Goal: Task Accomplishment & Management: Manage account settings

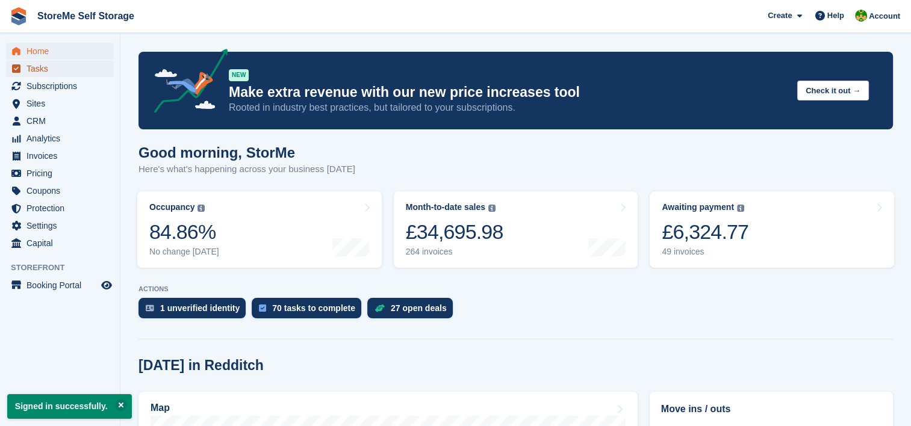
click at [58, 66] on span "Tasks" at bounding box center [62, 68] width 72 height 17
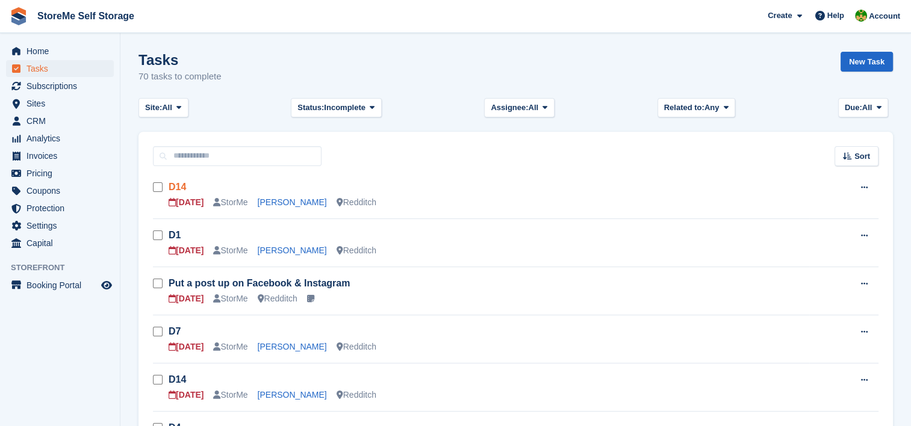
click at [176, 188] on link "D14" at bounding box center [177, 187] width 17 height 10
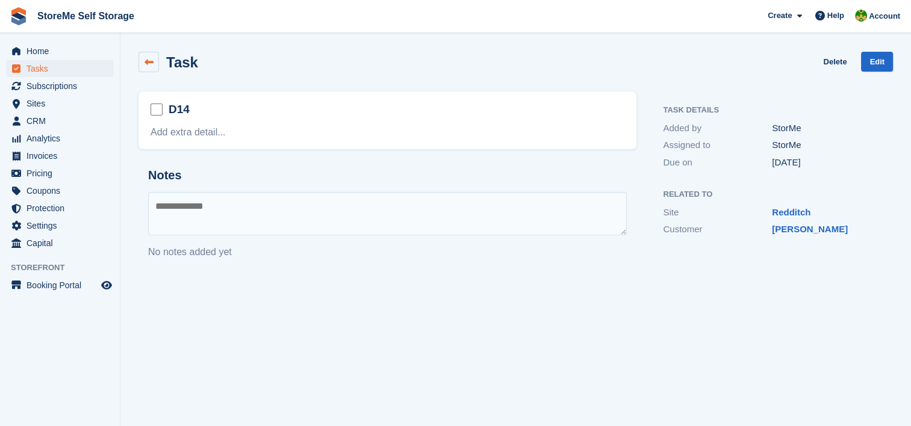
click at [156, 63] on link at bounding box center [148, 62] width 20 height 20
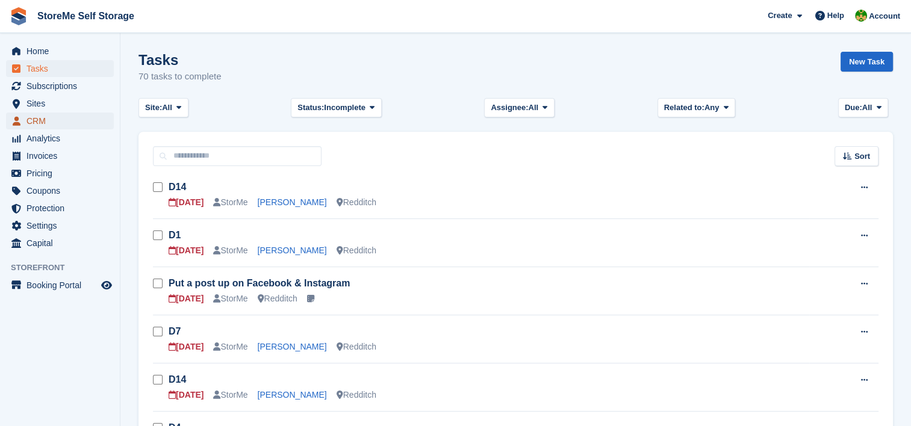
click at [42, 116] on span "CRM" at bounding box center [62, 121] width 72 height 17
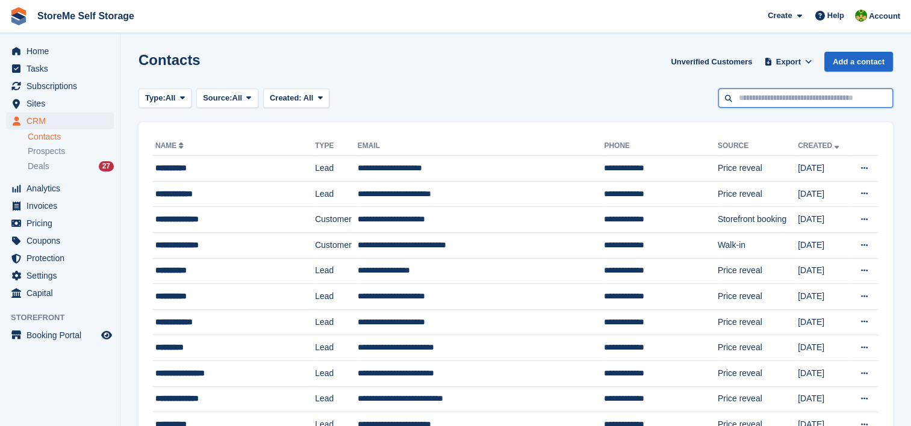
click at [794, 101] on input "text" at bounding box center [805, 98] width 175 height 20
type input "**********"
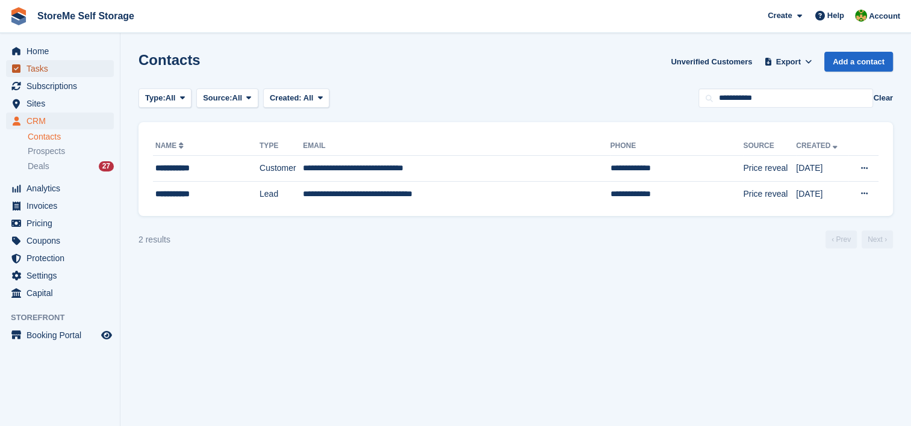
click at [67, 65] on span "Tasks" at bounding box center [62, 68] width 72 height 17
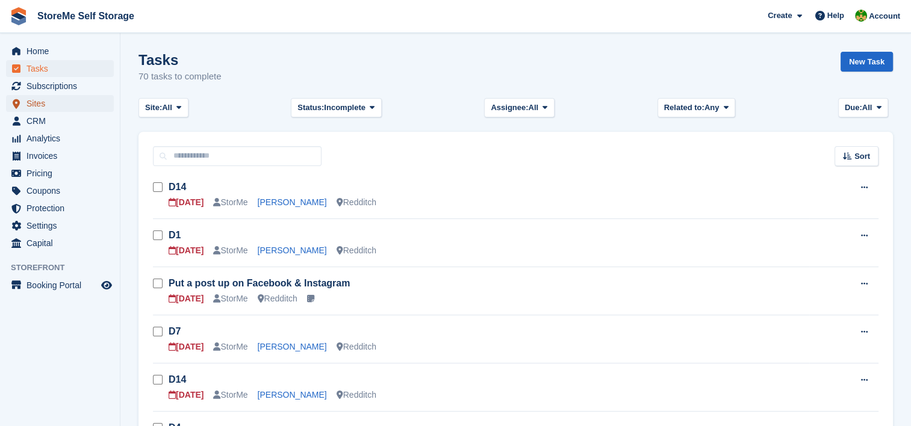
click at [55, 109] on span "Sites" at bounding box center [62, 103] width 72 height 17
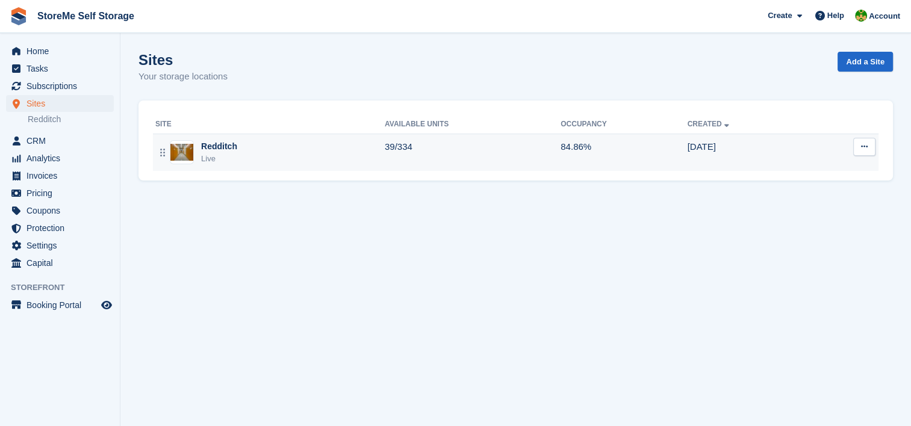
click at [265, 144] on div "Redditch Live" at bounding box center [269, 152] width 229 height 25
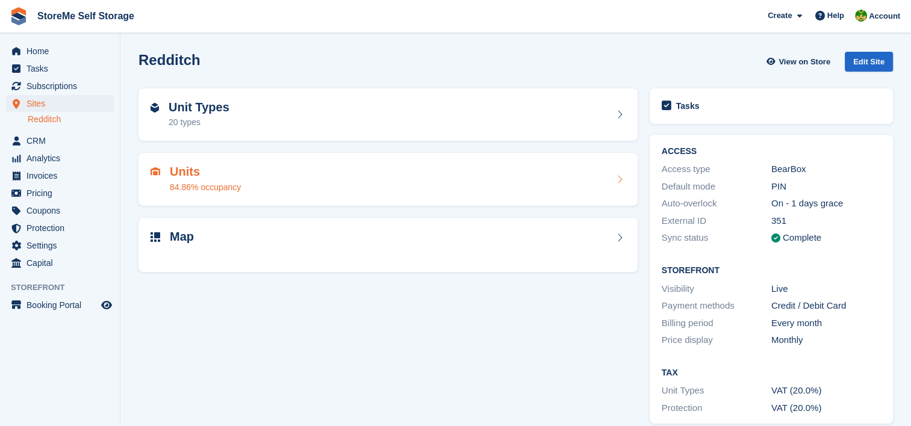
click at [182, 176] on h2 "Units" at bounding box center [205, 172] width 71 height 14
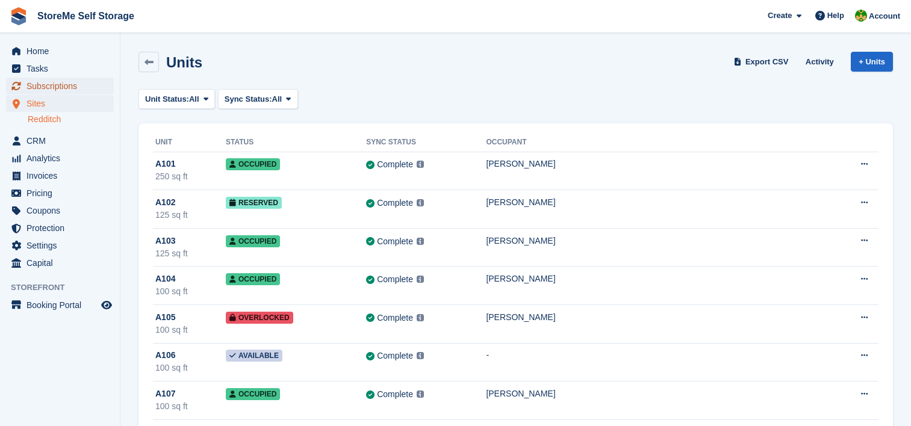
click at [71, 83] on span "Subscriptions" at bounding box center [62, 86] width 72 height 17
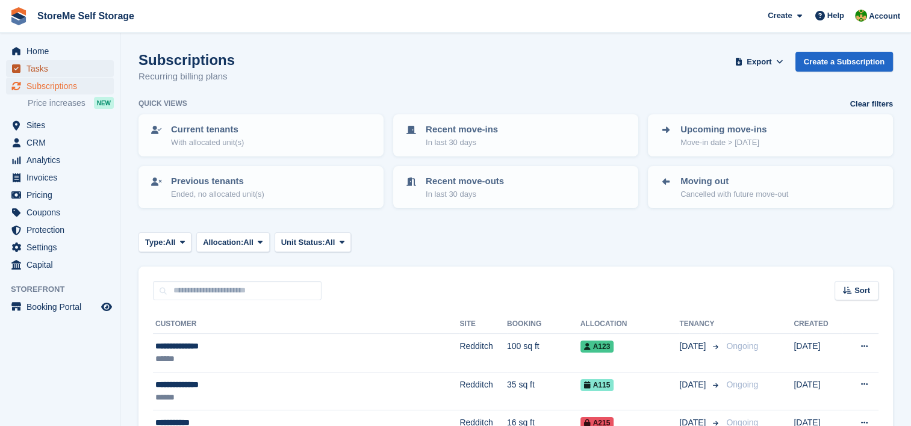
click at [53, 64] on span "Tasks" at bounding box center [62, 68] width 72 height 17
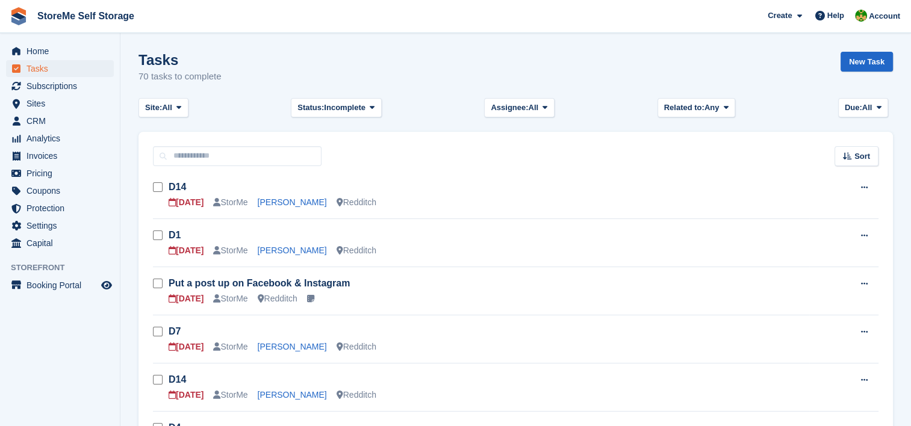
scroll to position [120, 0]
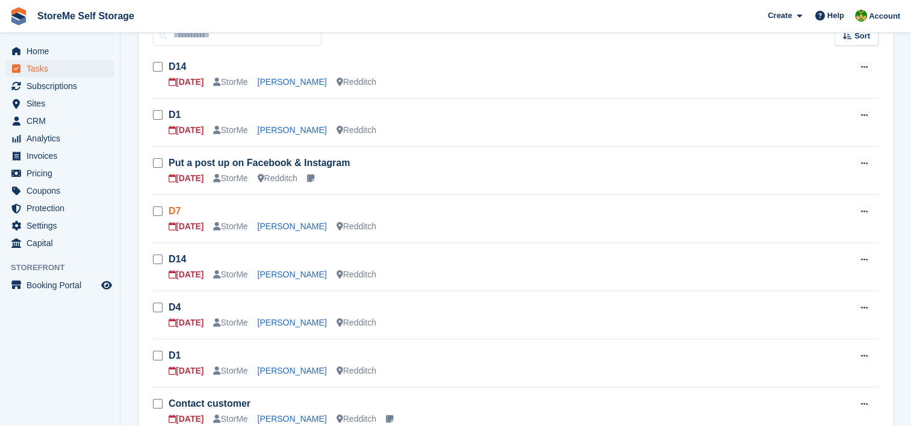
click at [169, 209] on link "D7" at bounding box center [175, 211] width 12 height 10
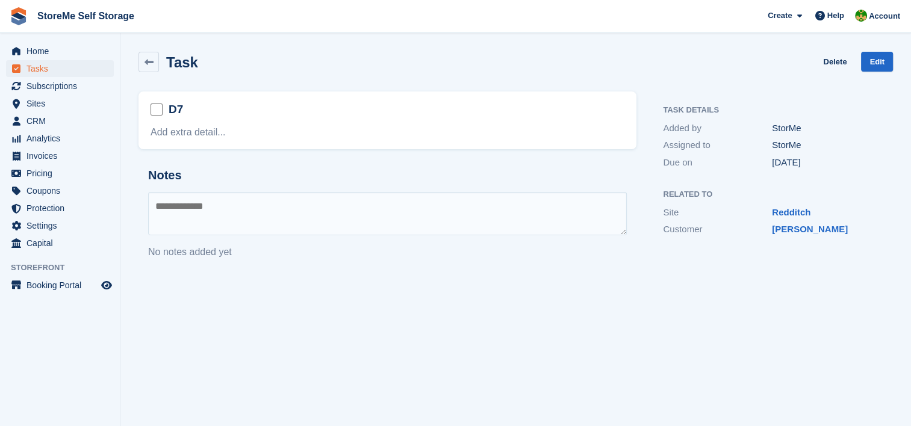
drag, startPoint x: 818, startPoint y: 231, endPoint x: 622, endPoint y: 313, distance: 212.3
click at [622, 313] on section "Task Delete Edit D7 Add extra detail... Notes No notes added yet Task Details A…" at bounding box center [515, 213] width 790 height 426
click at [830, 233] on link "Denise Reynolds" at bounding box center [810, 229] width 76 height 10
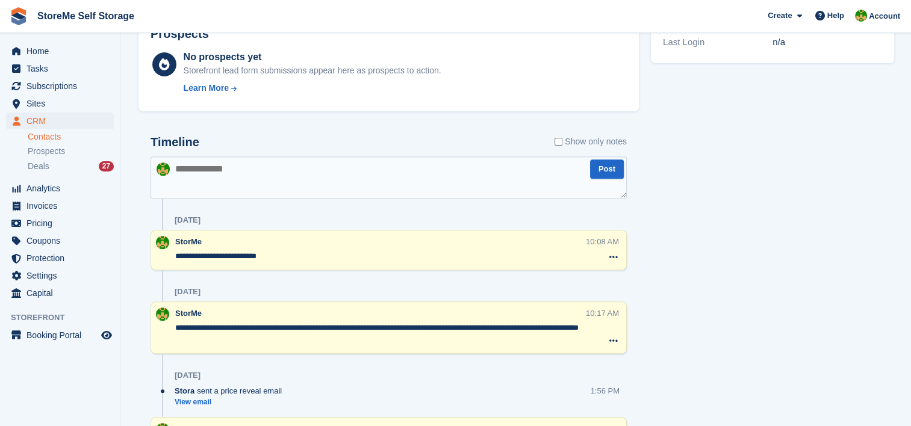
scroll to position [421, 0]
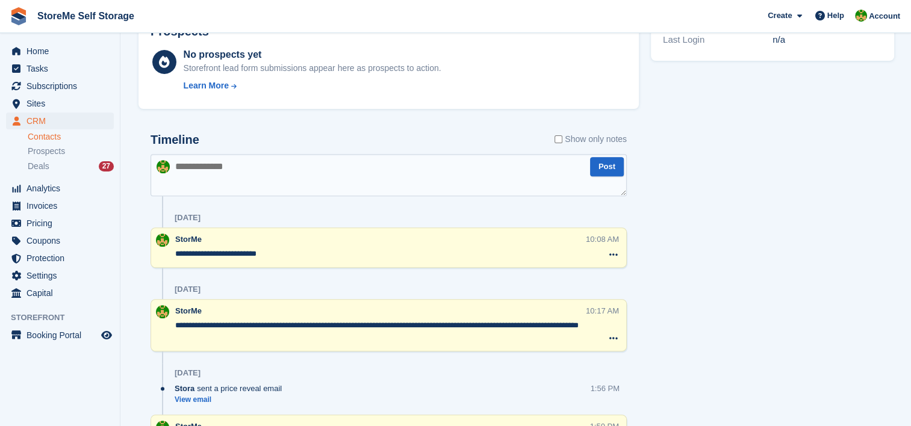
click at [287, 171] on textarea at bounding box center [388, 175] width 476 height 42
type textarea "**********"
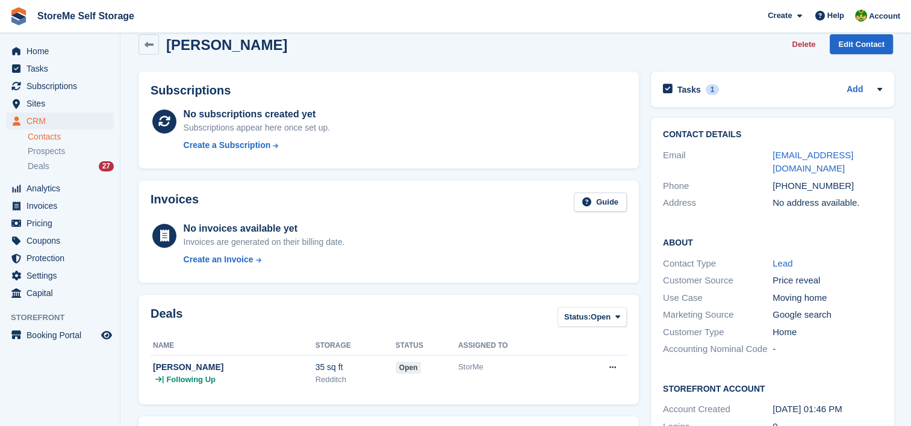
scroll to position [0, 0]
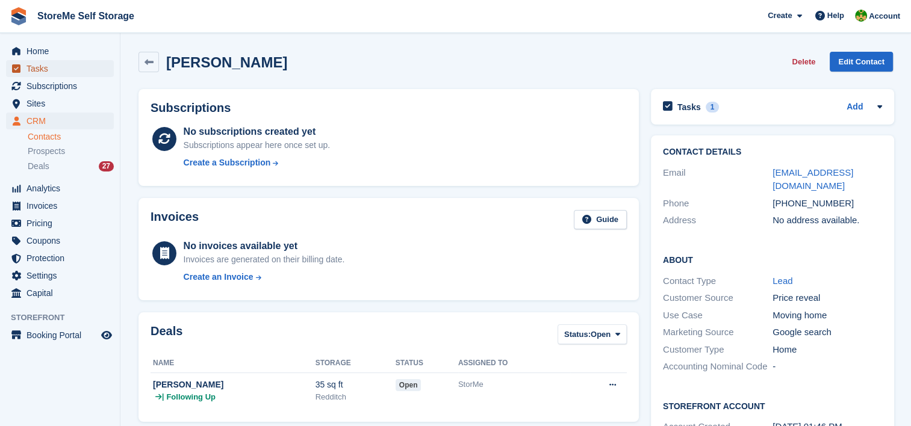
click at [36, 70] on span "Tasks" at bounding box center [62, 68] width 72 height 17
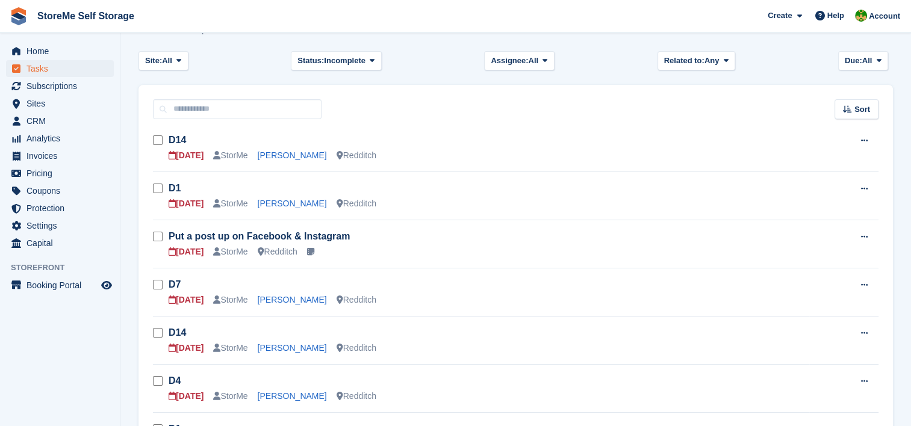
scroll to position [60, 0]
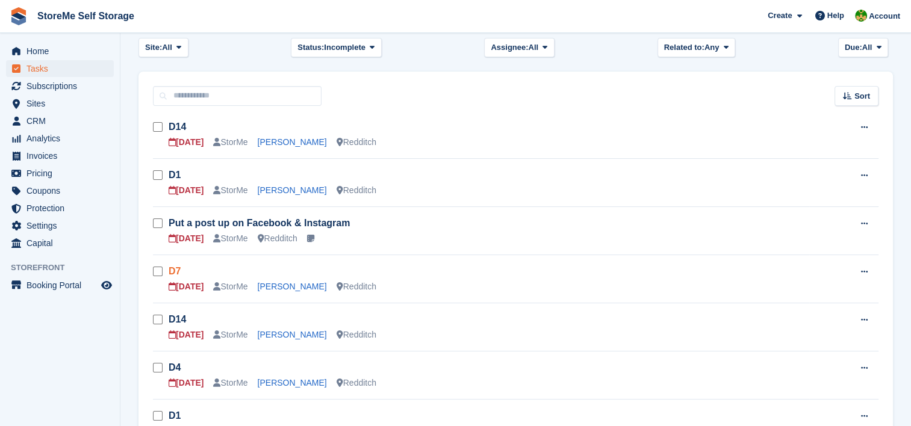
click at [172, 271] on link "D7" at bounding box center [175, 271] width 12 height 10
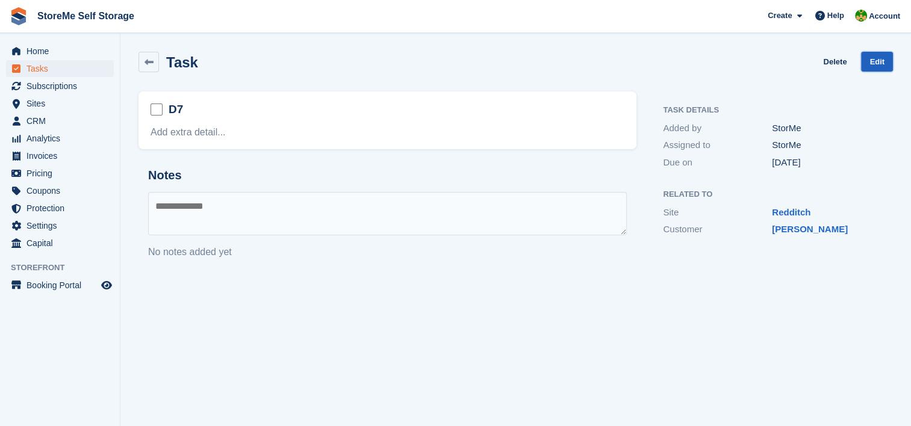
click at [888, 61] on link "Edit" at bounding box center [877, 62] width 32 height 20
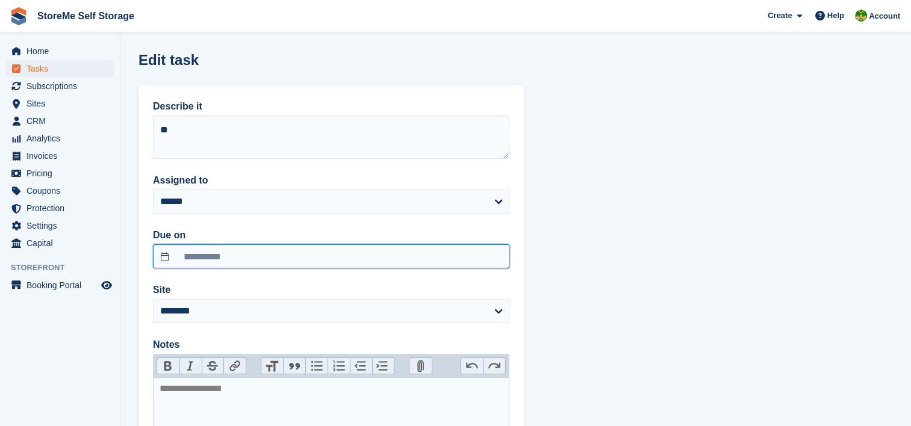
click at [222, 262] on input "**********" at bounding box center [331, 256] width 356 height 24
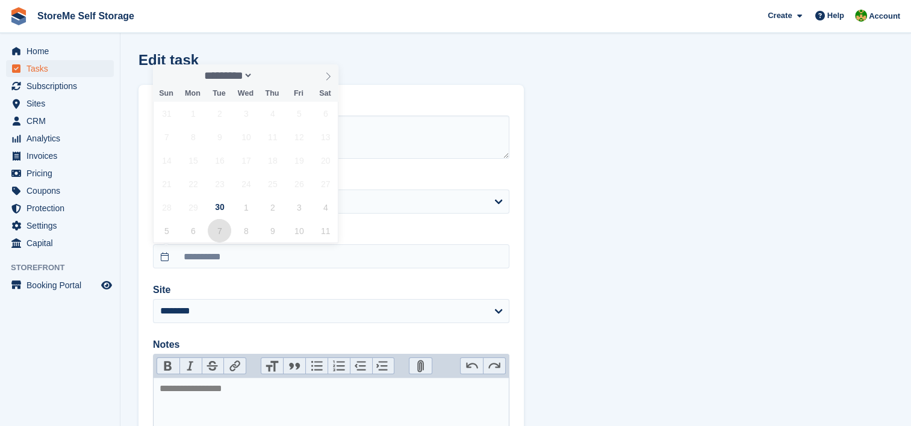
click at [220, 226] on span "7" at bounding box center [219, 230] width 23 height 23
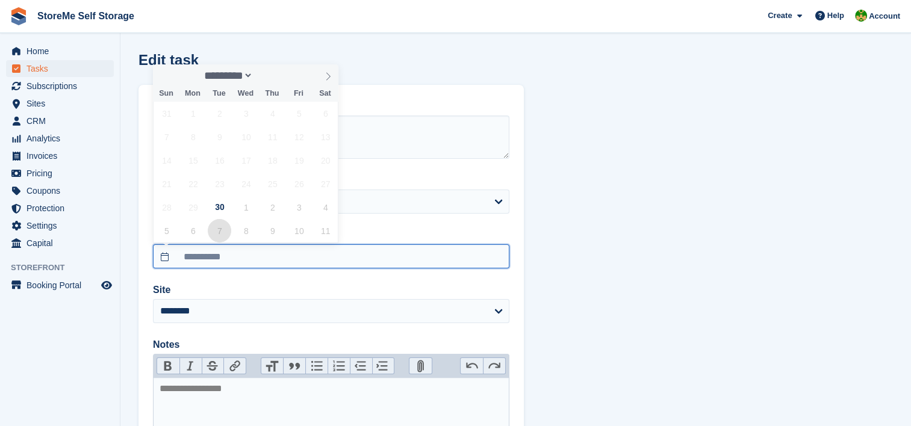
type input "**********"
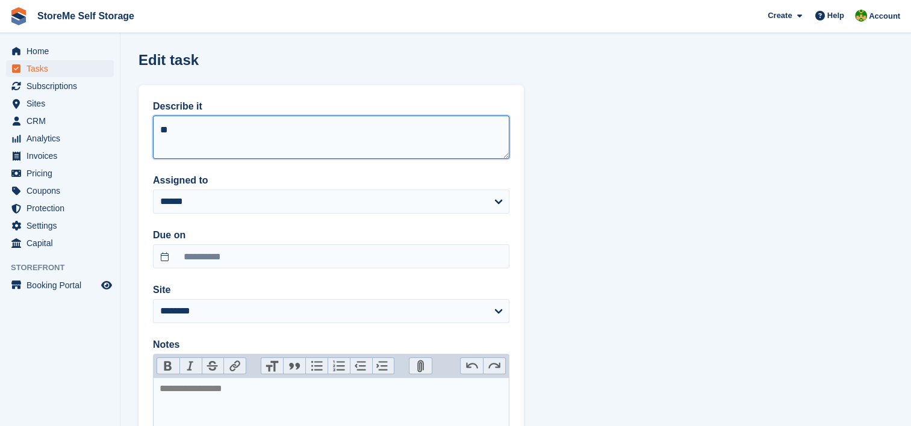
click at [219, 125] on textarea "**" at bounding box center [331, 137] width 356 height 43
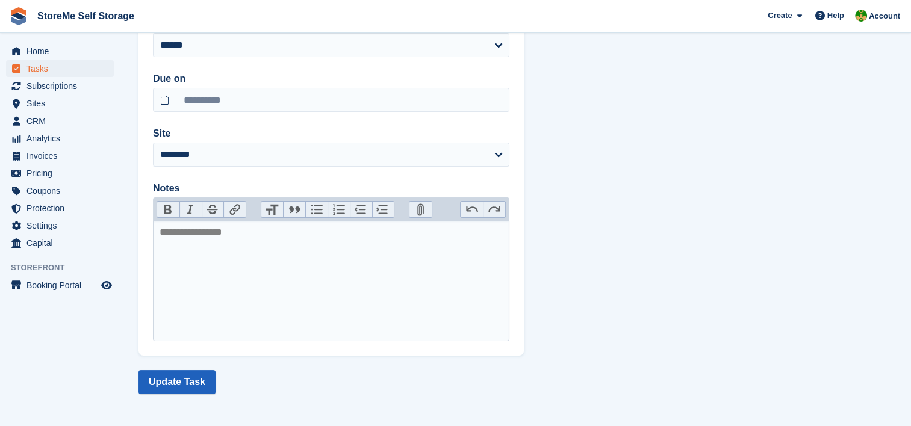
type textarea "***"
click at [195, 388] on button "Update Task" at bounding box center [176, 382] width 77 height 24
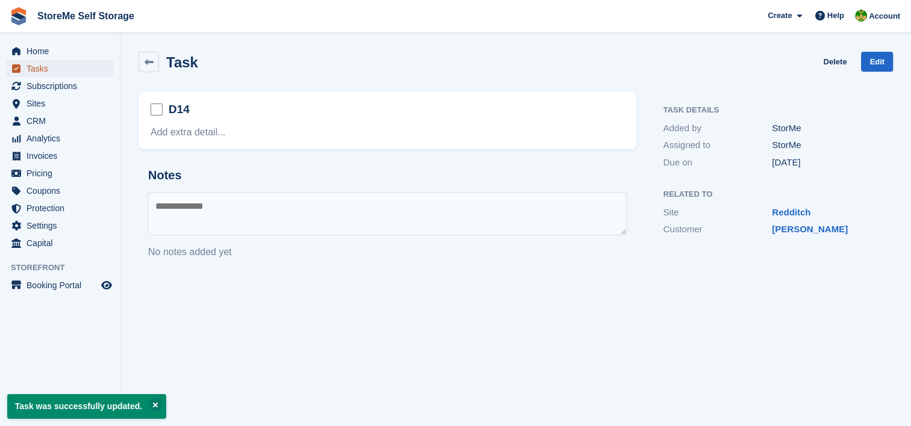
click at [30, 72] on span "Tasks" at bounding box center [62, 68] width 72 height 17
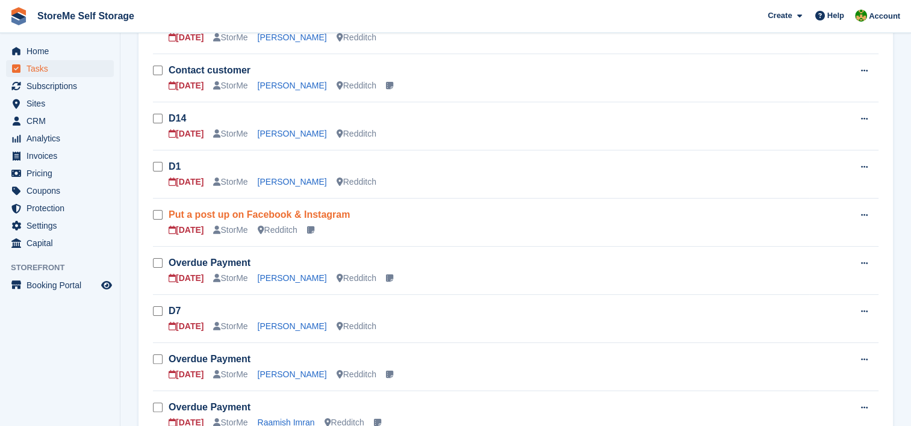
scroll to position [241, 0]
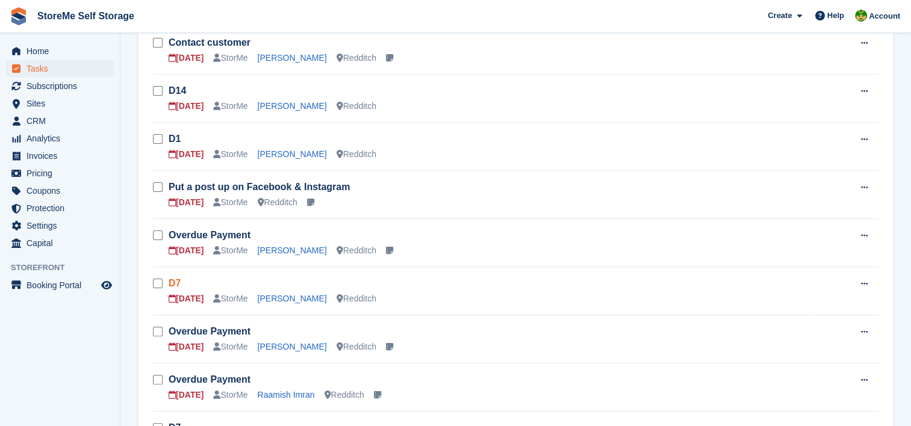
click at [170, 281] on link "D7" at bounding box center [175, 283] width 12 height 10
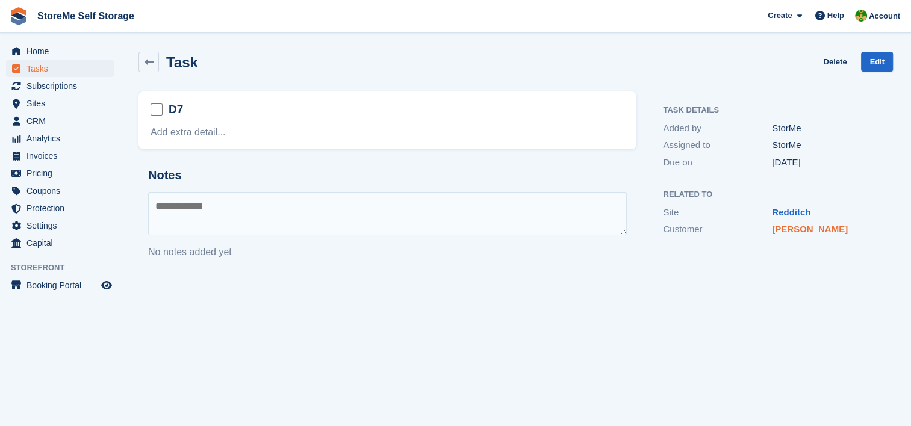
click at [807, 226] on link "[PERSON_NAME]" at bounding box center [810, 229] width 76 height 10
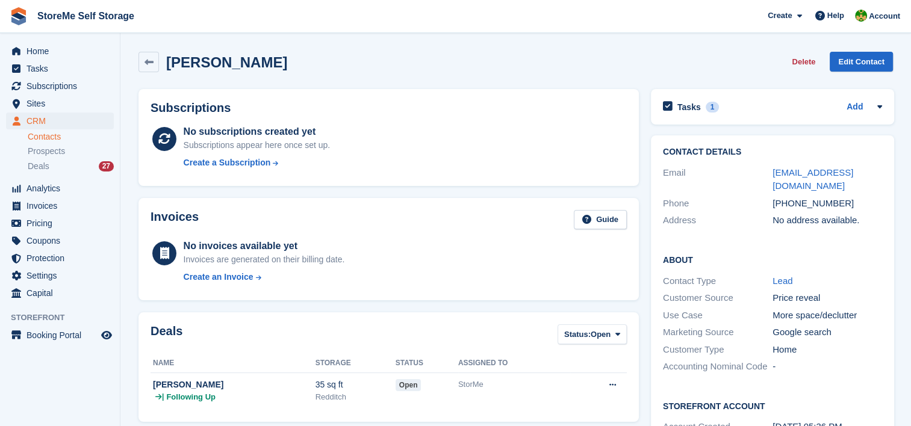
drag, startPoint x: 821, startPoint y: 255, endPoint x: 826, endPoint y: 284, distance: 29.4
click at [826, 291] on div "Price reveal" at bounding box center [827, 298] width 110 height 14
click at [54, 72] on span "Tasks" at bounding box center [62, 68] width 72 height 17
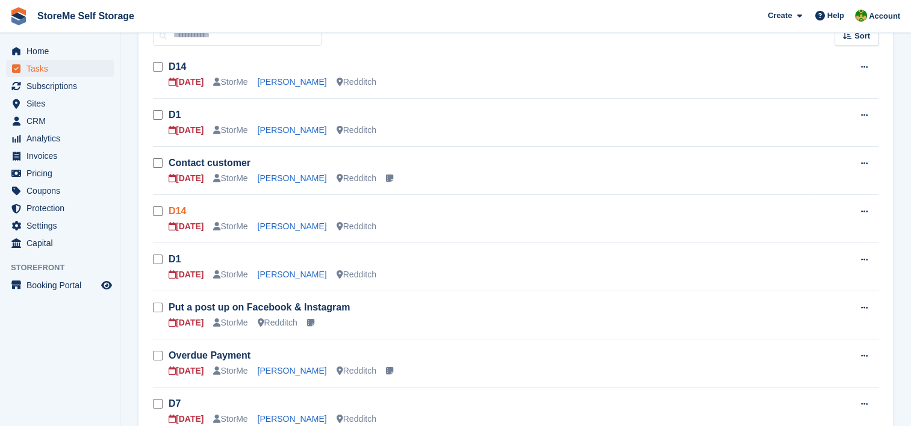
scroll to position [181, 0]
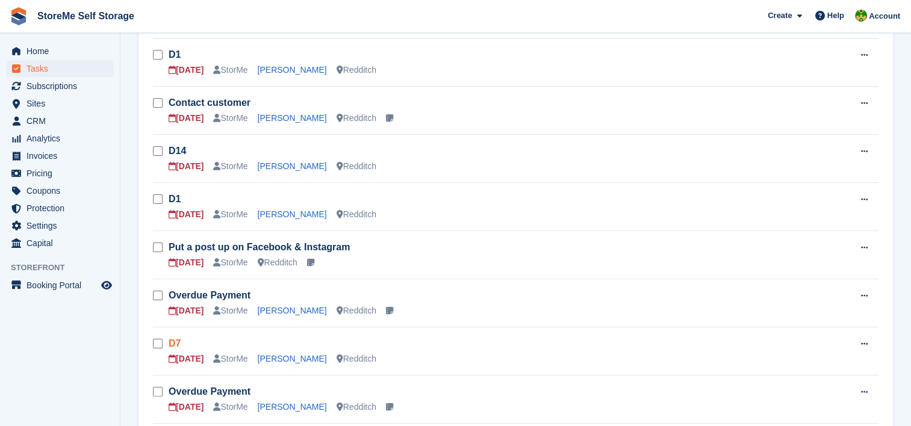
click at [169, 341] on link "D7" at bounding box center [175, 343] width 12 height 10
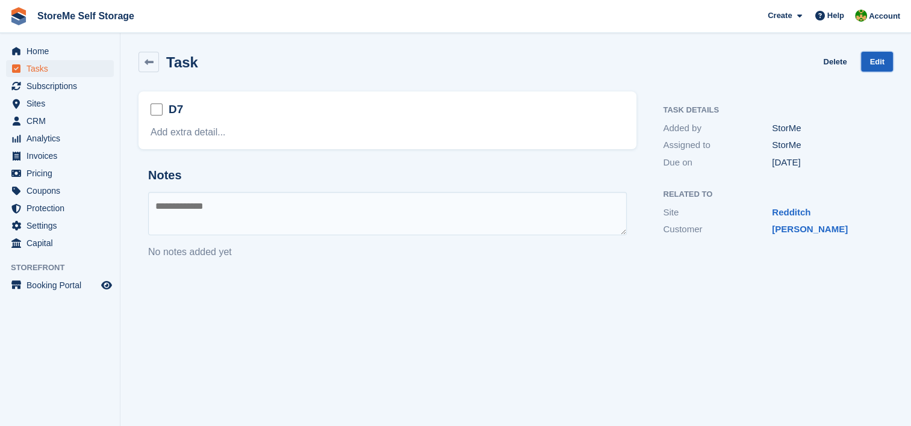
click at [882, 65] on link "Edit" at bounding box center [877, 62] width 32 height 20
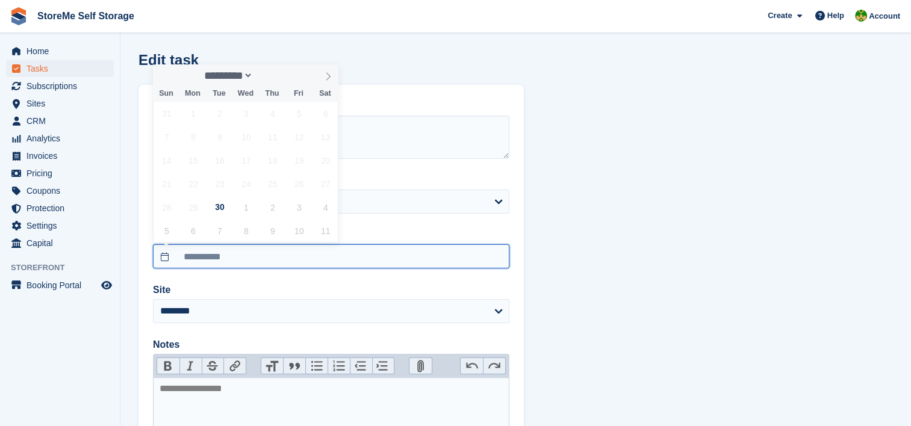
click at [220, 255] on input "**********" at bounding box center [331, 256] width 356 height 24
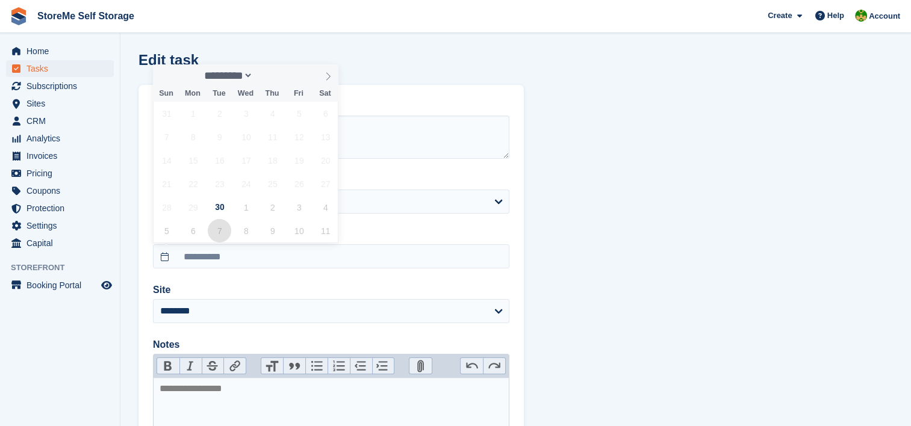
drag, startPoint x: 220, startPoint y: 255, endPoint x: 219, endPoint y: 230, distance: 25.3
click at [219, 230] on span "7" at bounding box center [219, 230] width 23 height 23
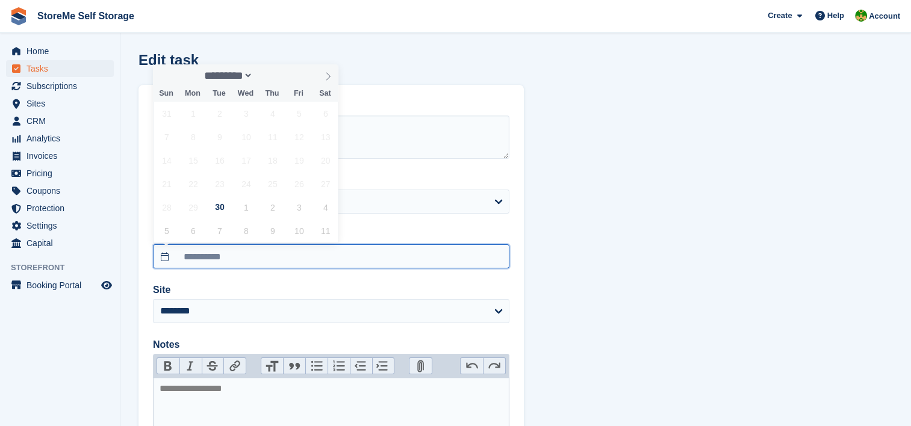
type input "**********"
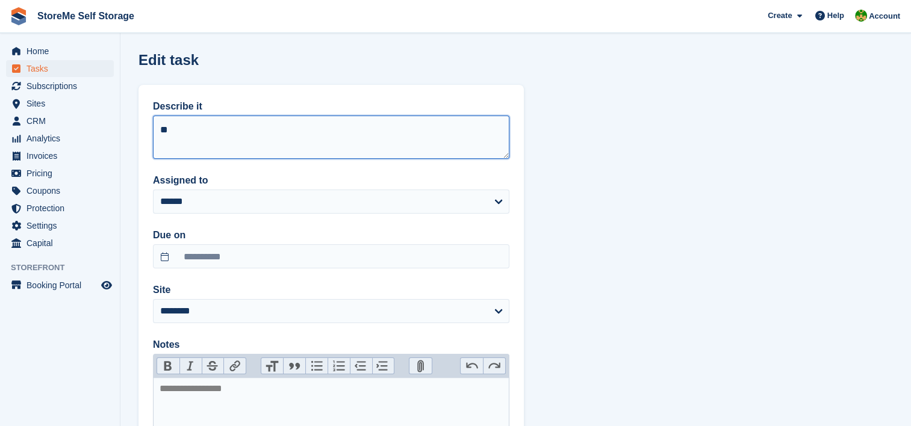
click at [250, 141] on textarea "**" at bounding box center [331, 137] width 356 height 43
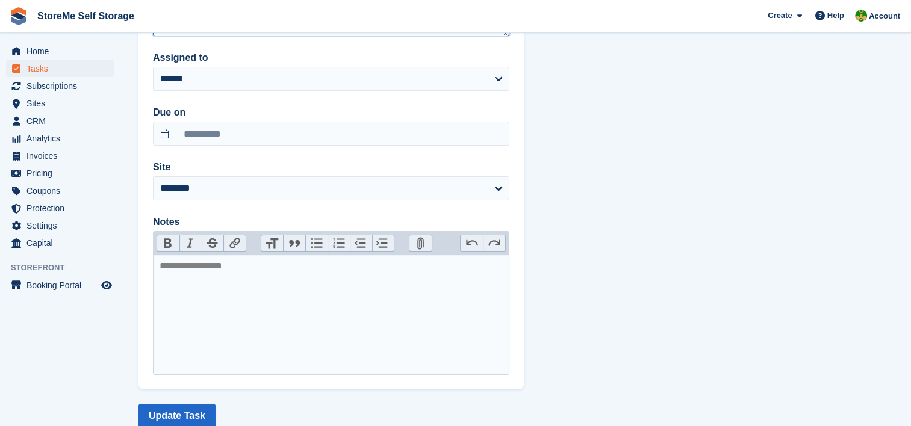
scroll to position [157, 0]
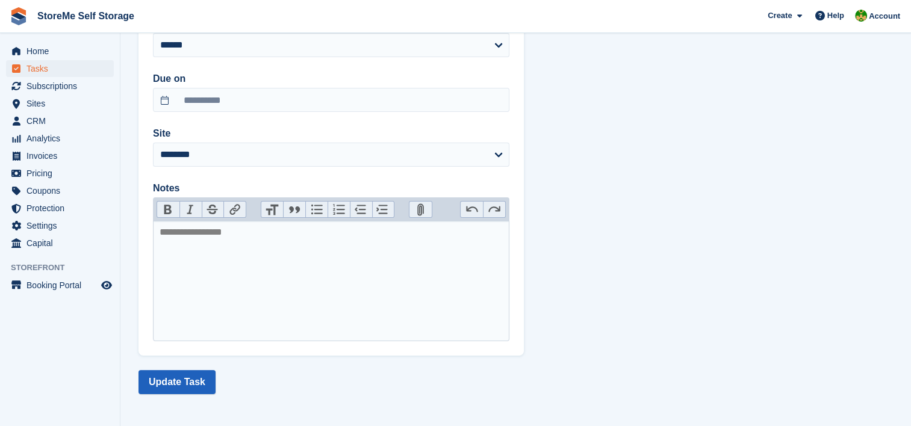
type textarea "***"
click at [169, 376] on button "Update Task" at bounding box center [176, 382] width 77 height 24
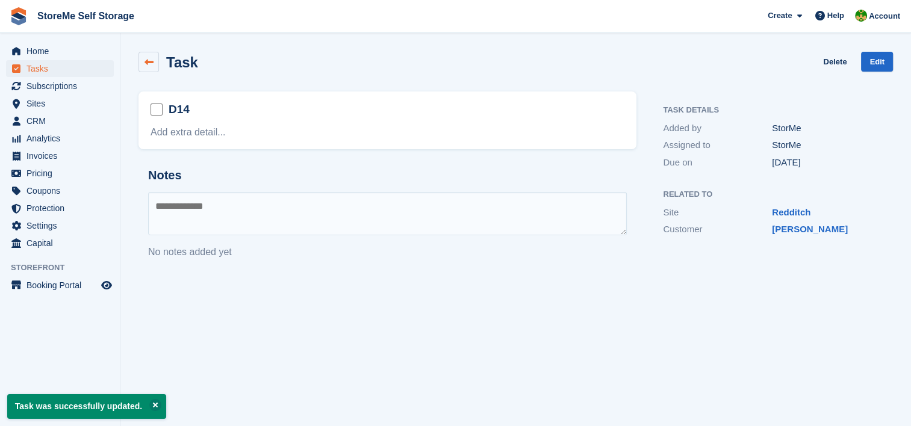
click at [148, 60] on icon at bounding box center [148, 62] width 9 height 9
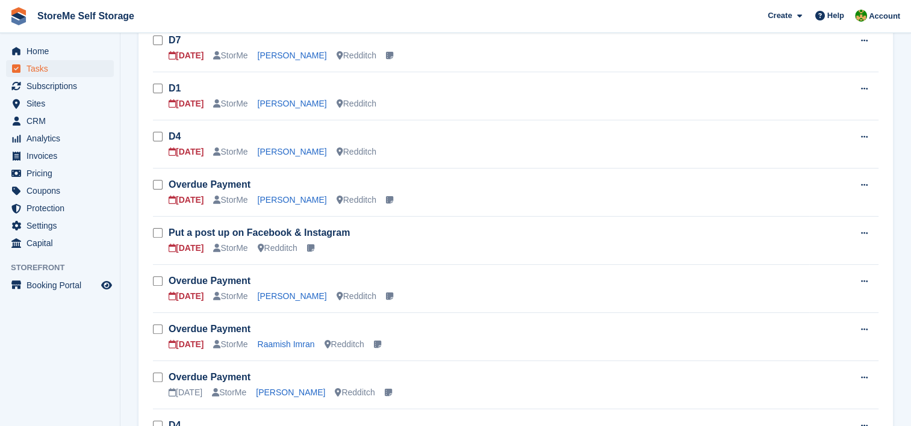
scroll to position [361, 0]
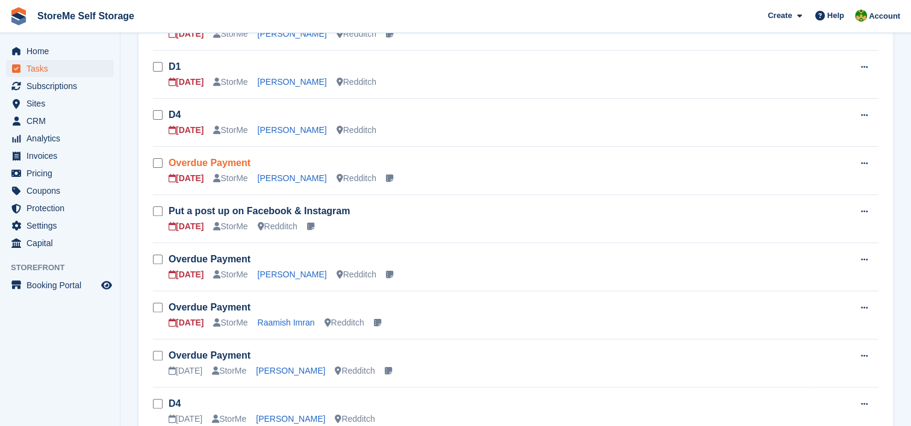
click at [226, 158] on link "Overdue Payment" at bounding box center [210, 163] width 82 height 10
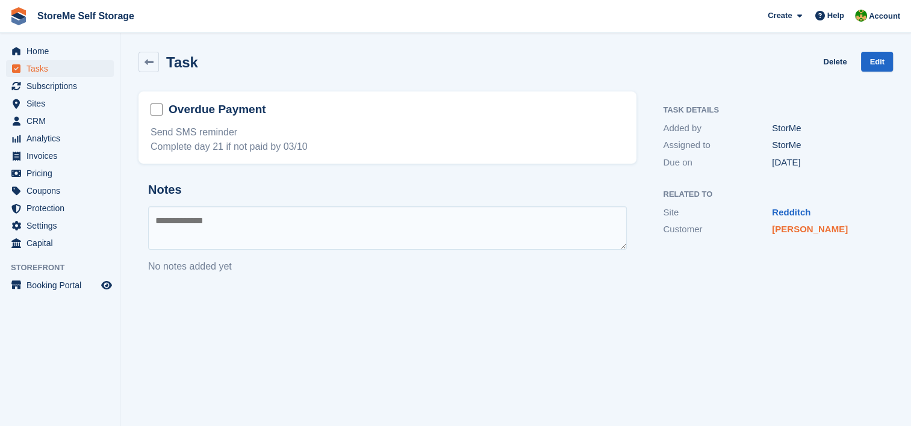
drag, startPoint x: 265, startPoint y: 126, endPoint x: 804, endPoint y: 231, distance: 548.7
click at [804, 231] on link "[PERSON_NAME]" at bounding box center [810, 229] width 76 height 10
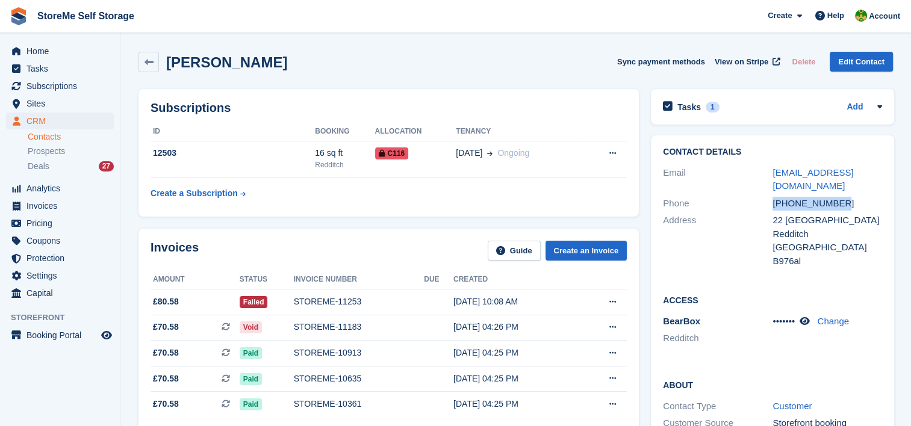
drag, startPoint x: 837, startPoint y: 202, endPoint x: 773, endPoint y: 208, distance: 64.0
click at [773, 208] on div "+447501706277" at bounding box center [827, 204] width 110 height 14
copy div "+447501706277"
click at [65, 65] on span "Tasks" at bounding box center [62, 68] width 72 height 17
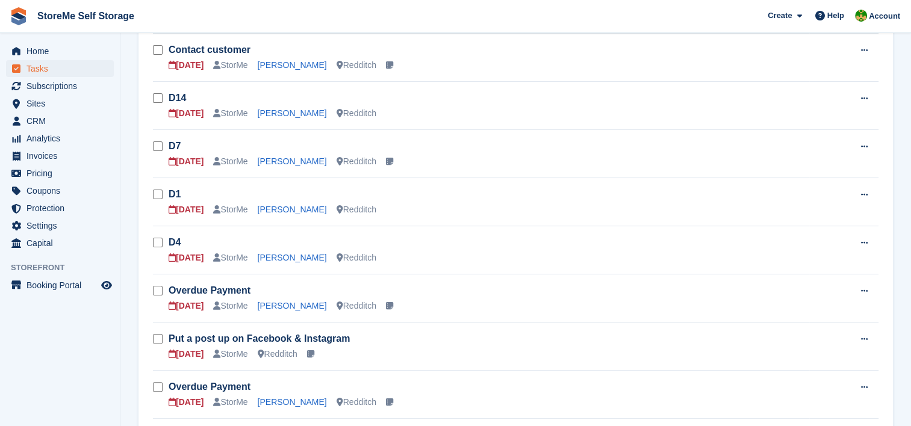
scroll to position [241, 0]
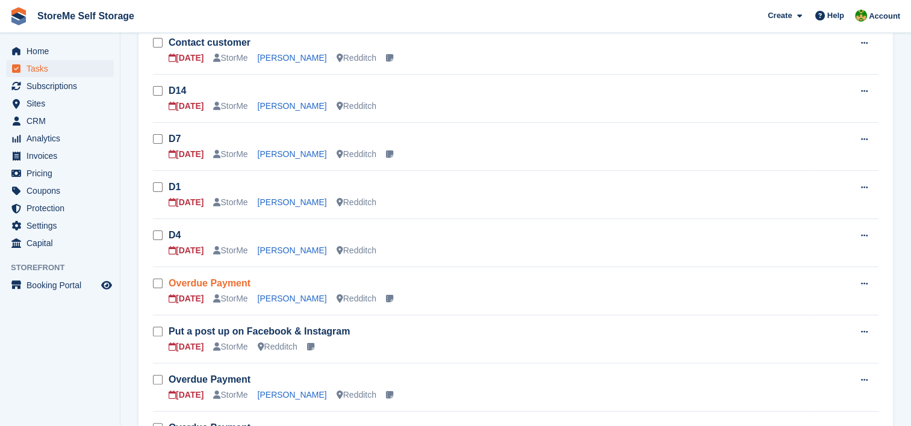
click at [202, 286] on link "Overdue Payment" at bounding box center [210, 283] width 82 height 10
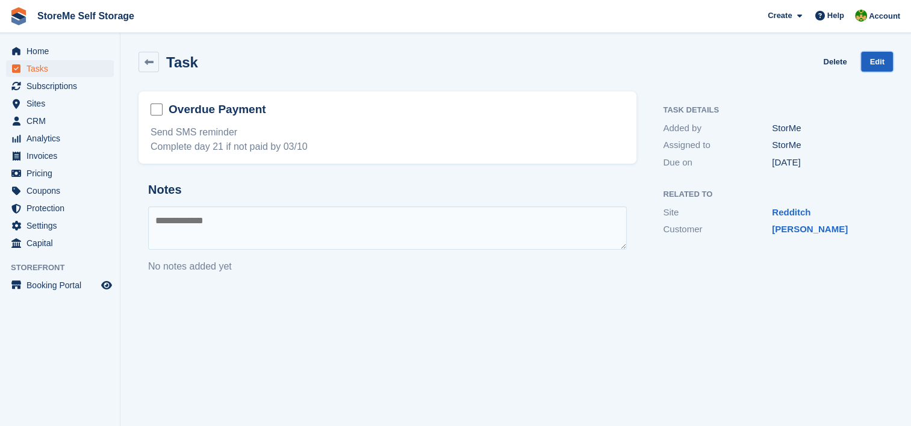
click at [882, 54] on link "Edit" at bounding box center [877, 62] width 32 height 20
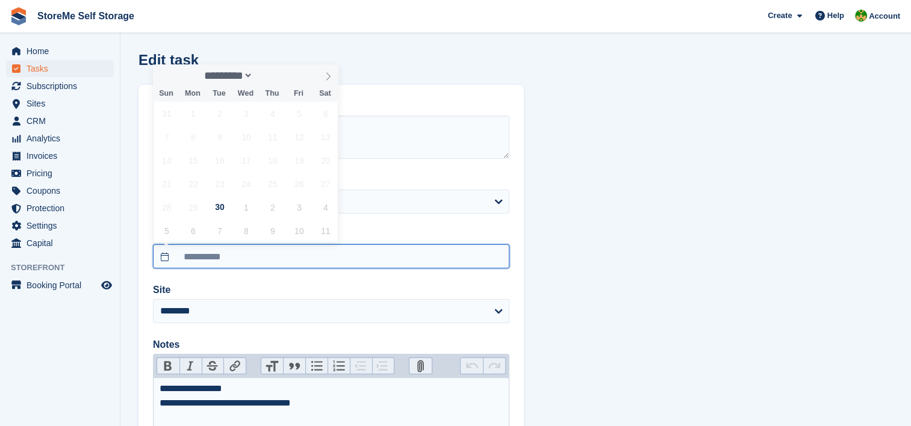
click at [404, 261] on input "**********" at bounding box center [331, 256] width 356 height 24
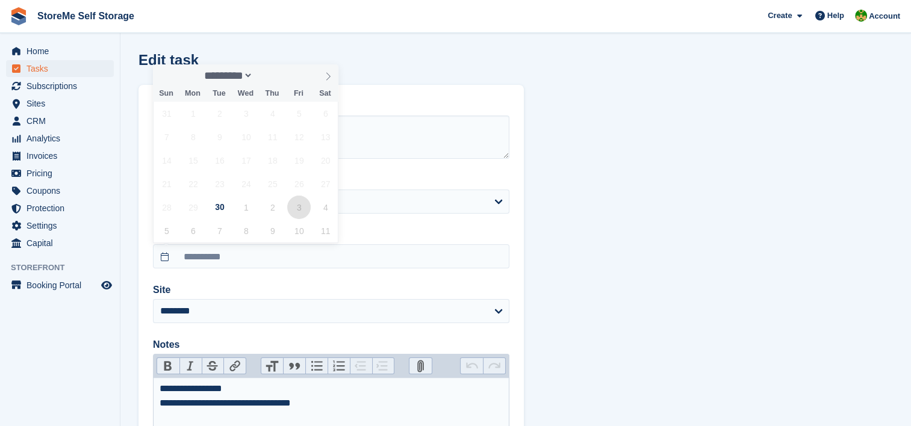
click at [296, 203] on span "3" at bounding box center [298, 207] width 23 height 23
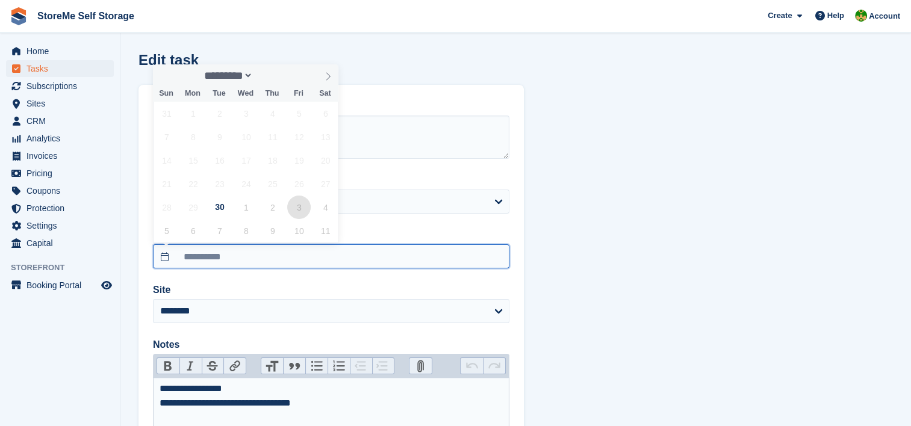
type input "**********"
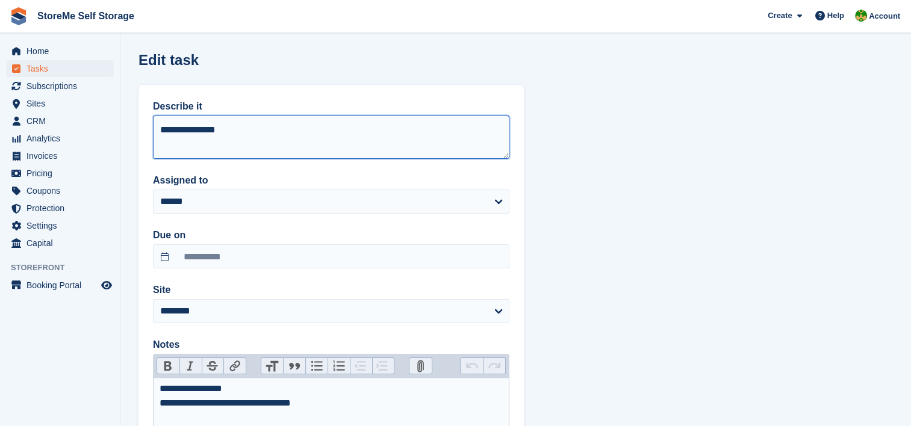
click at [327, 124] on textarea "**********" at bounding box center [331, 137] width 356 height 43
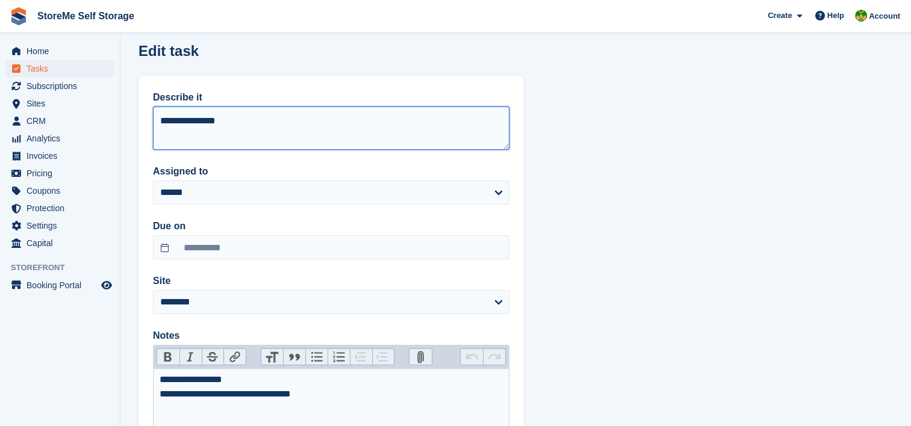
scroll to position [157, 0]
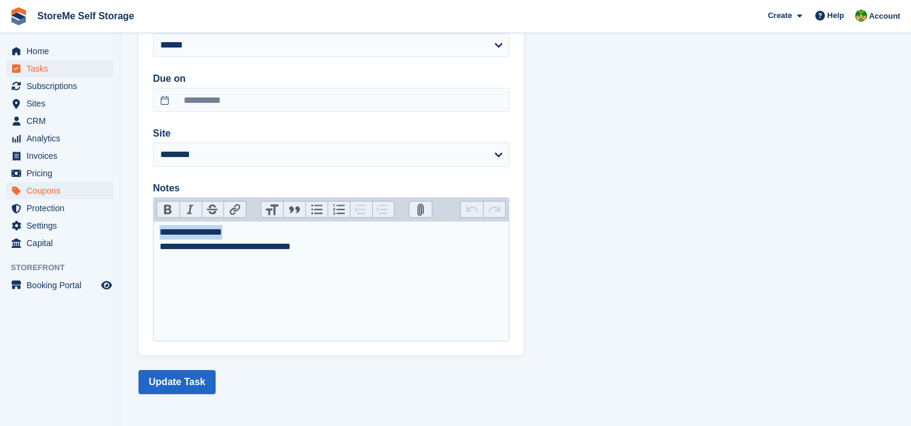
drag, startPoint x: 312, startPoint y: 229, endPoint x: 41, endPoint y: 190, distance: 274.4
click at [41, 190] on div "Home Tasks Subscriptions Subscriptions Subscriptions Price increases NEW Price …" at bounding box center [455, 134] width 911 height 583
type trix-editor "**********"
click at [176, 379] on button "Update Task" at bounding box center [176, 382] width 77 height 24
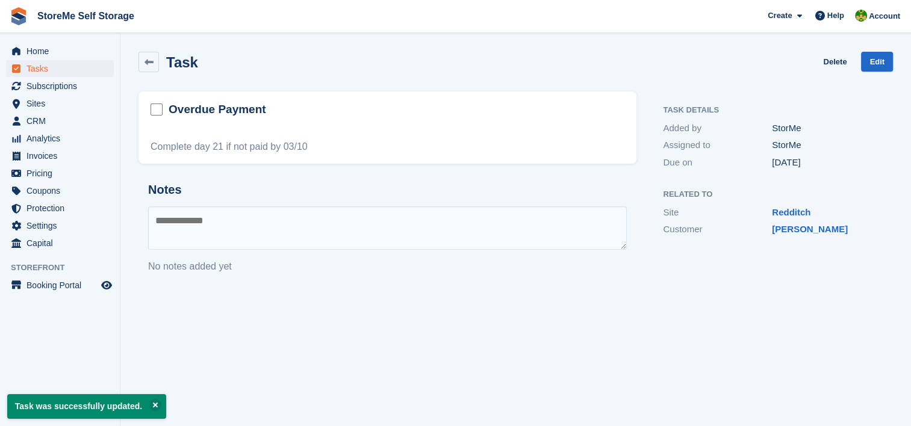
click at [160, 58] on div "Task" at bounding box center [178, 62] width 39 height 16
click at [150, 66] on icon at bounding box center [148, 62] width 9 height 9
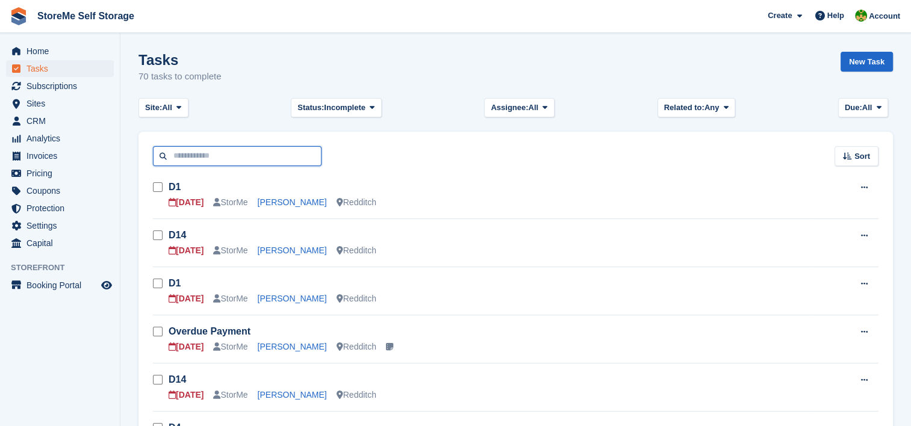
click at [193, 153] on input "text" at bounding box center [237, 156] width 169 height 20
type input "****"
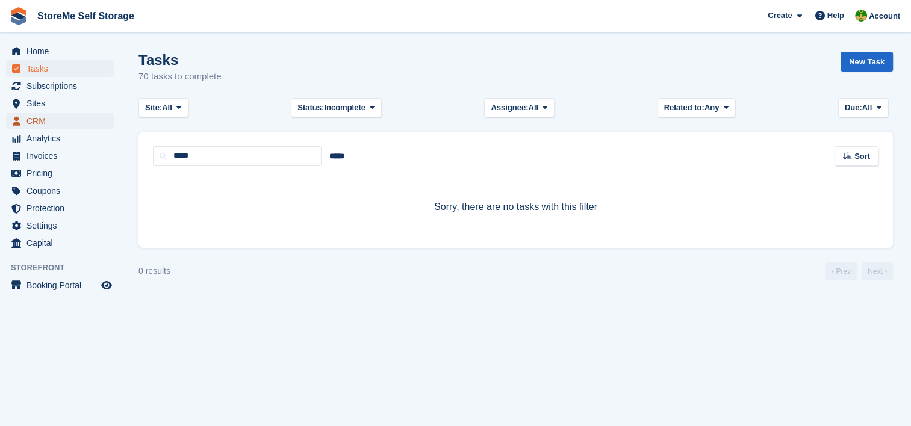
click at [55, 119] on span "CRM" at bounding box center [62, 121] width 72 height 17
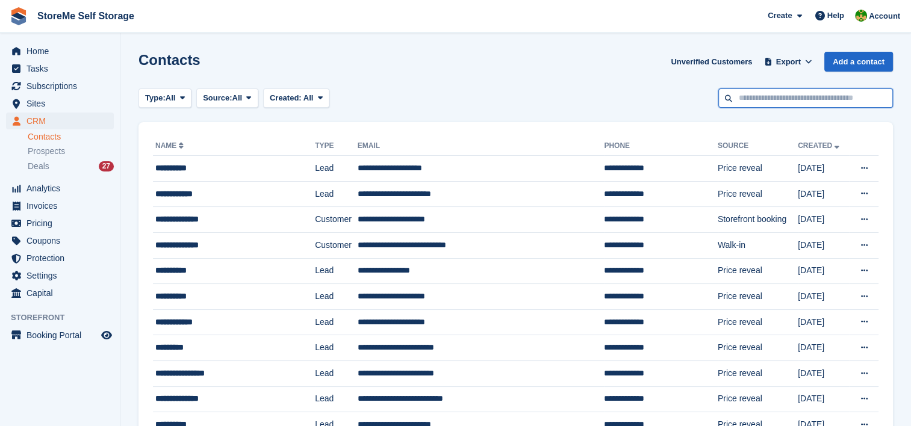
click at [819, 96] on input "text" at bounding box center [805, 98] width 175 height 20
type input "****"
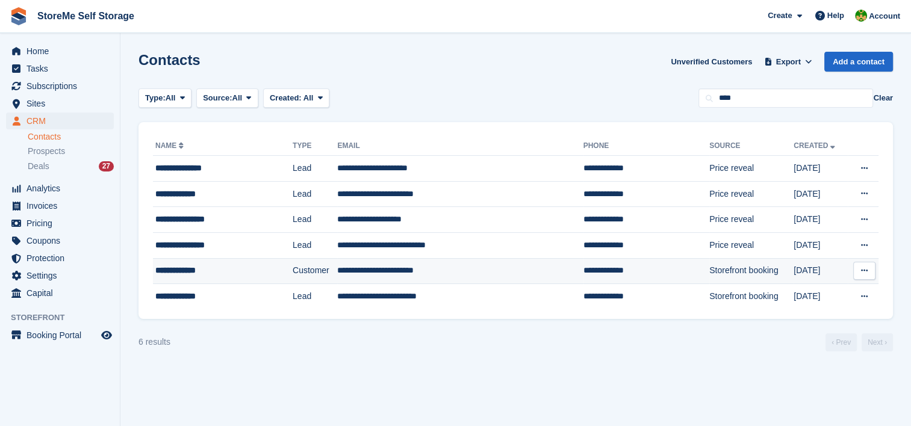
click at [590, 268] on td "**********" at bounding box center [646, 271] width 126 height 26
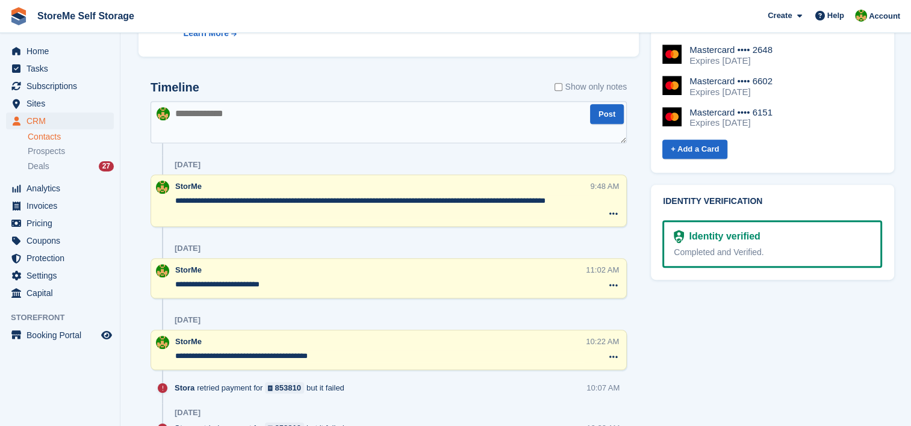
scroll to position [542, 0]
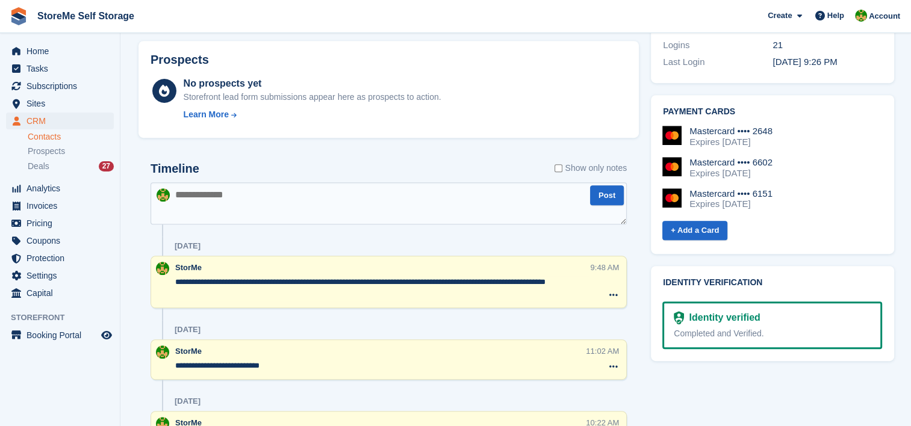
click at [226, 203] on textarea at bounding box center [388, 203] width 476 height 42
click at [233, 199] on textarea at bounding box center [388, 203] width 476 height 42
type textarea "**********"
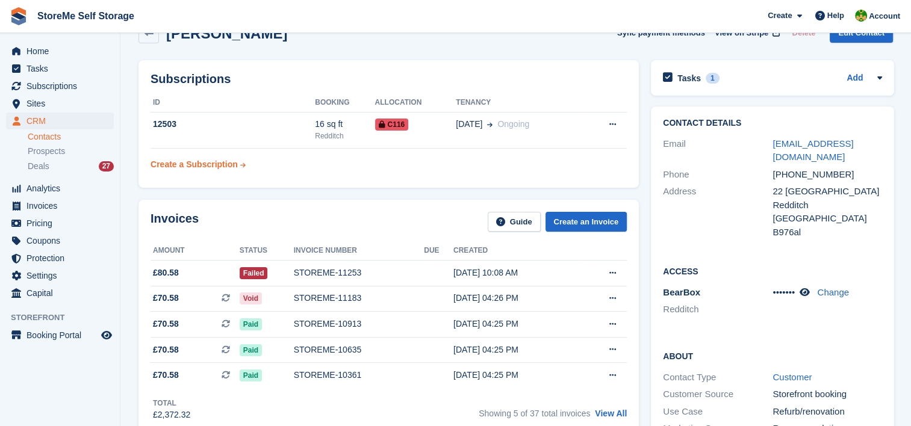
scroll to position [0, 0]
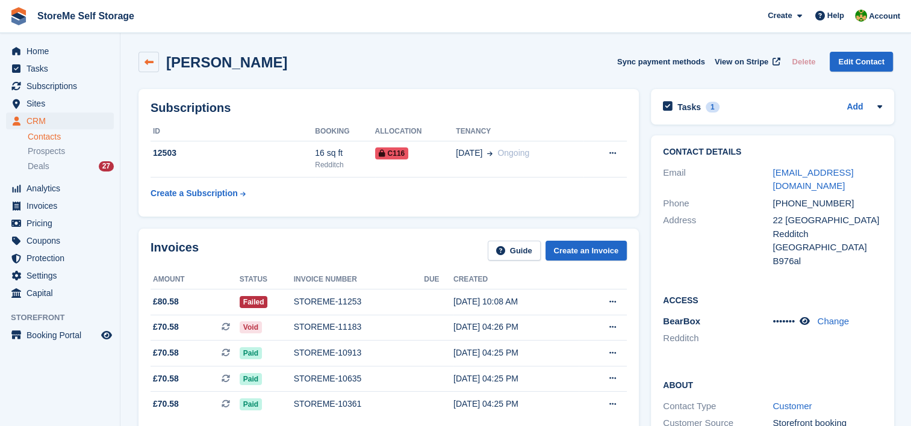
click at [149, 66] on icon at bounding box center [148, 62] width 9 height 9
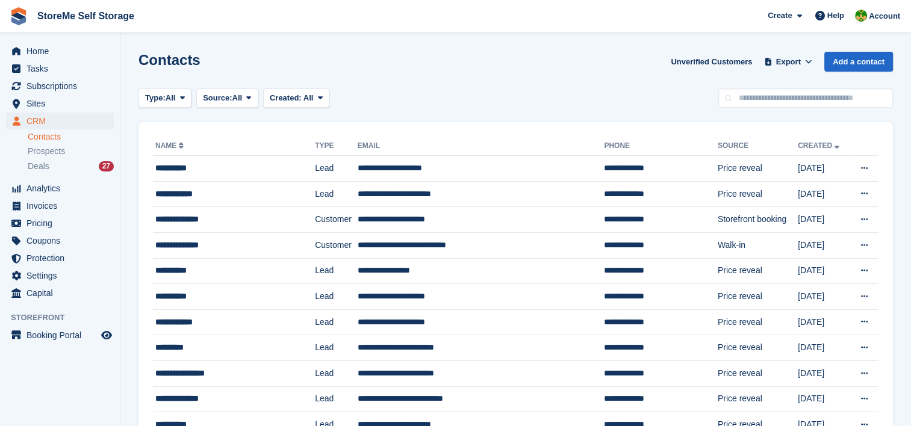
drag, startPoint x: 149, startPoint y: 66, endPoint x: 201, endPoint y: 47, distance: 55.8
click at [813, 102] on input "text" at bounding box center [805, 98] width 175 height 20
type input "*****"
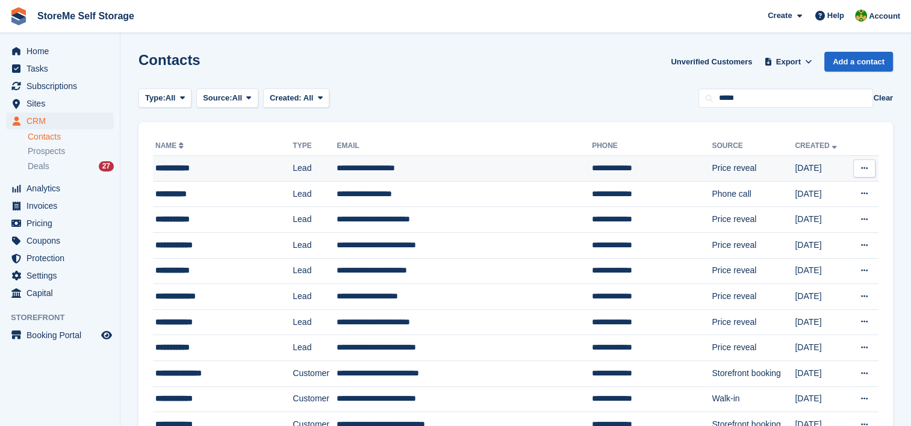
click at [193, 163] on div "**********" at bounding box center [212, 168] width 114 height 13
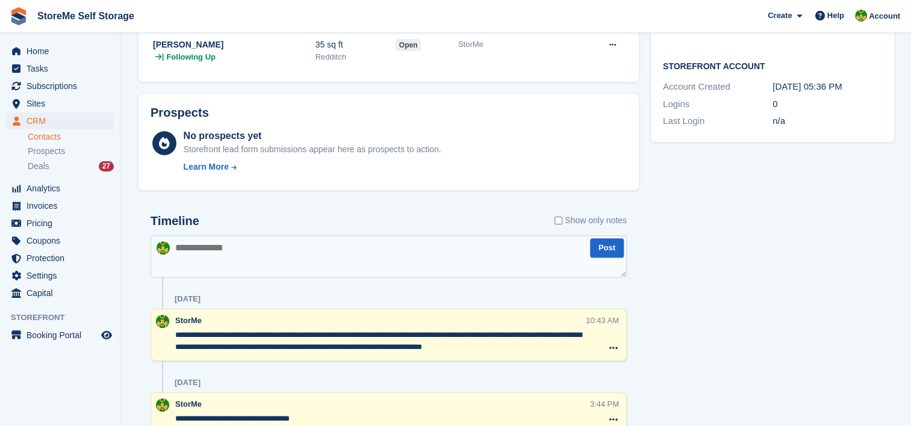
scroll to position [482, 0]
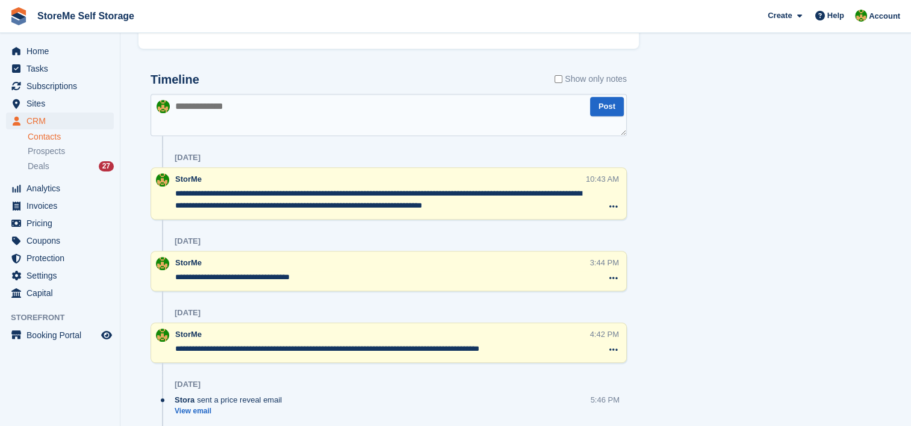
click at [258, 105] on textarea at bounding box center [388, 115] width 476 height 42
type textarea "**********"
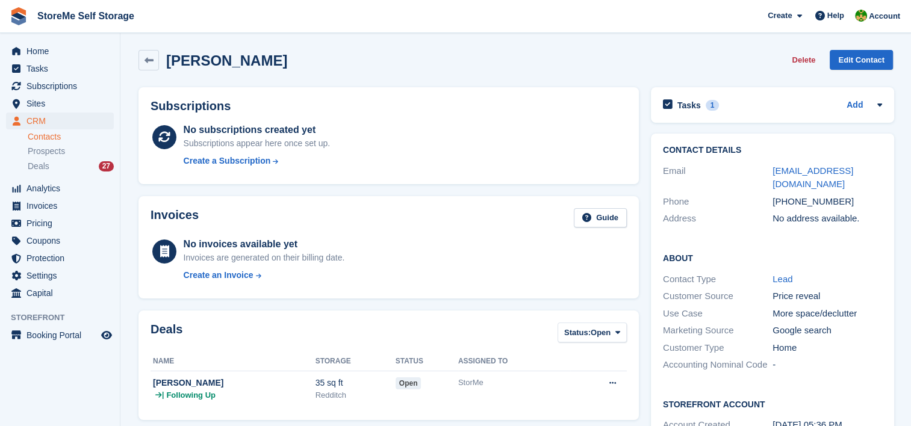
scroll to position [0, 0]
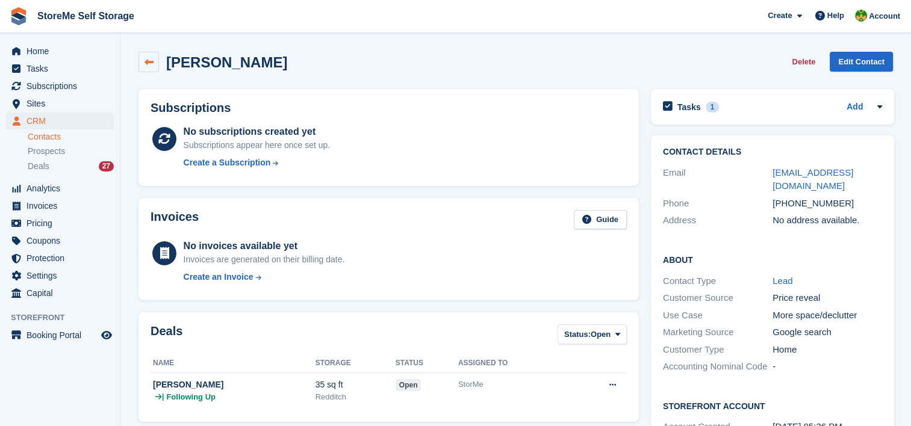
click at [149, 65] on icon at bounding box center [148, 62] width 9 height 9
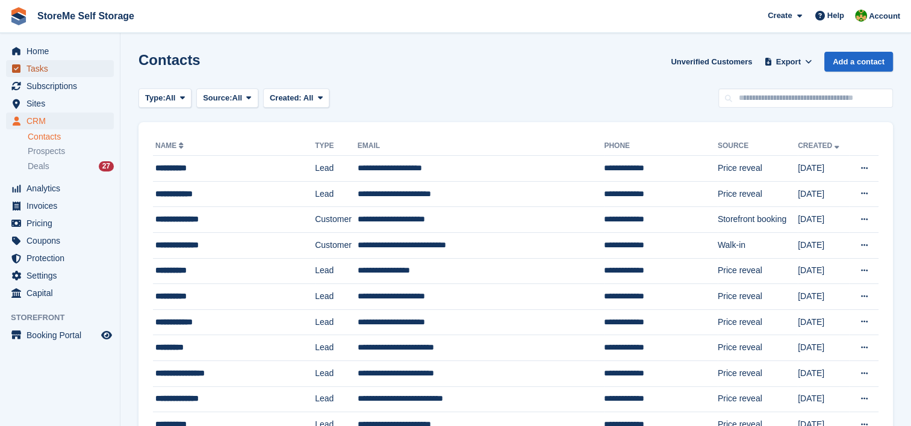
click at [26, 60] on span "Tasks" at bounding box center [62, 68] width 72 height 17
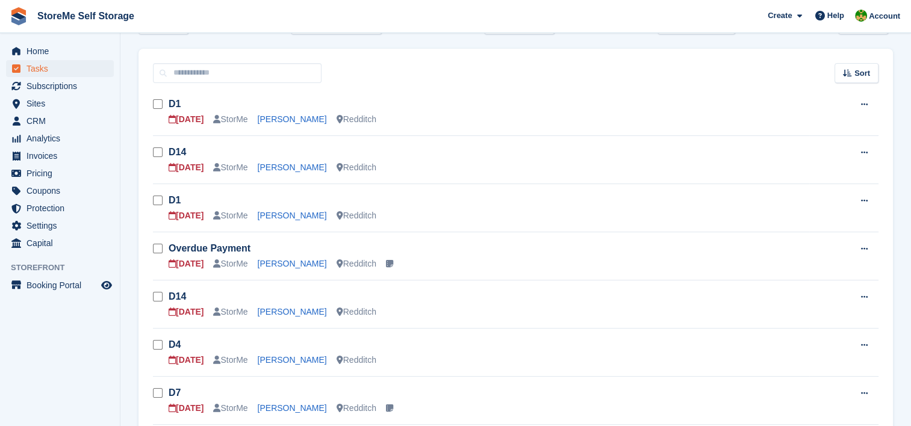
scroll to position [120, 0]
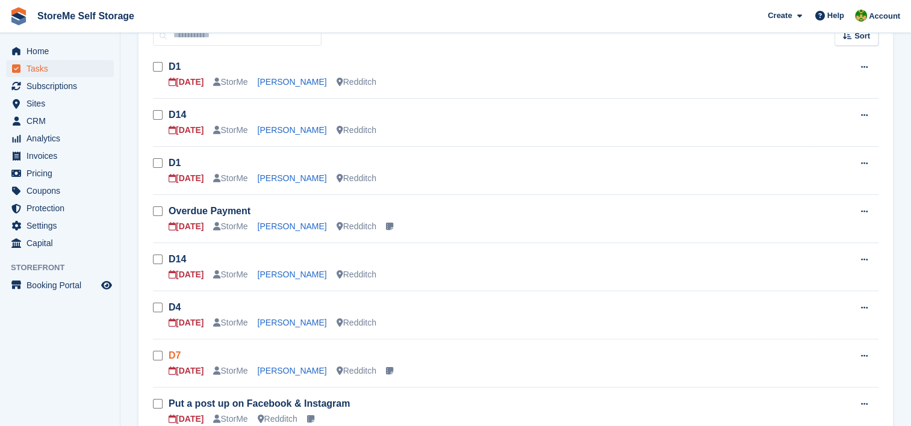
click at [172, 352] on link "D7" at bounding box center [175, 355] width 12 height 10
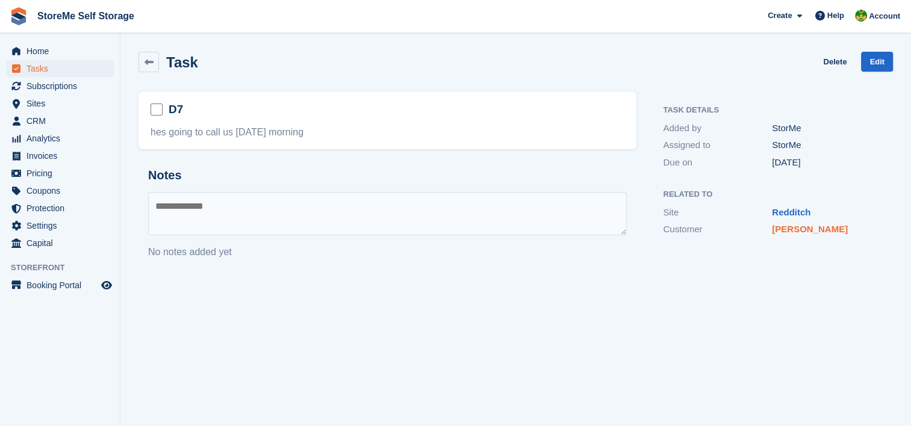
click at [800, 234] on link "[PERSON_NAME]" at bounding box center [810, 229] width 76 height 10
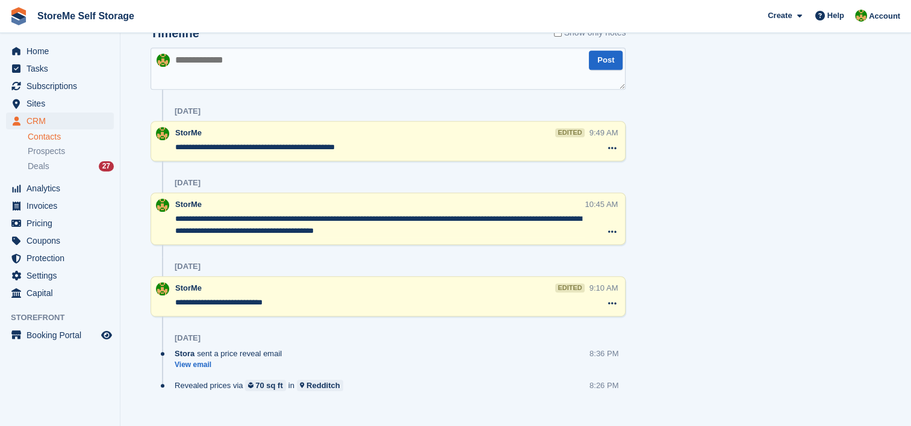
scroll to position [542, 0]
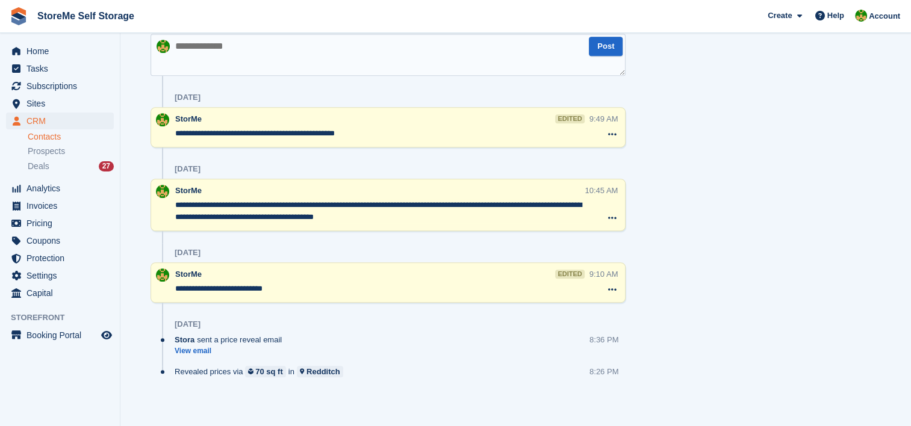
click at [253, 51] on textarea at bounding box center [387, 55] width 475 height 42
type textarea "**********"
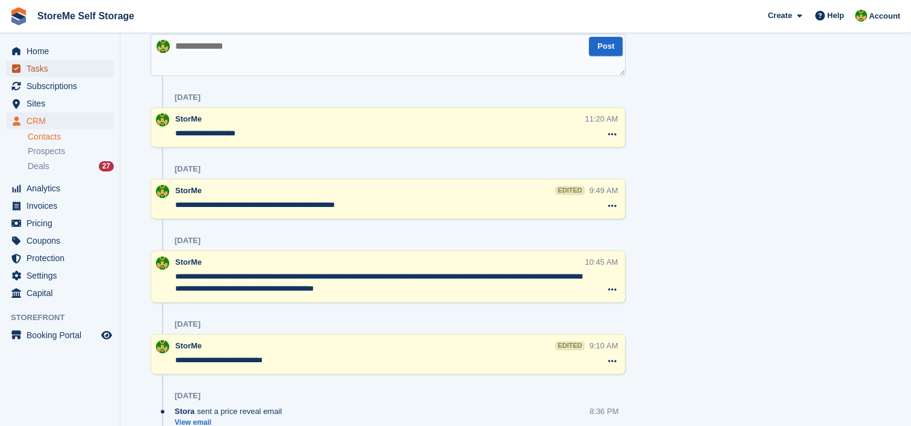
click at [26, 69] on link "Tasks" at bounding box center [60, 68] width 108 height 17
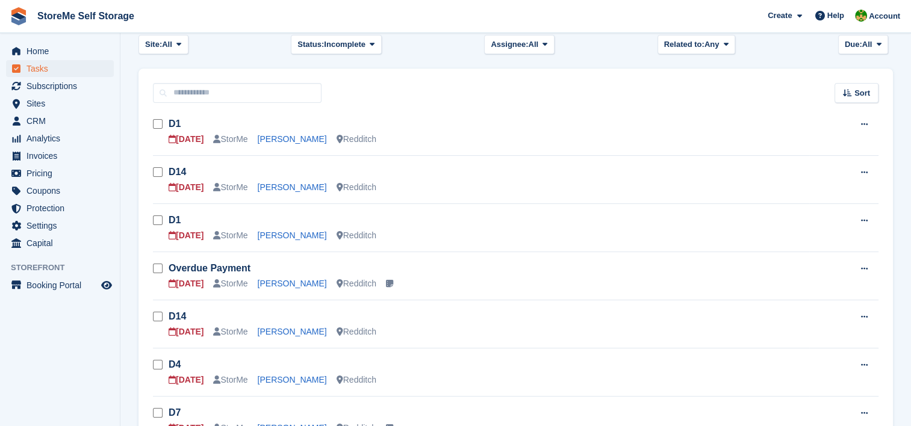
scroll to position [301, 0]
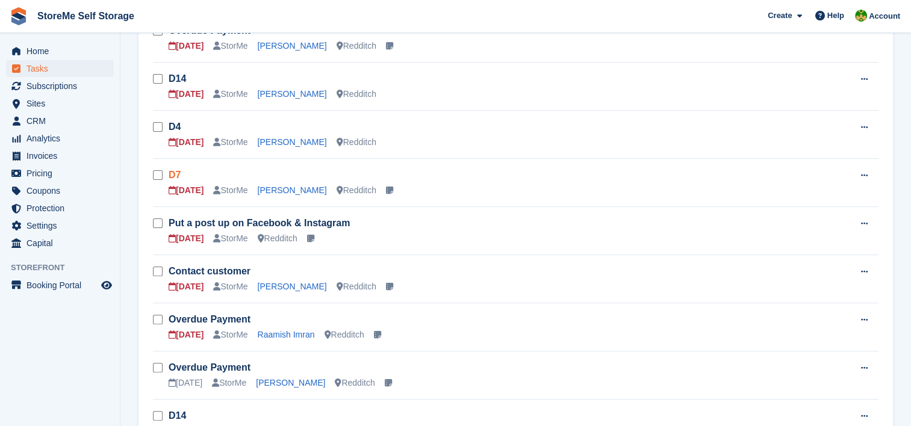
click at [173, 174] on link "D7" at bounding box center [175, 175] width 12 height 10
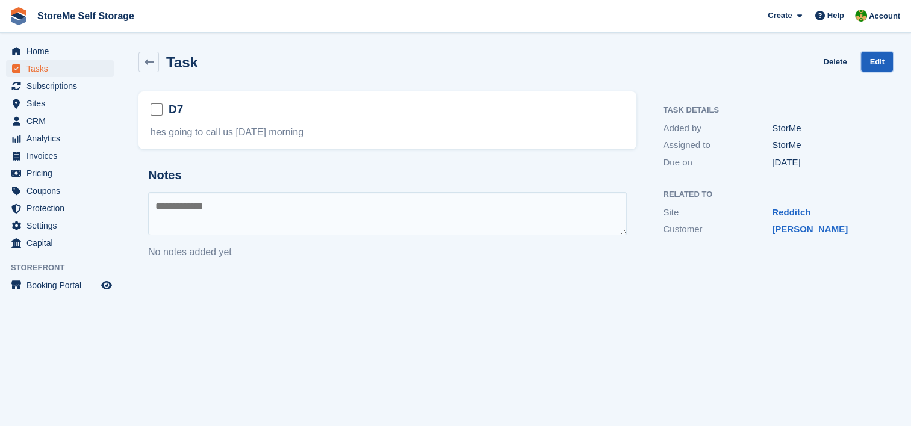
click at [883, 59] on link "Edit" at bounding box center [877, 62] width 32 height 20
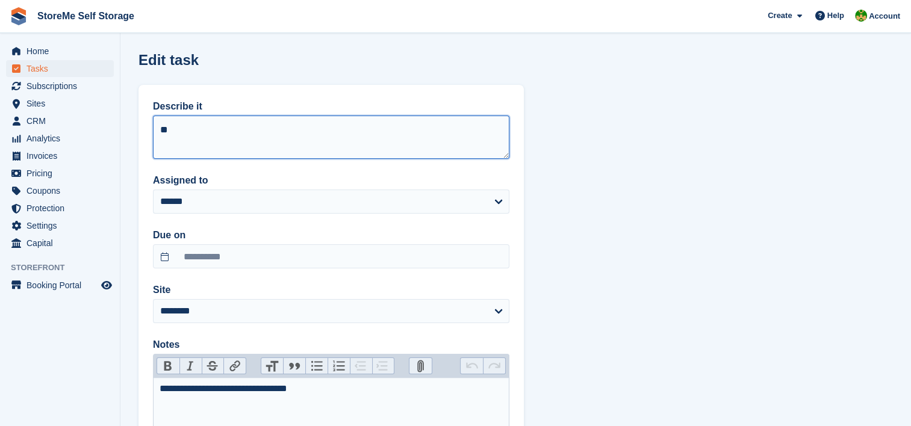
click at [176, 132] on textarea "**" at bounding box center [331, 137] width 356 height 43
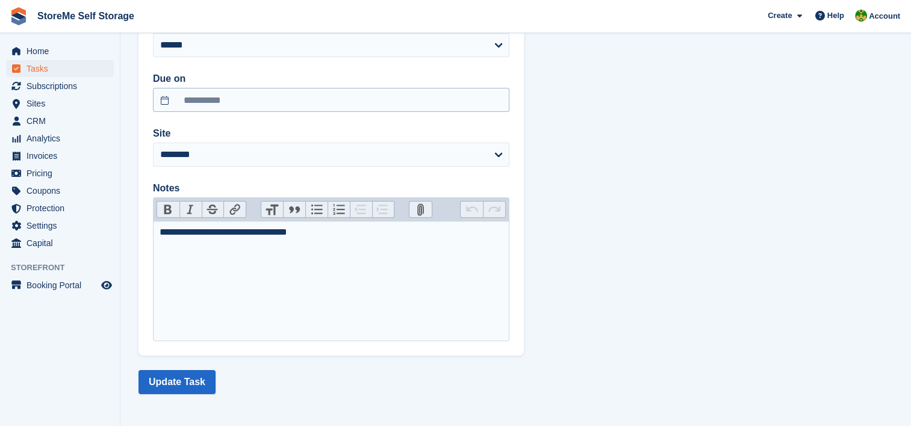
type textarea "***"
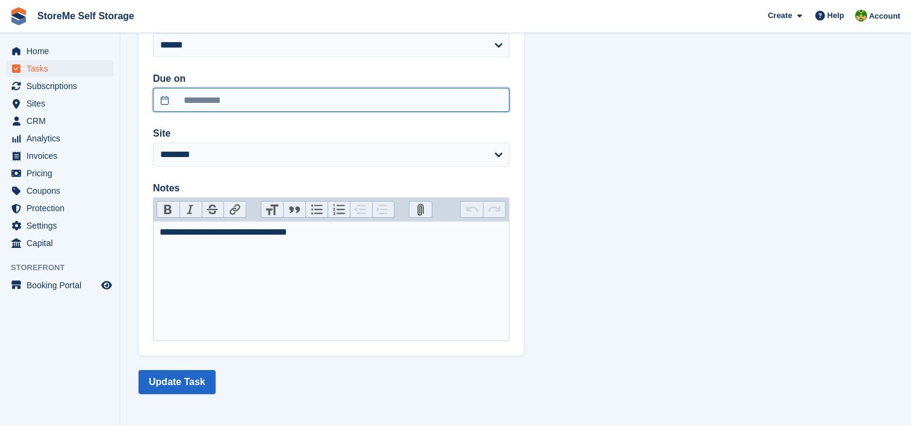
click at [228, 107] on input "**********" at bounding box center [331, 100] width 356 height 24
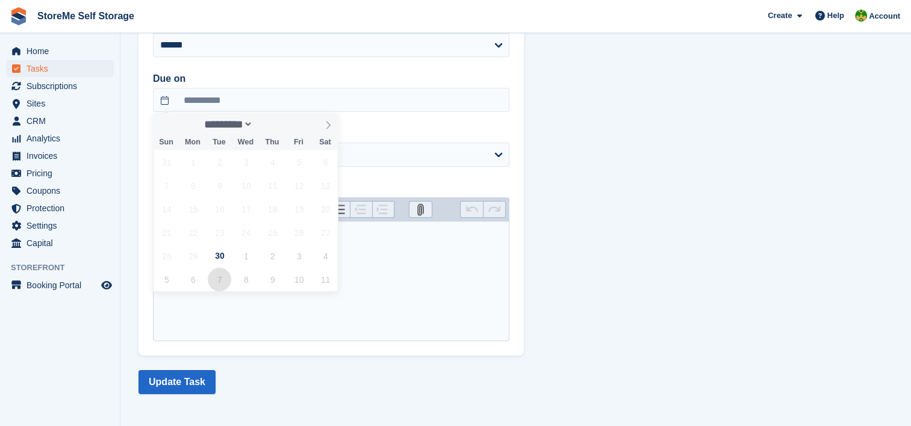
click at [220, 276] on span "7" at bounding box center [219, 279] width 23 height 23
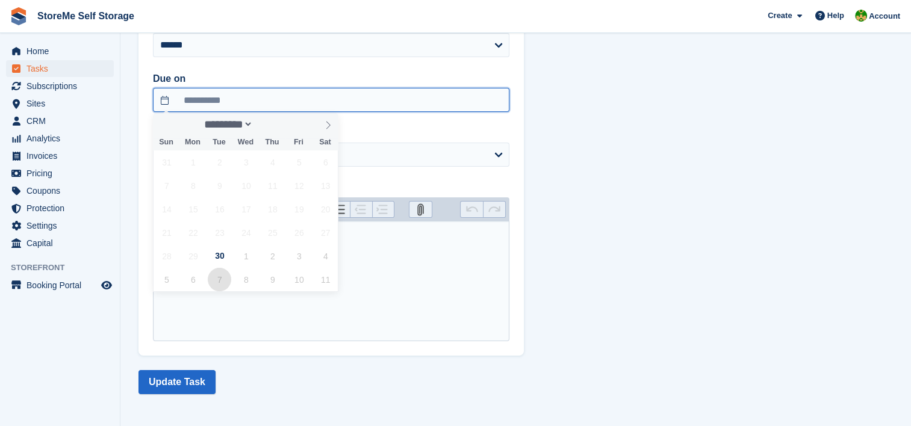
type input "**********"
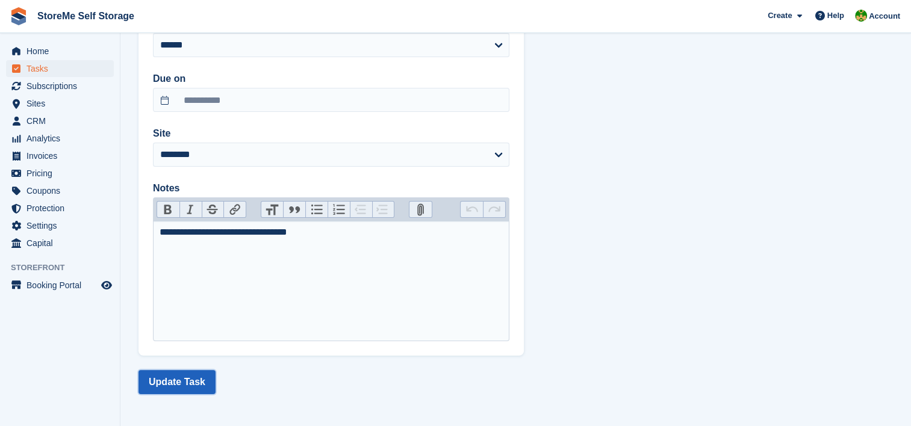
click at [181, 388] on button "Update Task" at bounding box center [176, 382] width 77 height 24
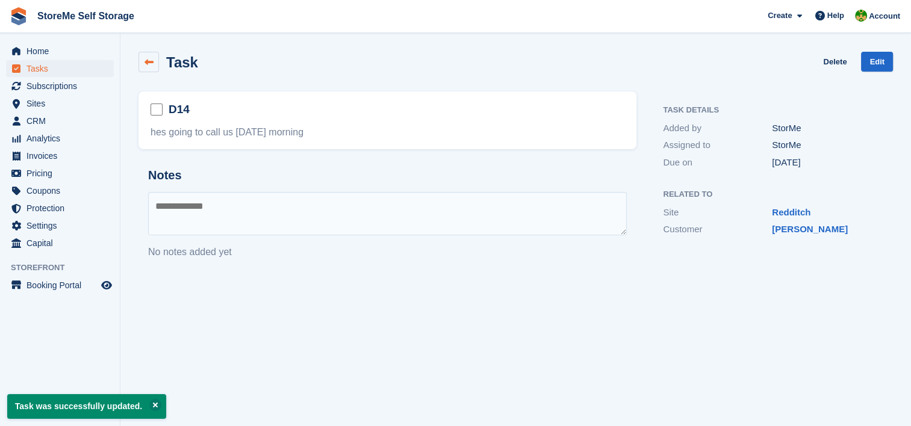
click at [153, 67] on link at bounding box center [148, 62] width 20 height 20
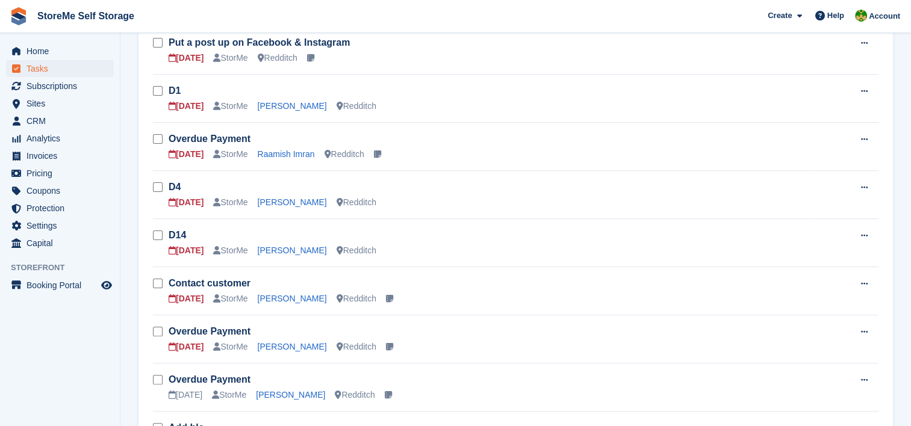
scroll to position [361, 0]
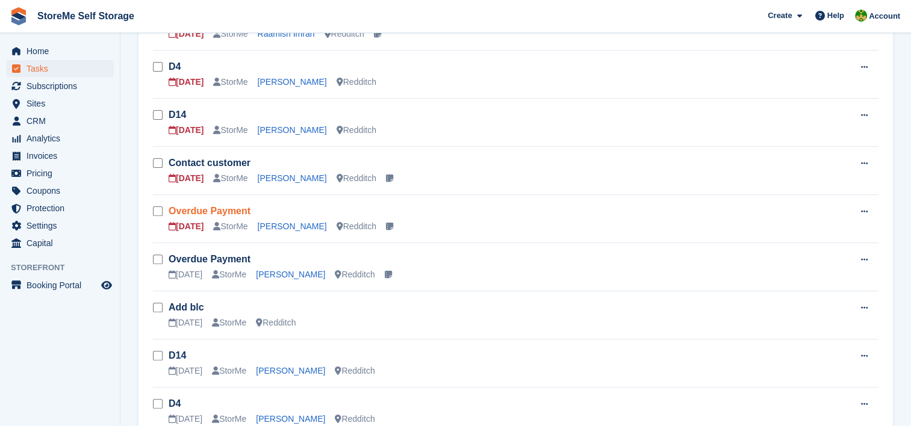
click at [206, 208] on link "Overdue Payment" at bounding box center [210, 211] width 82 height 10
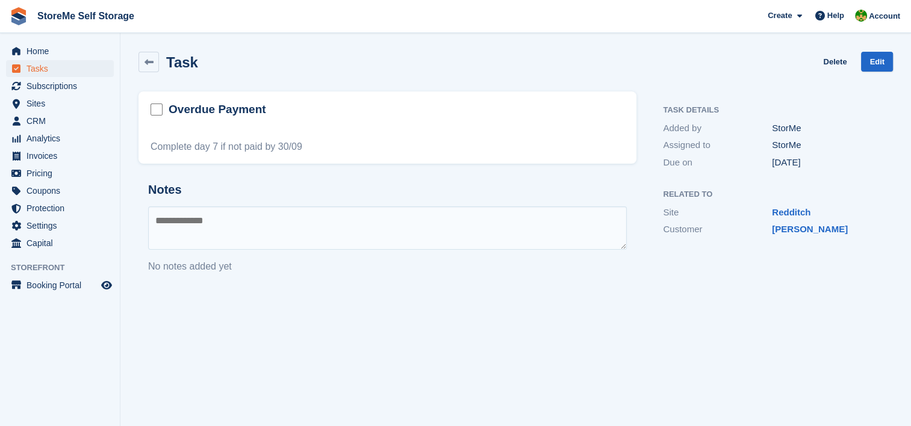
click at [823, 235] on div "[PERSON_NAME]" at bounding box center [826, 230] width 109 height 14
click at [818, 232] on link "Kimberley Ward" at bounding box center [810, 229] width 76 height 10
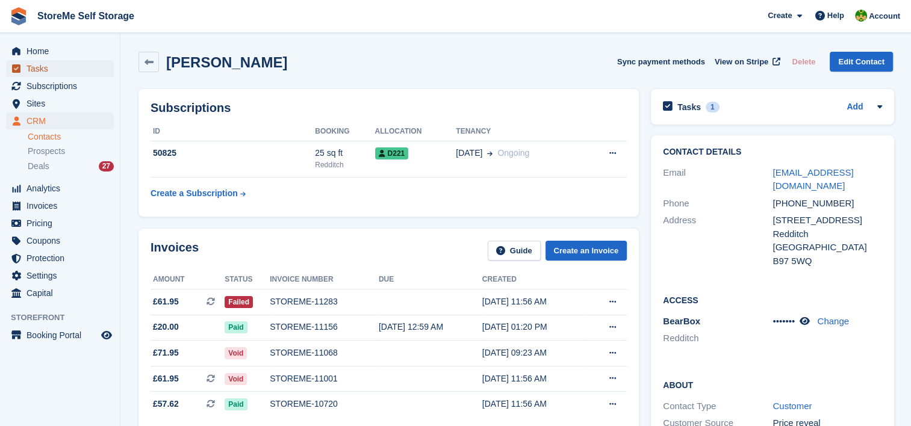
click at [39, 73] on span "Tasks" at bounding box center [62, 68] width 72 height 17
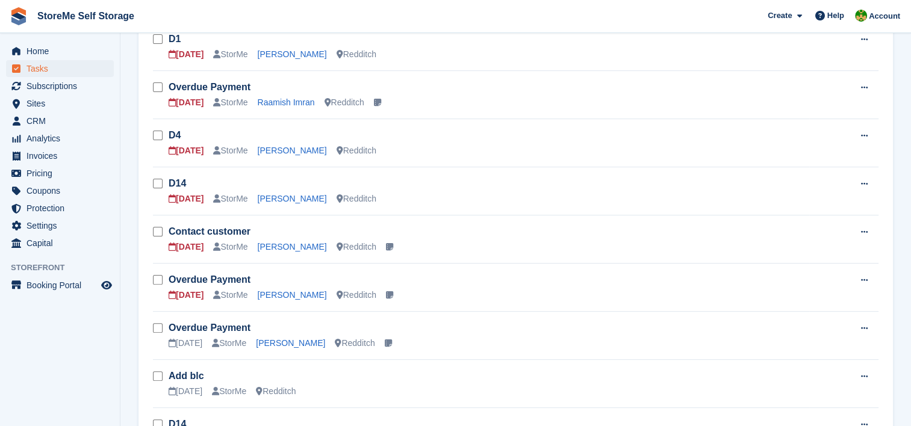
scroll to position [181, 0]
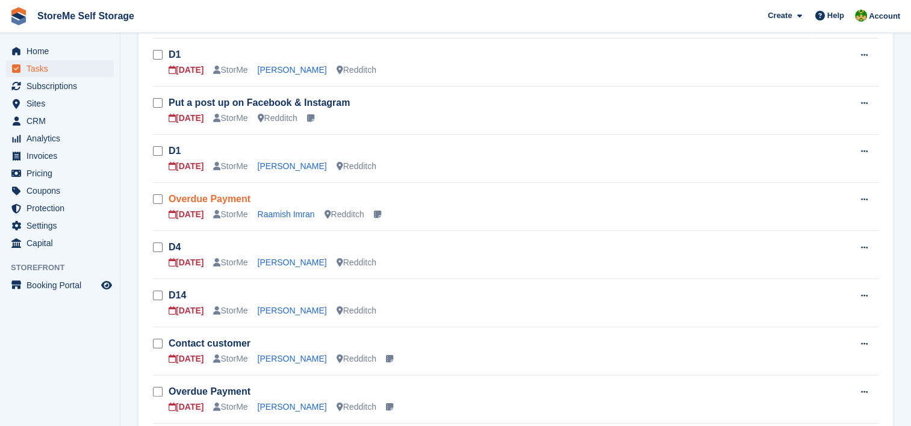
click at [209, 200] on link "Overdue Payment" at bounding box center [210, 199] width 82 height 10
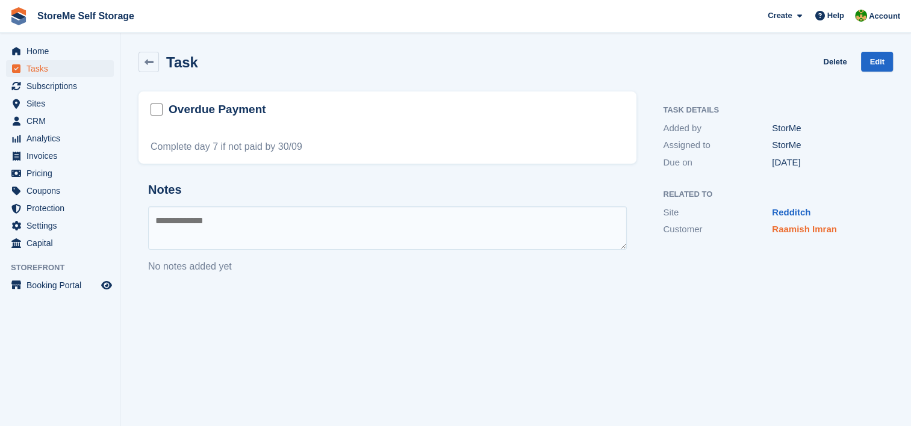
click at [829, 228] on link "Raamish Imran" at bounding box center [804, 229] width 65 height 10
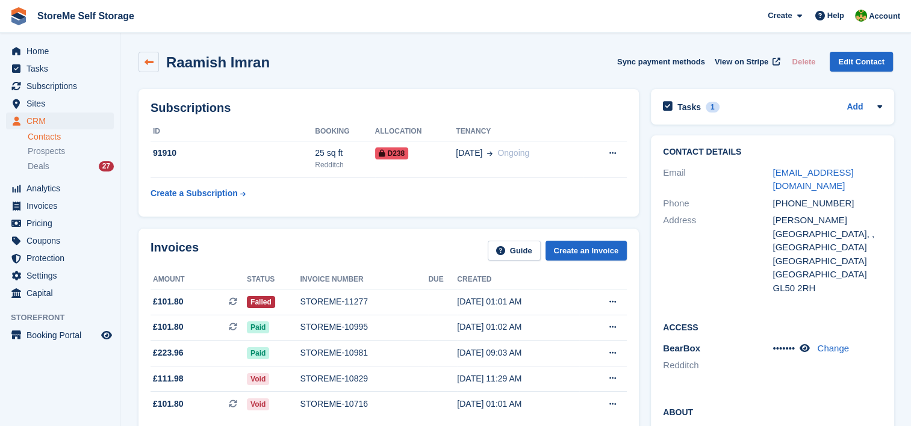
click at [144, 58] on icon at bounding box center [148, 62] width 9 height 9
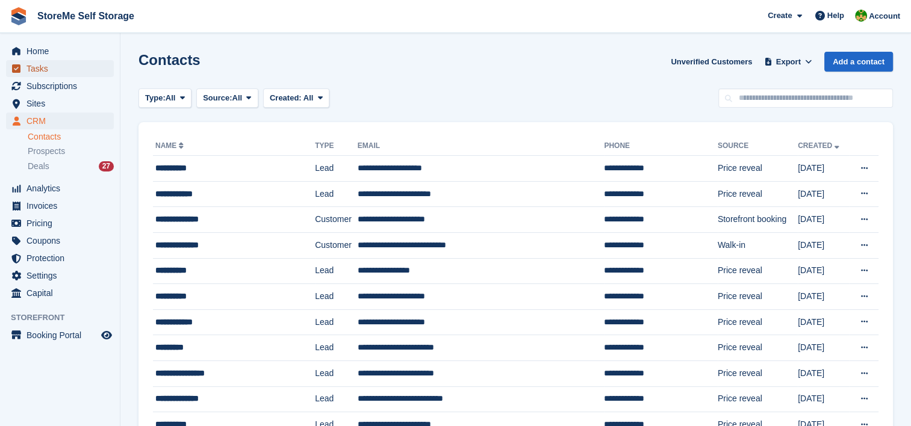
click at [64, 64] on span "Tasks" at bounding box center [62, 68] width 72 height 17
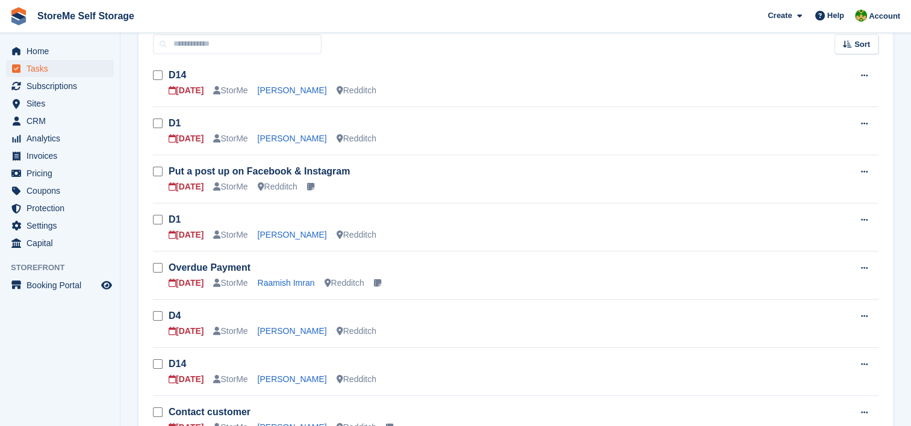
scroll to position [120, 0]
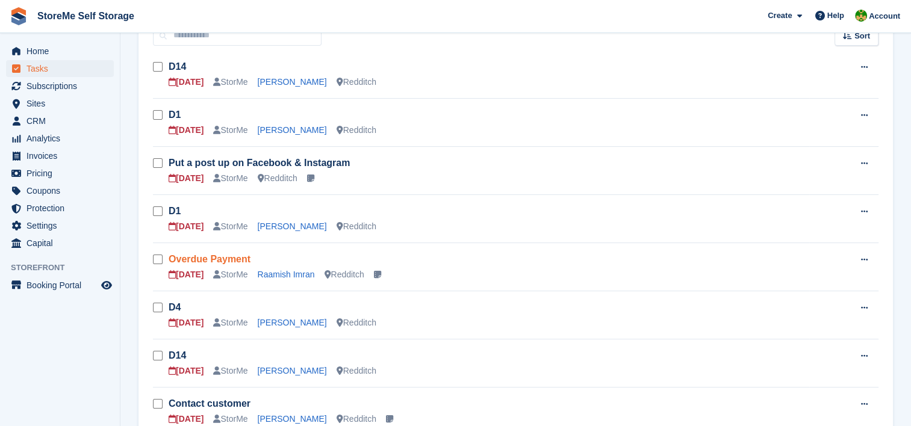
click at [208, 258] on link "Overdue Payment" at bounding box center [210, 259] width 82 height 10
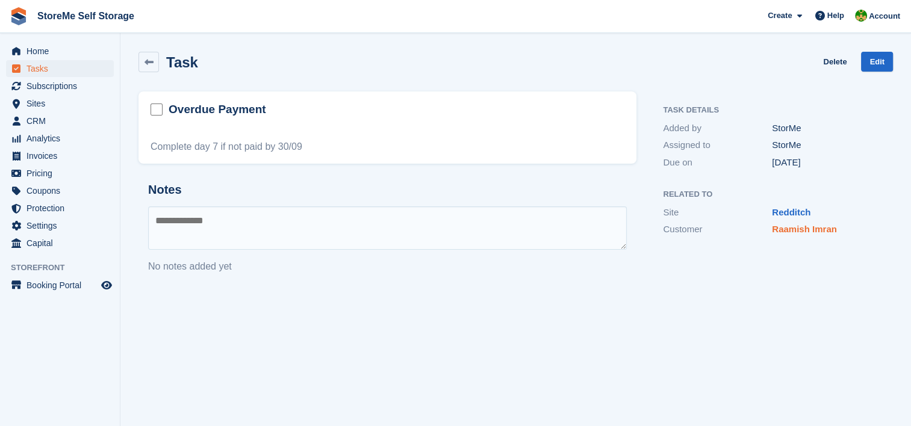
click at [808, 228] on link "Raamish Imran" at bounding box center [804, 229] width 65 height 10
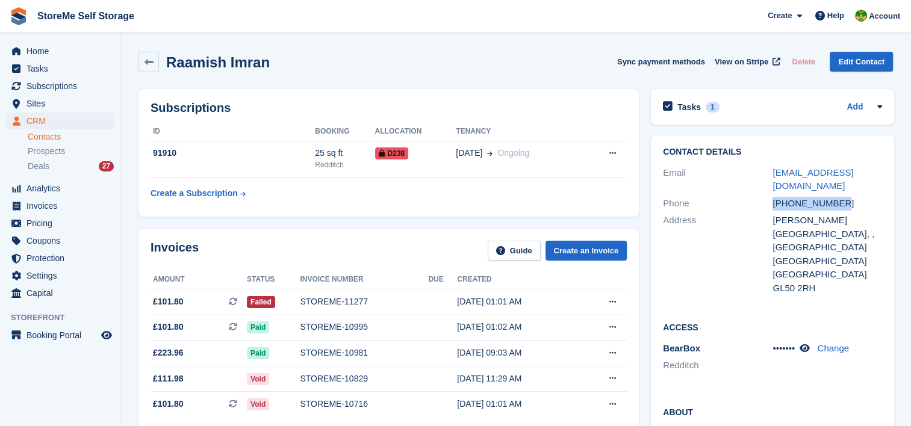
drag, startPoint x: 843, startPoint y: 189, endPoint x: 773, endPoint y: 196, distance: 70.7
click at [773, 197] on div "+447481453042" at bounding box center [827, 204] width 110 height 14
copy div "+447481453042"
click at [154, 63] on link at bounding box center [148, 62] width 20 height 20
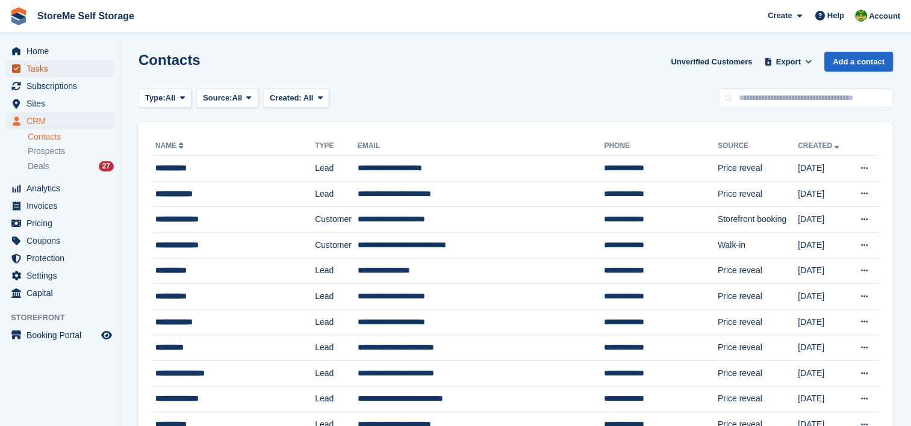
click at [61, 69] on span "Tasks" at bounding box center [62, 68] width 72 height 17
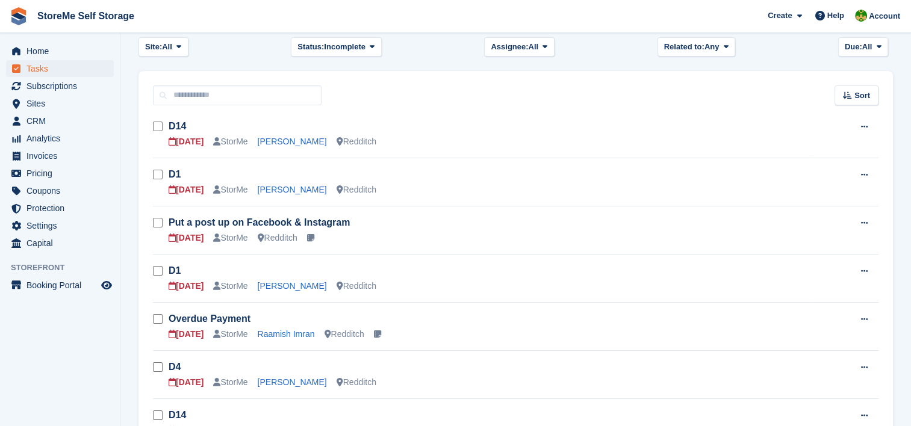
scroll to position [120, 0]
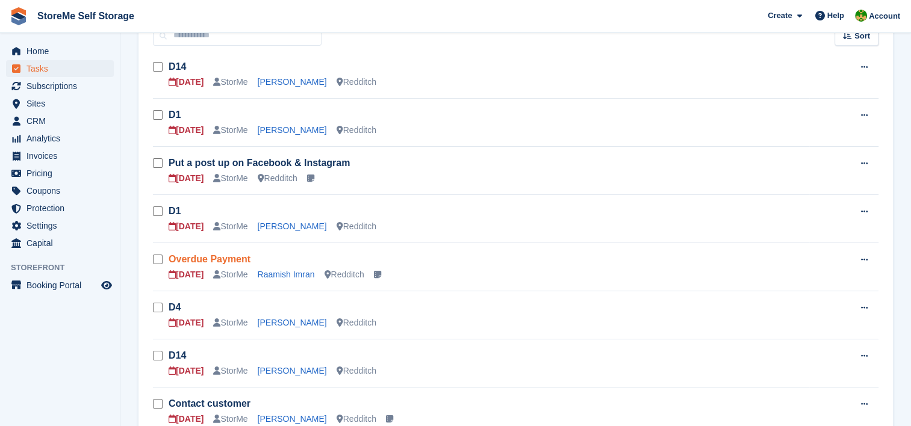
click at [229, 255] on link "Overdue Payment" at bounding box center [210, 259] width 82 height 10
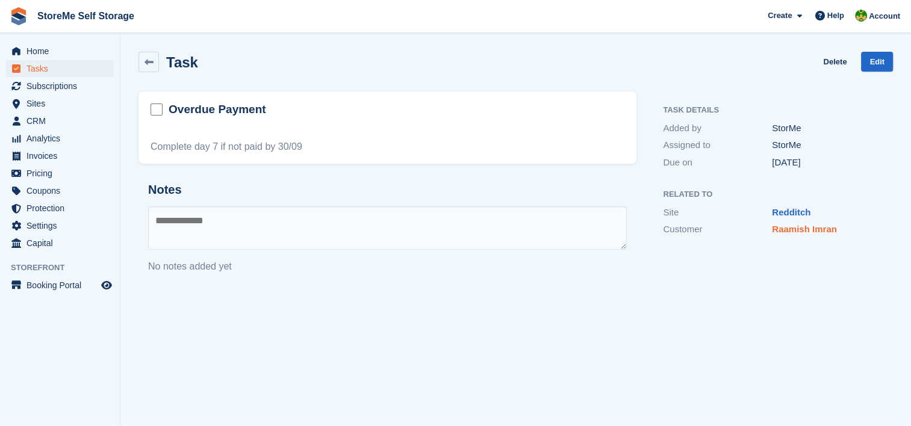
click at [817, 224] on link "Raamish Imran" at bounding box center [804, 229] width 65 height 10
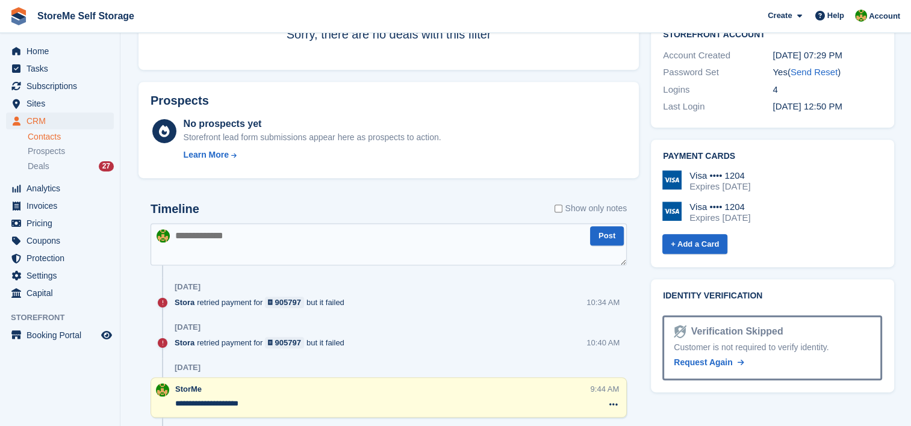
scroll to position [542, 0]
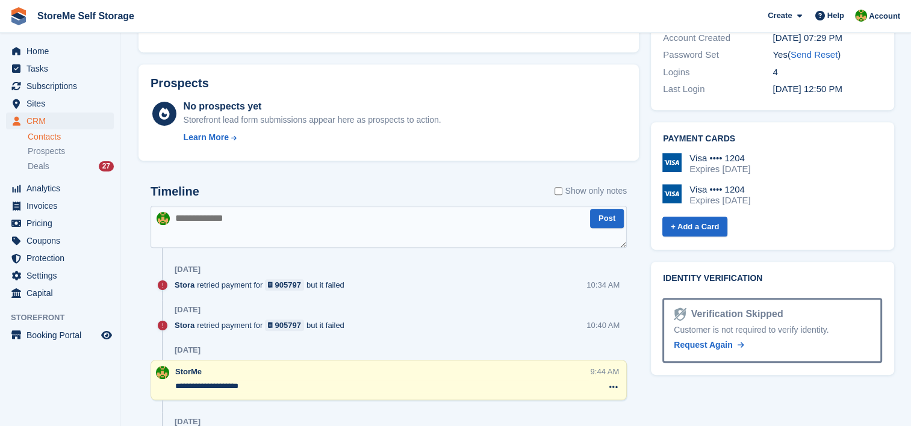
click at [302, 214] on textarea at bounding box center [388, 227] width 476 height 42
type textarea "**********"
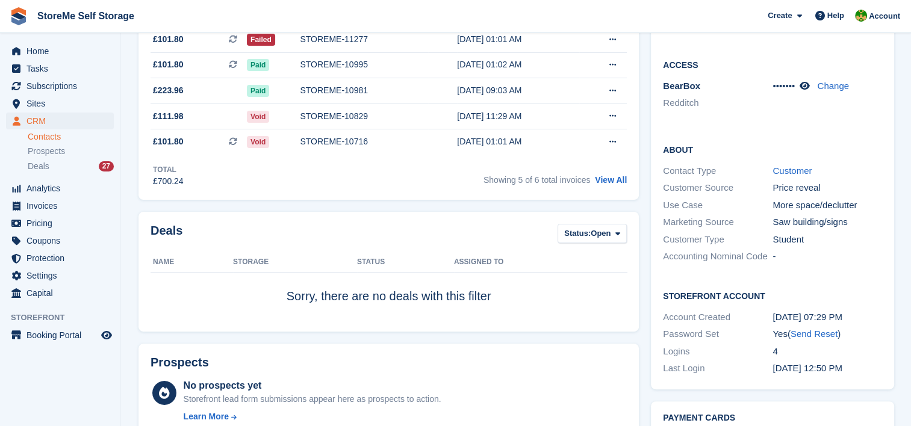
scroll to position [0, 0]
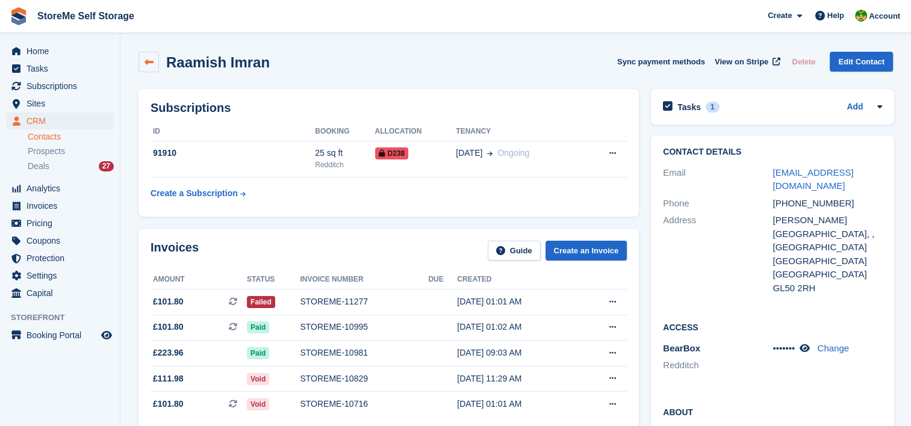
click at [149, 67] on link at bounding box center [148, 62] width 20 height 20
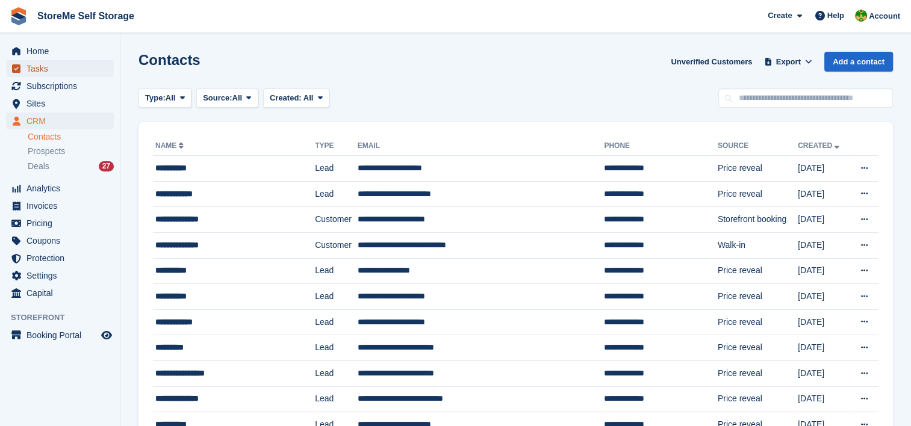
click at [54, 69] on span "Tasks" at bounding box center [62, 68] width 72 height 17
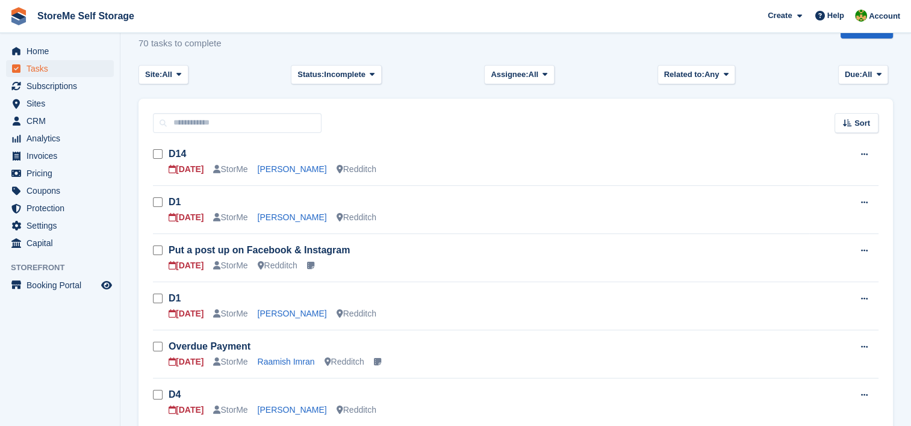
scroll to position [120, 0]
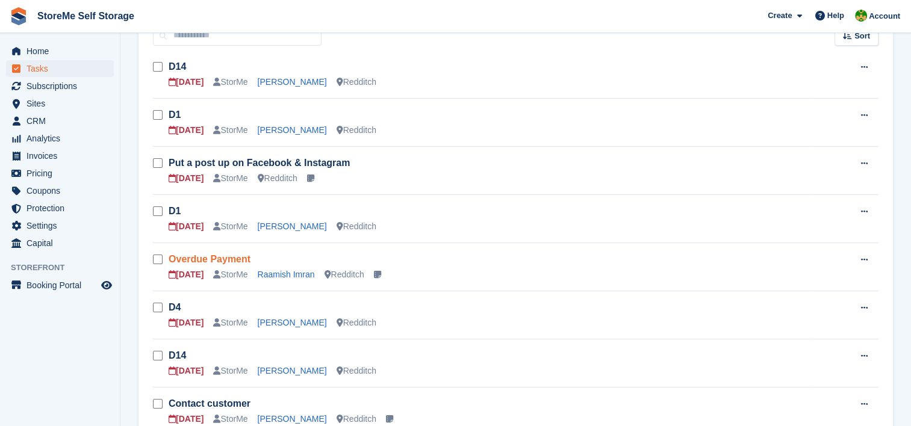
click at [223, 254] on link "Overdue Payment" at bounding box center [210, 259] width 82 height 10
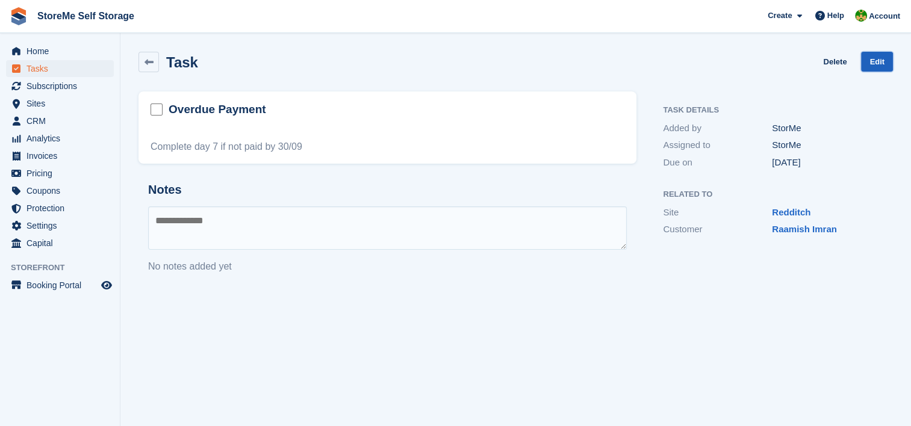
click at [889, 63] on link "Edit" at bounding box center [877, 62] width 32 height 20
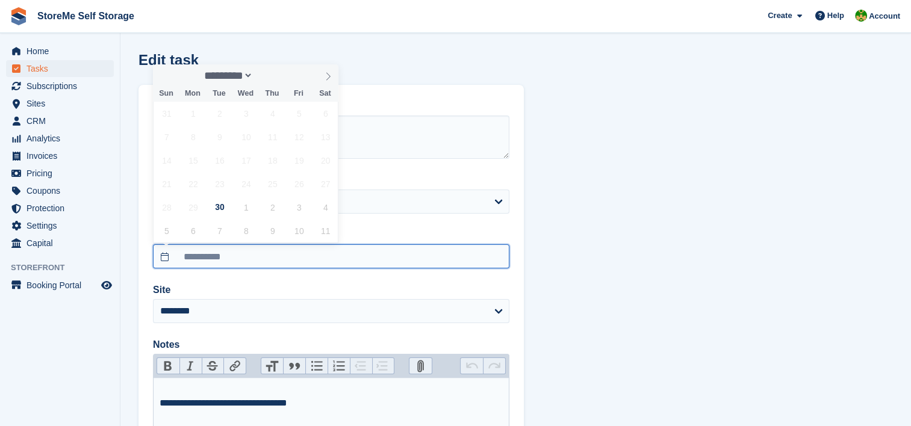
click at [237, 254] on input "**********" at bounding box center [331, 256] width 356 height 24
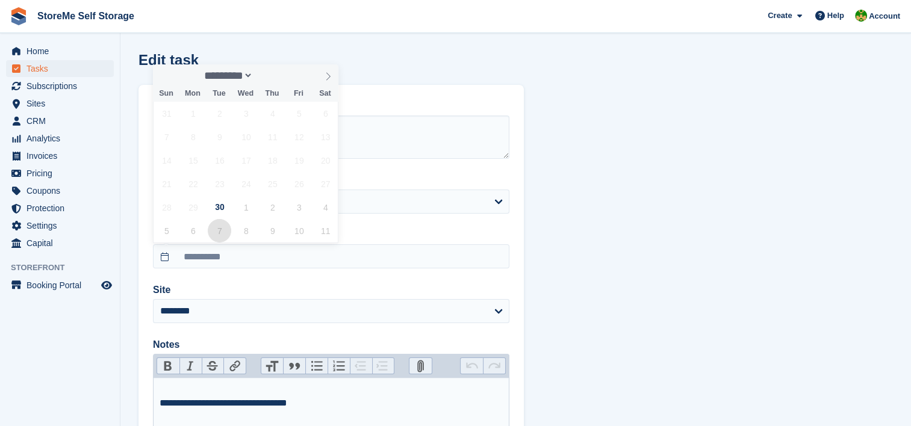
click at [226, 238] on span "7" at bounding box center [219, 230] width 23 height 23
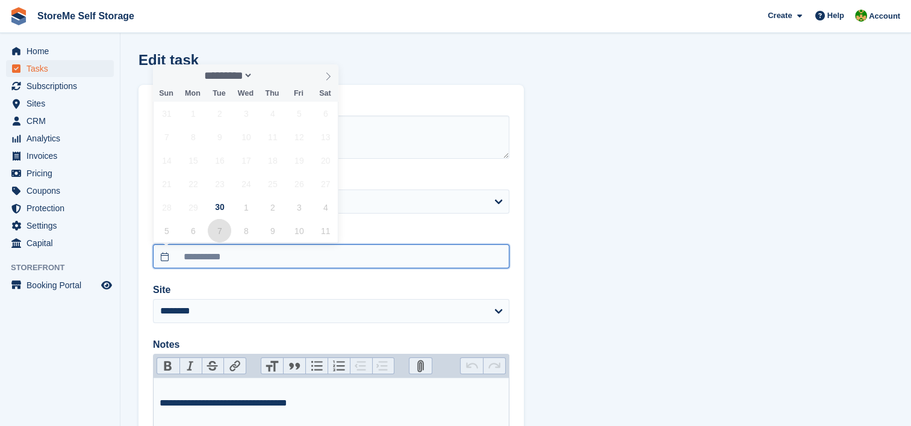
type input "**********"
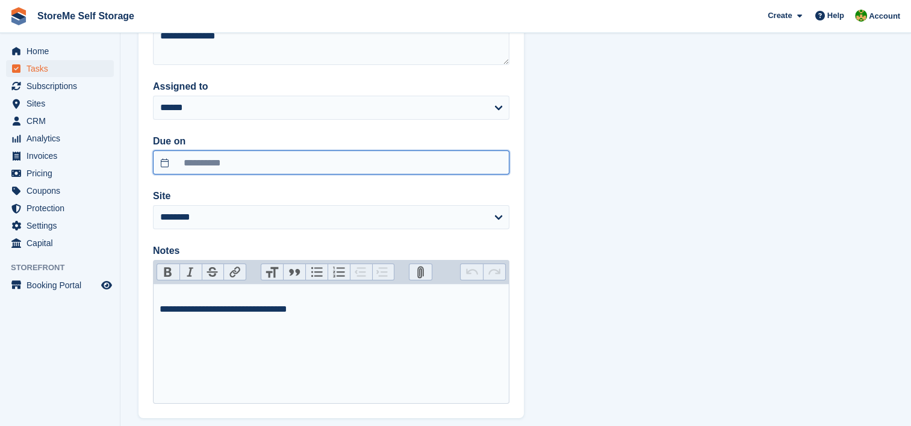
scroll to position [120, 0]
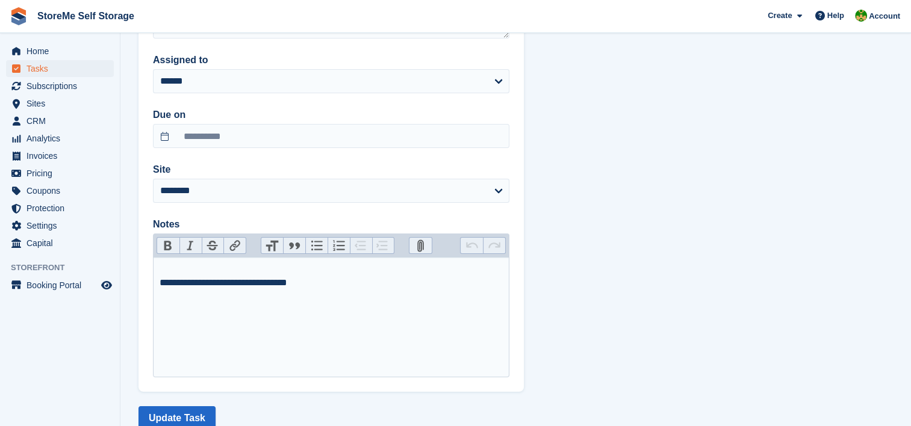
click at [330, 286] on div "**********" at bounding box center [332, 275] width 344 height 29
type trix-editor "**********"
click at [191, 411] on button "Update Task" at bounding box center [176, 418] width 77 height 24
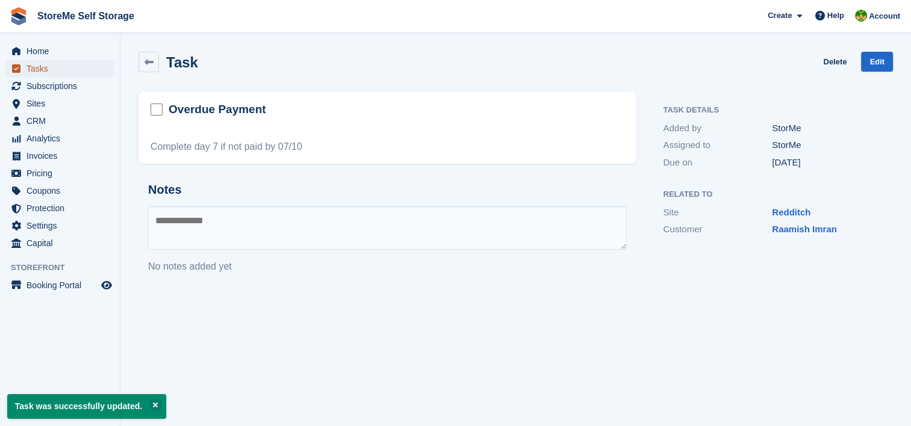
click at [48, 71] on span "Tasks" at bounding box center [62, 68] width 72 height 17
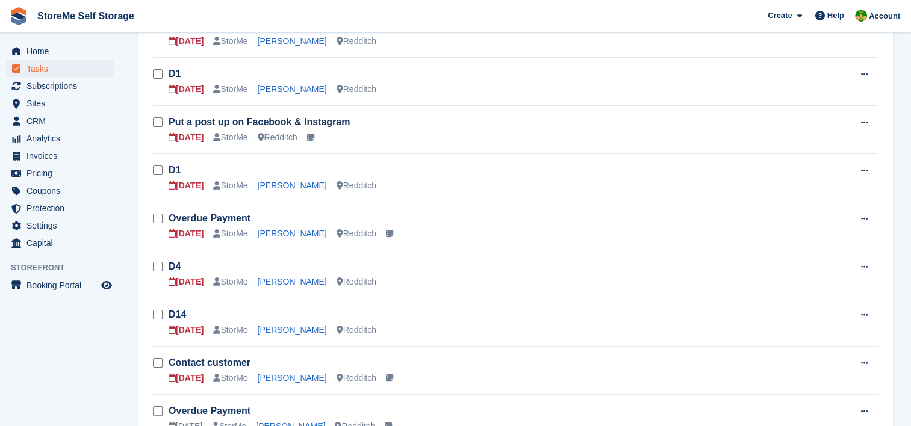
scroll to position [181, 0]
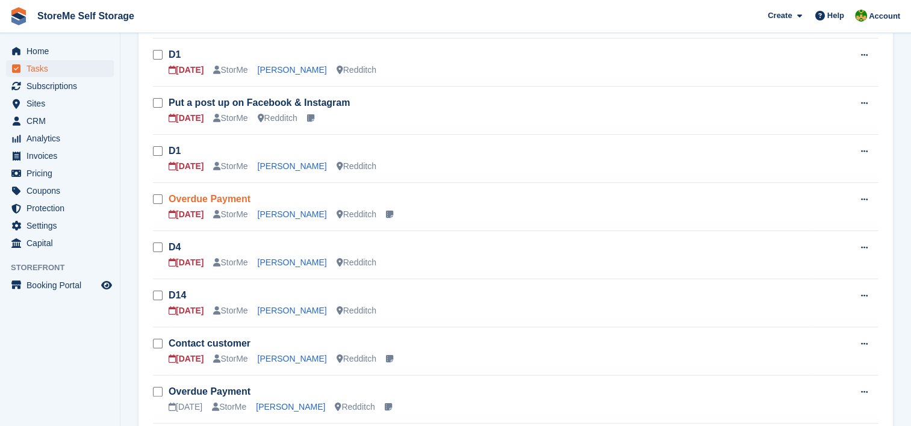
click at [202, 200] on link "Overdue Payment" at bounding box center [210, 199] width 82 height 10
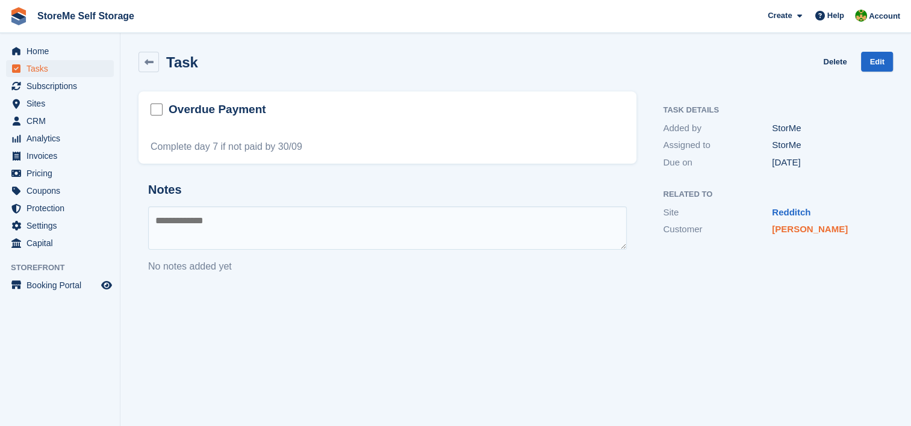
click at [813, 234] on div "[PERSON_NAME]" at bounding box center [826, 230] width 109 height 14
click at [813, 232] on link "[PERSON_NAME]" at bounding box center [810, 229] width 76 height 10
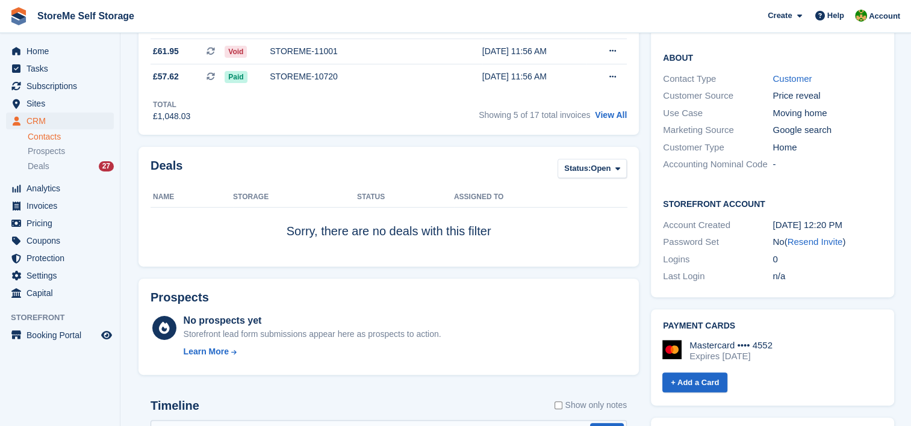
scroll to position [542, 0]
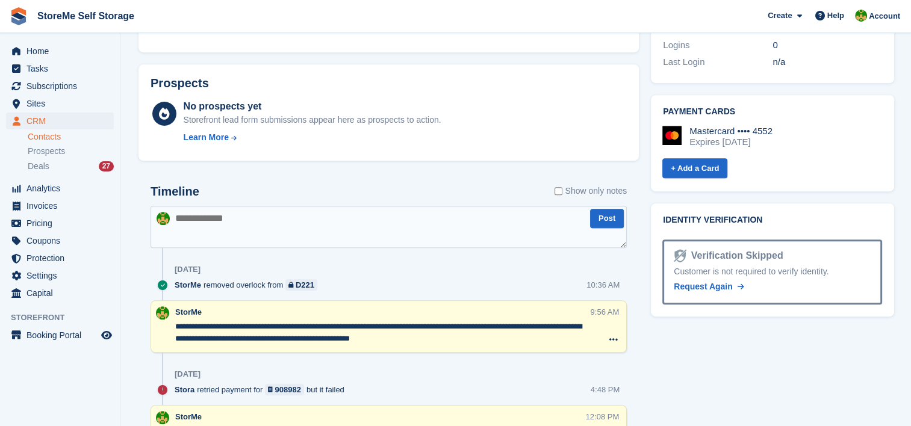
click at [228, 228] on textarea at bounding box center [388, 227] width 476 height 42
click at [237, 215] on textarea at bounding box center [388, 227] width 476 height 42
type textarea "**********"
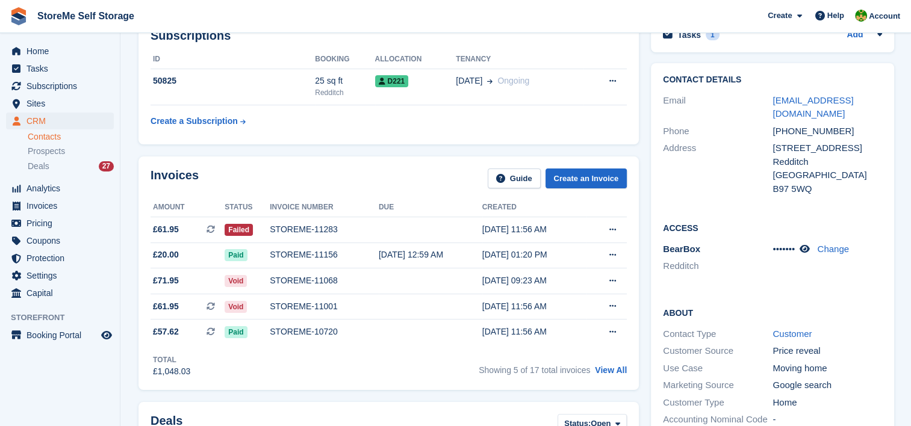
scroll to position [0, 0]
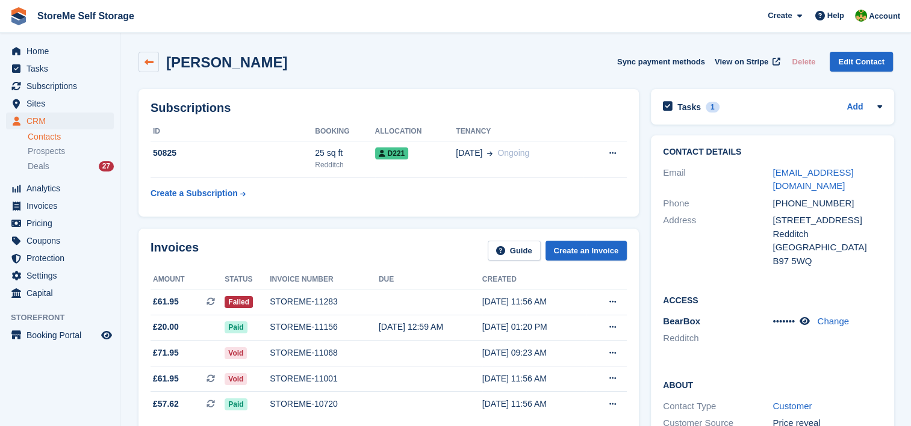
click at [157, 67] on link at bounding box center [148, 62] width 20 height 20
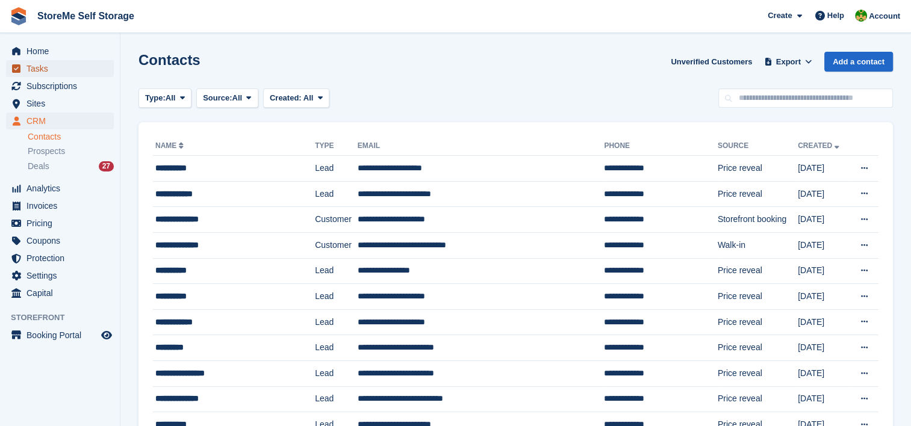
click at [69, 72] on span "Tasks" at bounding box center [62, 68] width 72 height 17
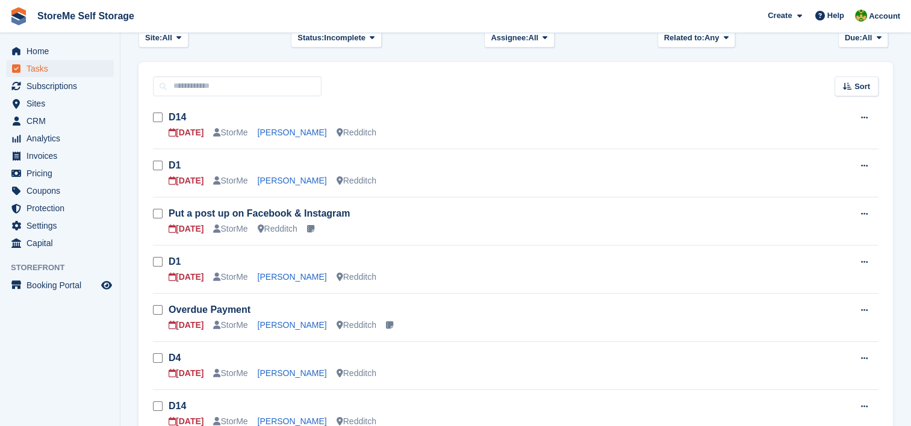
scroll to position [181, 0]
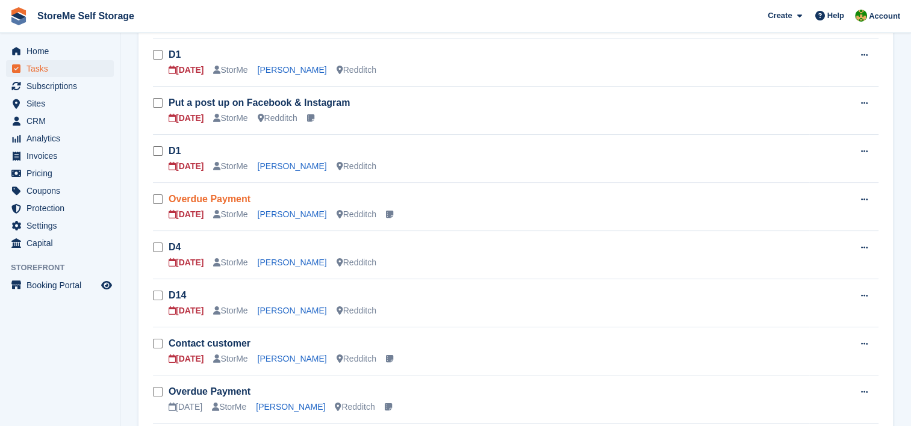
click at [201, 195] on link "Overdue Payment" at bounding box center [210, 199] width 82 height 10
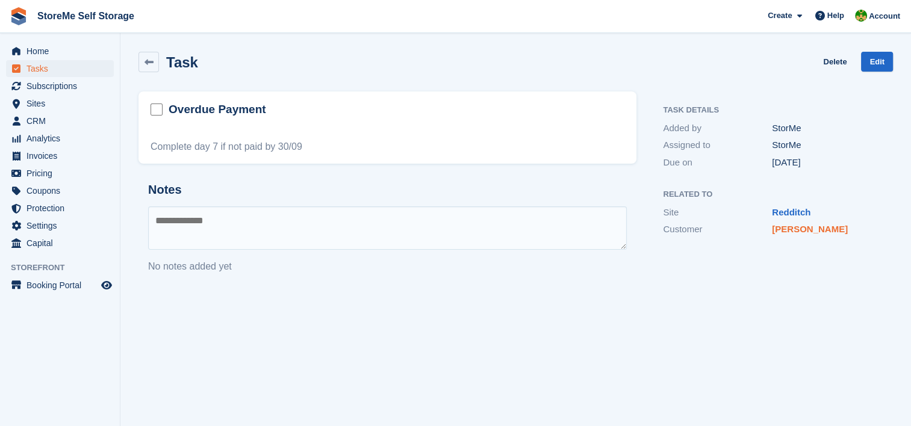
click at [816, 231] on link "[PERSON_NAME]" at bounding box center [810, 229] width 76 height 10
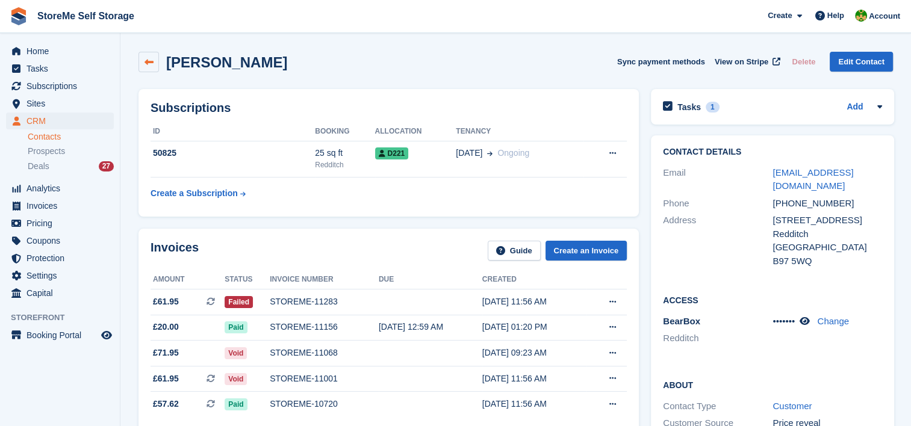
click at [154, 64] on link at bounding box center [148, 62] width 20 height 20
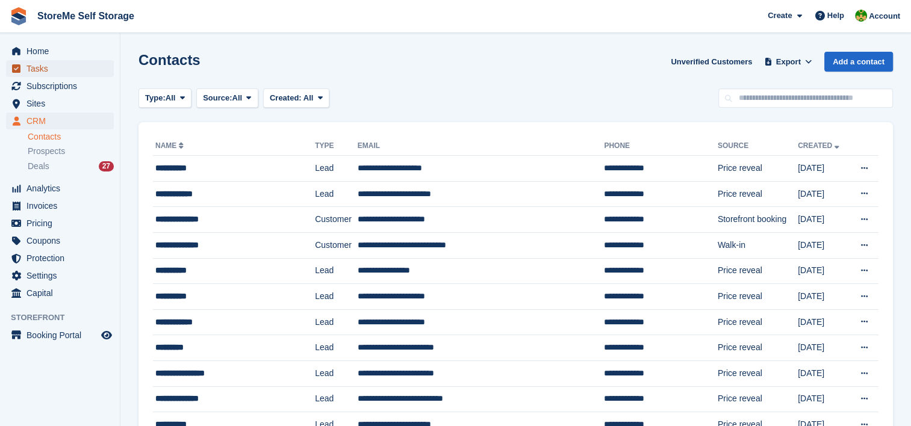
click at [72, 75] on span "Tasks" at bounding box center [62, 68] width 72 height 17
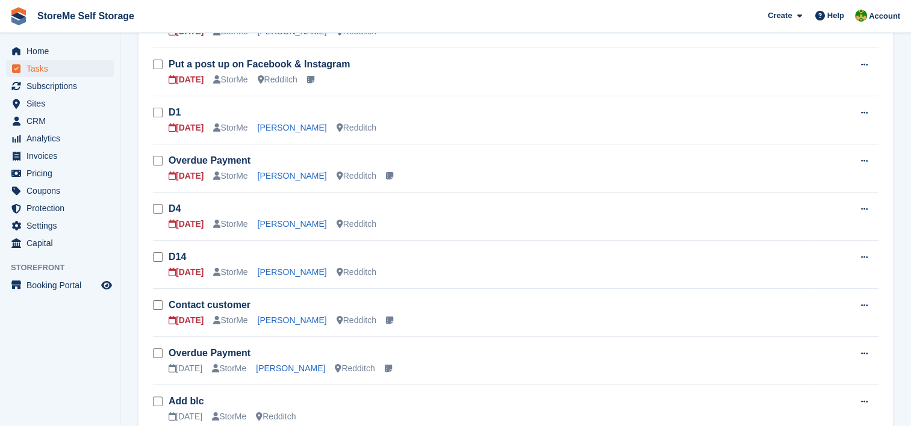
scroll to position [241, 0]
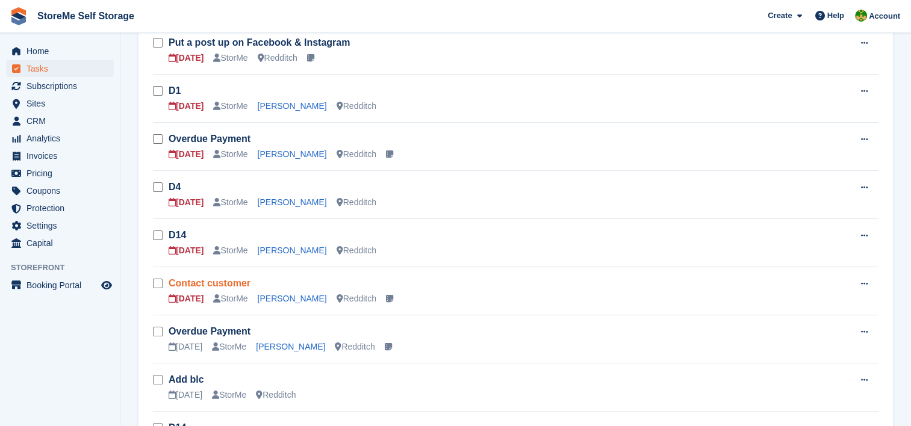
click at [197, 288] on link "Contact customer" at bounding box center [210, 283] width 82 height 10
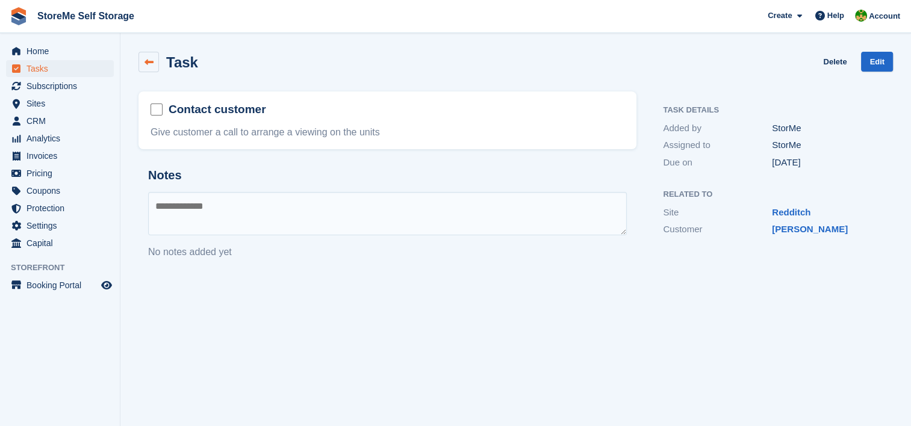
click at [153, 70] on link at bounding box center [148, 62] width 20 height 20
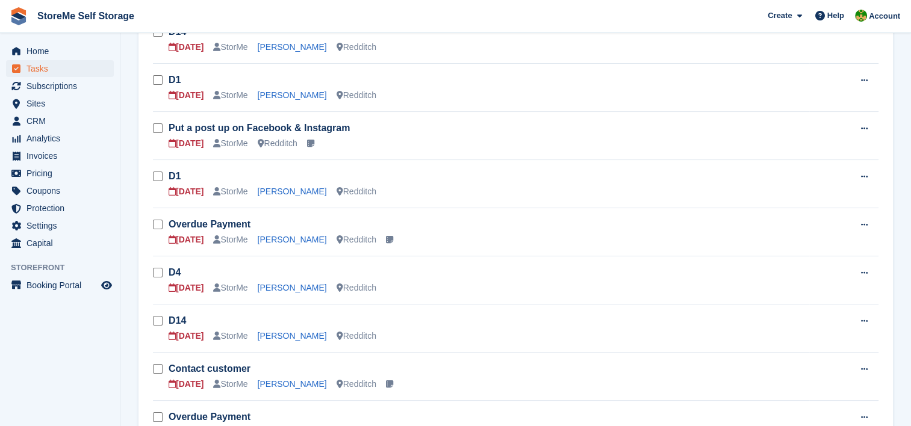
scroll to position [181, 0]
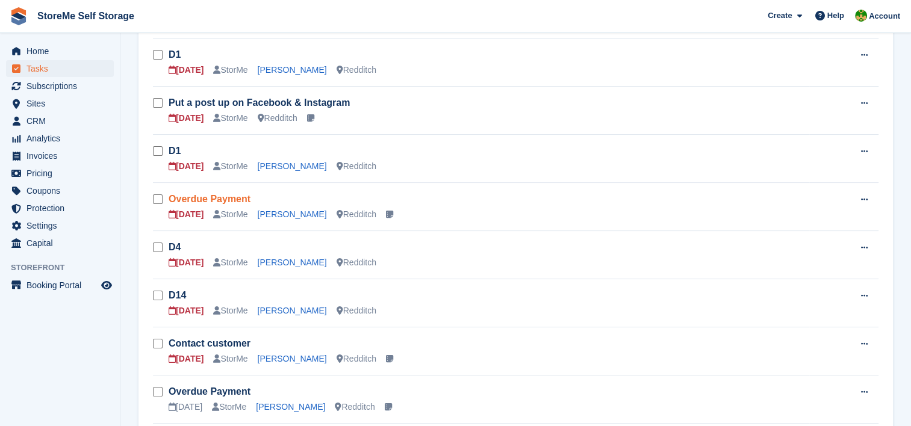
click at [212, 194] on link "Overdue Payment" at bounding box center [210, 199] width 82 height 10
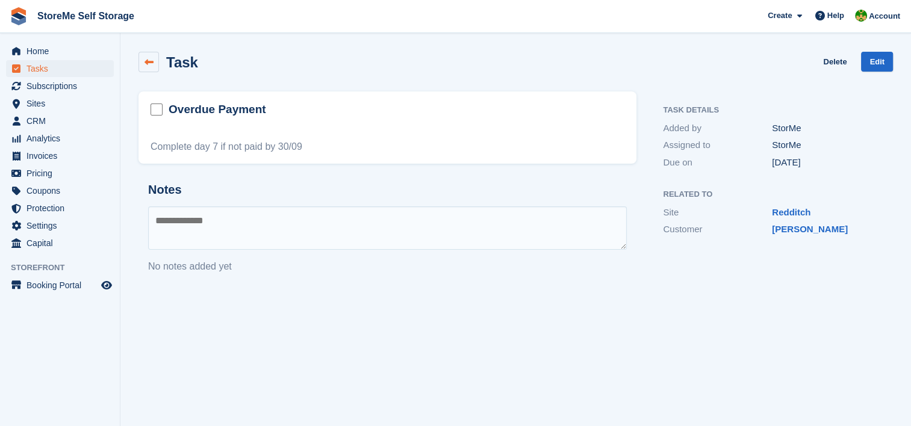
click at [146, 60] on section "Task Delete Edit Overdue Payment Complete day 7 if not paid by 30/09 Notes No n…" at bounding box center [515, 213] width 790 height 426
click at [146, 60] on icon at bounding box center [148, 62] width 9 height 9
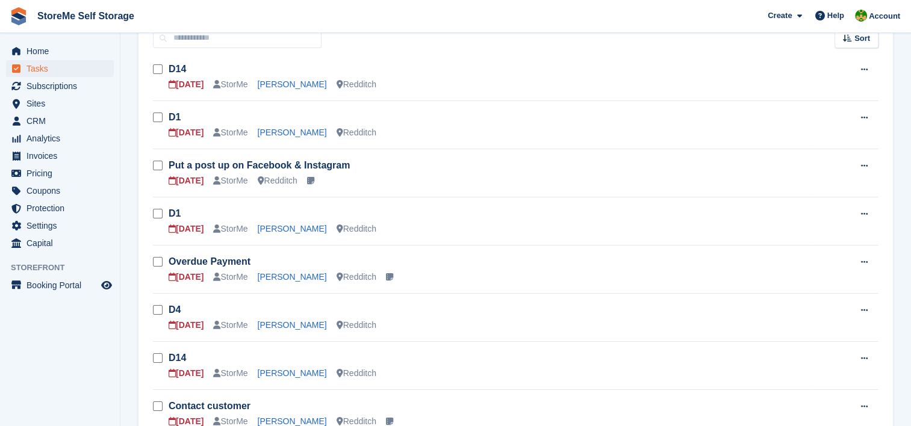
scroll to position [120, 0]
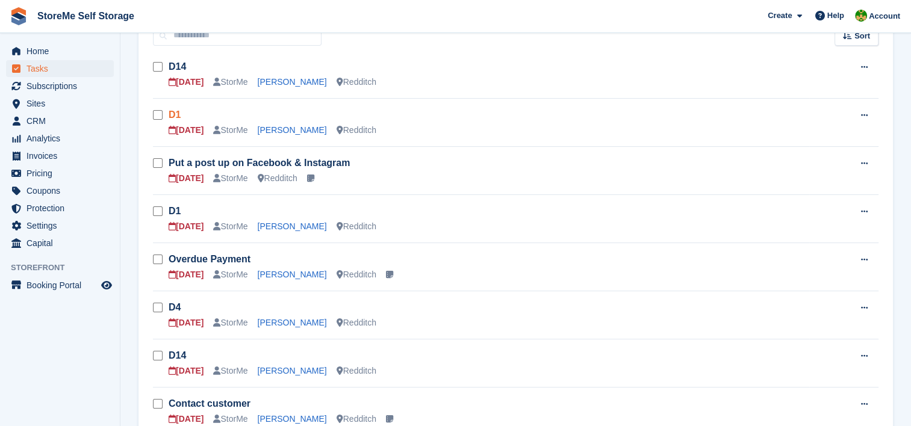
click at [170, 118] on link "D1" at bounding box center [175, 115] width 12 height 10
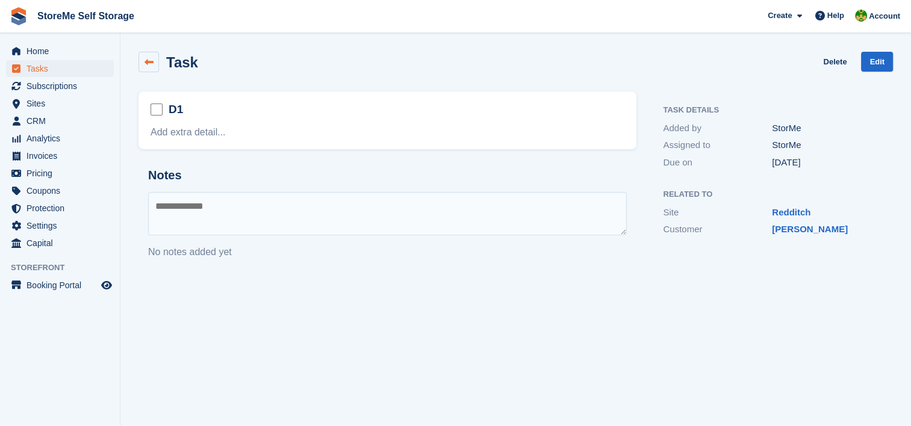
click at [149, 64] on icon at bounding box center [148, 62] width 9 height 9
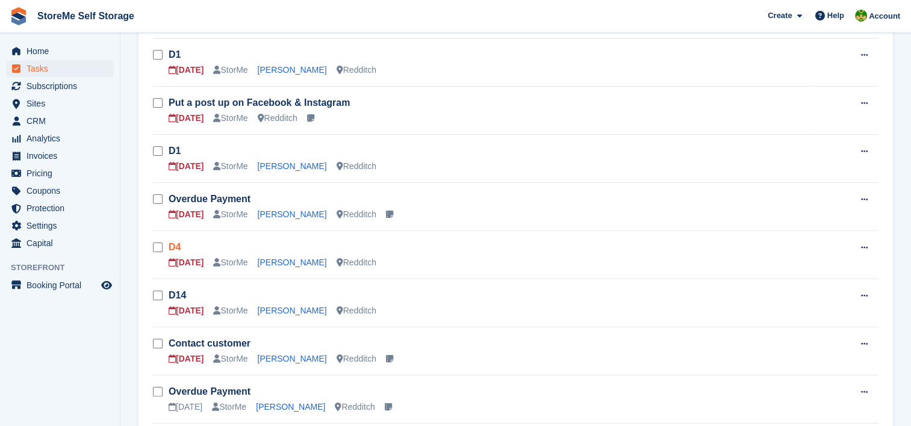
scroll to position [241, 0]
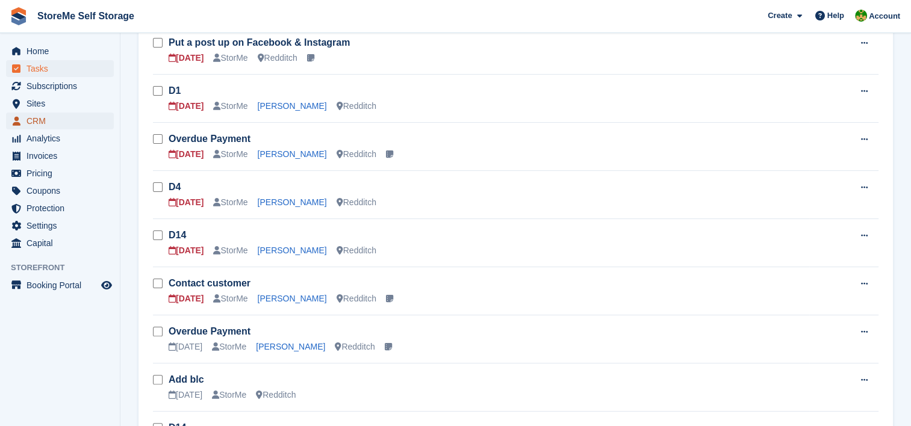
click at [44, 128] on span "CRM" at bounding box center [62, 121] width 72 height 17
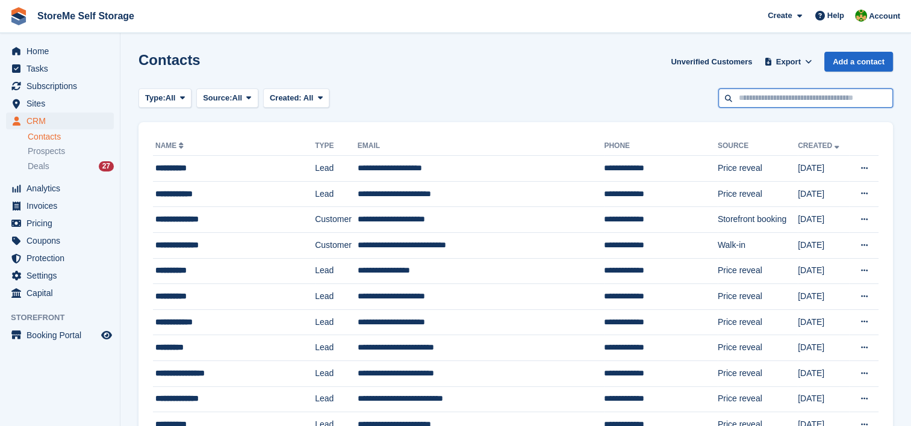
click at [820, 101] on input "text" at bounding box center [805, 98] width 175 height 20
type input "*********"
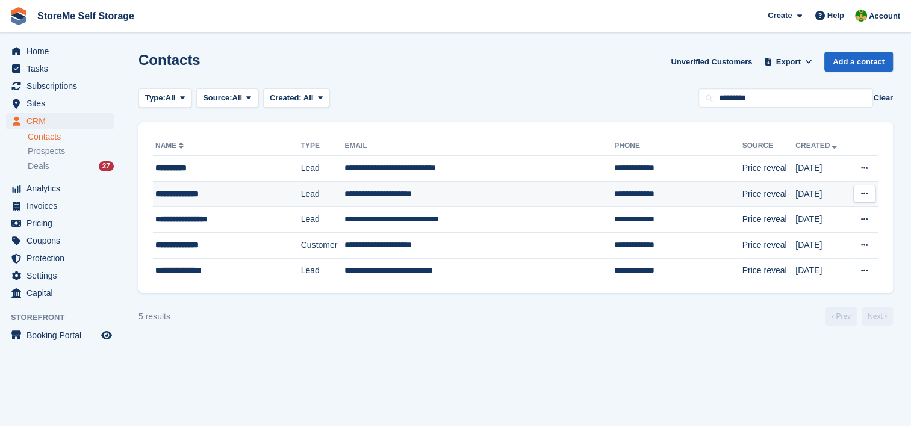
click at [218, 193] on div "**********" at bounding box center [215, 194] width 121 height 13
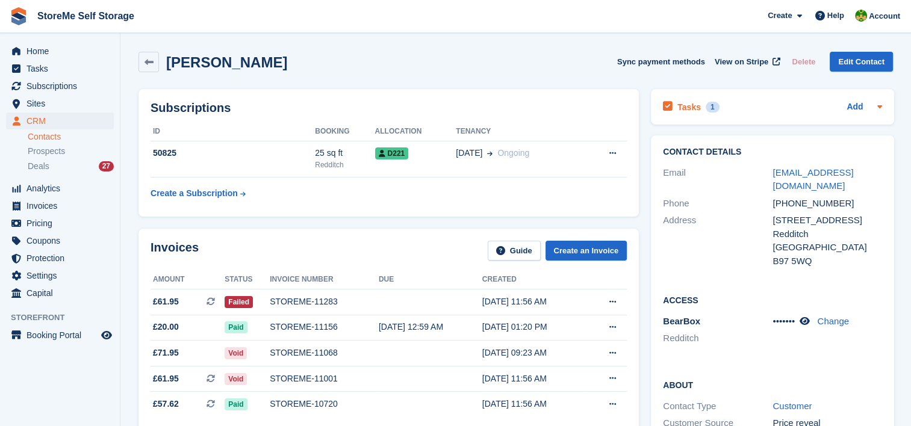
click at [778, 111] on div "Tasks 1 Add" at bounding box center [772, 107] width 219 height 16
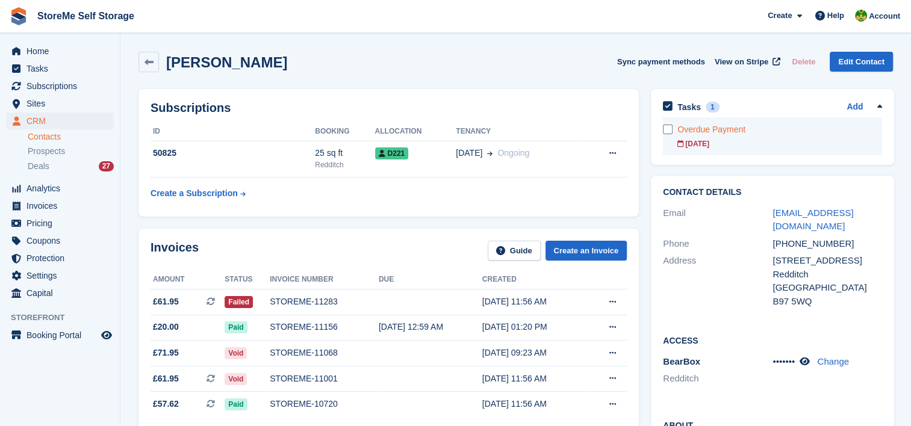
click at [714, 135] on div "Overdue Payment" at bounding box center [779, 129] width 205 height 13
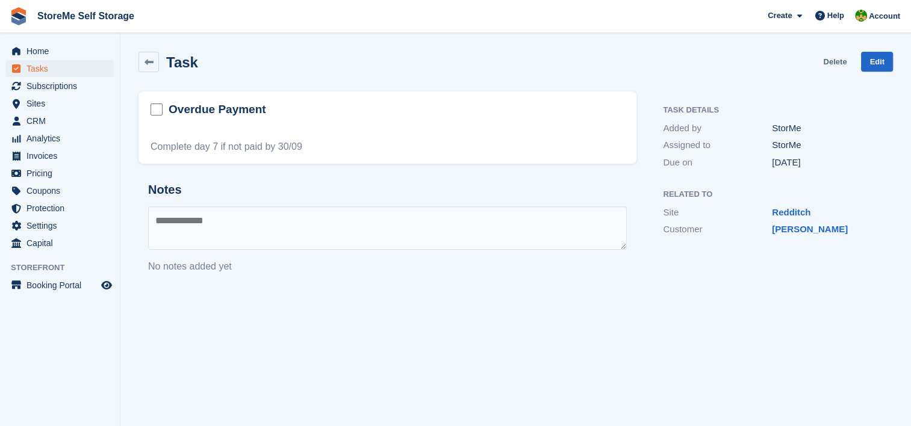
click at [835, 64] on link "Delete" at bounding box center [834, 62] width 23 height 20
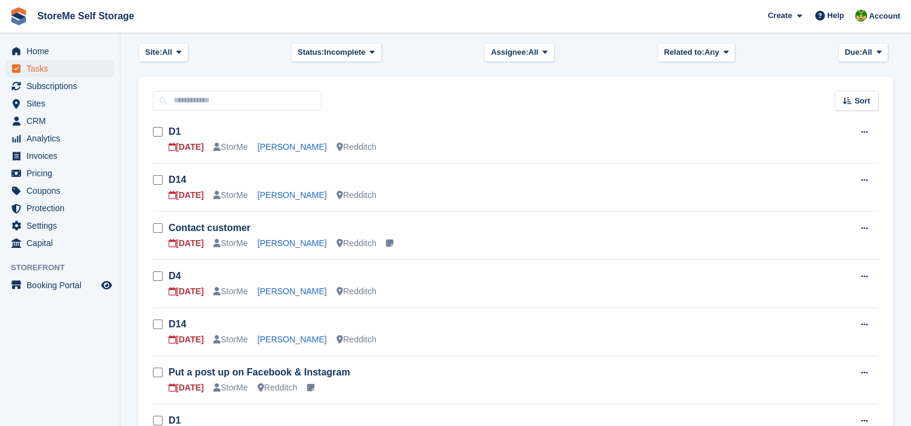
scroll to position [181, 0]
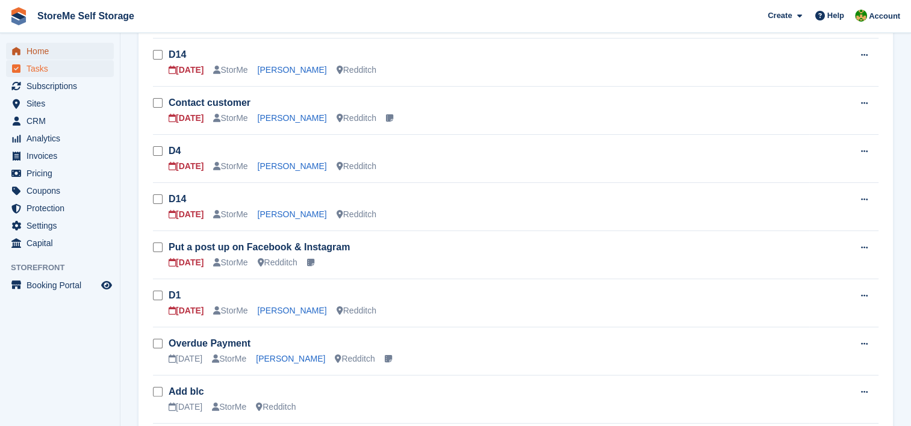
click at [53, 51] on span "Home" at bounding box center [62, 51] width 72 height 17
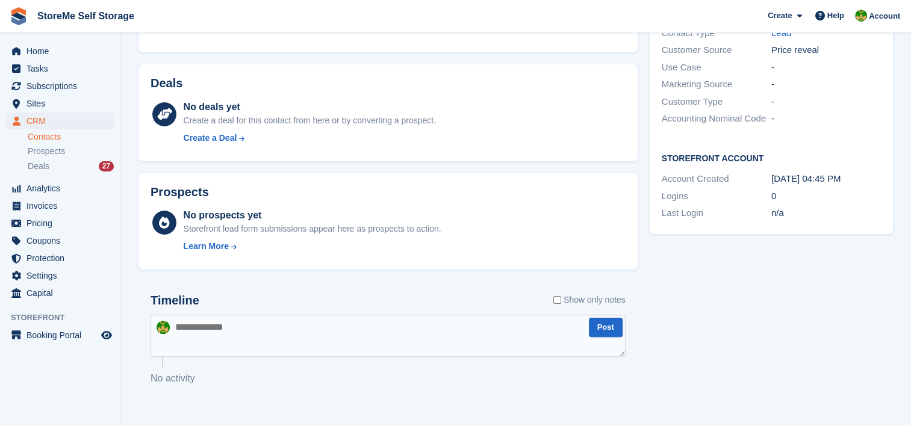
scroll to position [250, 0]
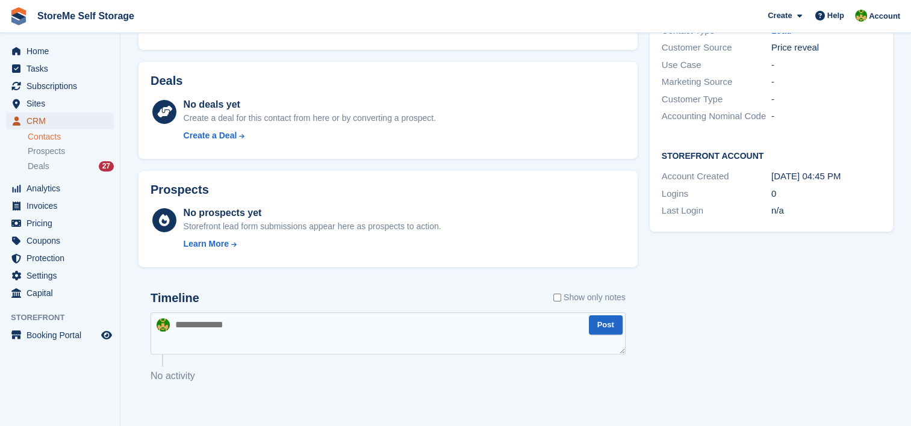
click at [52, 125] on span "CRM" at bounding box center [62, 121] width 72 height 17
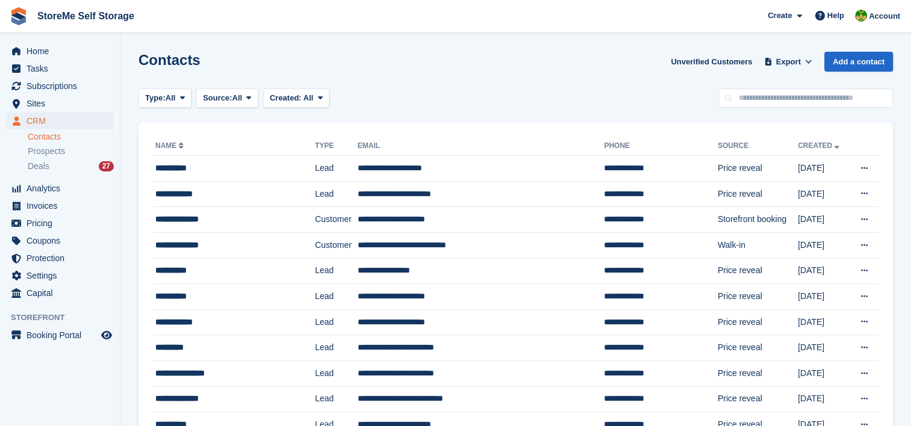
click at [786, 96] on input "text" at bounding box center [805, 98] width 175 height 20
type input "****"
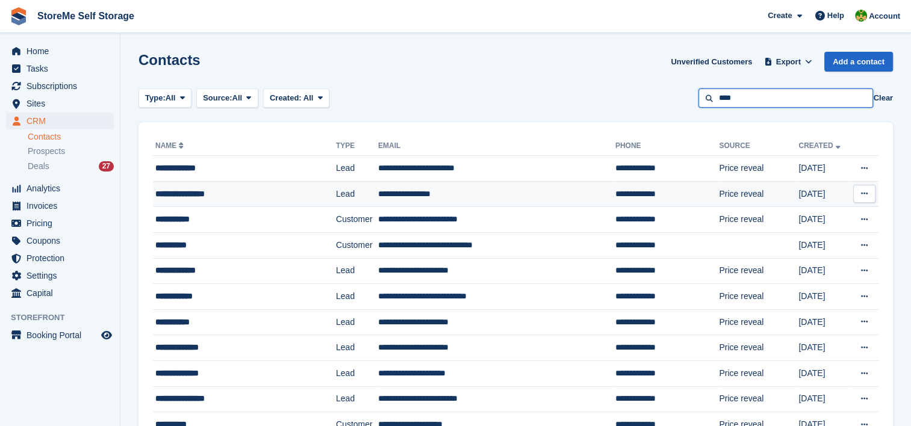
drag, startPoint x: 772, startPoint y: 99, endPoint x: 309, endPoint y: 193, distance: 472.4
type input "********"
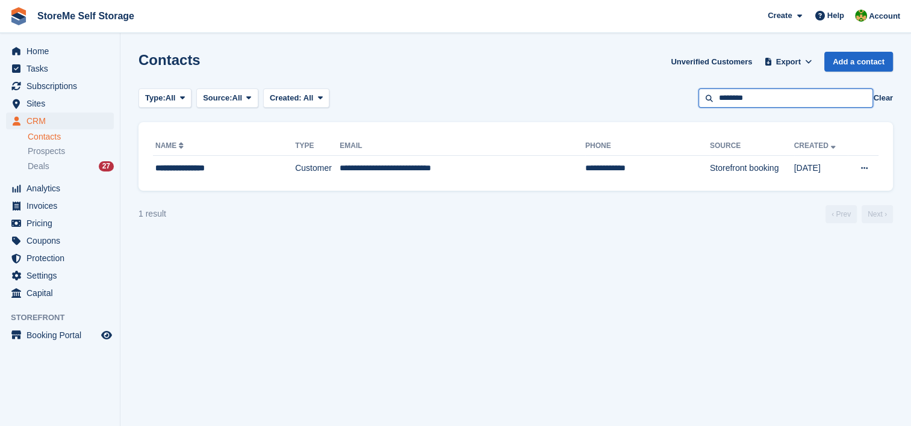
click at [773, 95] on input "********" at bounding box center [785, 98] width 175 height 20
type input "*********"
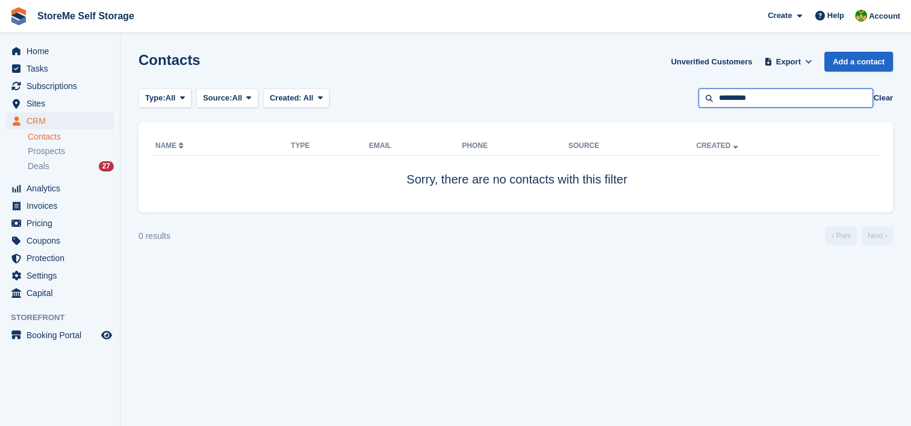
drag, startPoint x: 776, startPoint y: 93, endPoint x: 695, endPoint y: 111, distance: 83.1
click at [695, 111] on section "Contacts Unverified Customers Export Export Contacts Export a CSV of all Contac…" at bounding box center [515, 213] width 790 height 426
type input "********"
click at [76, 79] on span "Subscriptions" at bounding box center [62, 86] width 72 height 17
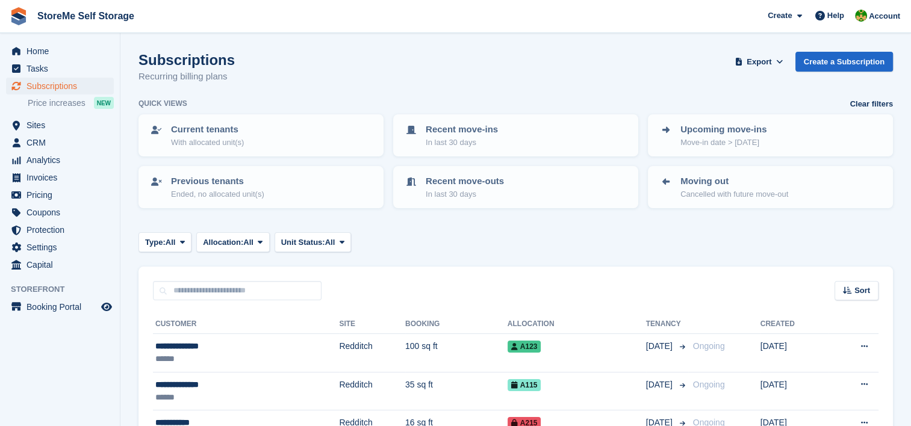
click at [77, 72] on span "Tasks" at bounding box center [62, 68] width 72 height 17
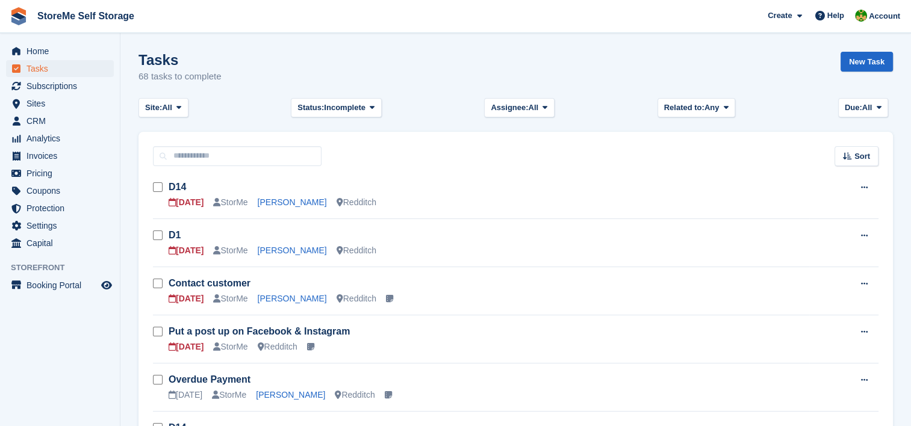
scroll to position [60, 0]
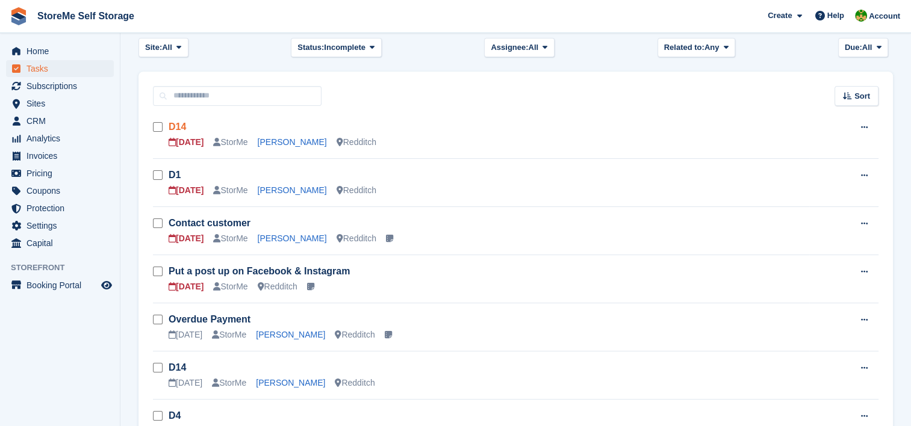
click at [181, 124] on link "D14" at bounding box center [177, 127] width 17 height 10
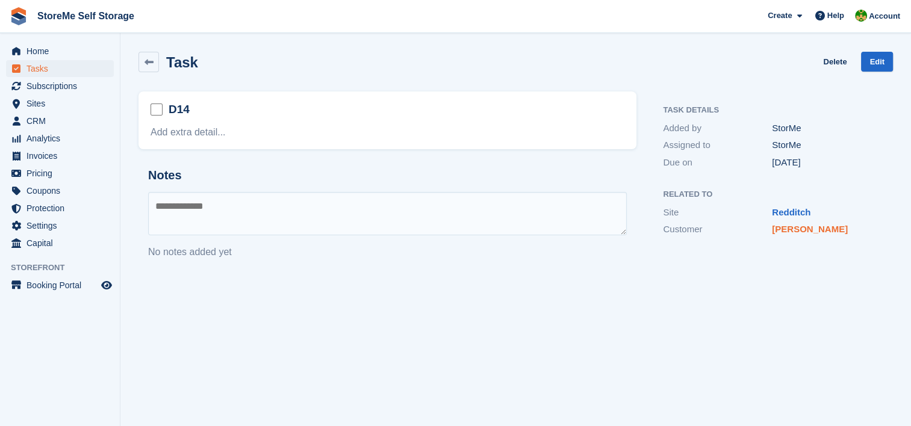
click at [803, 229] on link "[PERSON_NAME]" at bounding box center [810, 229] width 76 height 10
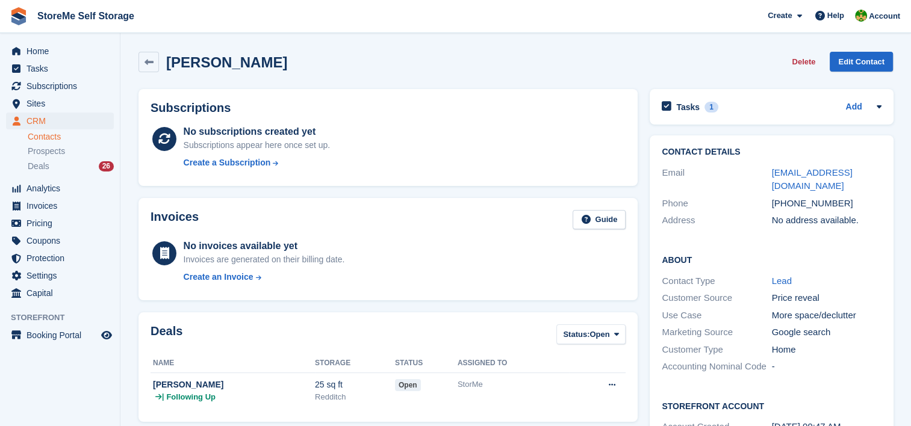
click at [266, 349] on div "Deals Status: Open All Won Lost Open" at bounding box center [387, 337] width 475 height 27
click at [708, 108] on div "1" at bounding box center [711, 107] width 14 height 11
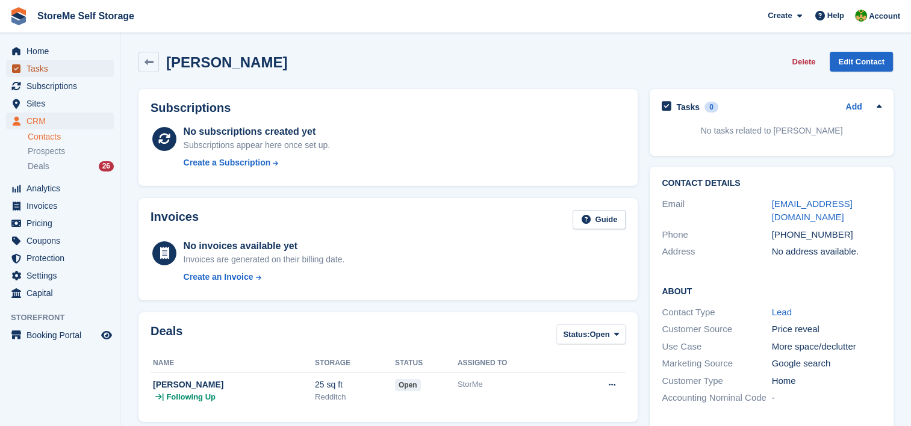
click at [67, 64] on span "Tasks" at bounding box center [62, 68] width 72 height 17
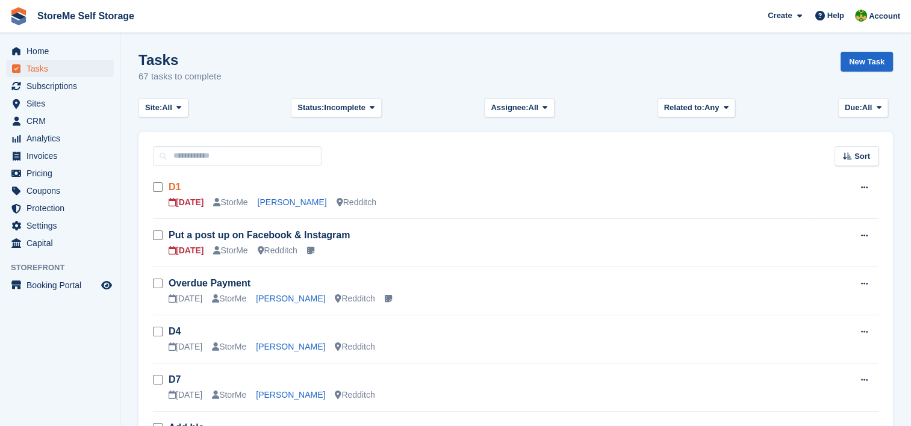
click at [172, 187] on link "D1" at bounding box center [175, 187] width 12 height 10
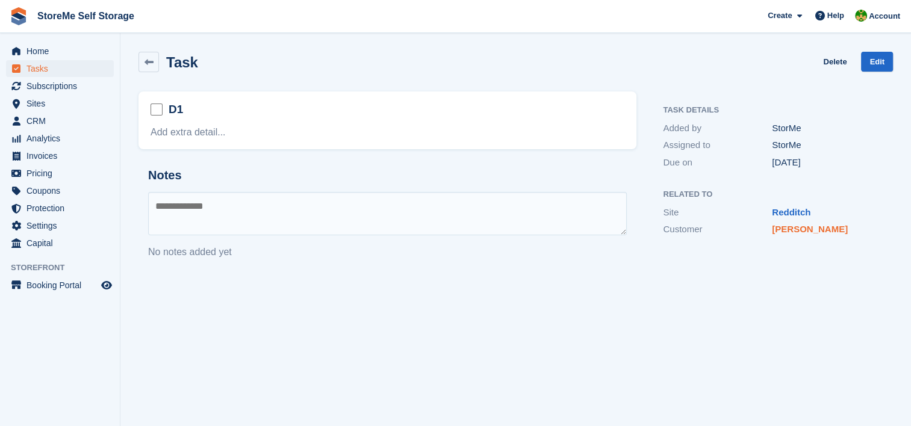
click at [781, 231] on link "[PERSON_NAME]" at bounding box center [810, 229] width 76 height 10
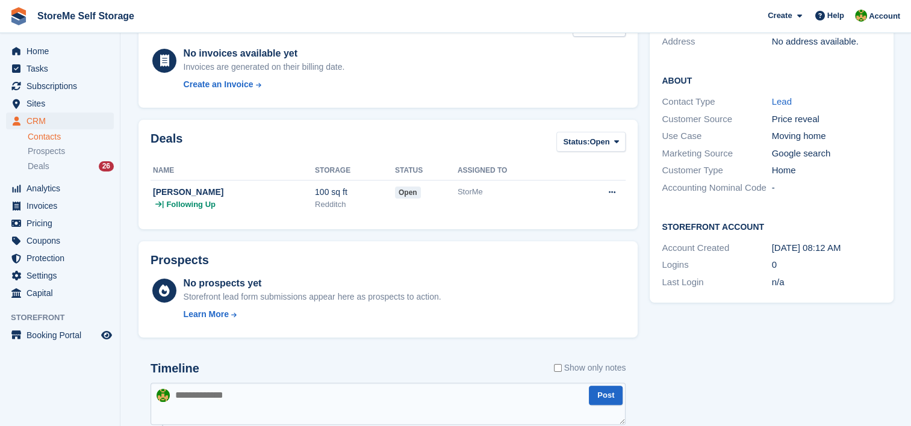
scroll to position [301, 0]
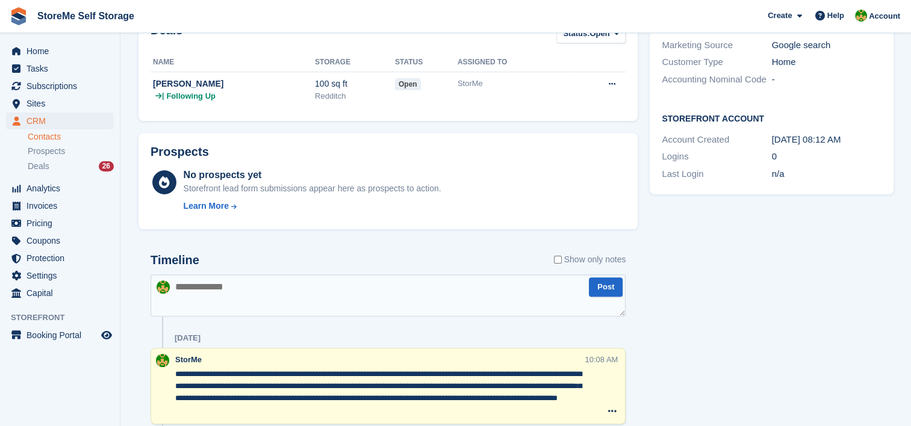
click at [272, 289] on textarea at bounding box center [387, 295] width 475 height 42
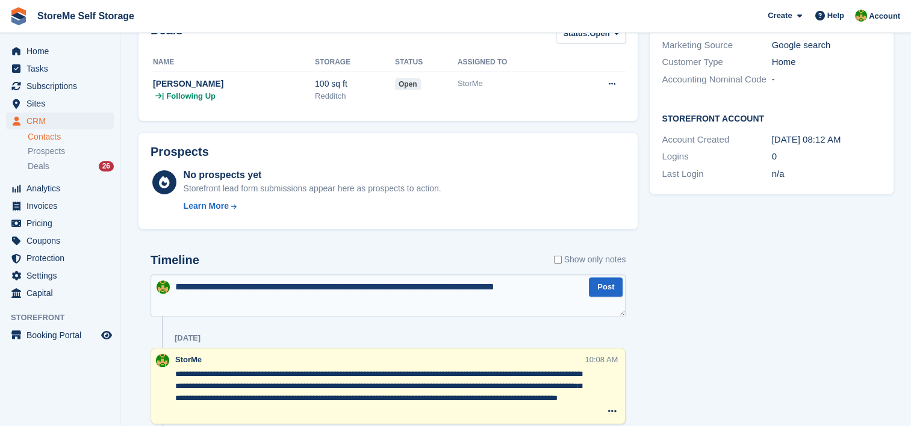
click at [551, 294] on textarea "**********" at bounding box center [387, 295] width 475 height 42
type textarea "**********"
click at [612, 290] on button "Post" at bounding box center [606, 287] width 34 height 20
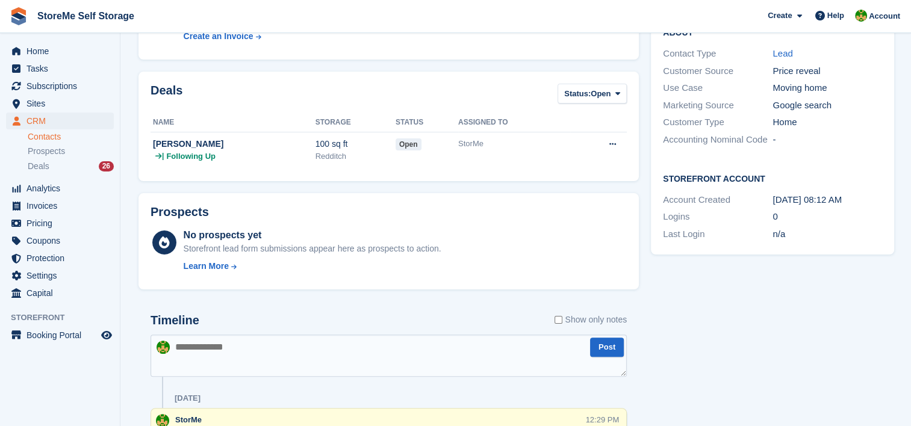
scroll to position [0, 0]
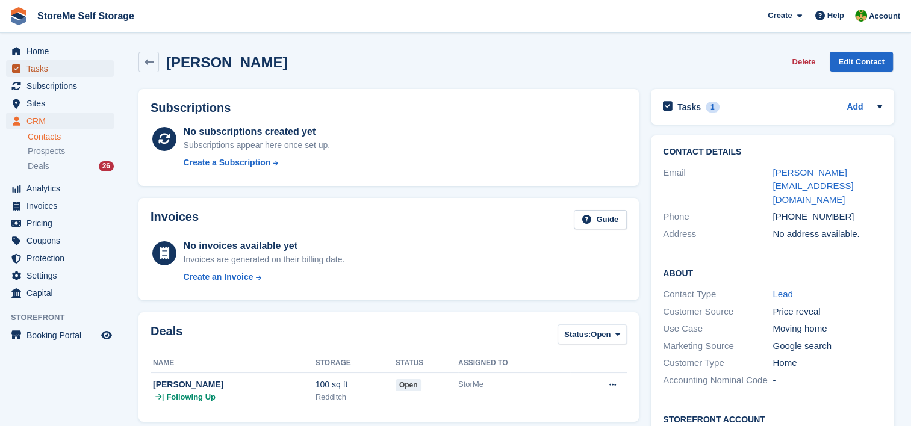
click at [49, 67] on span "Tasks" at bounding box center [62, 68] width 72 height 17
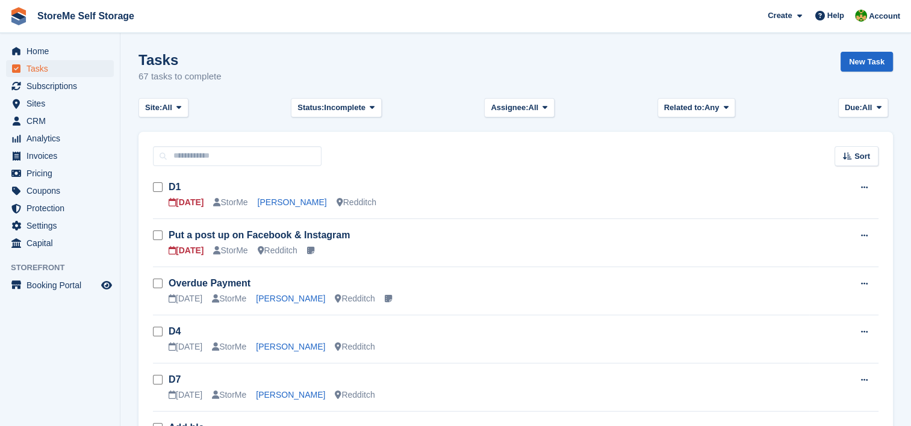
click at [182, 185] on h3 "D1" at bounding box center [489, 187] width 640 height 13
click at [178, 185] on link "D1" at bounding box center [175, 187] width 12 height 10
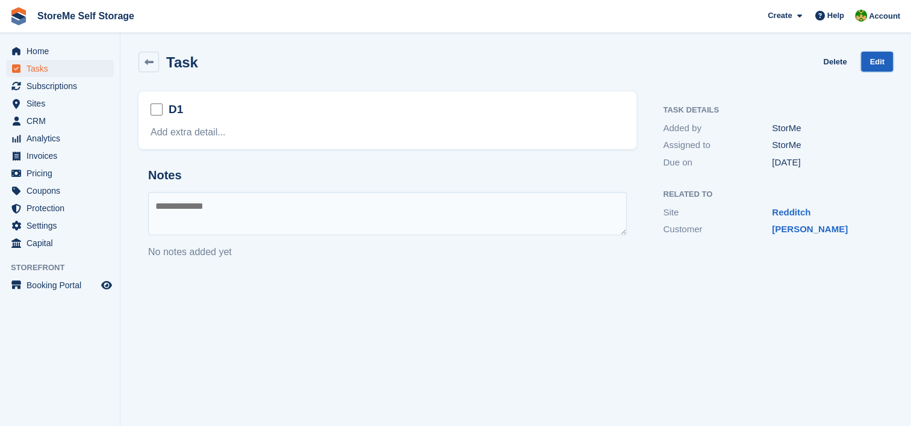
click at [875, 68] on link "Edit" at bounding box center [877, 62] width 32 height 20
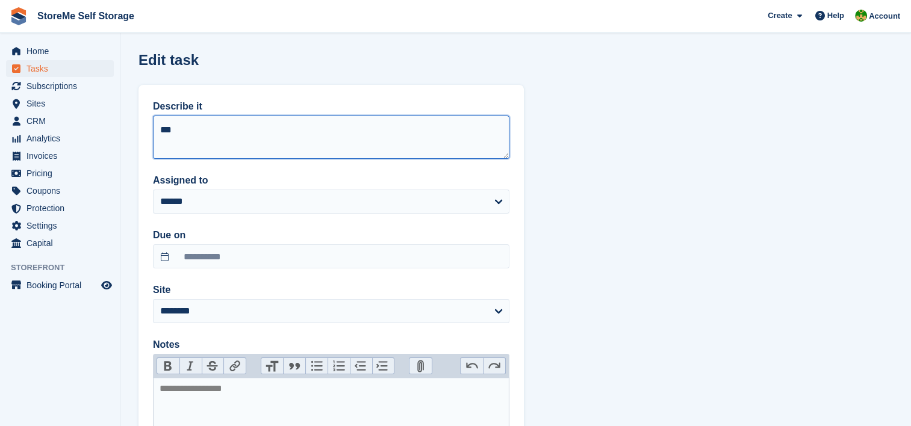
click at [388, 137] on textarea "**" at bounding box center [331, 137] width 356 height 43
type textarea "*"
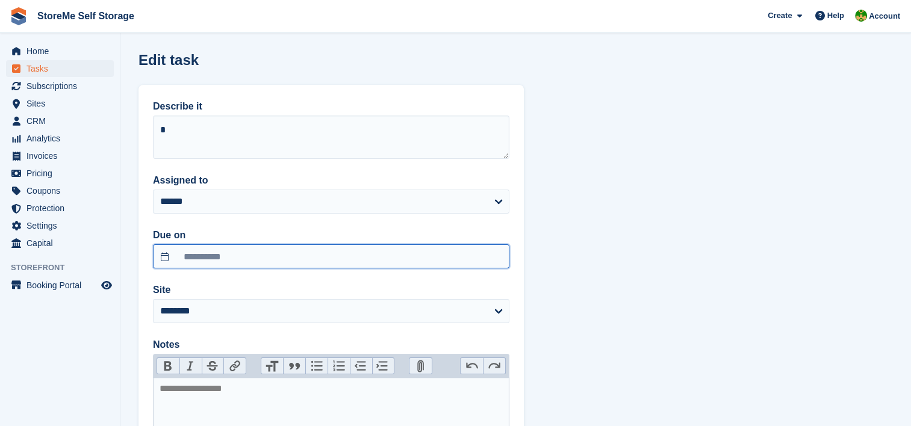
click at [303, 249] on input "**********" at bounding box center [331, 256] width 356 height 24
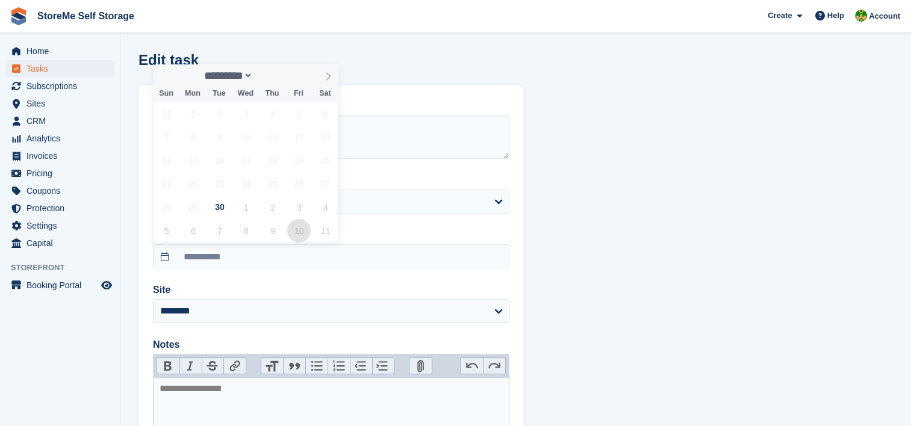
click at [305, 230] on span "10" at bounding box center [298, 230] width 23 height 23
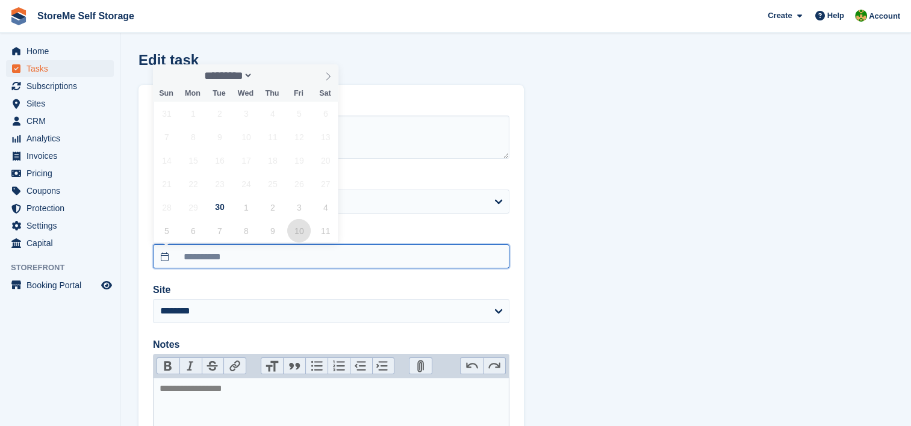
type input "**********"
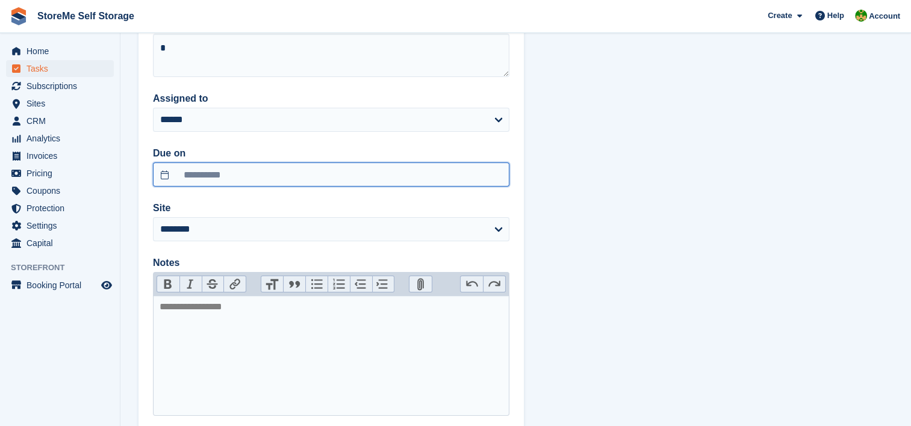
scroll to position [157, 0]
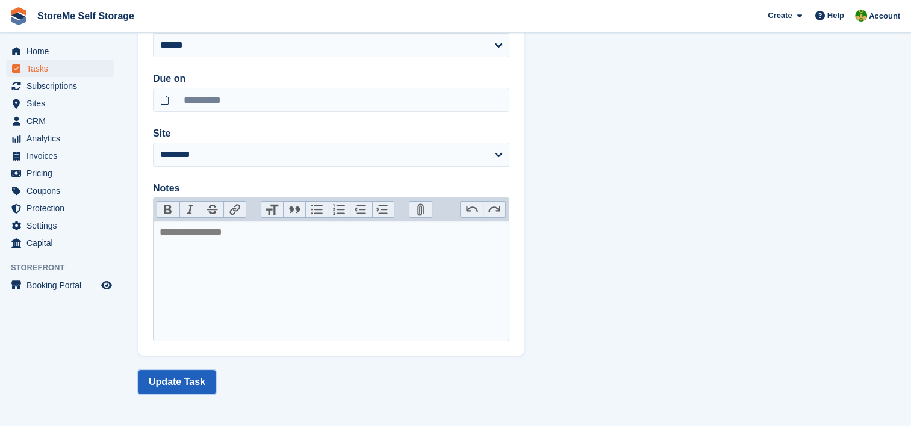
click at [163, 374] on button "Update Task" at bounding box center [176, 382] width 77 height 24
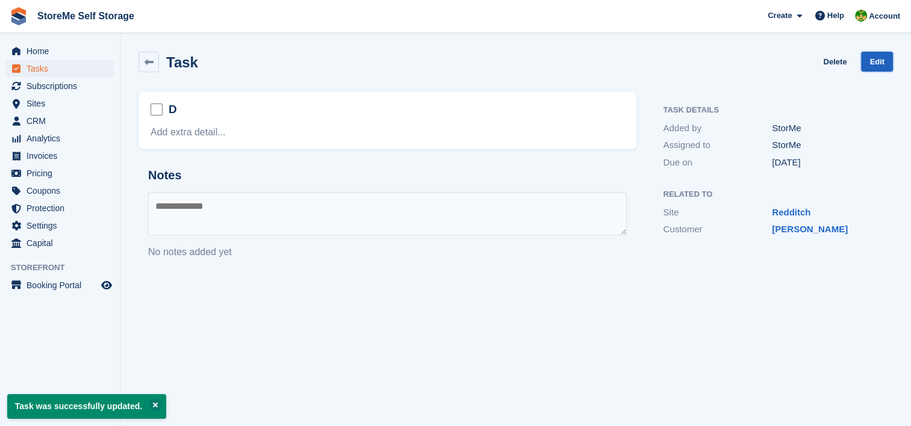
click at [869, 63] on link "Edit" at bounding box center [877, 62] width 32 height 20
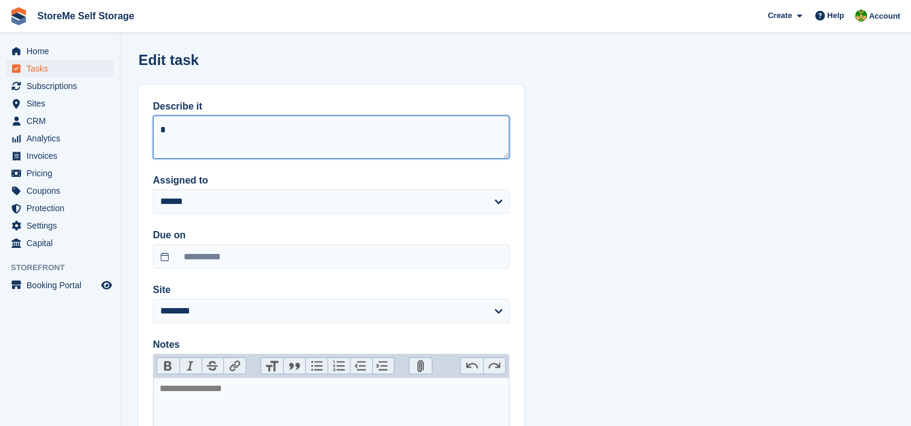
click at [209, 143] on textarea "*" at bounding box center [331, 137] width 356 height 43
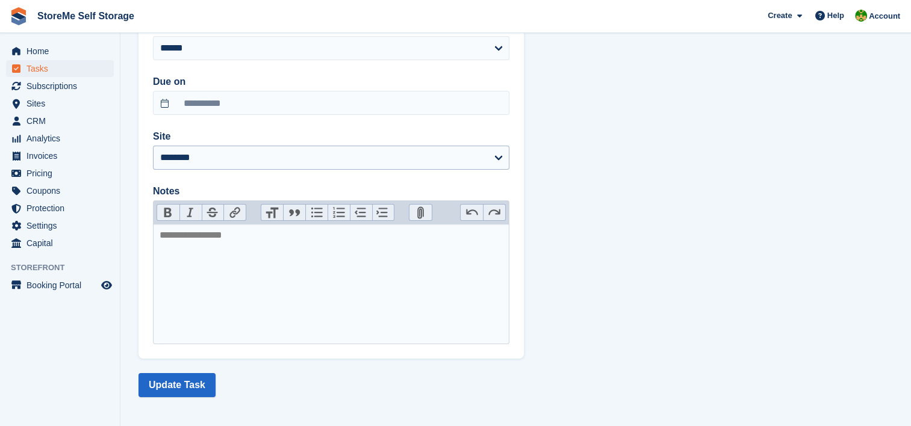
scroll to position [157, 0]
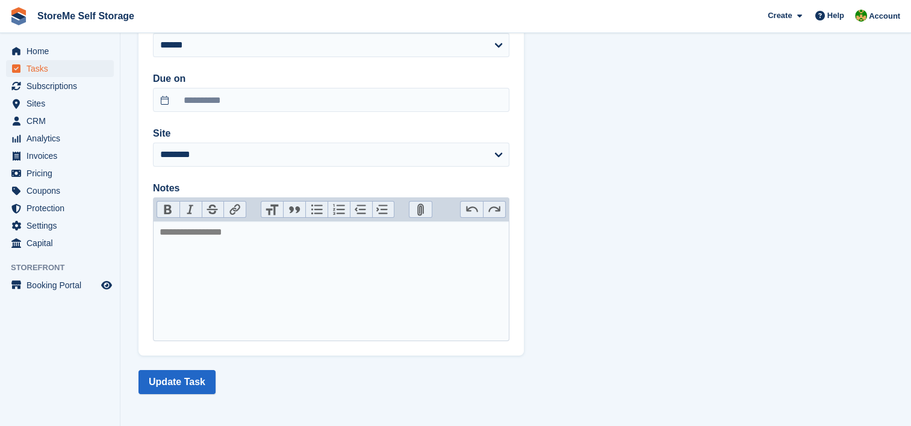
type textarea "***"
click at [253, 236] on trix-editor at bounding box center [331, 281] width 356 height 120
click at [193, 383] on button "Update Task" at bounding box center [176, 382] width 77 height 24
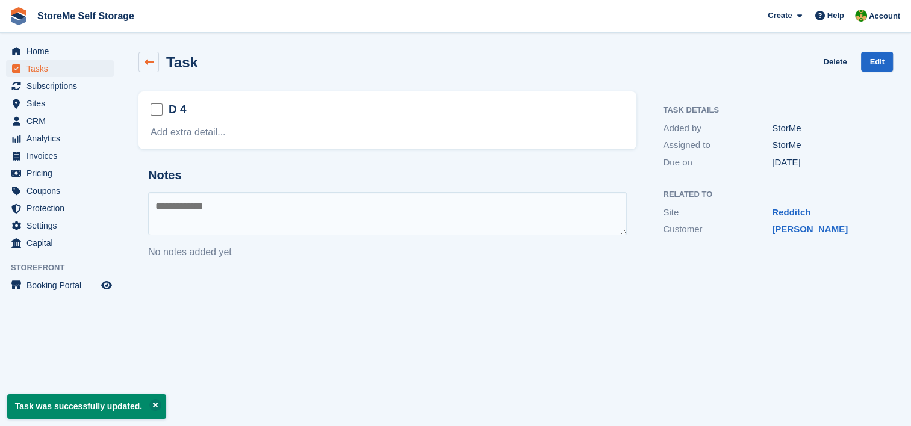
click at [152, 58] on icon at bounding box center [148, 62] width 9 height 9
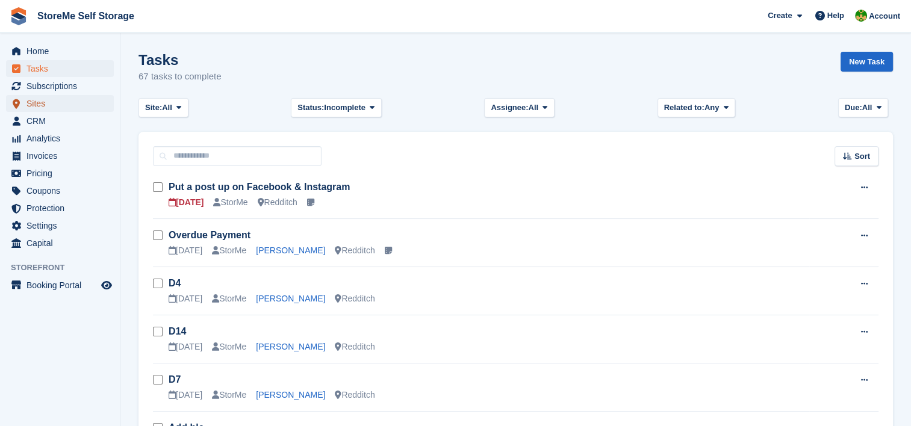
click at [26, 98] on link "Sites" at bounding box center [60, 103] width 108 height 17
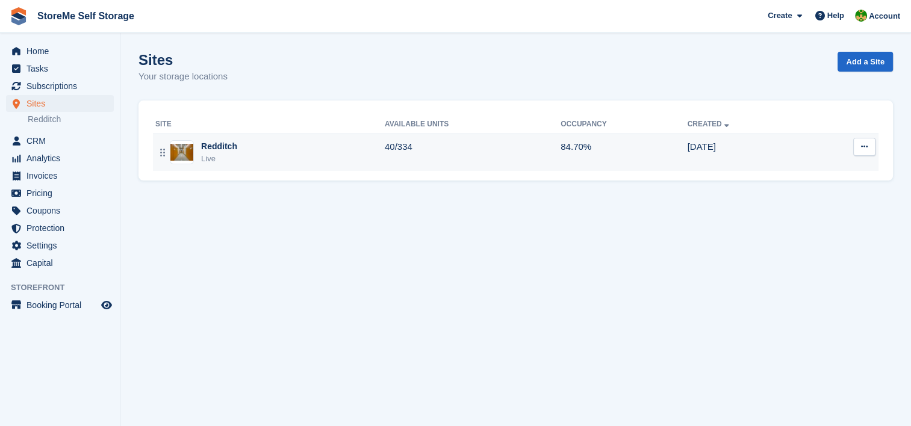
click at [470, 158] on td "40/334" at bounding box center [473, 152] width 176 height 37
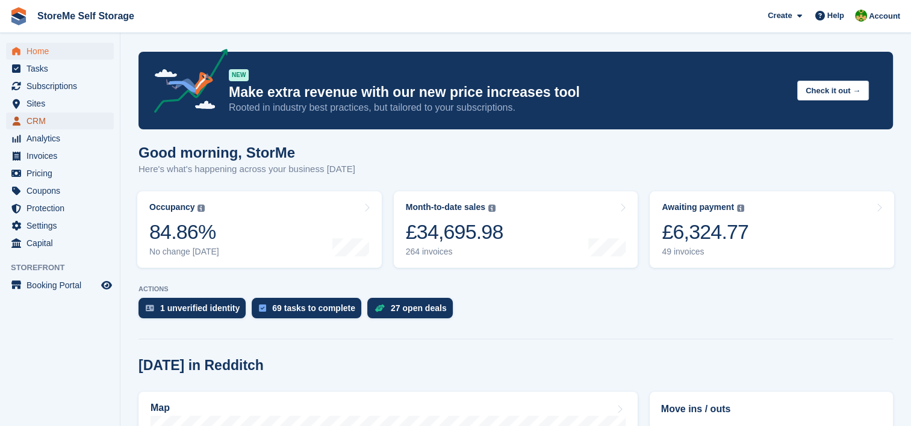
click at [54, 121] on span "CRM" at bounding box center [62, 121] width 72 height 17
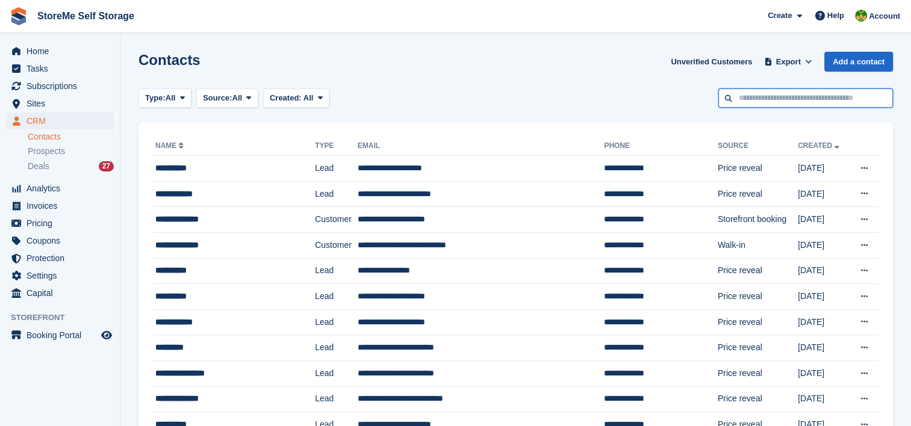
click at [737, 93] on input "text" at bounding box center [805, 98] width 175 height 20
type input "********"
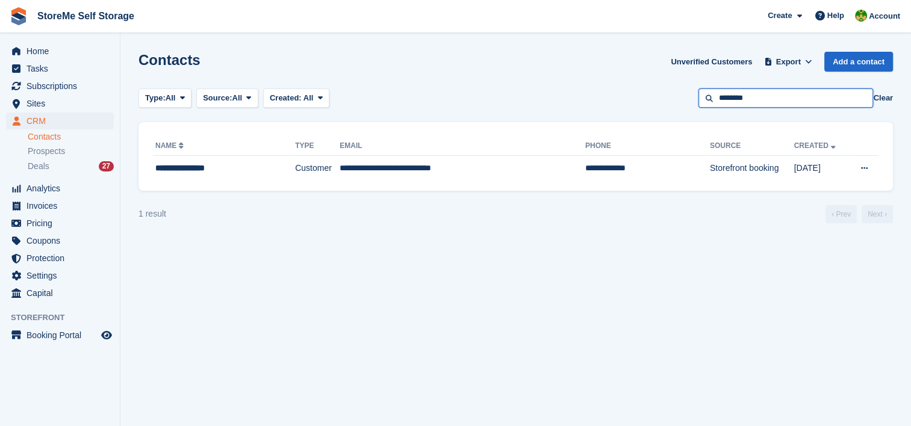
drag, startPoint x: 751, startPoint y: 94, endPoint x: 676, endPoint y: 97, distance: 74.7
click at [676, 97] on div "Type: All All Lead Customer Source: All All Storefront Backoffice Pre-Opening i…" at bounding box center [515, 98] width 754 height 20
type input "****"
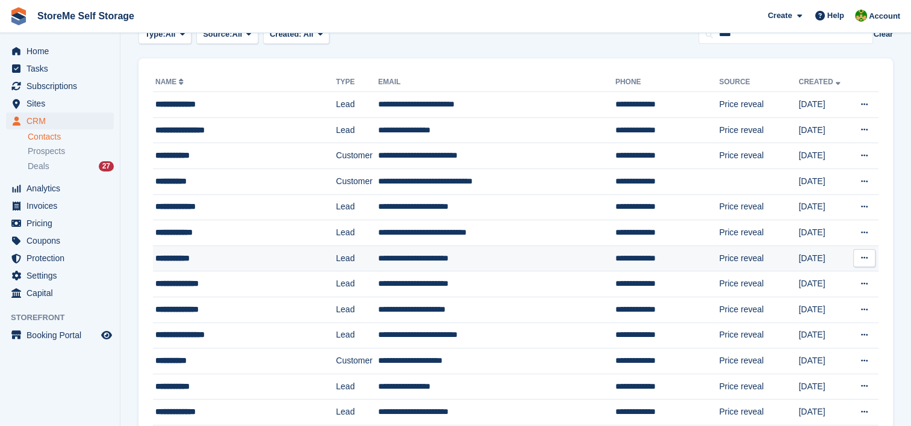
scroll to position [120, 0]
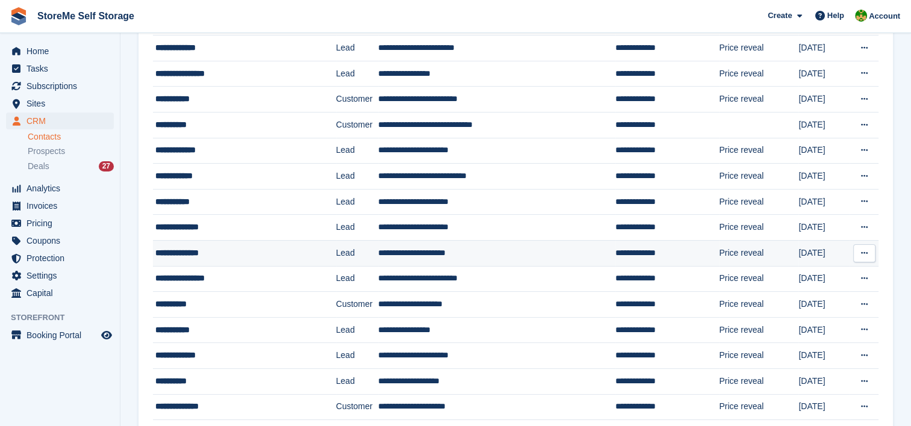
click at [250, 258] on div "**********" at bounding box center [233, 253] width 157 height 13
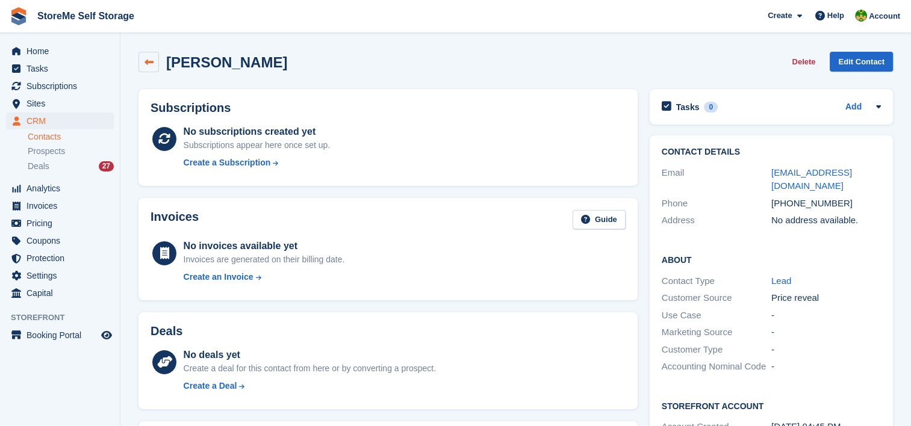
click at [155, 69] on link at bounding box center [148, 62] width 20 height 20
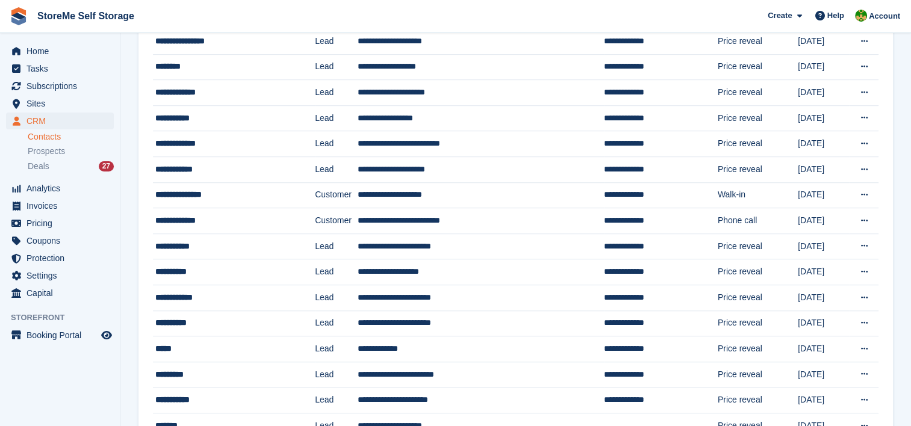
scroll to position [783, 0]
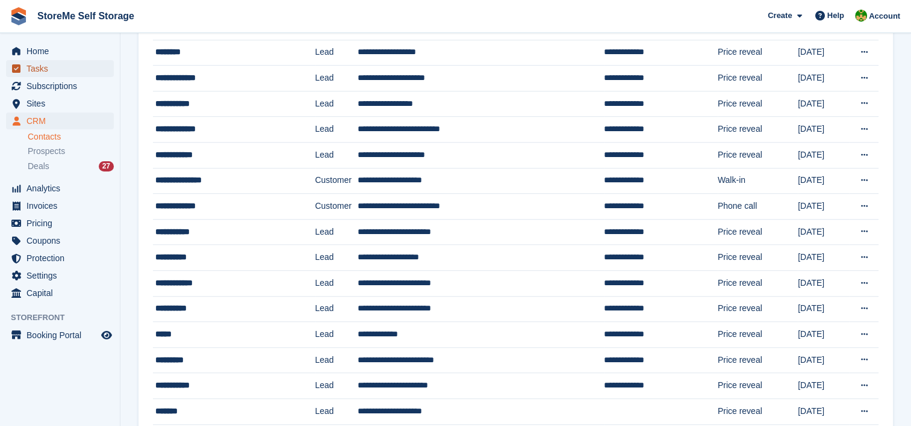
click at [46, 76] on span "Tasks" at bounding box center [62, 68] width 72 height 17
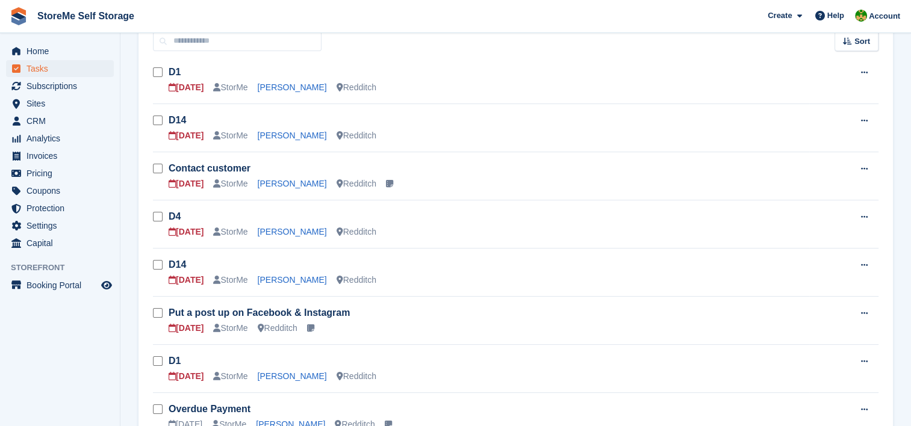
scroll to position [120, 0]
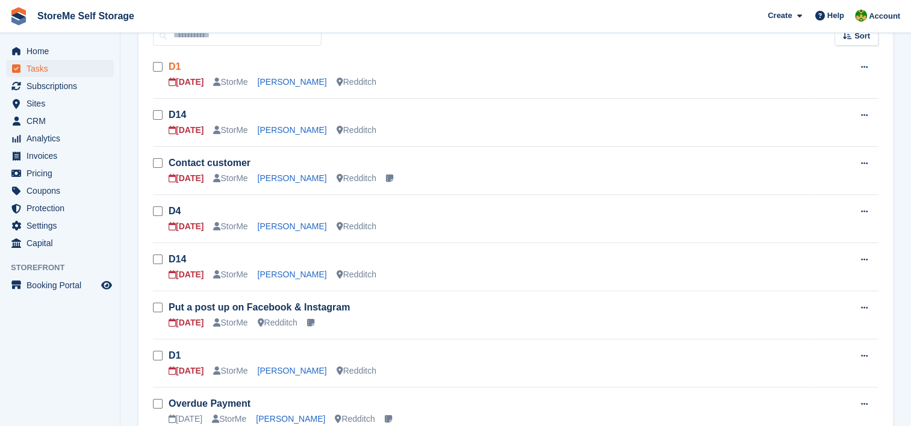
click at [176, 69] on link "D1" at bounding box center [175, 66] width 12 height 10
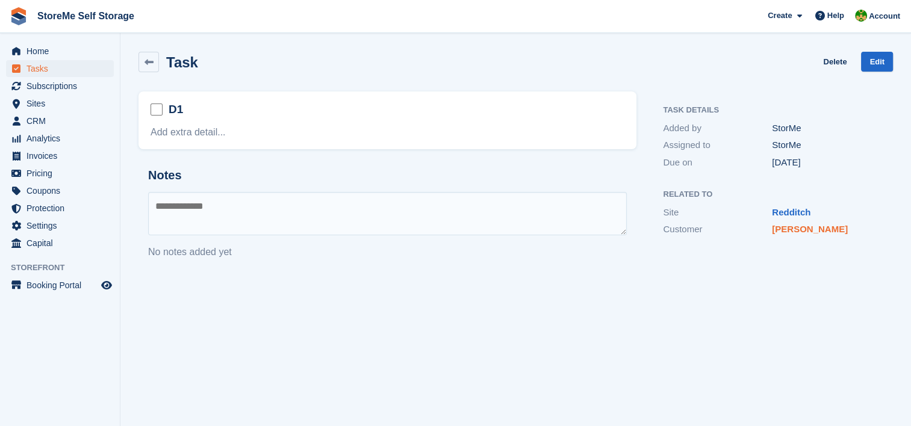
click at [804, 232] on link "[PERSON_NAME]" at bounding box center [810, 229] width 76 height 10
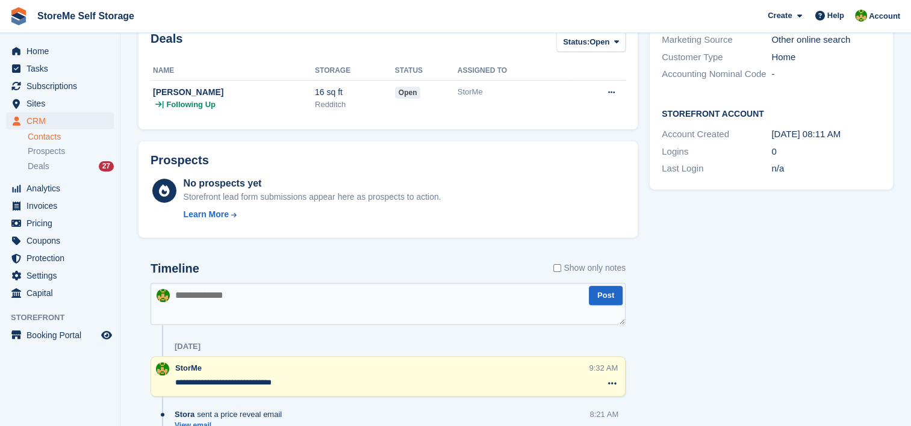
scroll to position [271, 0]
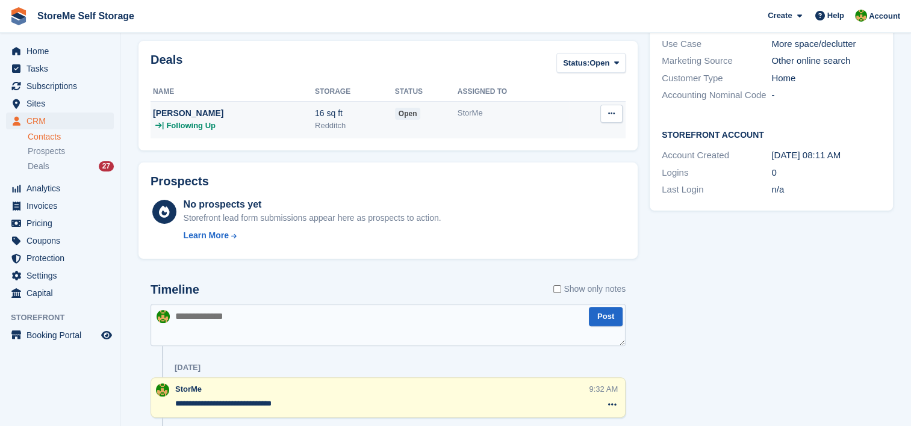
click at [260, 116] on div "[PERSON_NAME]" at bounding box center [234, 113] width 162 height 13
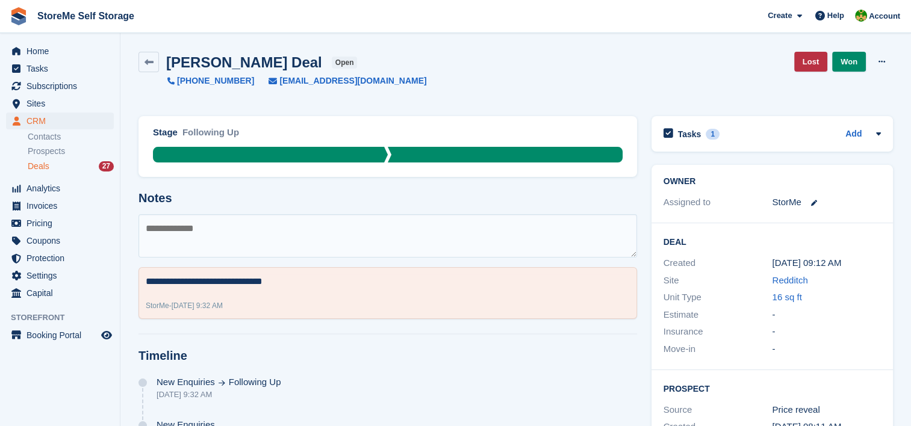
drag, startPoint x: 284, startPoint y: 236, endPoint x: 291, endPoint y: 232, distance: 7.8
click at [290, 235] on textarea at bounding box center [387, 235] width 498 height 43
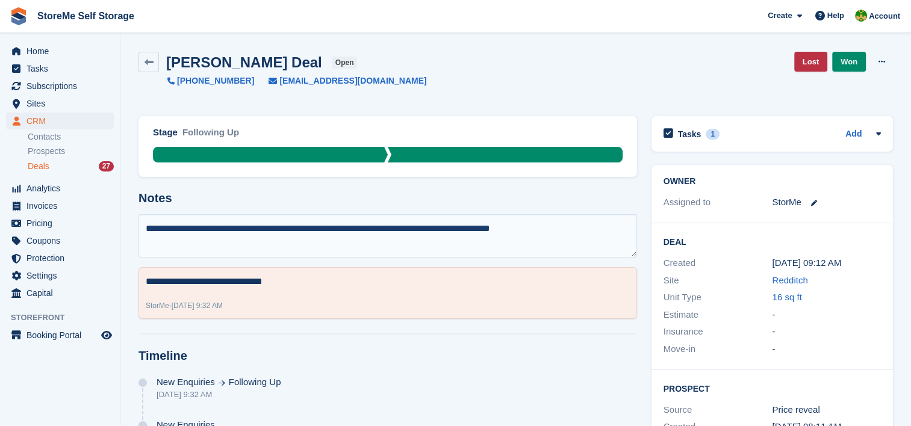
drag, startPoint x: 456, startPoint y: 228, endPoint x: 432, endPoint y: 228, distance: 24.1
click at [432, 228] on textarea "**********" at bounding box center [387, 235] width 498 height 43
click at [457, 234] on textarea "**********" at bounding box center [387, 235] width 498 height 43
click at [570, 224] on textarea "**********" at bounding box center [387, 235] width 498 height 43
type textarea "**********"
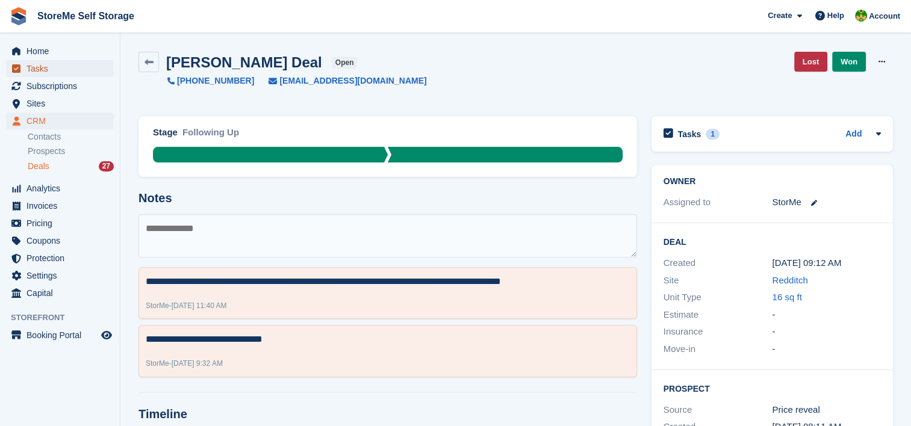
click at [56, 73] on span "Tasks" at bounding box center [62, 68] width 72 height 17
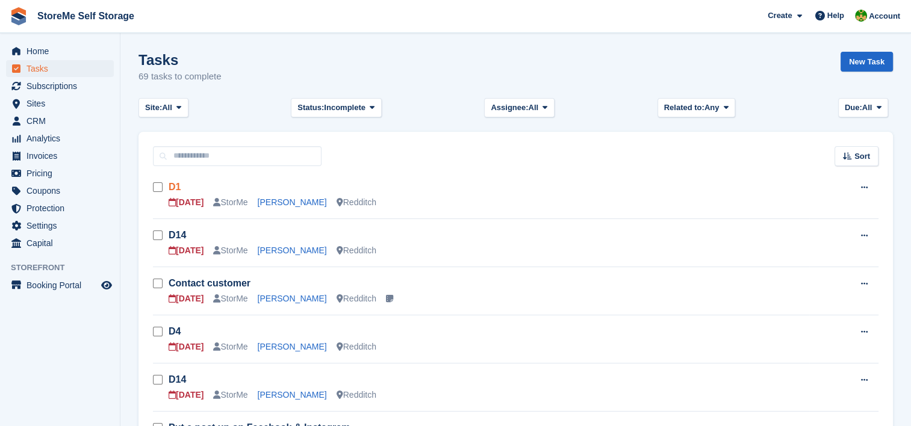
click at [173, 185] on link "D1" at bounding box center [175, 187] width 12 height 10
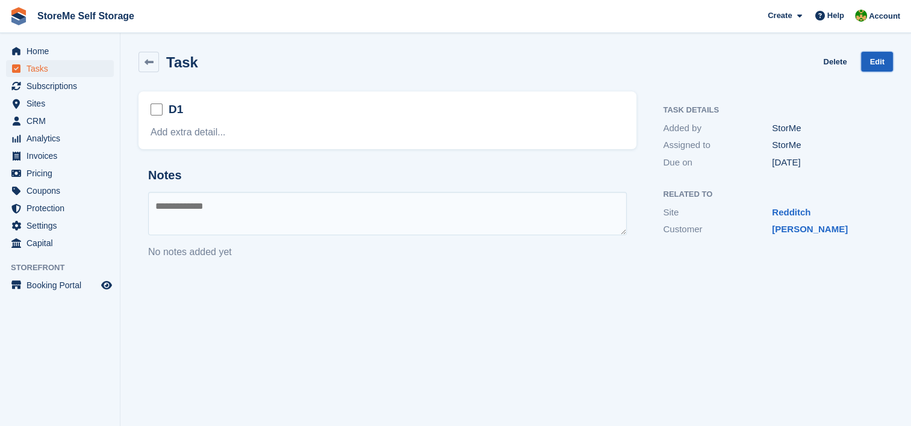
click at [876, 58] on link "Edit" at bounding box center [877, 62] width 32 height 20
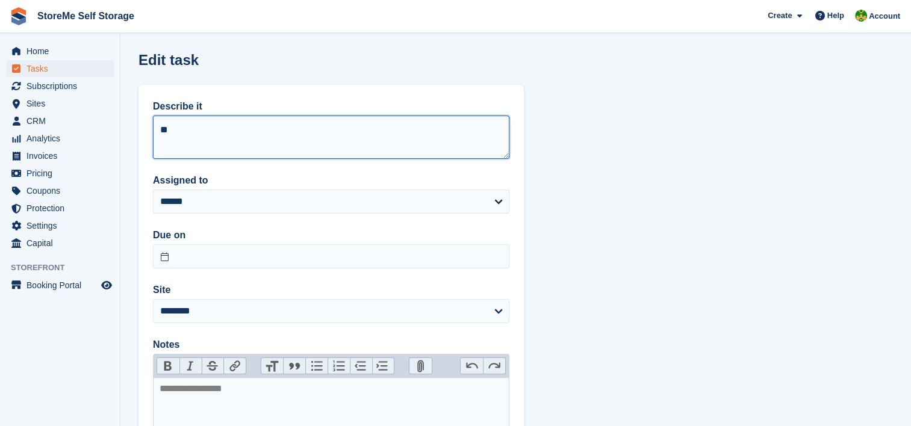
click at [237, 140] on textarea "**" at bounding box center [331, 137] width 356 height 43
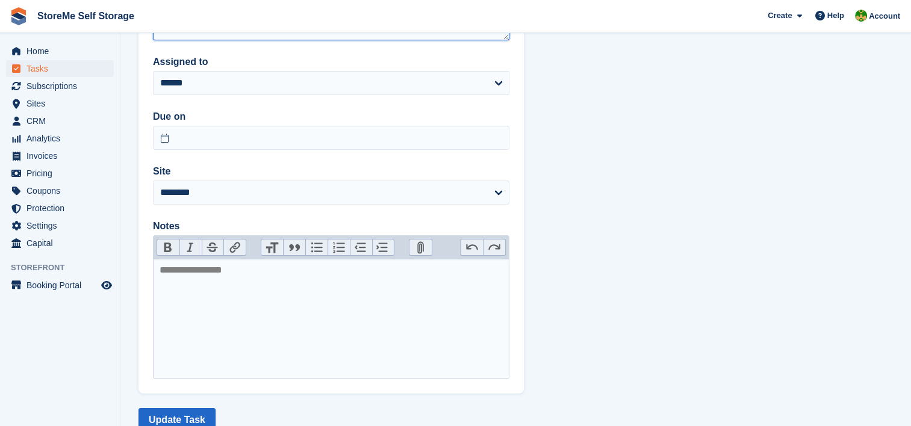
scroll to position [120, 0]
type textarea "**"
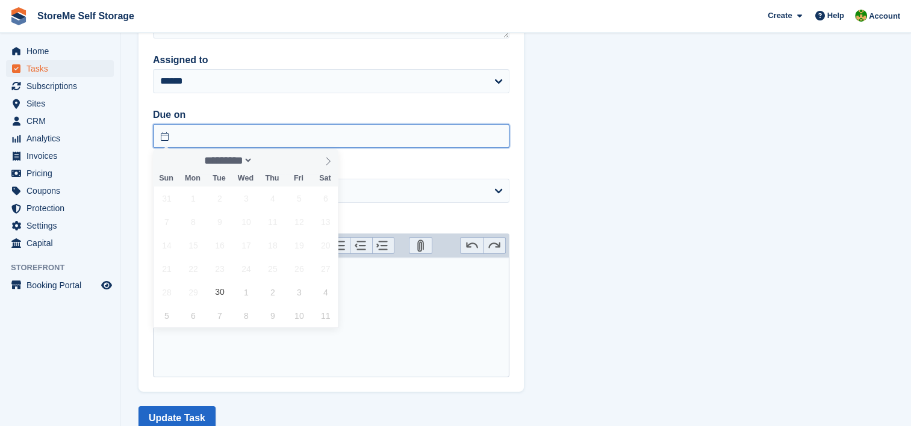
click at [256, 142] on input "text" at bounding box center [331, 136] width 356 height 24
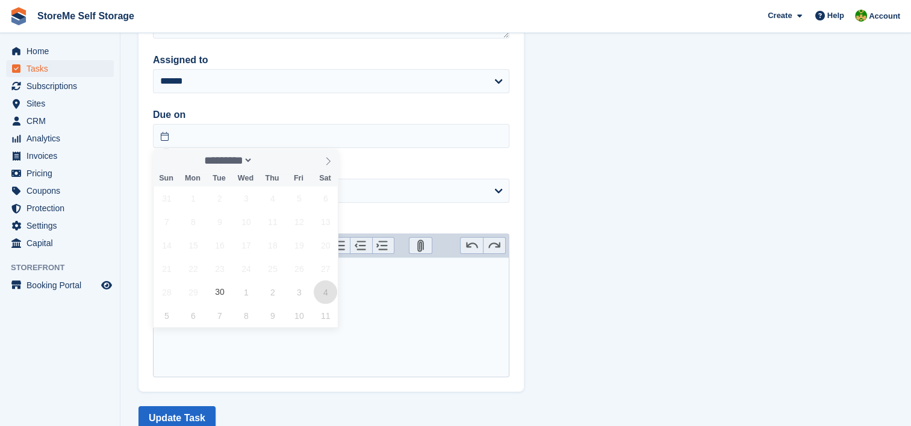
click at [327, 298] on span "4" at bounding box center [325, 291] width 23 height 23
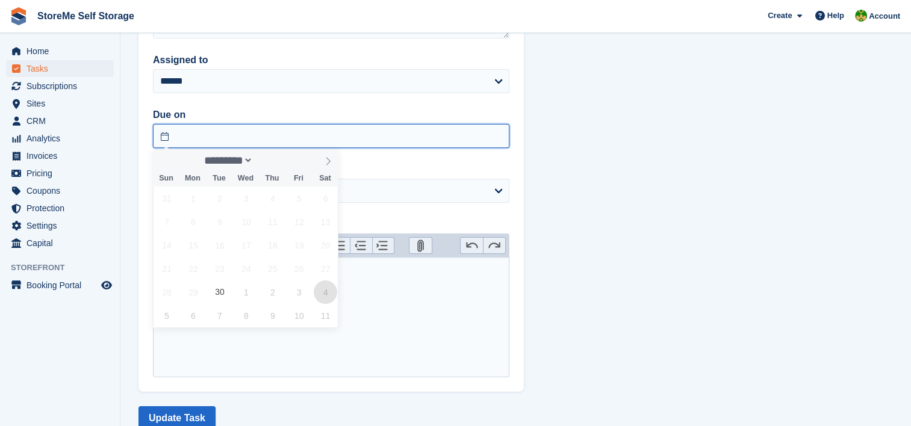
type input "**********"
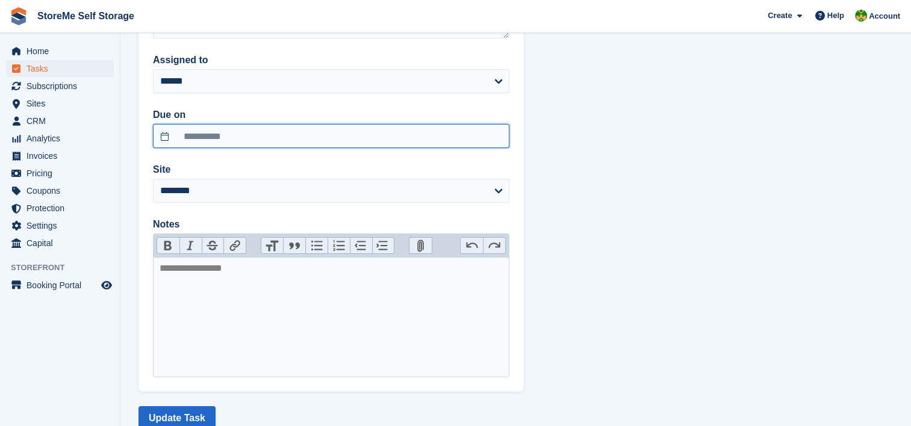
click at [229, 135] on input "**********" at bounding box center [331, 136] width 356 height 24
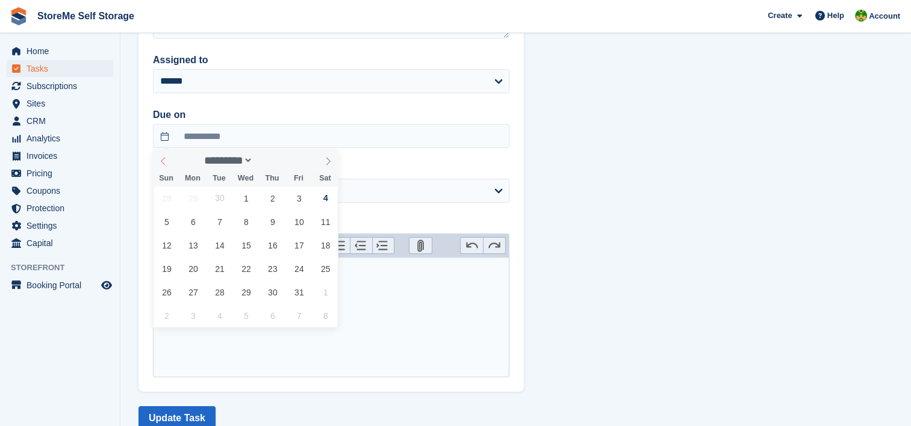
click at [166, 160] on icon at bounding box center [163, 161] width 8 height 8
select select "*"
click at [295, 289] on span "3" at bounding box center [298, 291] width 23 height 23
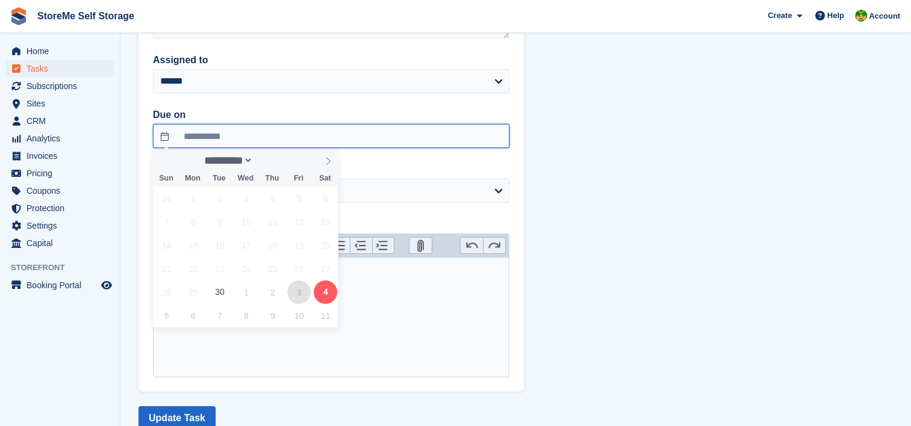
type input "**********"
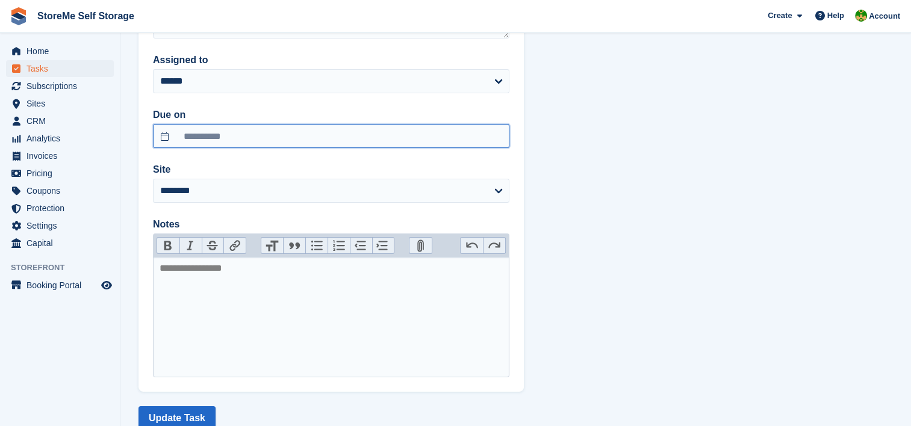
click at [218, 134] on input "**********" at bounding box center [331, 136] width 356 height 24
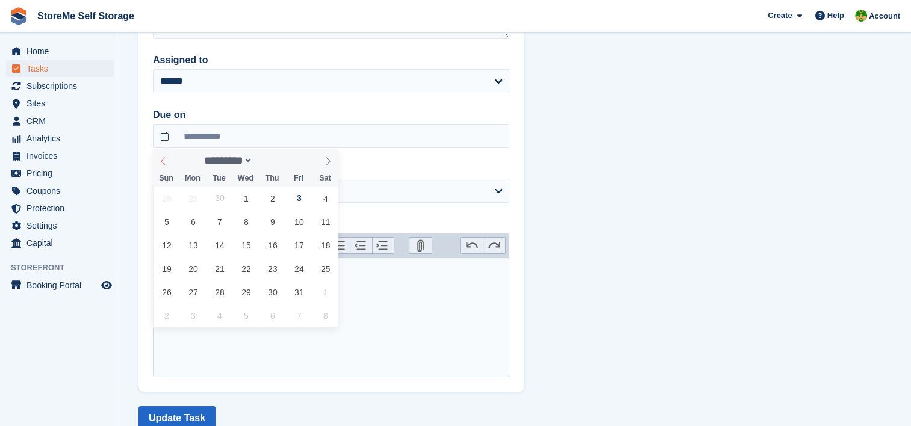
click at [164, 160] on icon at bounding box center [163, 161] width 8 height 8
select select "*"
click at [317, 293] on span "4" at bounding box center [325, 291] width 23 height 23
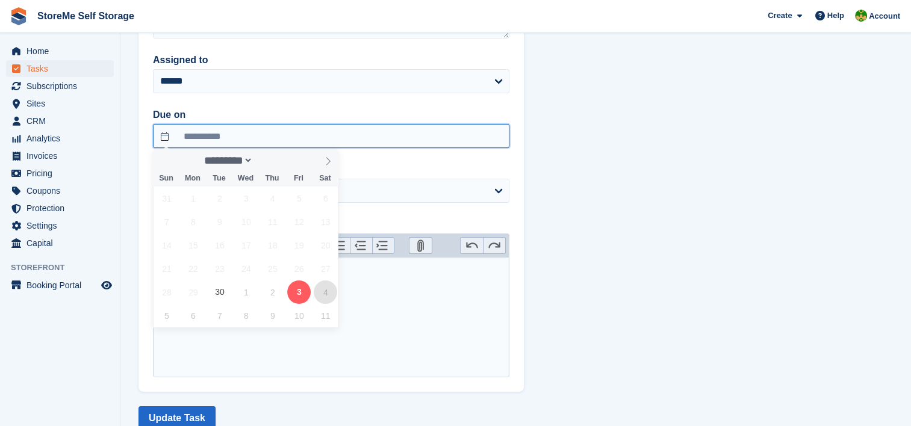
type input "**********"
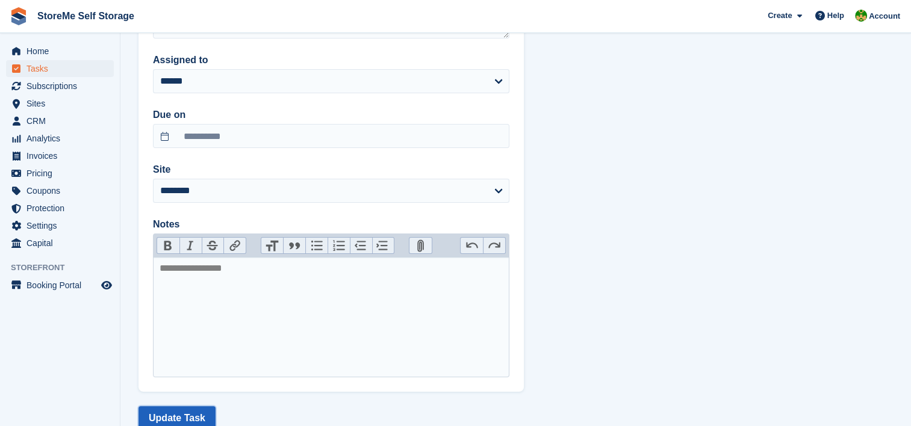
click at [182, 409] on button "Update Task" at bounding box center [176, 418] width 77 height 24
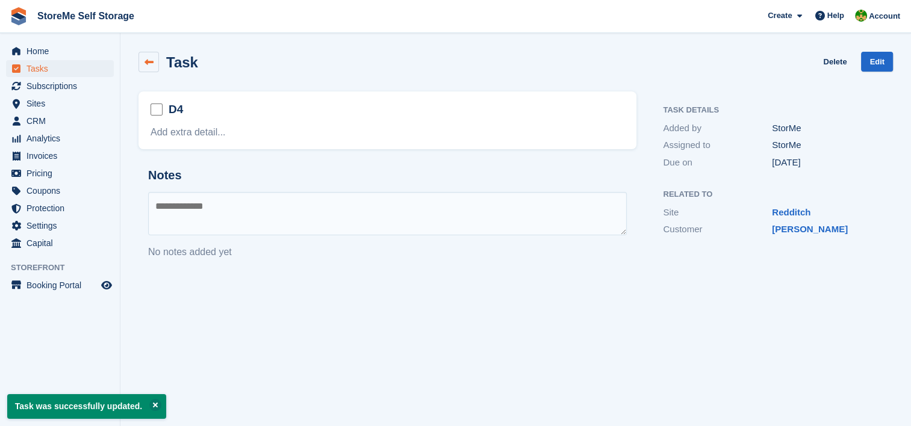
click at [154, 61] on link at bounding box center [148, 62] width 20 height 20
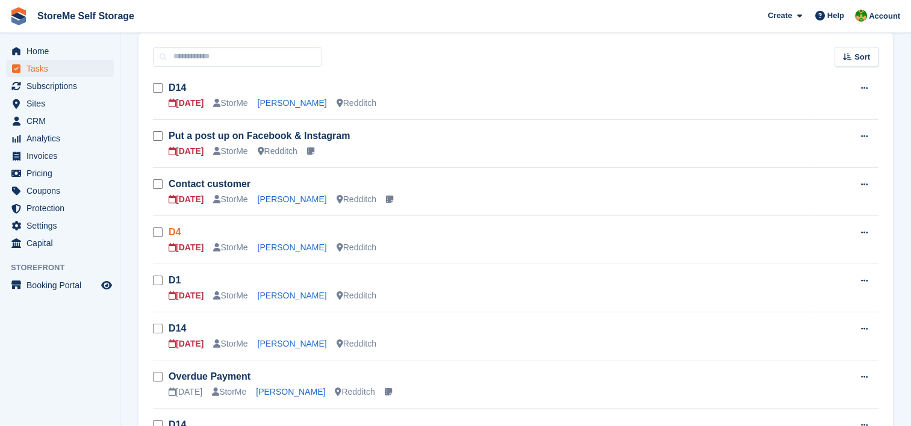
scroll to position [120, 0]
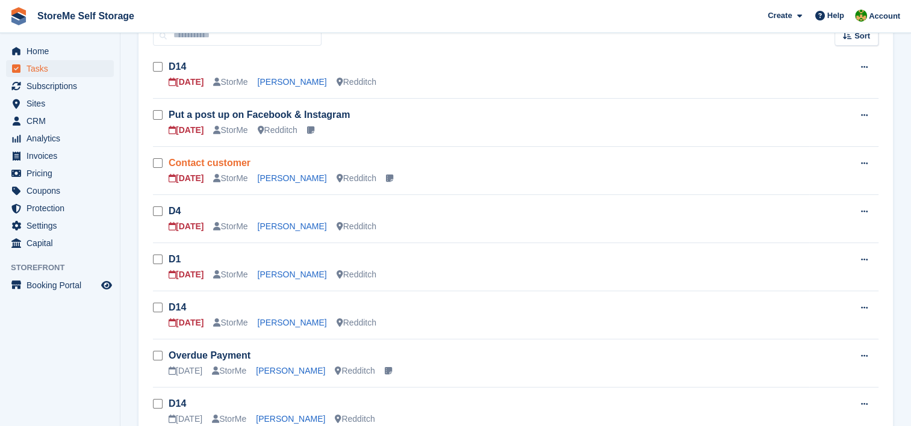
click at [203, 158] on link "Contact customer" at bounding box center [210, 163] width 82 height 10
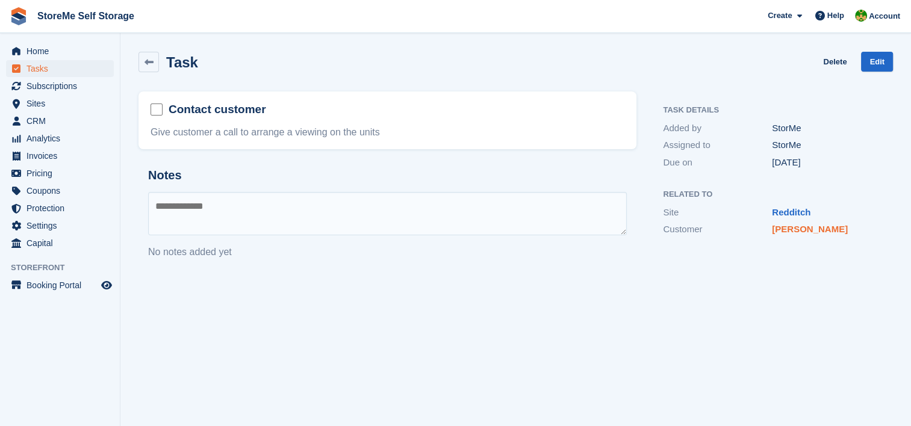
click at [832, 228] on link "[PERSON_NAME]" at bounding box center [810, 229] width 76 height 10
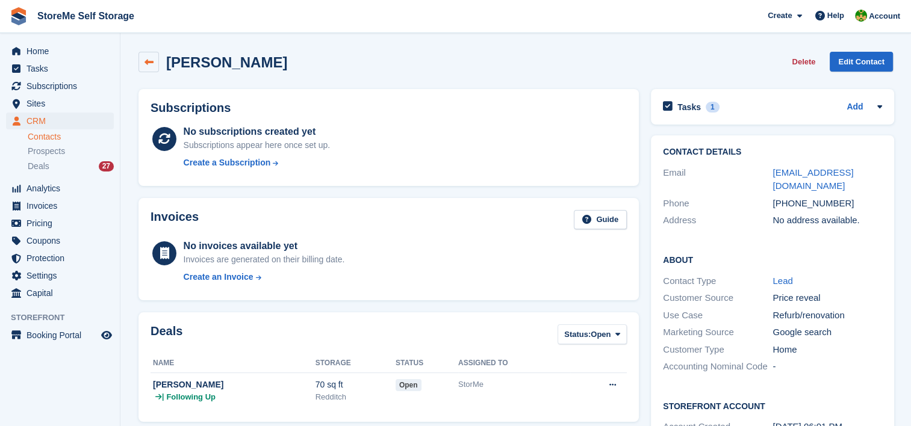
click at [147, 64] on icon at bounding box center [148, 62] width 9 height 9
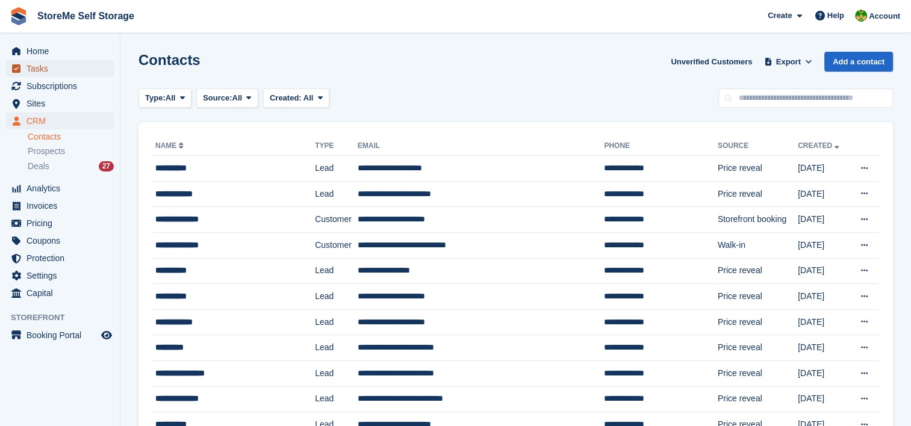
click at [64, 64] on span "Tasks" at bounding box center [62, 68] width 72 height 17
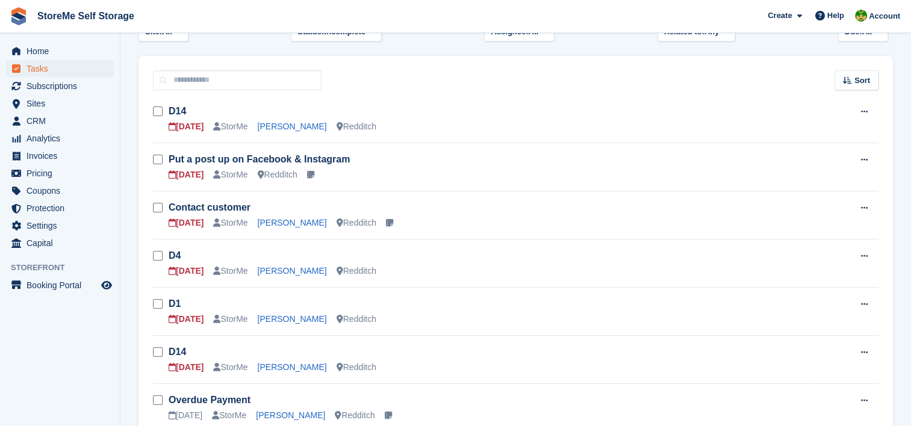
scroll to position [120, 0]
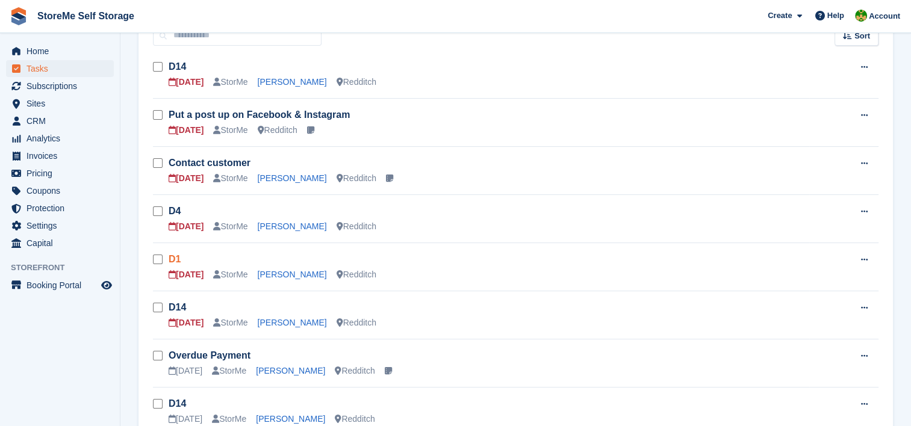
click at [177, 260] on link "D1" at bounding box center [175, 259] width 12 height 10
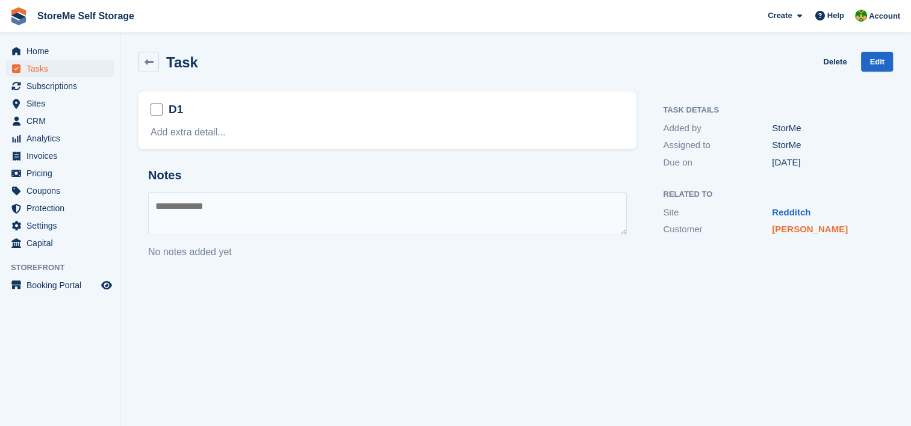
click at [783, 226] on link "[PERSON_NAME]" at bounding box center [810, 229] width 76 height 10
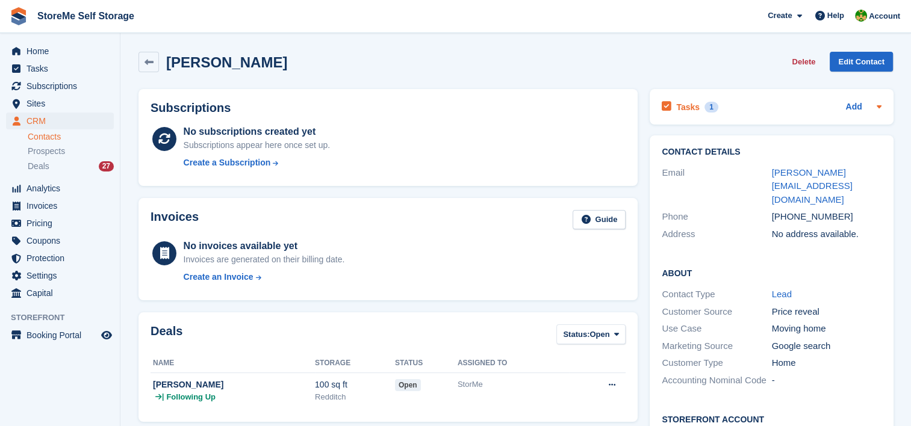
click at [737, 110] on div "Tasks 1 Add" at bounding box center [771, 107] width 219 height 16
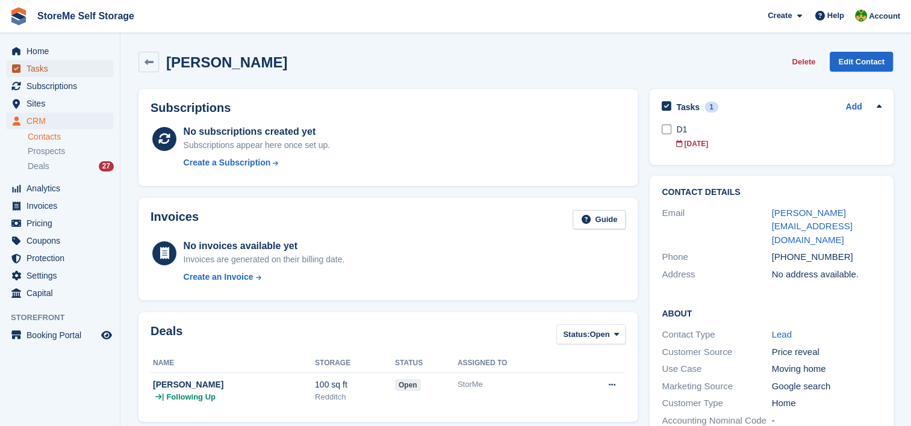
click at [48, 66] on span "Tasks" at bounding box center [62, 68] width 72 height 17
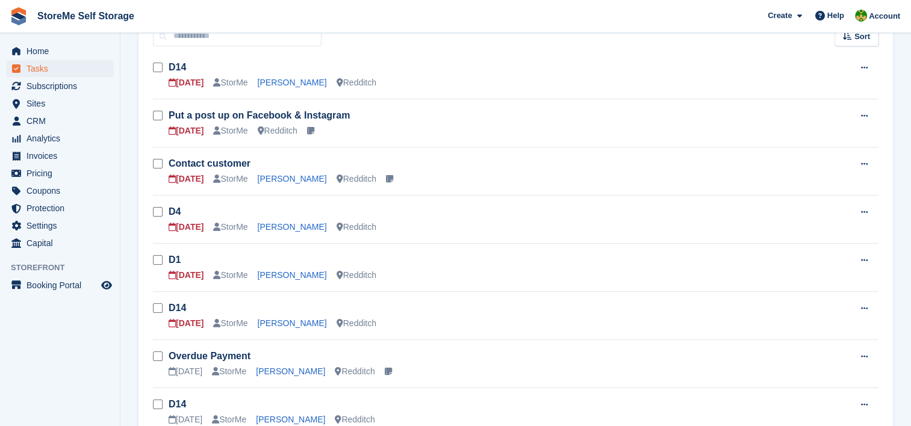
scroll to position [120, 0]
click at [179, 307] on link "D14" at bounding box center [177, 307] width 17 height 10
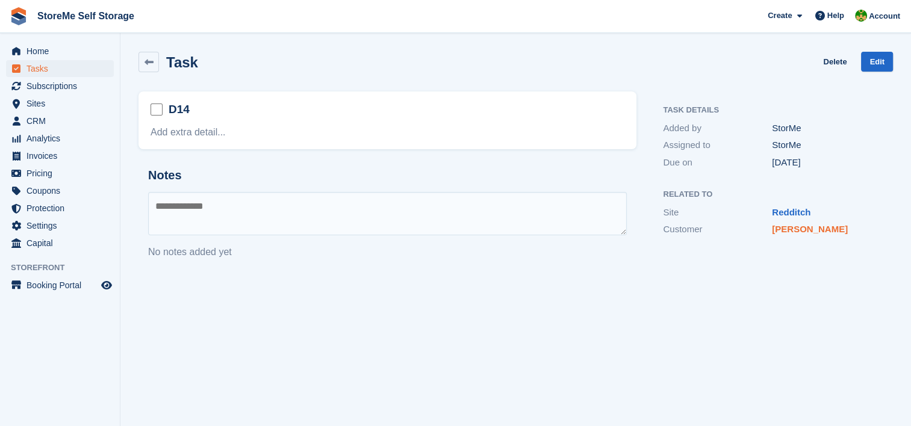
click at [828, 231] on link "Mrs Gemma Mckenna" at bounding box center [810, 229] width 76 height 10
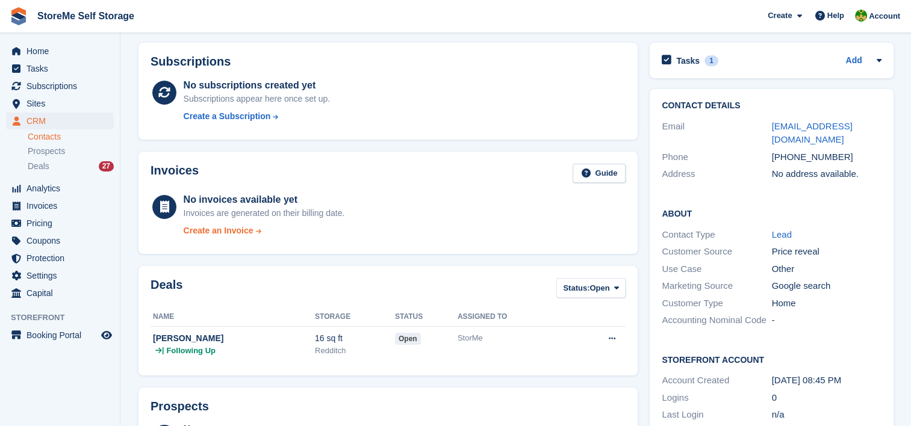
scroll to position [120, 0]
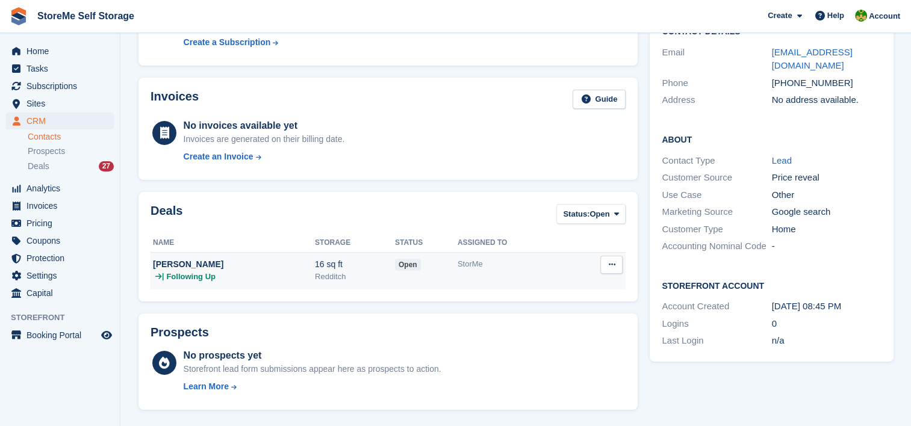
click at [226, 274] on div "| Following Up" at bounding box center [234, 277] width 162 height 12
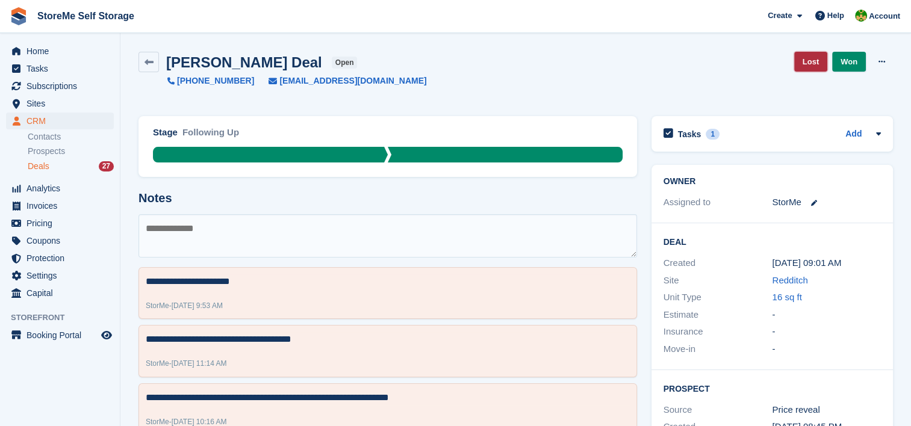
click at [820, 63] on link "Lost" at bounding box center [810, 62] width 33 height 20
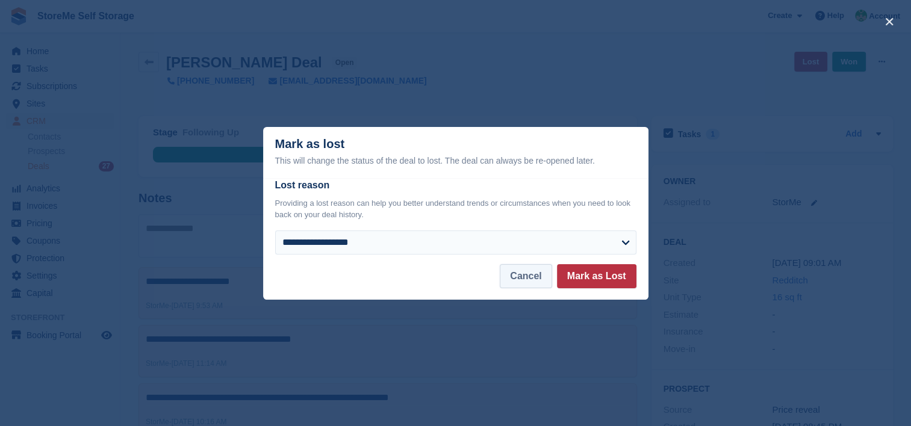
click at [534, 273] on button "Cancel" at bounding box center [526, 276] width 52 height 24
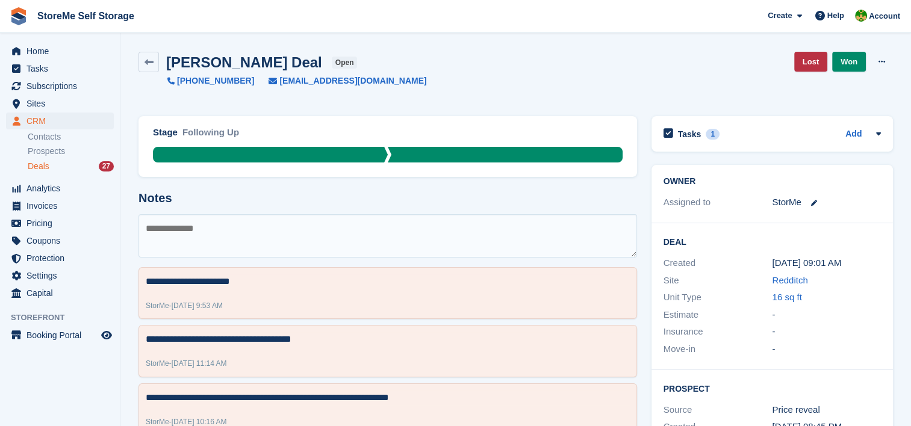
click at [244, 230] on textarea at bounding box center [387, 235] width 498 height 43
click at [476, 231] on textarea "**********" at bounding box center [387, 235] width 498 height 43
type textarea "**********"
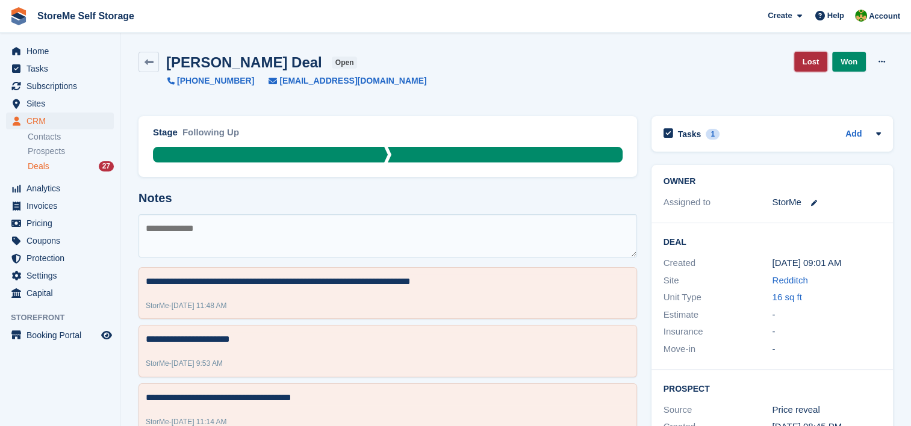
click at [811, 63] on link "Lost" at bounding box center [810, 62] width 33 height 20
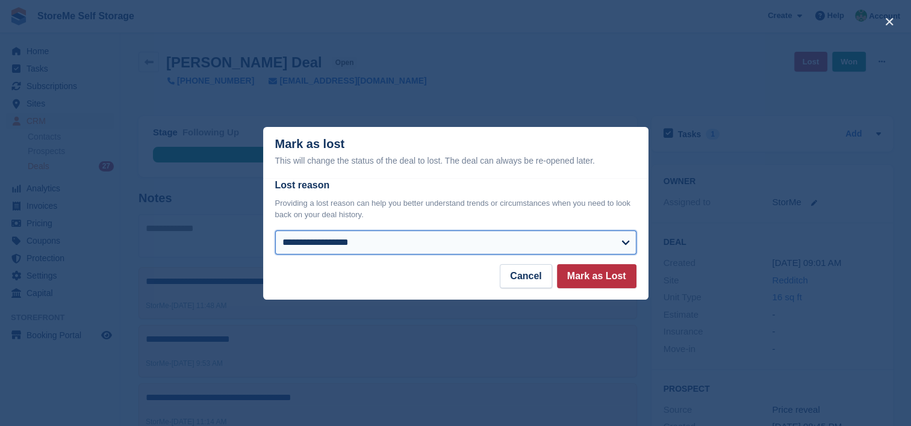
click at [417, 249] on select "**********" at bounding box center [455, 243] width 361 height 24
select select "**********"
click at [275, 231] on select "**********" at bounding box center [455, 243] width 361 height 24
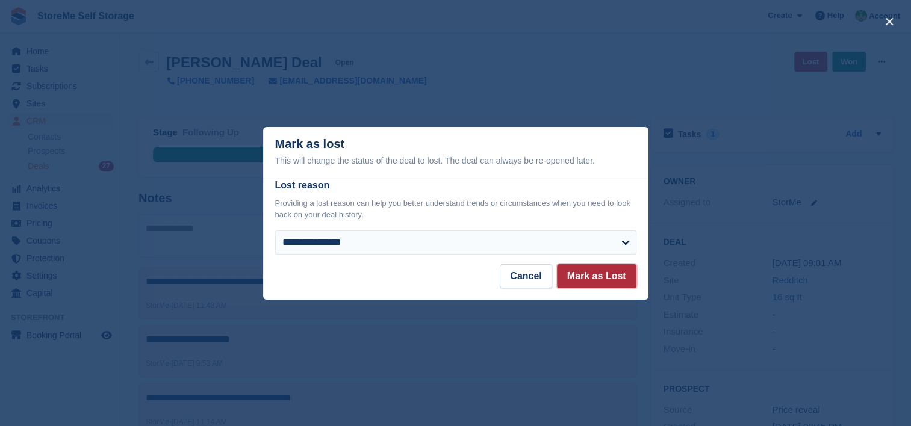
click at [607, 284] on button "Mark as Lost" at bounding box center [596, 276] width 79 height 24
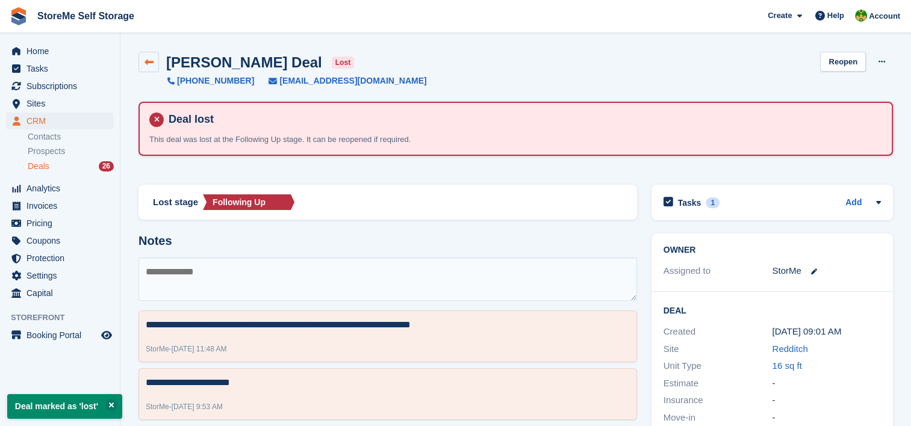
click at [149, 64] on icon at bounding box center [148, 62] width 9 height 9
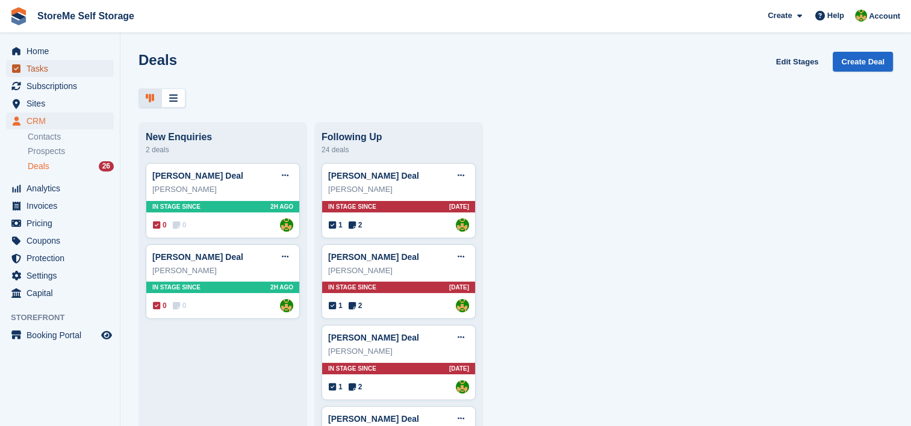
click at [57, 69] on span "Tasks" at bounding box center [62, 68] width 72 height 17
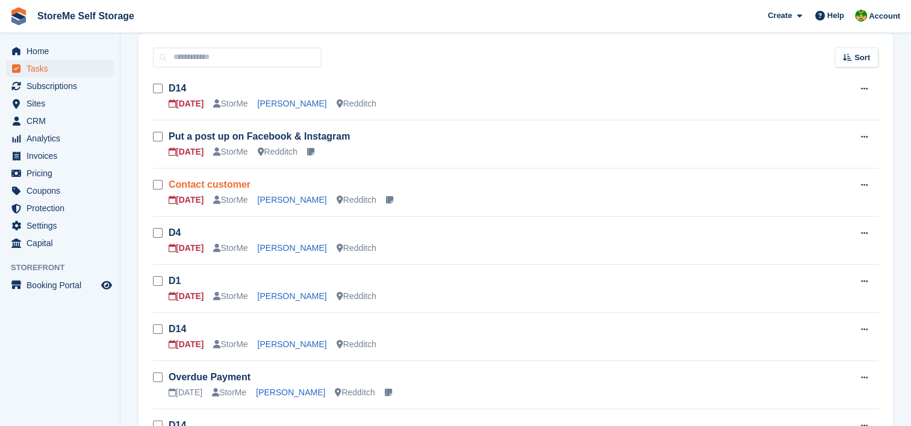
scroll to position [120, 0]
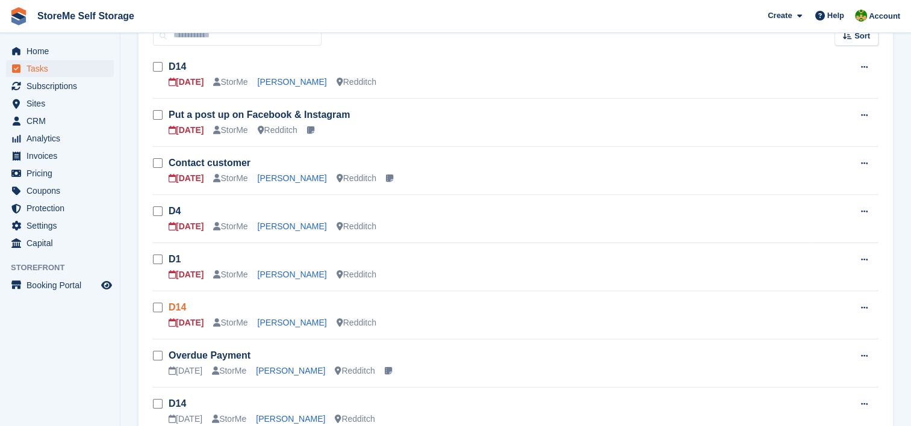
click at [178, 303] on link "D14" at bounding box center [177, 307] width 17 height 10
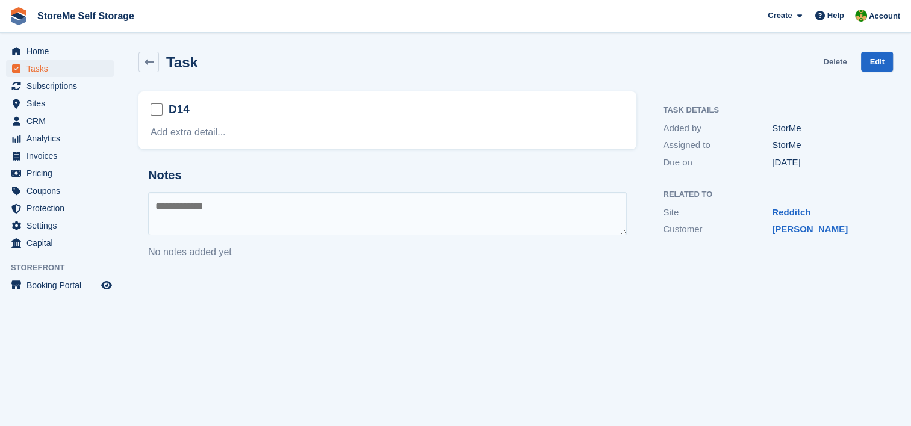
click at [837, 60] on link "Delete" at bounding box center [834, 62] width 23 height 20
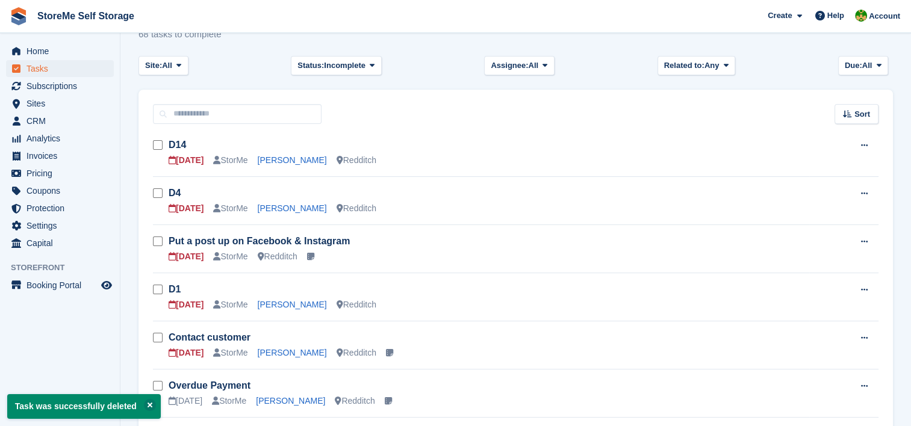
scroll to position [60, 0]
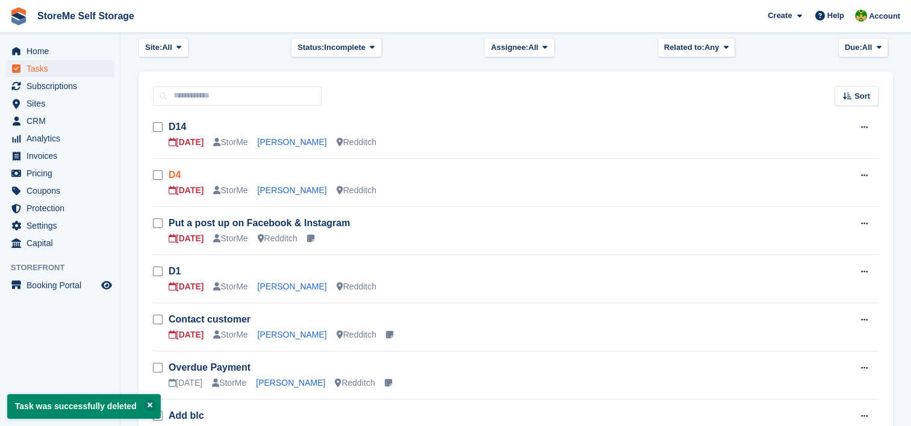
click at [181, 174] on link "D4" at bounding box center [175, 175] width 12 height 10
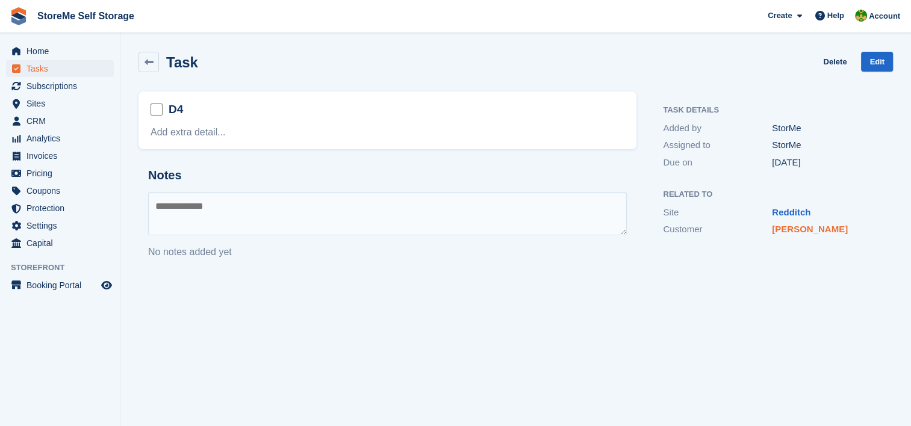
click at [799, 230] on link "[PERSON_NAME]" at bounding box center [810, 229] width 76 height 10
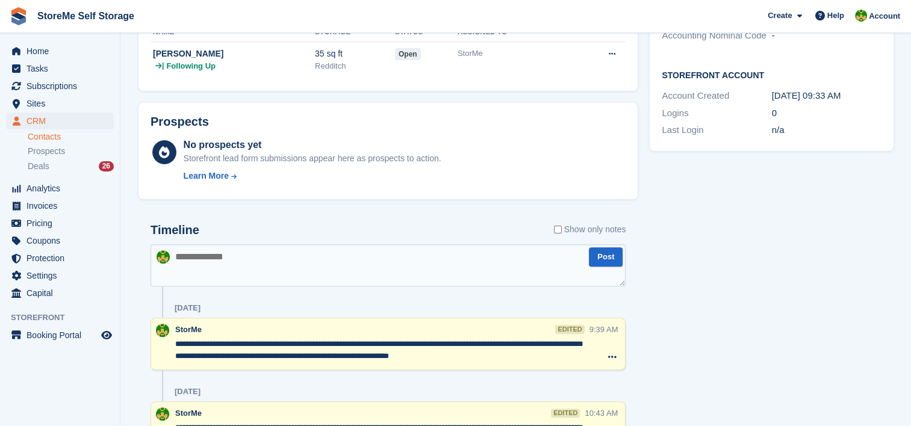
scroll to position [361, 0]
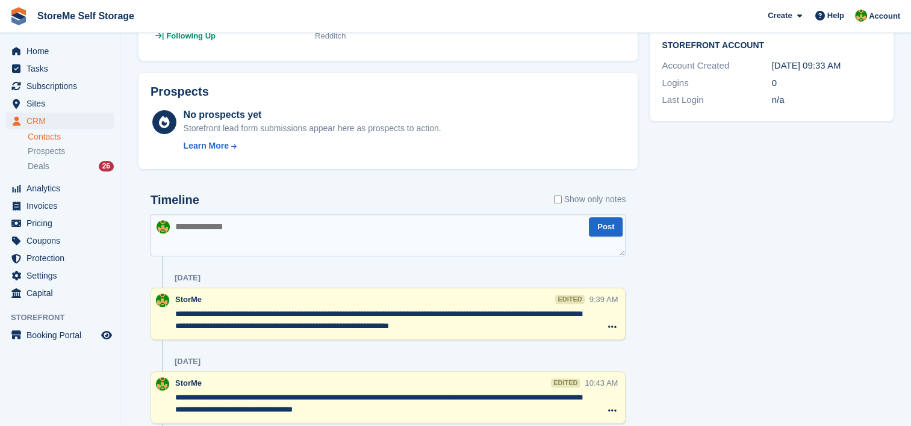
click at [276, 237] on textarea at bounding box center [387, 235] width 475 height 42
click at [288, 229] on textarea at bounding box center [387, 235] width 475 height 42
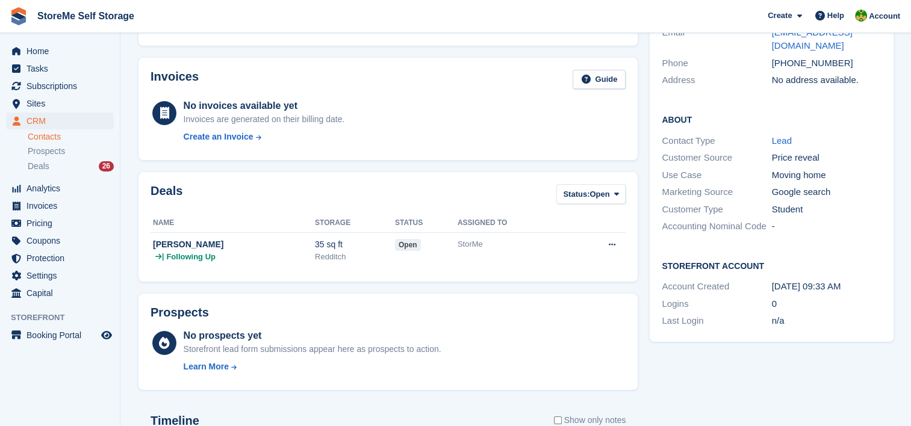
scroll to position [421, 0]
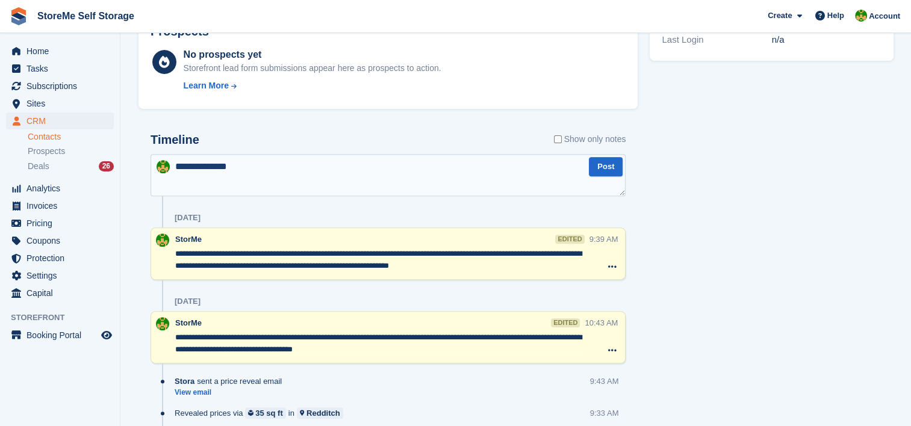
click at [298, 158] on textarea "**********" at bounding box center [387, 175] width 475 height 42
type textarea "**********"
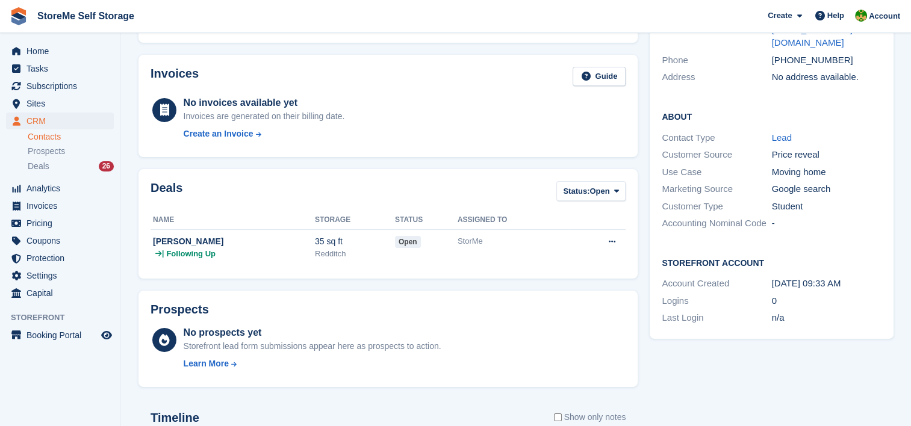
scroll to position [181, 0]
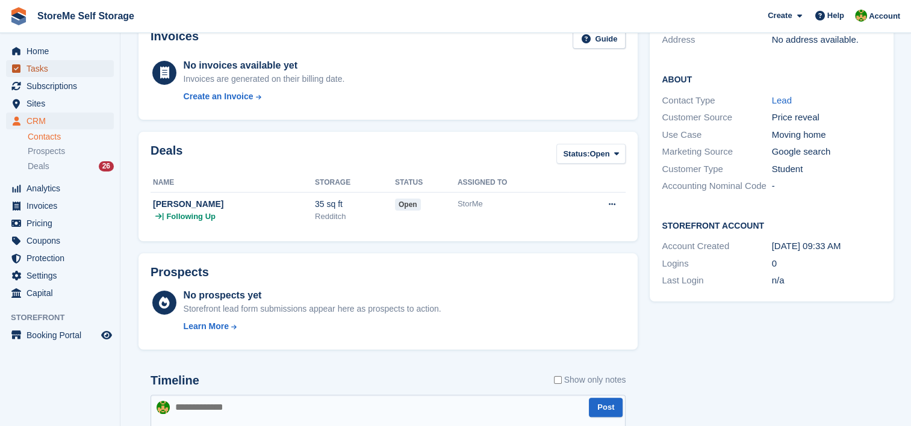
click at [60, 67] on span "Tasks" at bounding box center [62, 68] width 72 height 17
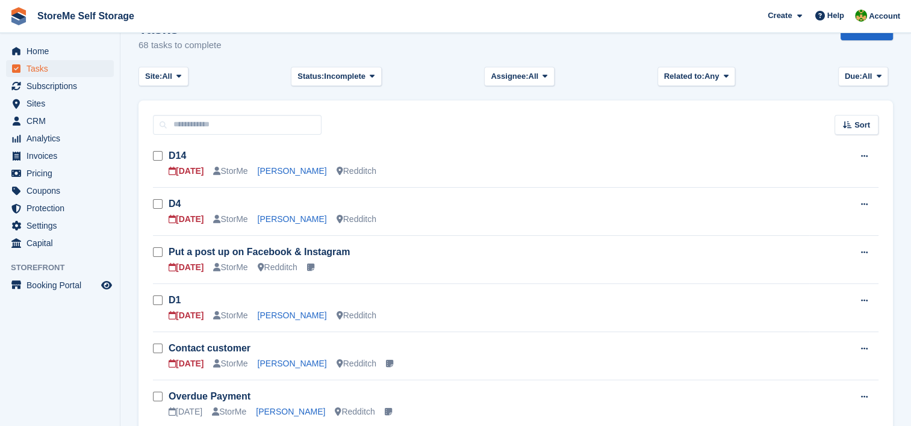
scroll to position [60, 0]
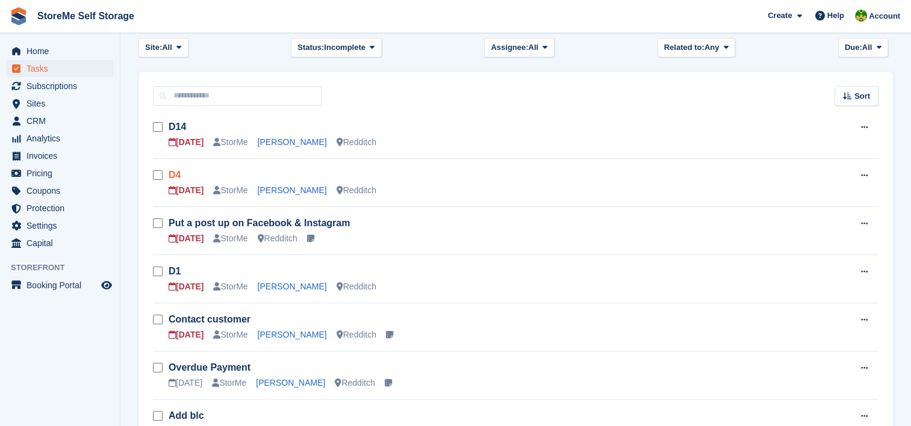
click at [181, 173] on h3 "D4" at bounding box center [489, 175] width 640 height 13
click at [172, 176] on link "D4" at bounding box center [175, 175] width 12 height 10
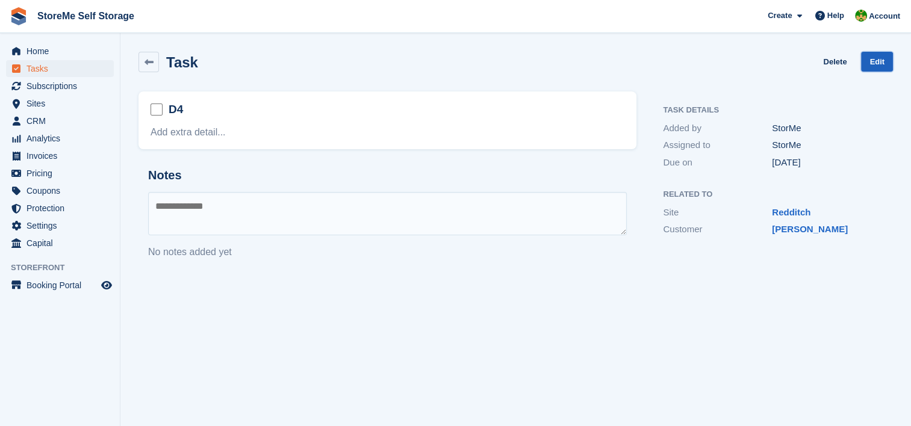
click at [879, 65] on link "Edit" at bounding box center [877, 62] width 32 height 20
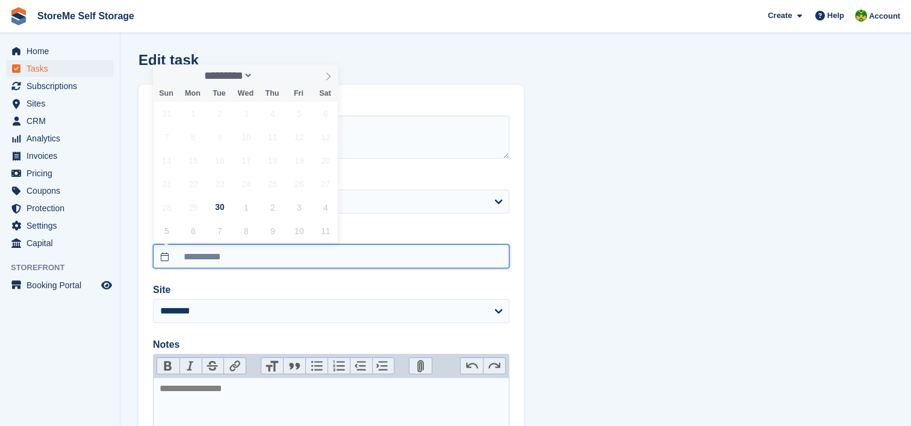
click at [232, 255] on input "**********" at bounding box center [331, 256] width 356 height 24
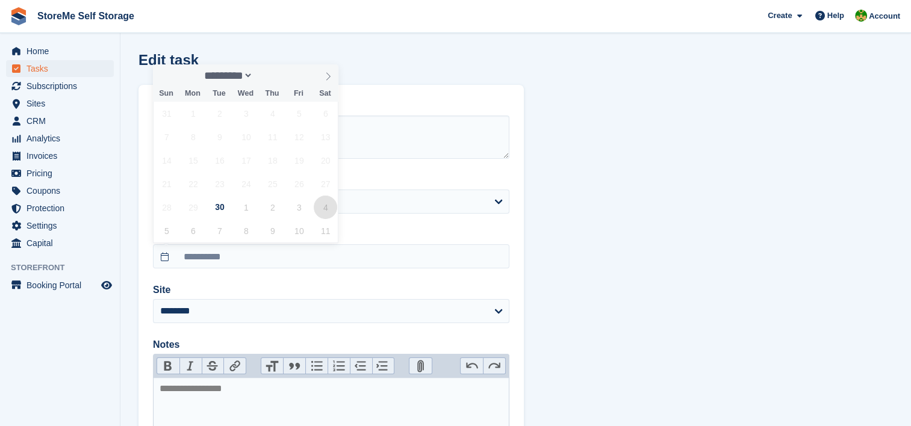
click at [323, 206] on span "4" at bounding box center [325, 207] width 23 height 23
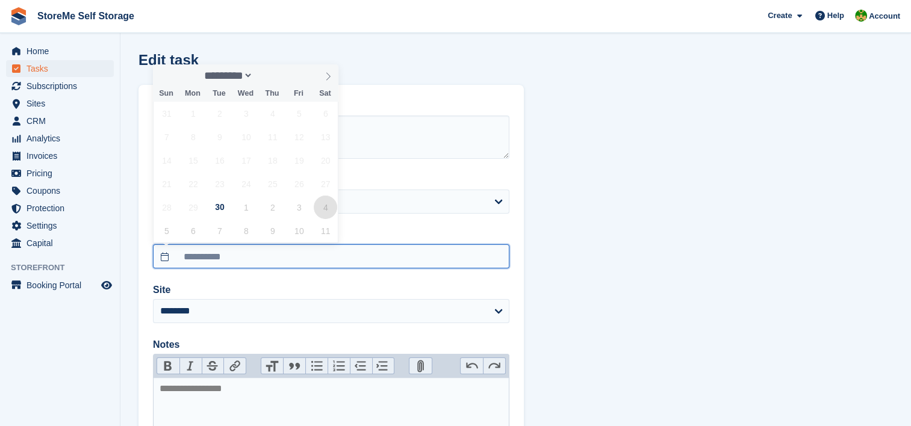
type input "**********"
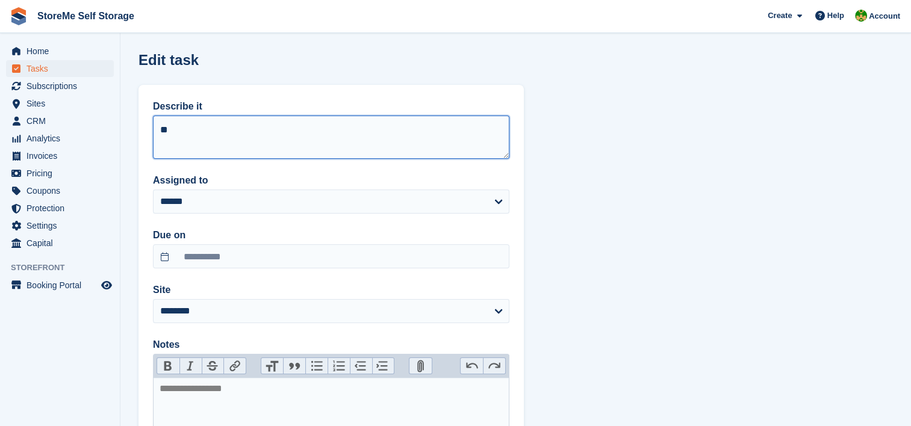
click at [182, 135] on textarea "**" at bounding box center [331, 137] width 356 height 43
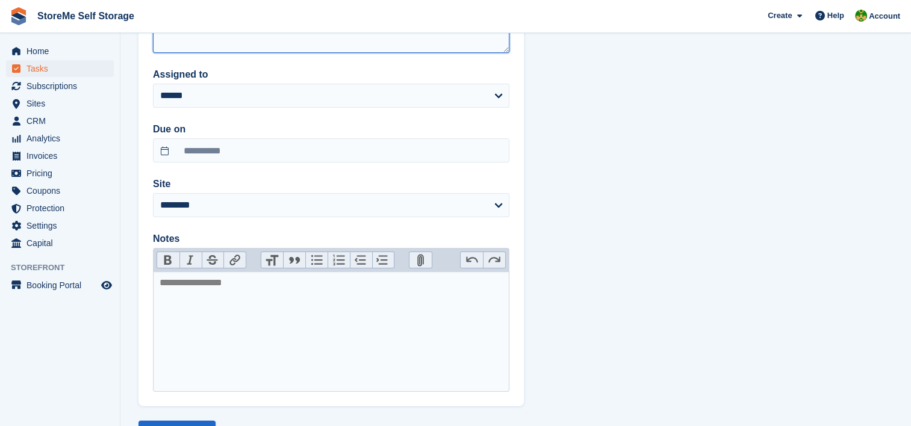
scroll to position [157, 0]
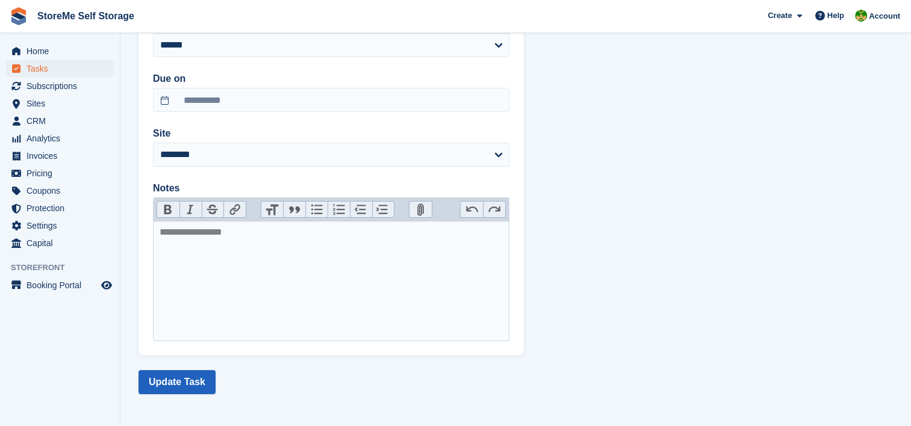
type textarea "**"
click at [169, 383] on button "Update Task" at bounding box center [176, 382] width 77 height 24
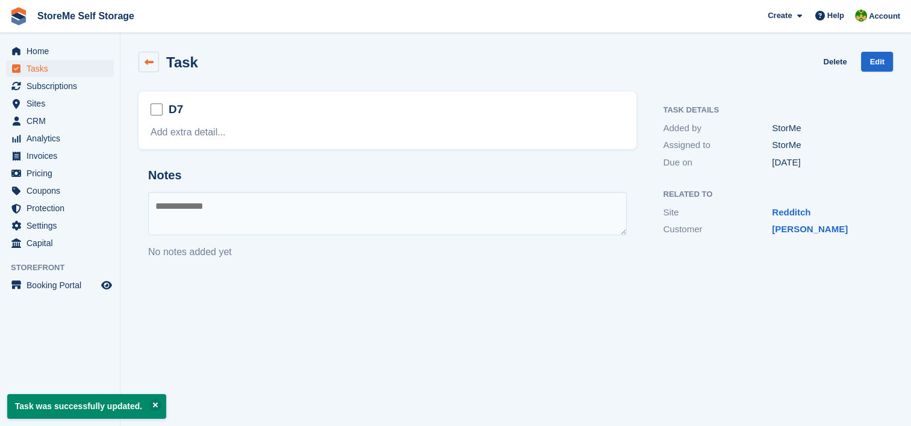
click at [150, 72] on link at bounding box center [148, 62] width 20 height 20
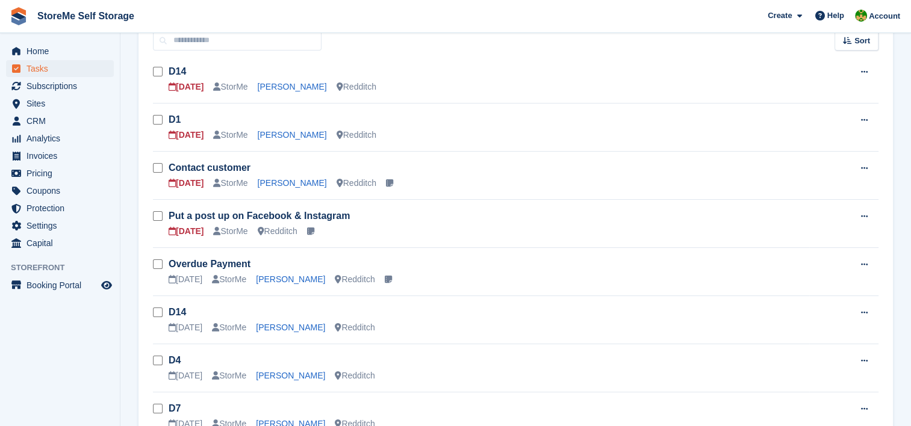
scroll to position [120, 0]
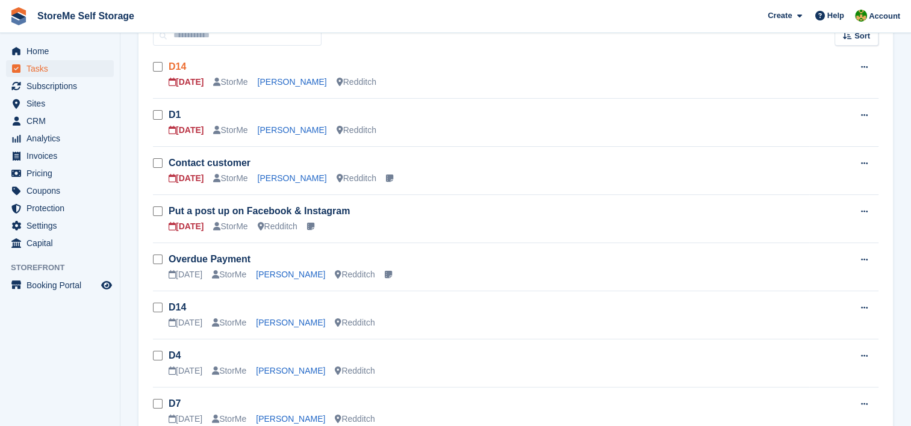
click at [181, 63] on link "D14" at bounding box center [177, 66] width 17 height 10
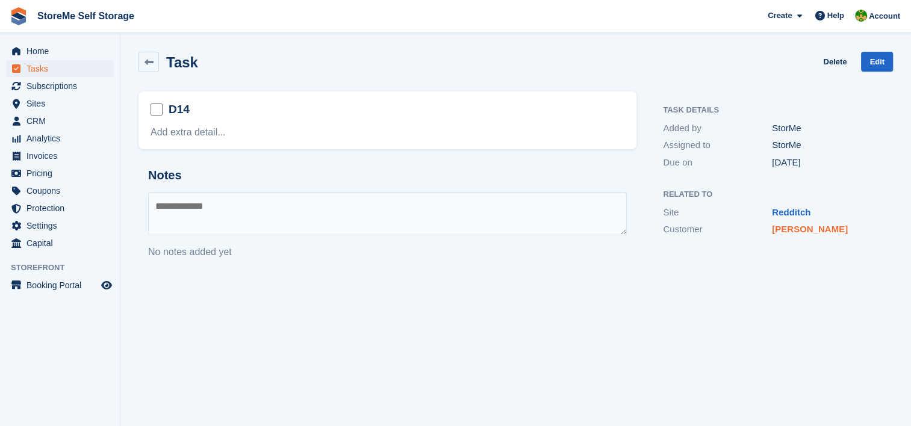
click at [787, 232] on link "[PERSON_NAME]" at bounding box center [810, 229] width 76 height 10
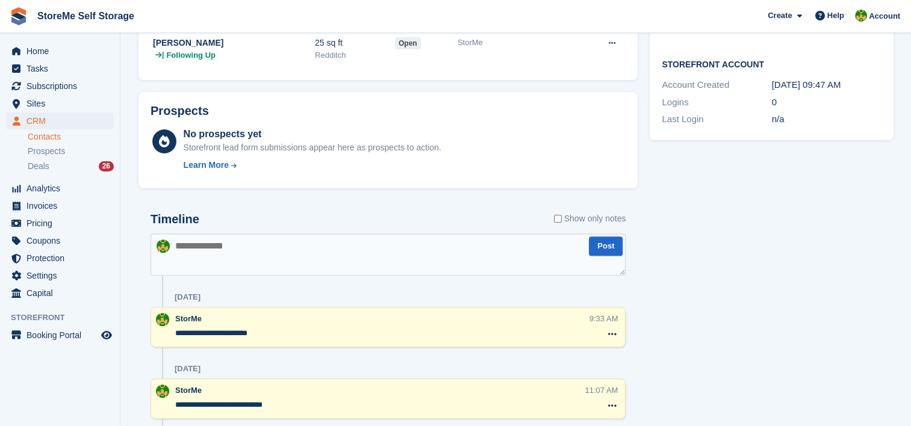
scroll to position [421, 0]
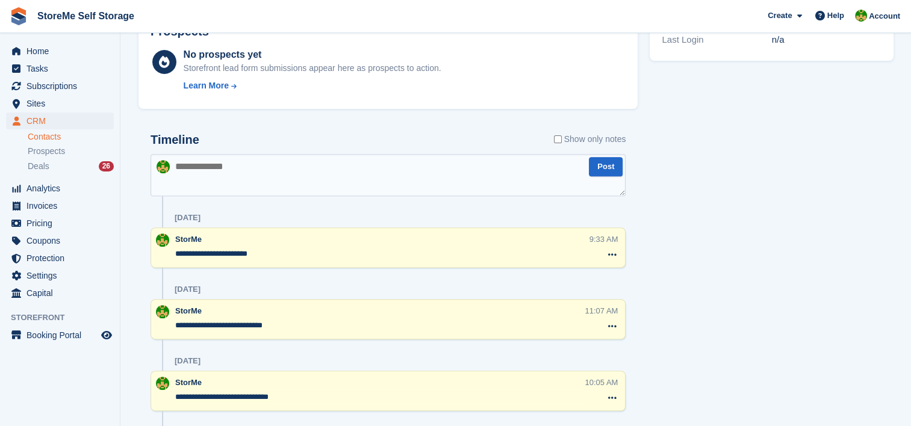
click at [334, 168] on textarea at bounding box center [387, 175] width 475 height 42
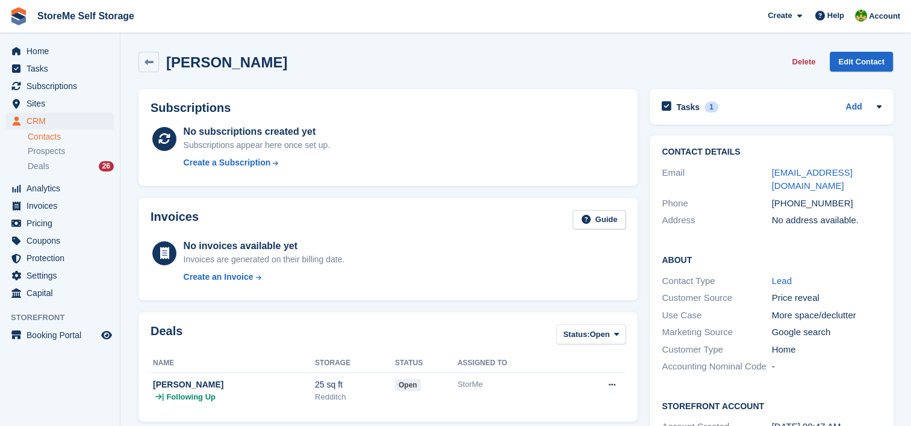
scroll to position [0, 0]
drag, startPoint x: 845, startPoint y: 202, endPoint x: 772, endPoint y: 208, distance: 73.0
click at [772, 208] on div "[PHONE_NUMBER]" at bounding box center [826, 204] width 110 height 14
copy div "[PHONE_NUMBER]"
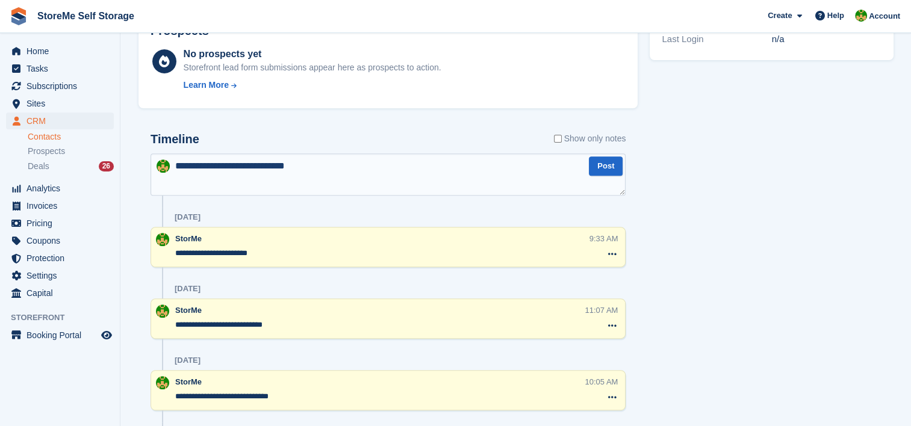
scroll to position [542, 0]
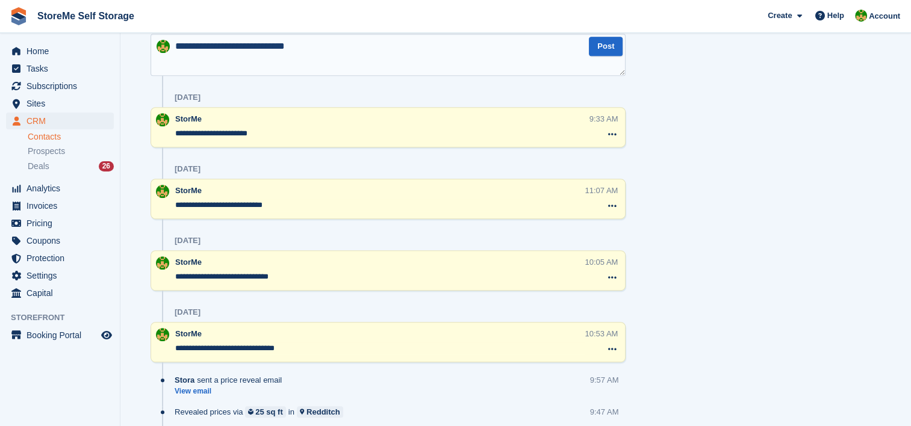
click at [317, 48] on textarea "**********" at bounding box center [387, 55] width 475 height 42
type textarea "**********"
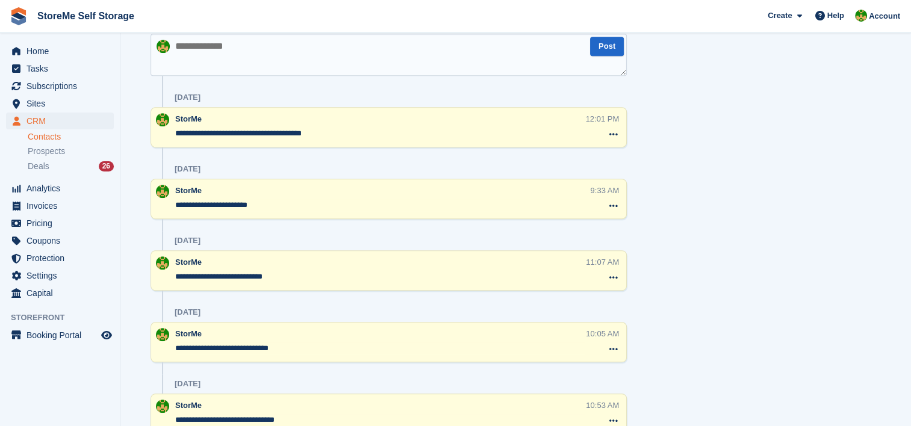
click at [341, 128] on textarea "**********" at bounding box center [380, 134] width 411 height 12
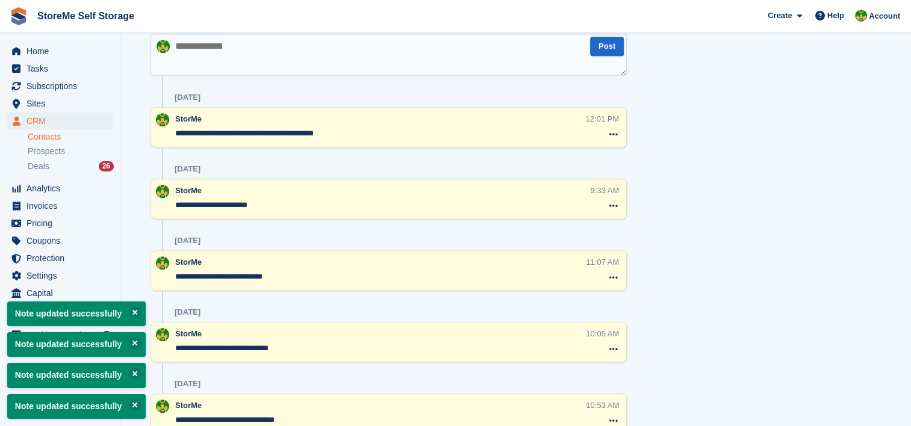
type textarea "**********"
click at [654, 165] on div "Tasks 1 Add D14 [DATE] Contact Details Email [EMAIL_ADDRESS][DOMAIN_NAME] Phone…" at bounding box center [772, 46] width 255 height 1011
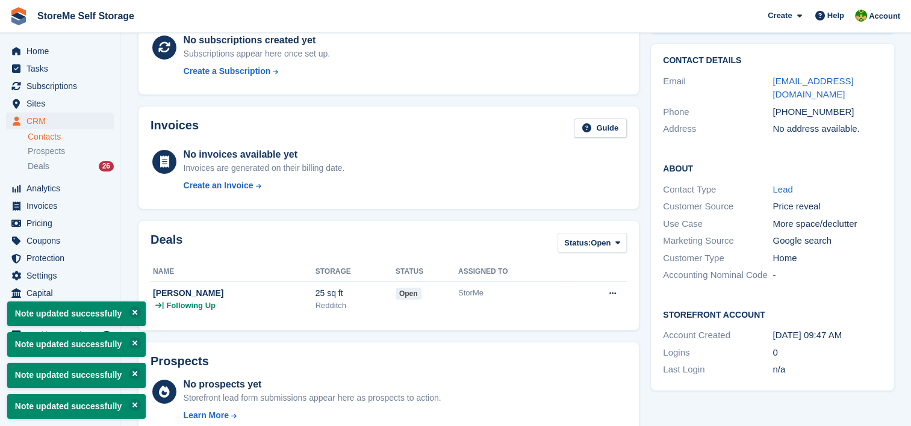
scroll to position [0, 0]
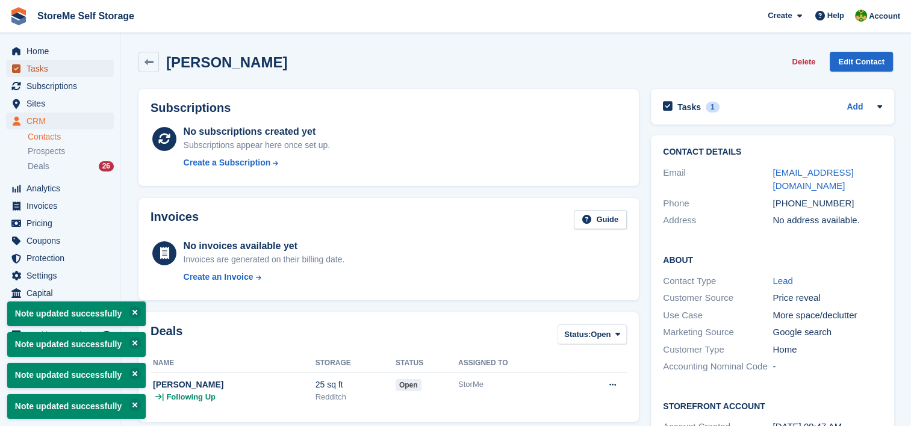
click at [62, 71] on span "Tasks" at bounding box center [62, 68] width 72 height 17
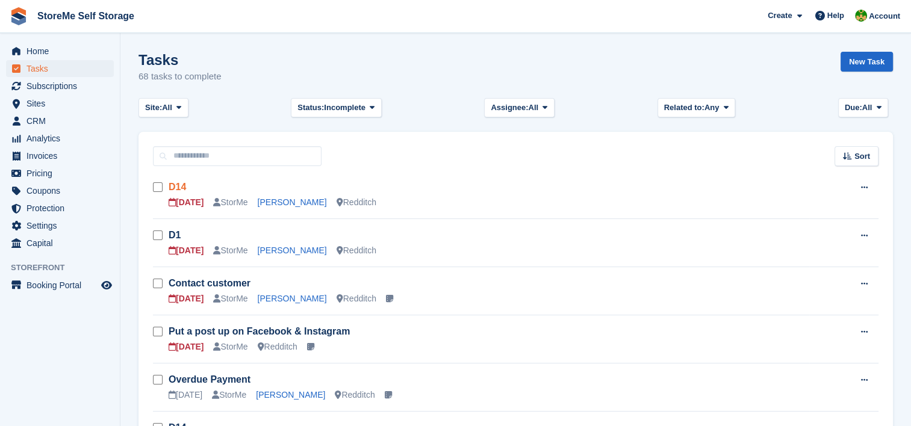
click at [181, 187] on link "D14" at bounding box center [177, 187] width 17 height 10
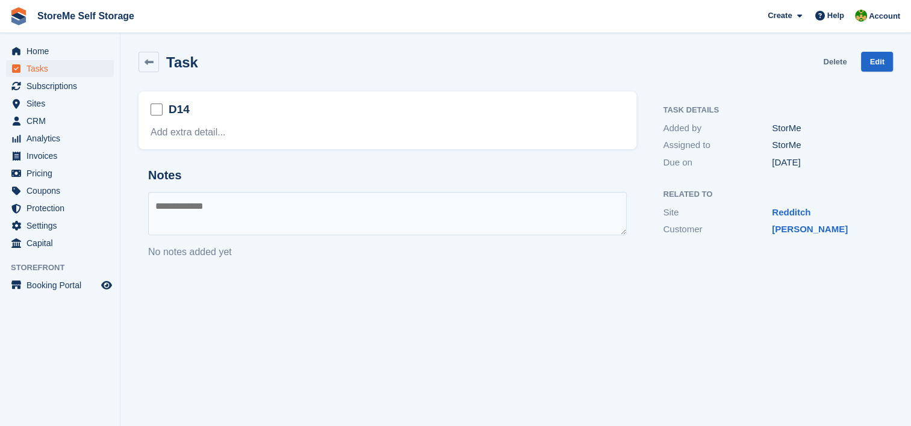
click at [837, 66] on link "Delete" at bounding box center [834, 62] width 23 height 20
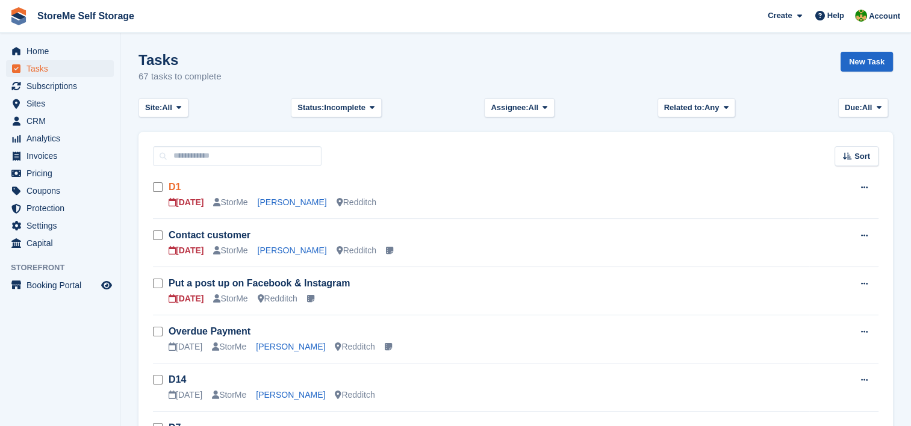
click at [172, 187] on link "D1" at bounding box center [175, 187] width 12 height 10
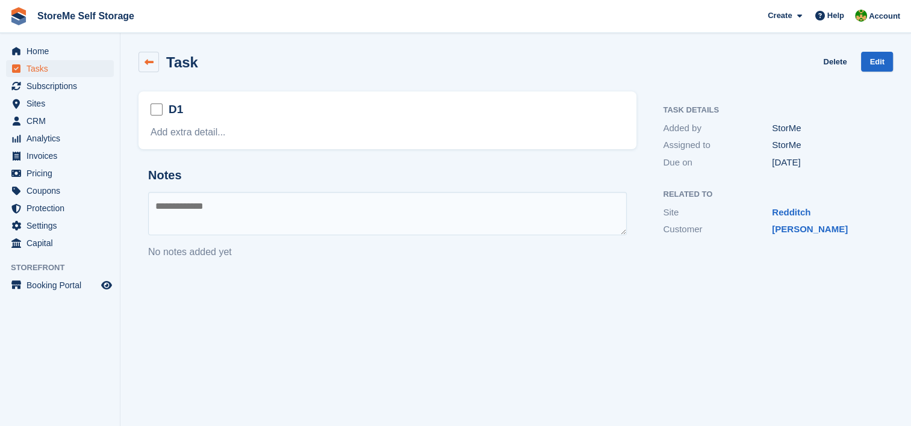
click at [147, 62] on icon at bounding box center [148, 62] width 9 height 9
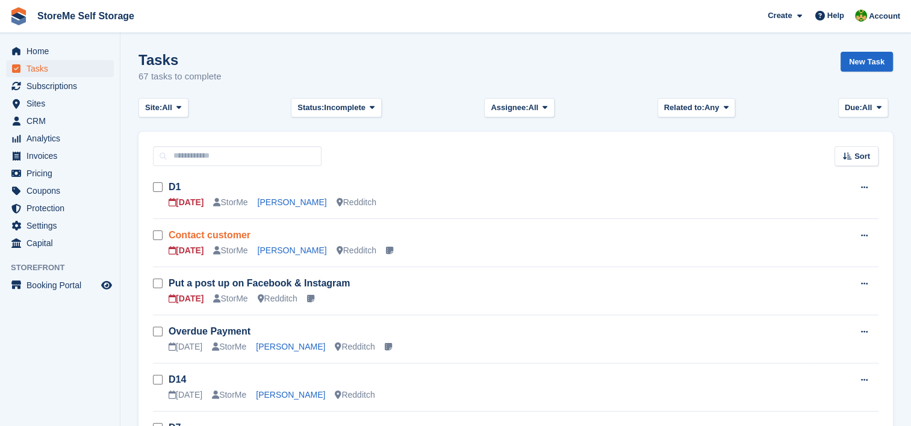
click at [223, 230] on link "Contact customer" at bounding box center [210, 235] width 82 height 10
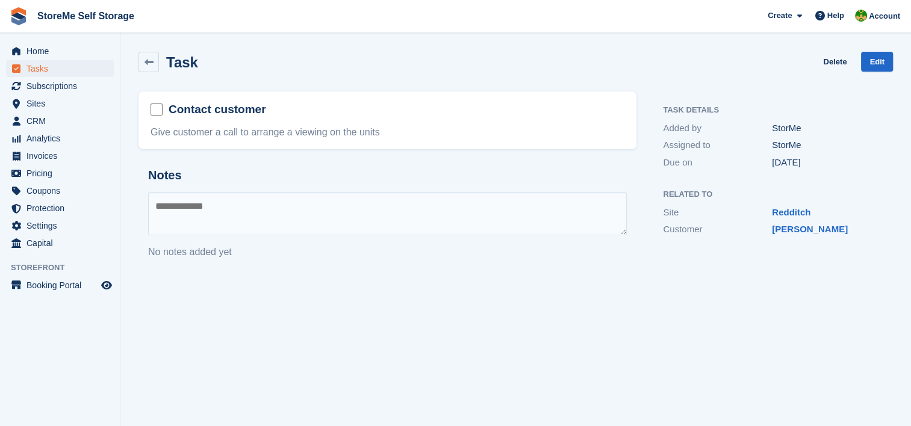
click at [164, 67] on div "Task" at bounding box center [178, 62] width 39 height 16
click at [152, 59] on icon at bounding box center [148, 62] width 9 height 9
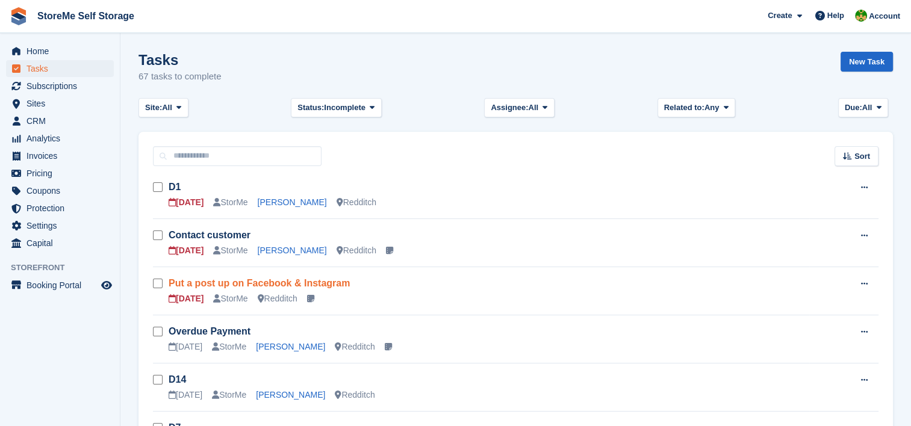
click at [287, 285] on link "Put a post up on Facebook & Instagram" at bounding box center [259, 283] width 181 height 10
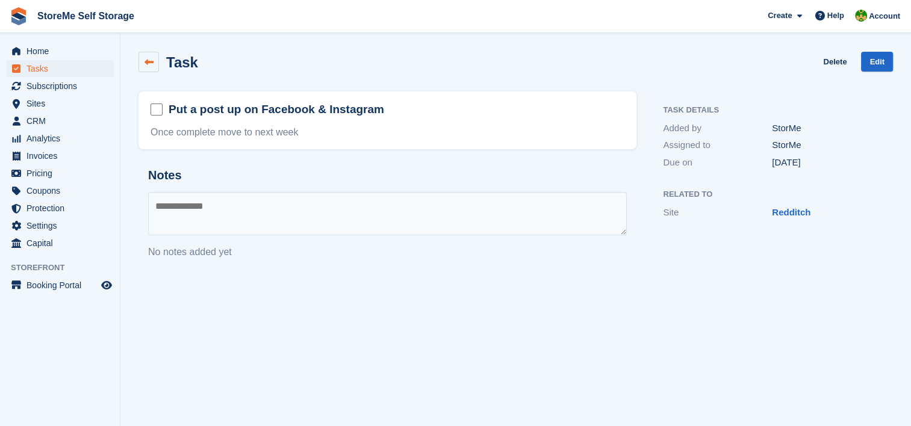
click at [153, 63] on link at bounding box center [148, 62] width 20 height 20
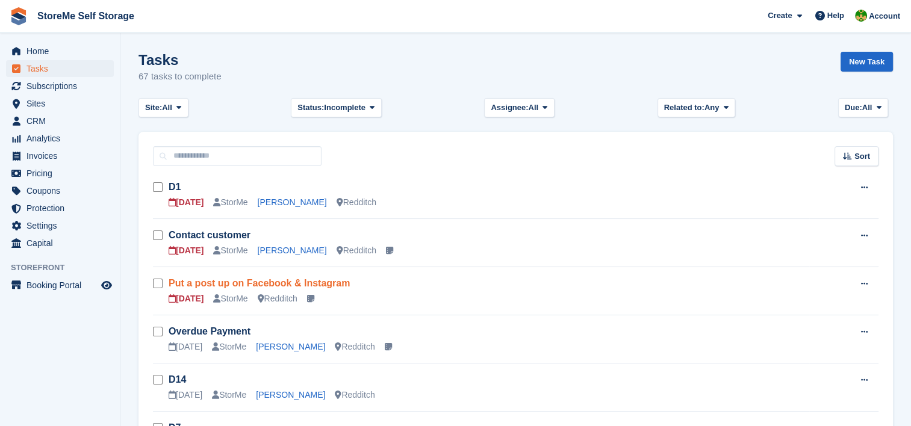
click at [252, 280] on link "Put a post up on Facebook & Instagram" at bounding box center [259, 283] width 181 height 10
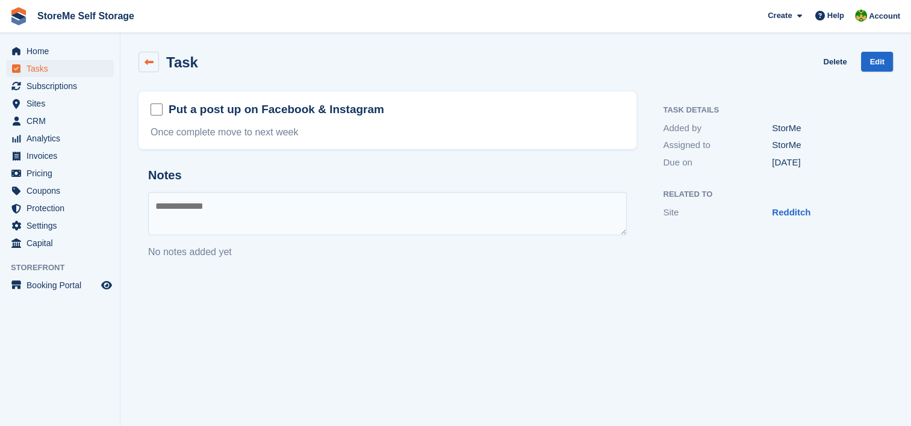
click at [154, 64] on link at bounding box center [148, 62] width 20 height 20
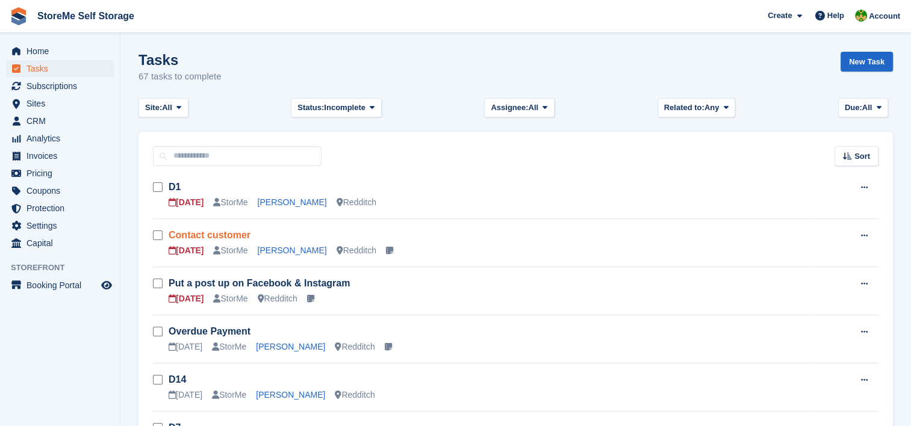
click at [226, 234] on link "Contact customer" at bounding box center [210, 235] width 82 height 10
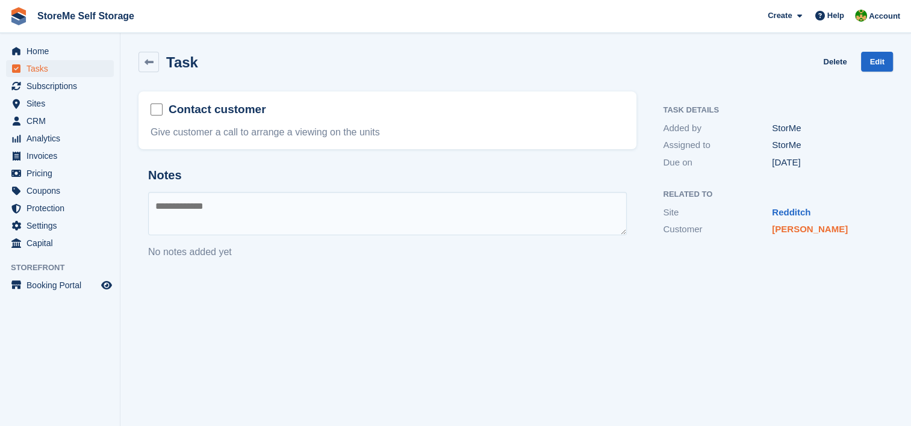
click at [809, 231] on link "[PERSON_NAME]" at bounding box center [810, 229] width 76 height 10
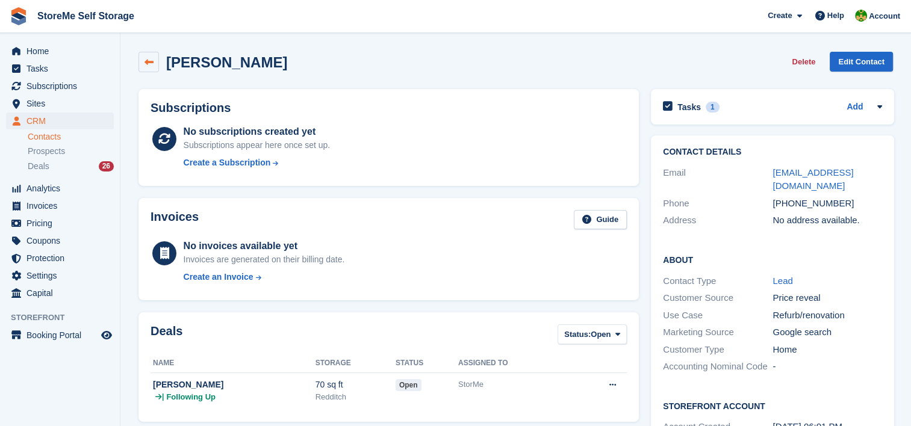
click at [144, 65] on icon at bounding box center [148, 62] width 9 height 9
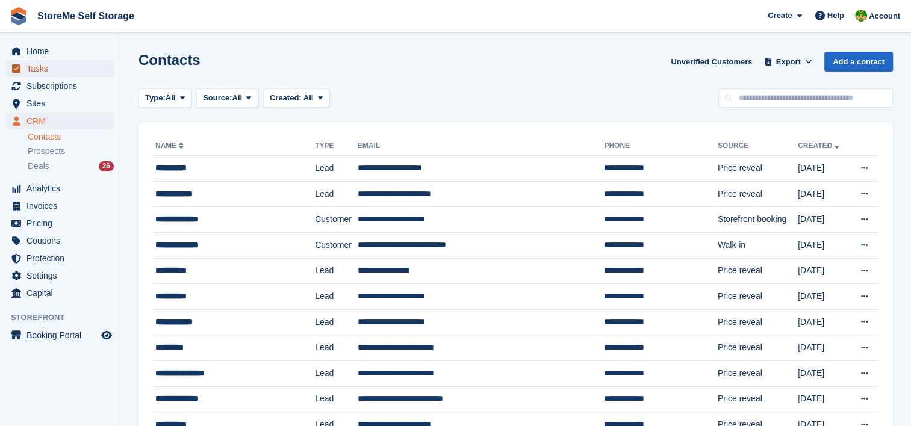
click at [63, 70] on span "Tasks" at bounding box center [62, 68] width 72 height 17
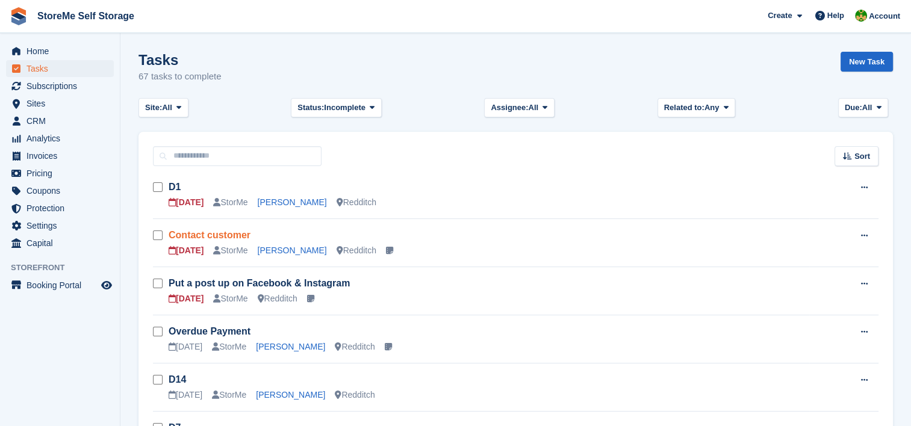
click at [234, 234] on link "Contact customer" at bounding box center [210, 235] width 82 height 10
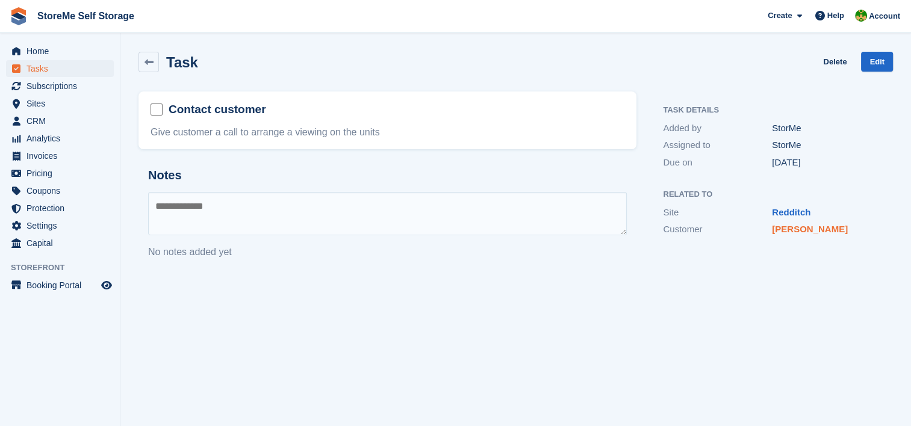
click at [813, 229] on link "[PERSON_NAME]" at bounding box center [810, 229] width 76 height 10
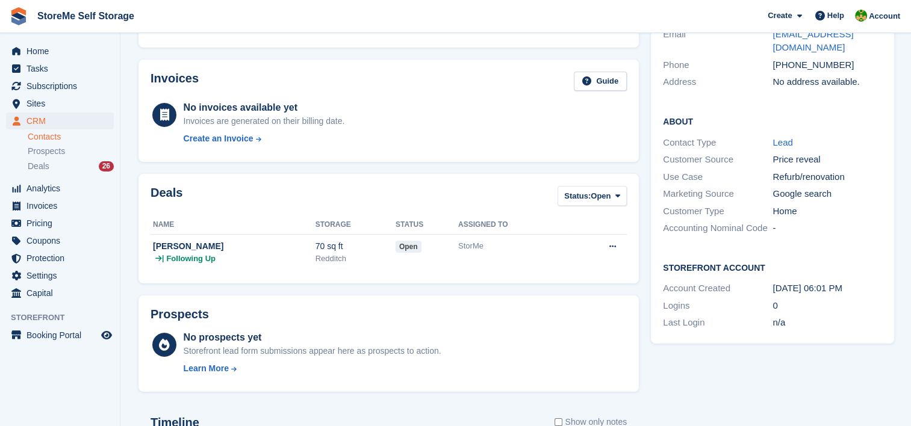
scroll to position [421, 0]
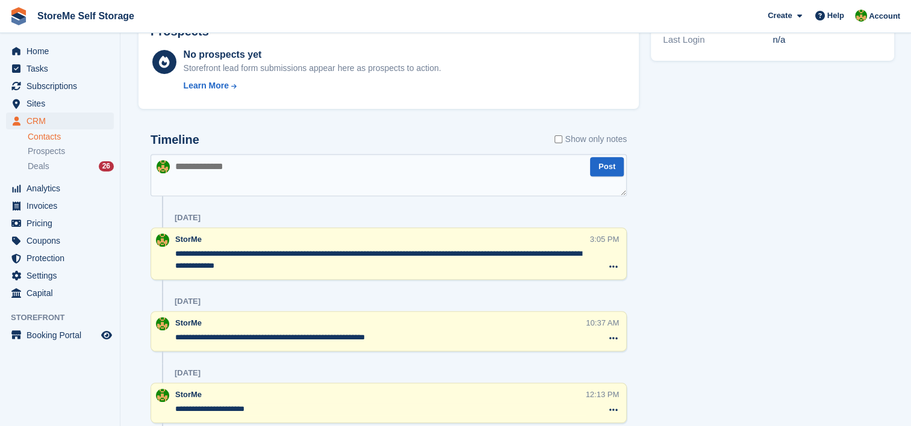
click at [277, 169] on textarea at bounding box center [388, 175] width 476 height 42
type textarea "*"
type textarea "**********"
click at [616, 169] on button "Post" at bounding box center [607, 167] width 34 height 20
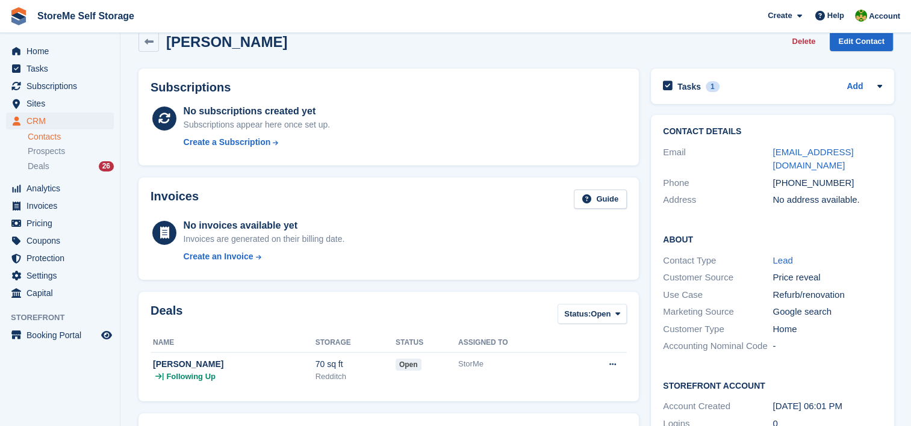
scroll to position [0, 0]
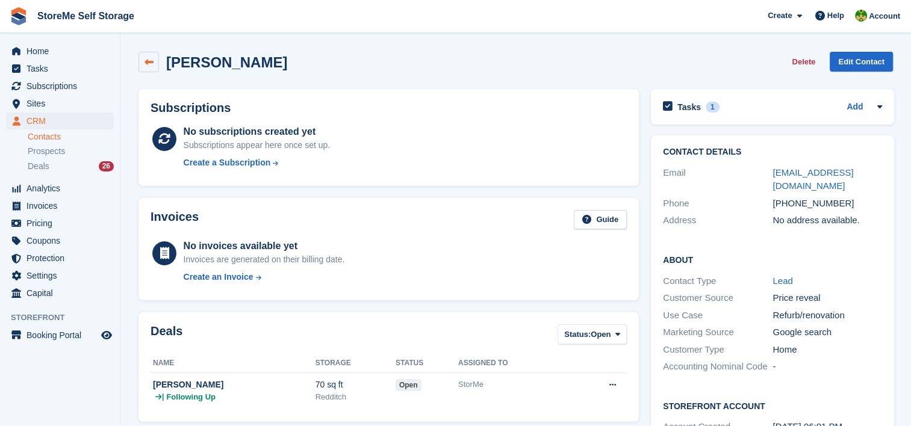
click at [158, 63] on link at bounding box center [148, 62] width 20 height 20
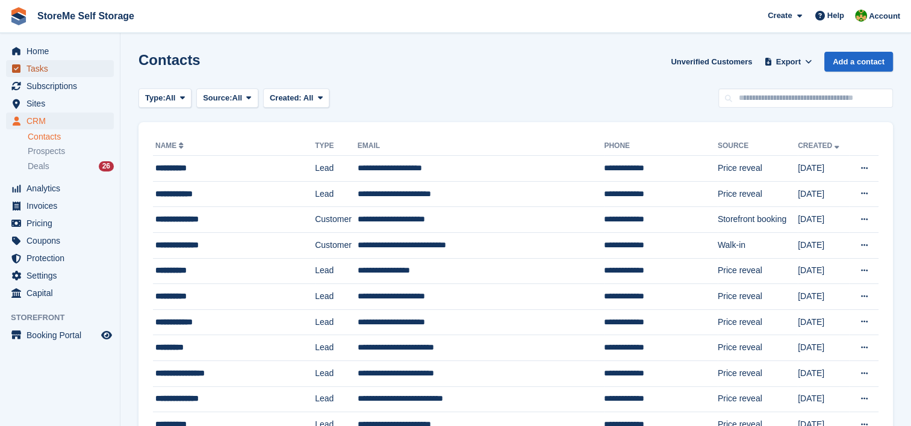
click at [52, 64] on span "Tasks" at bounding box center [62, 68] width 72 height 17
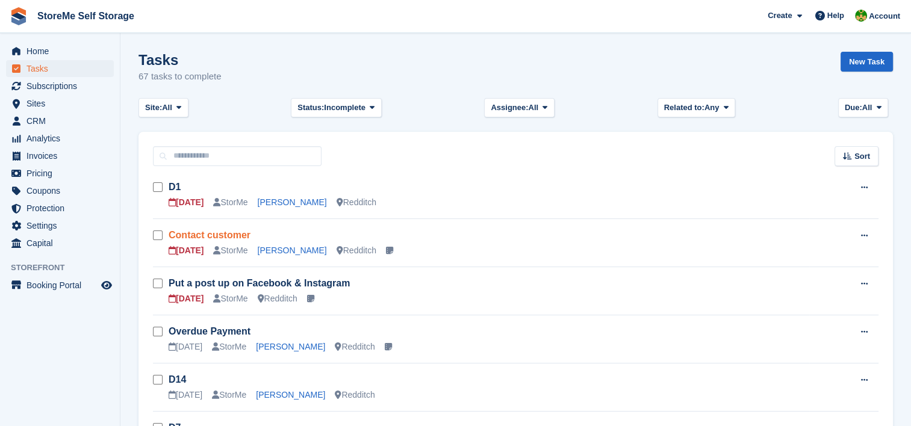
click at [224, 232] on link "Contact customer" at bounding box center [210, 235] width 82 height 10
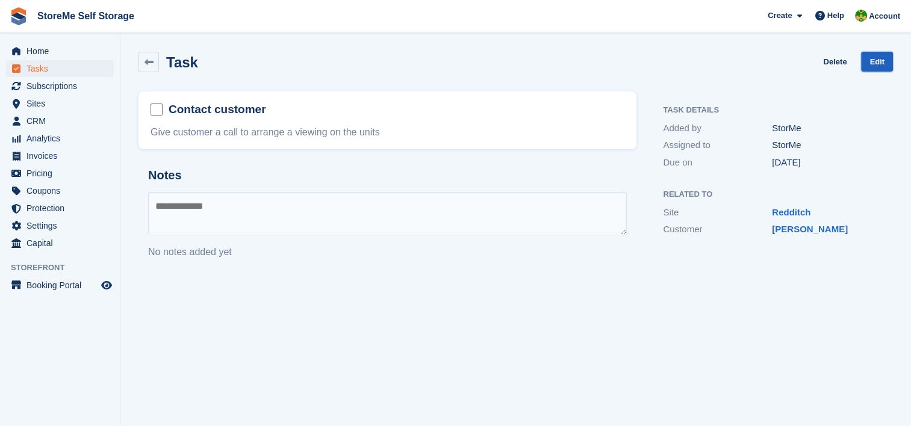
click at [888, 60] on link "Edit" at bounding box center [877, 62] width 32 height 20
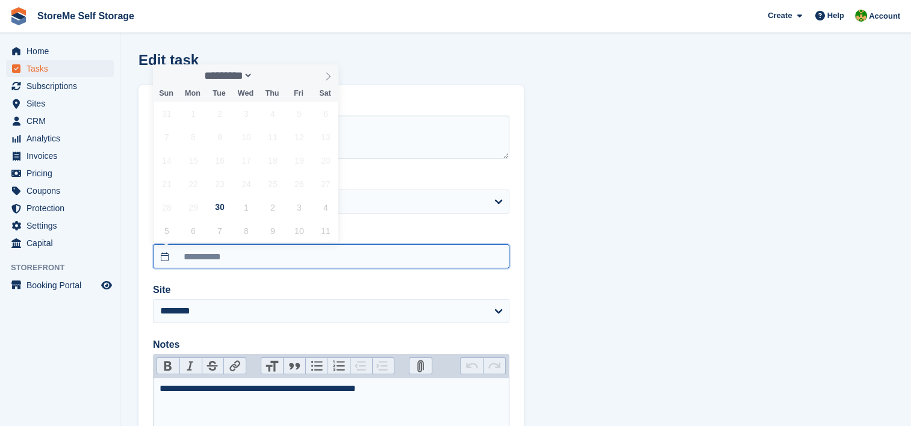
click at [418, 253] on input "**********" at bounding box center [331, 256] width 356 height 24
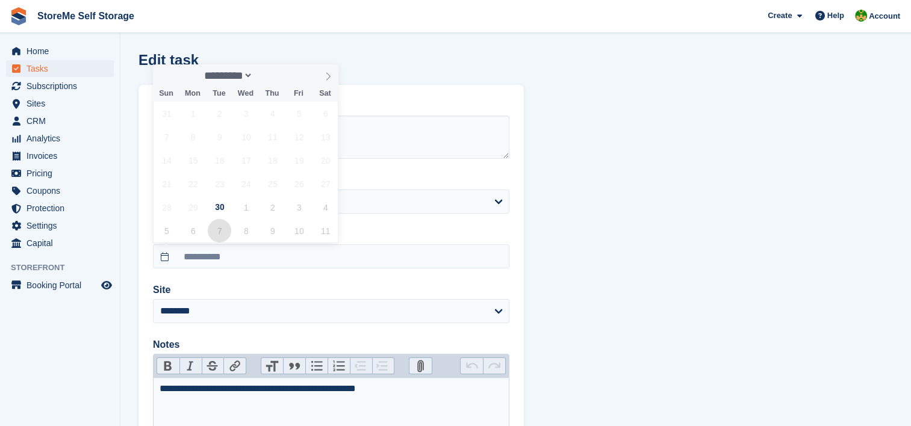
click at [222, 232] on span "7" at bounding box center [219, 230] width 23 height 23
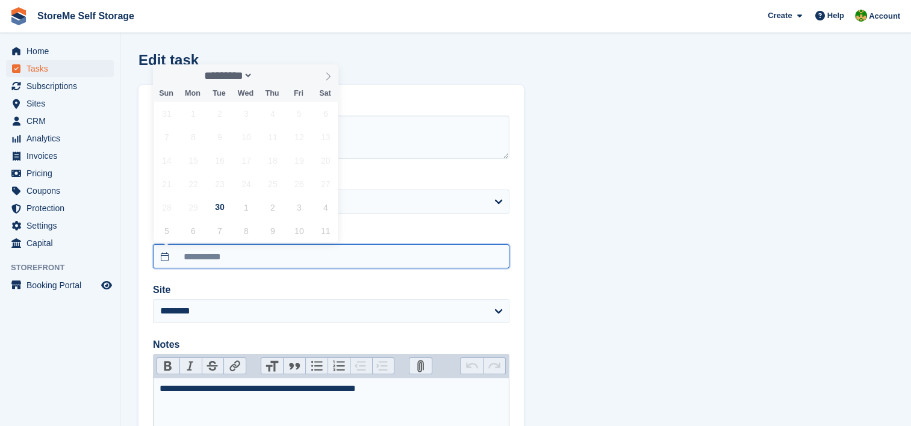
type input "**********"
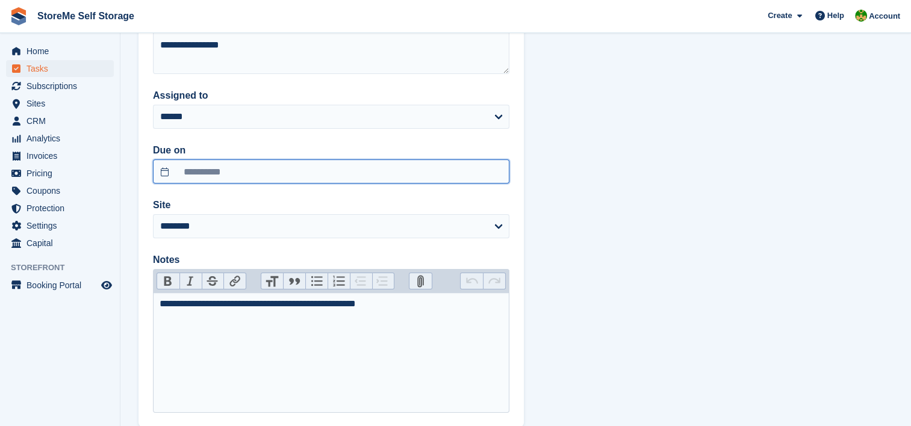
scroll to position [157, 0]
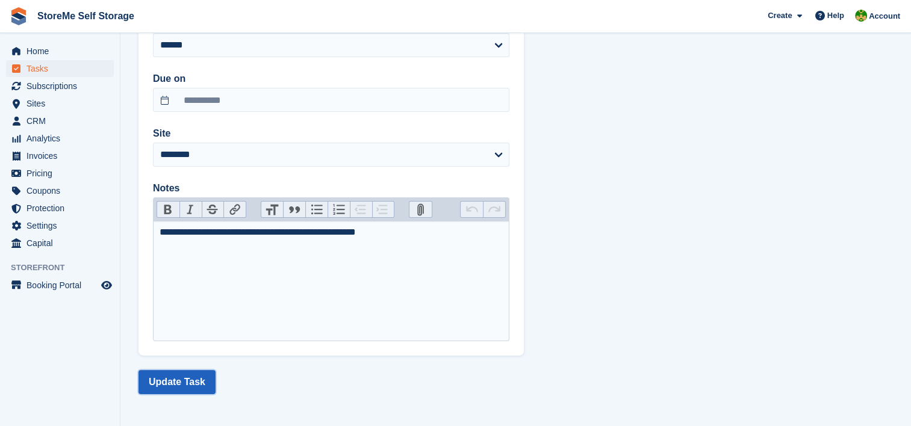
click at [166, 378] on button "Update Task" at bounding box center [176, 382] width 77 height 24
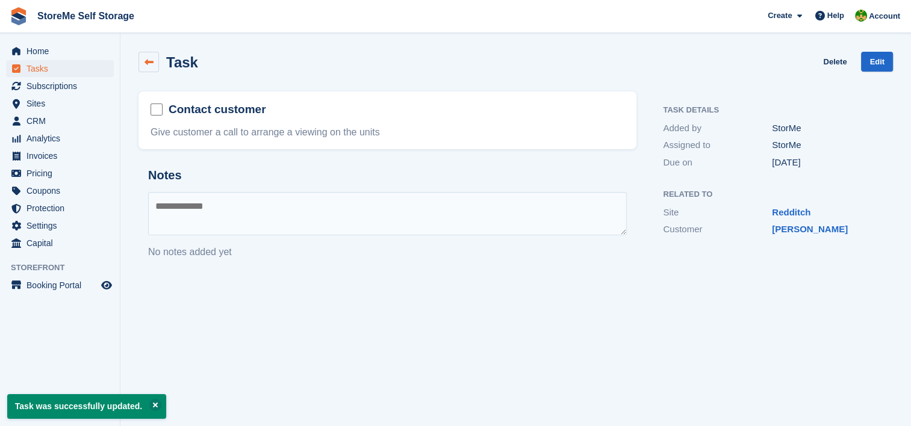
click at [157, 58] on link at bounding box center [148, 62] width 20 height 20
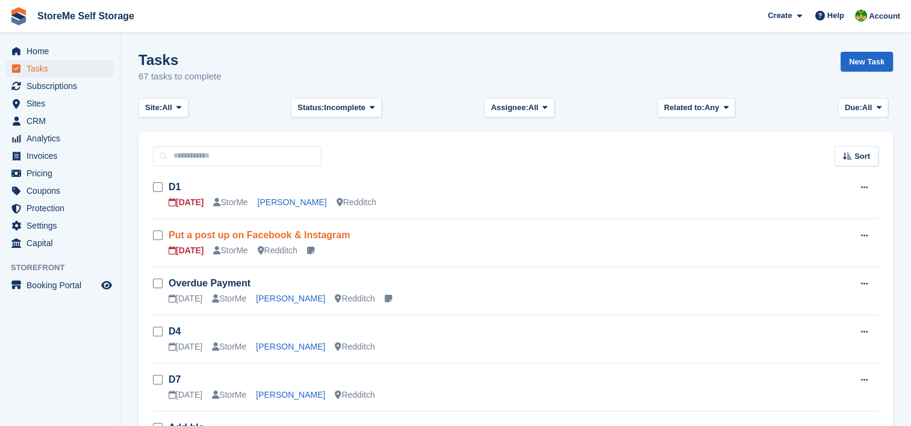
click at [222, 235] on link "Put a post up on Facebook & Instagram" at bounding box center [259, 235] width 181 height 10
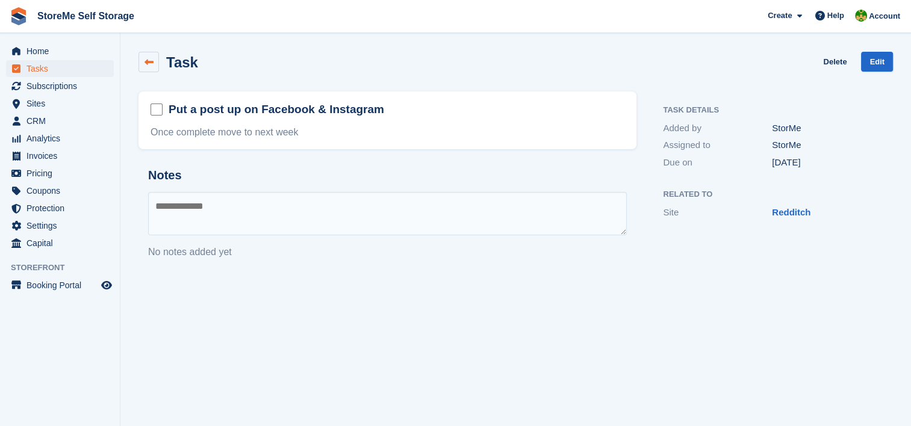
click at [146, 66] on icon at bounding box center [148, 62] width 9 height 9
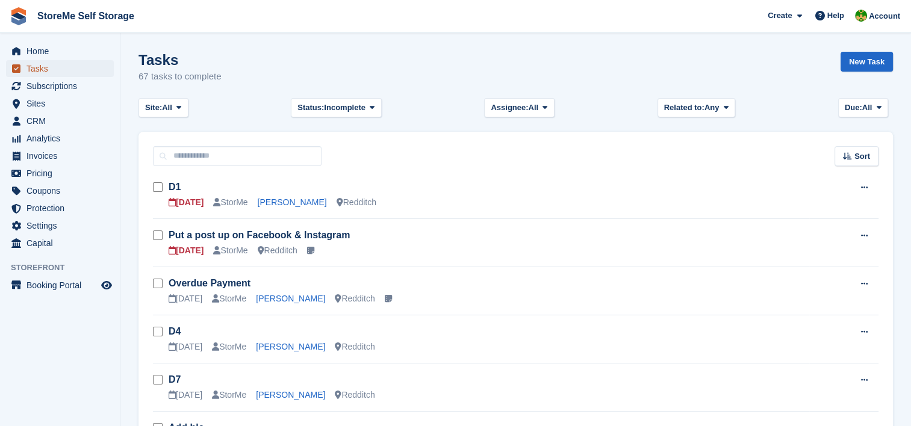
click at [77, 68] on span "Tasks" at bounding box center [62, 68] width 72 height 17
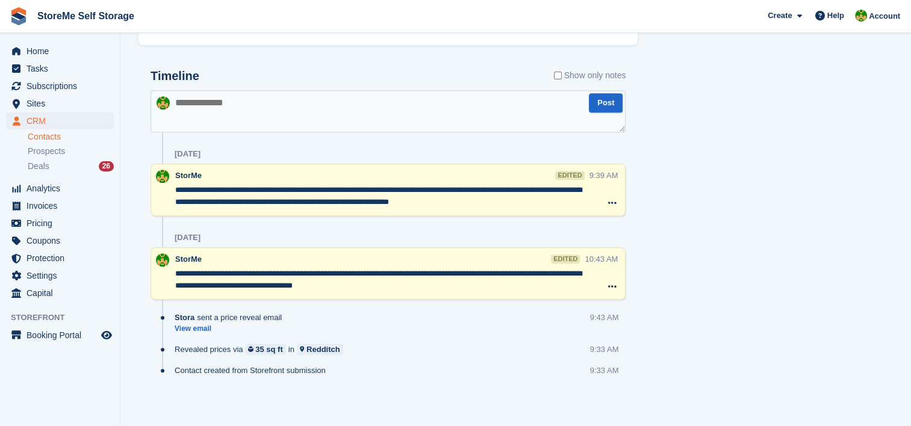
scroll to position [487, 0]
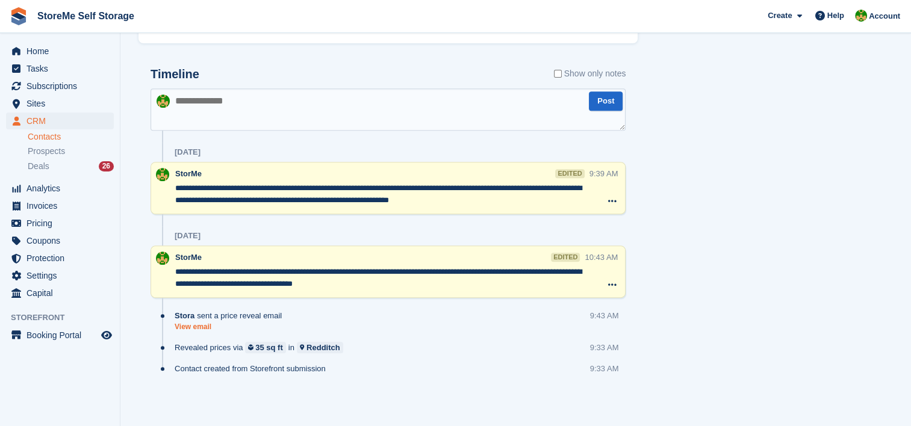
click at [199, 328] on link "View email" at bounding box center [231, 327] width 113 height 10
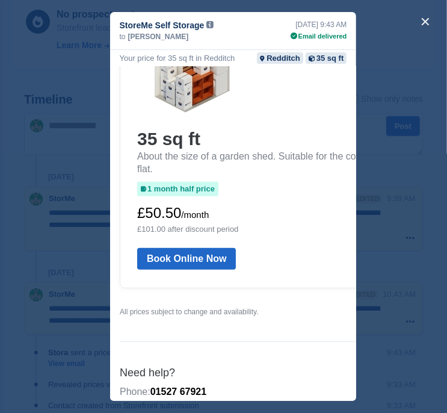
scroll to position [240, 0]
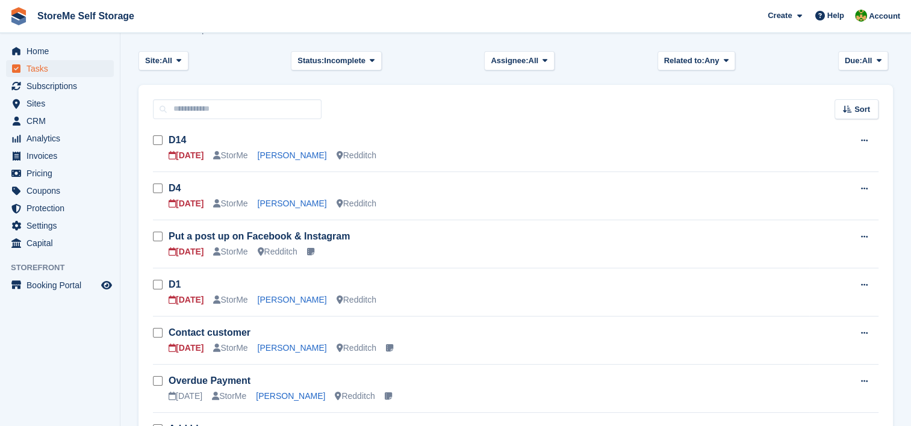
scroll to position [120, 0]
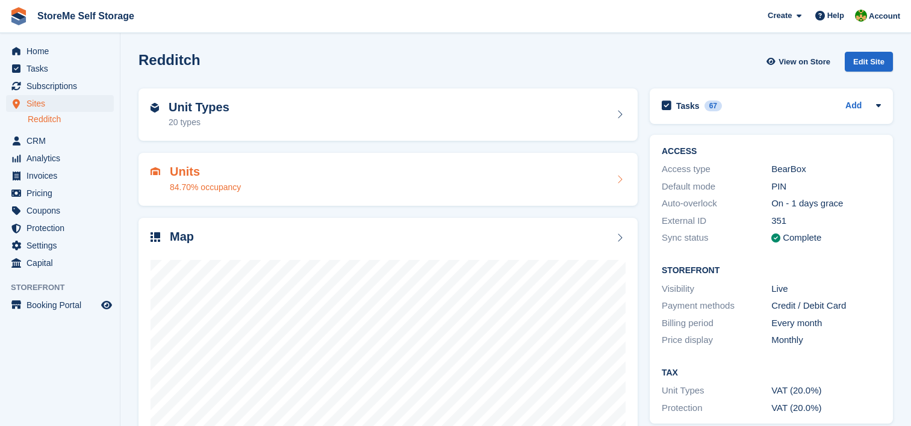
click at [370, 174] on div "Units 84.70% occupancy" at bounding box center [387, 179] width 475 height 29
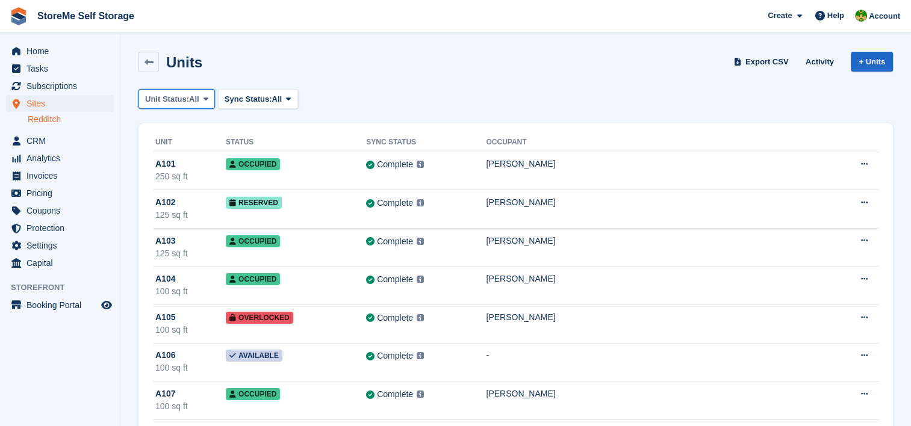
click at [193, 96] on span "All" at bounding box center [194, 99] width 10 height 12
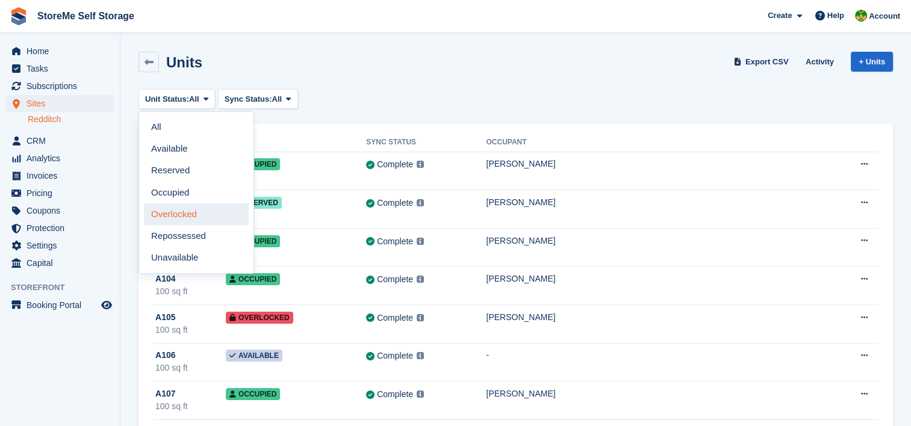
click at [188, 214] on link "Overlocked" at bounding box center [196, 214] width 105 height 22
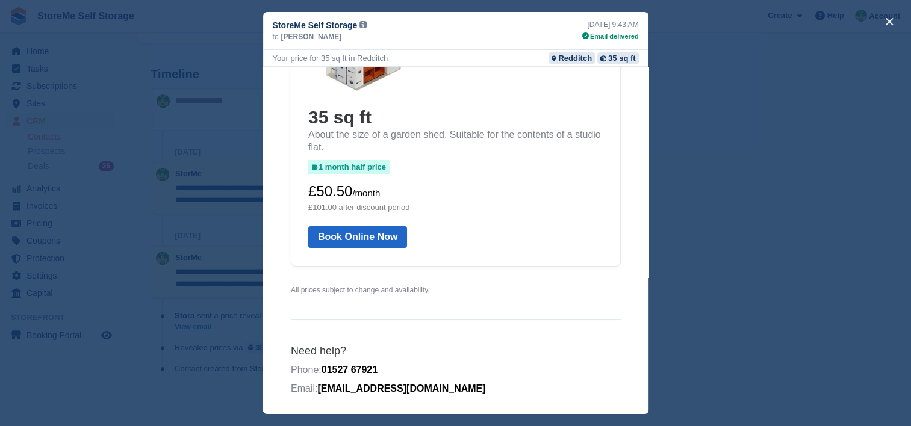
scroll to position [231, 0]
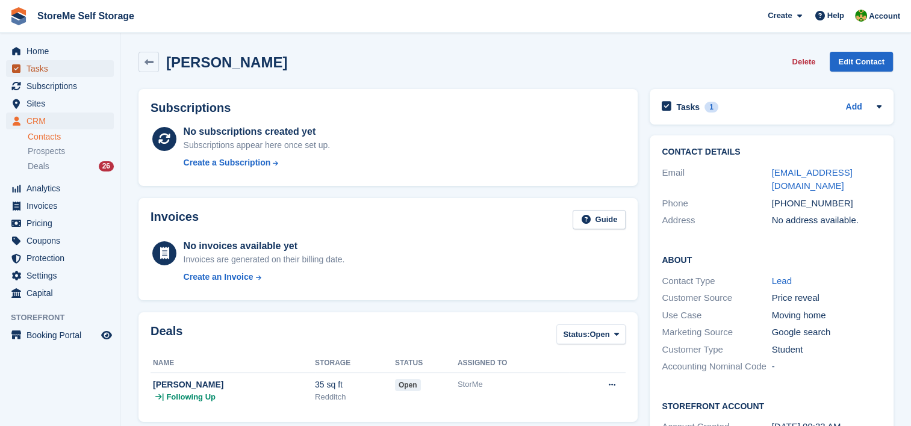
click at [43, 75] on span "Tasks" at bounding box center [62, 68] width 72 height 17
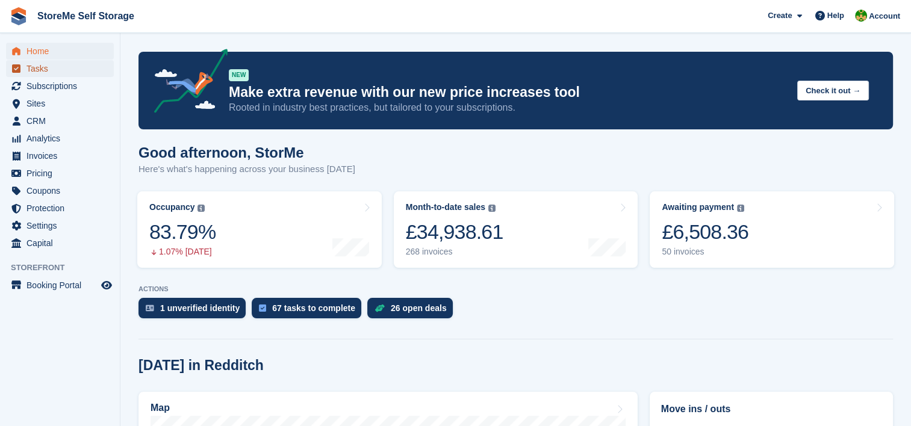
click at [82, 70] on span "Tasks" at bounding box center [62, 68] width 72 height 17
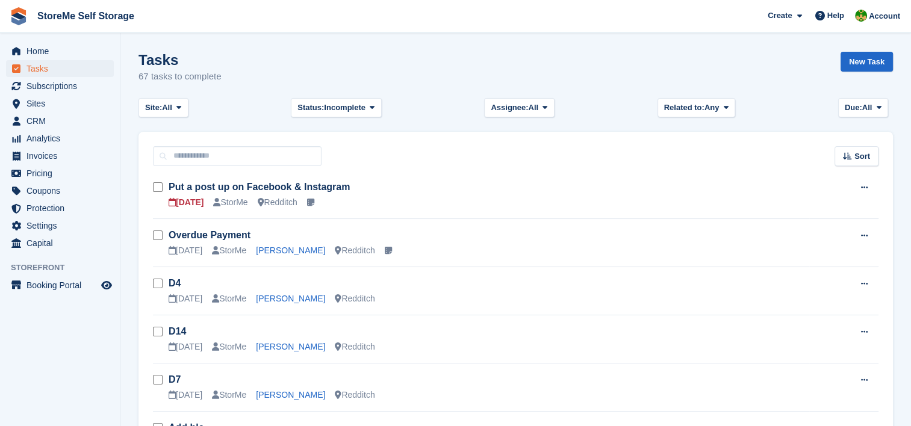
scroll to position [344, 0]
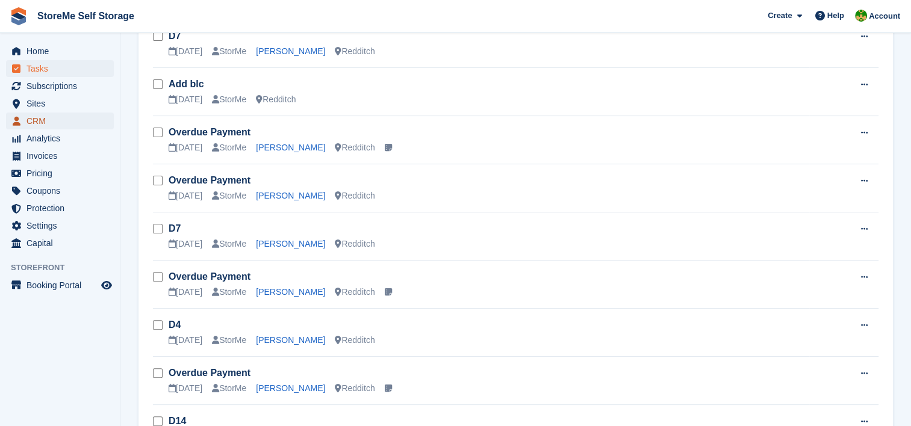
click at [78, 113] on span "CRM" at bounding box center [62, 121] width 72 height 17
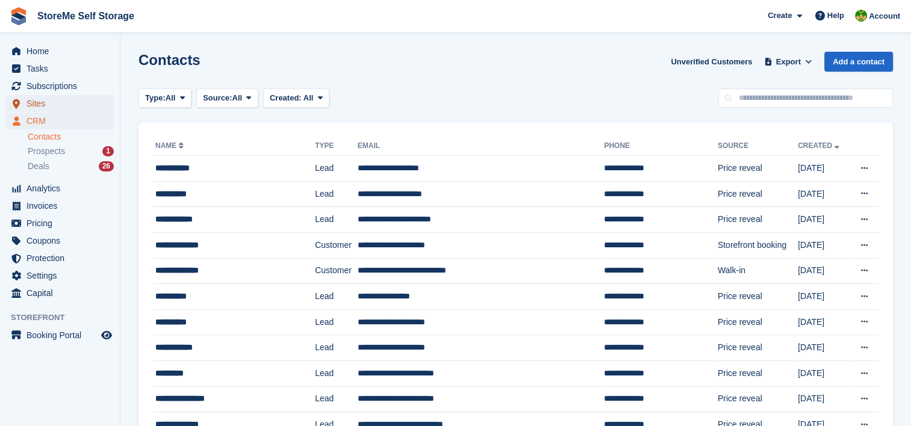
click at [77, 109] on span "Sites" at bounding box center [62, 103] width 72 height 17
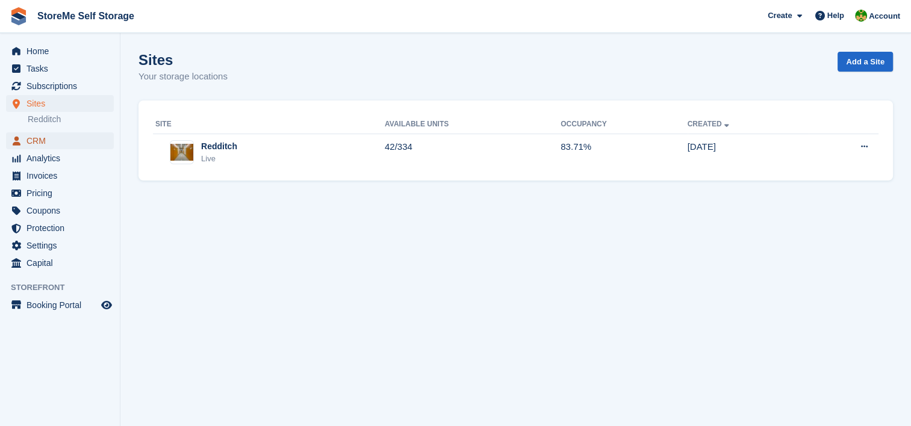
click at [65, 141] on span "CRM" at bounding box center [62, 140] width 72 height 17
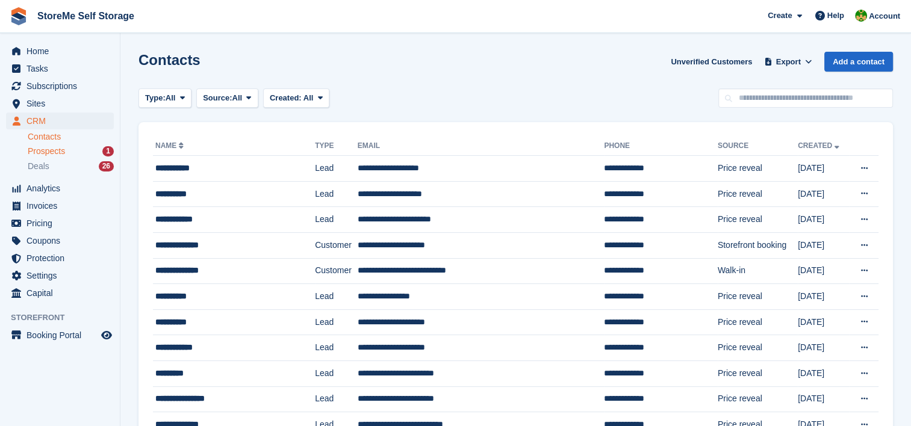
click at [76, 153] on div "Prospects 1" at bounding box center [71, 151] width 86 height 11
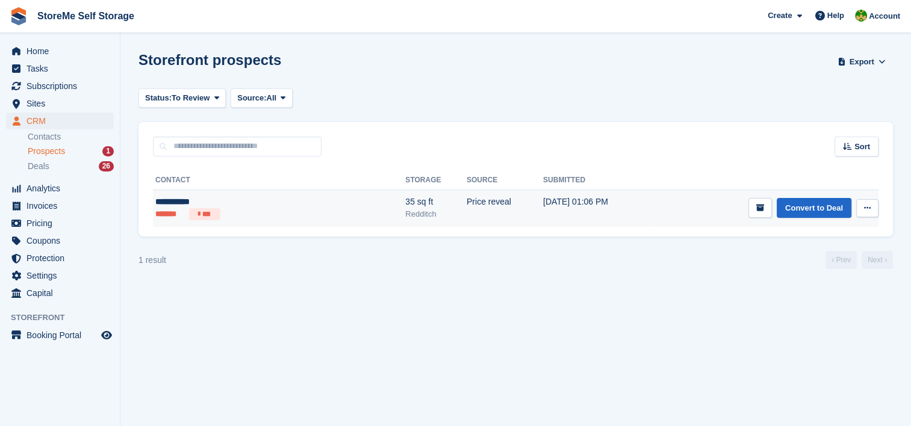
click at [235, 207] on div "**********" at bounding box center [227, 202] width 144 height 13
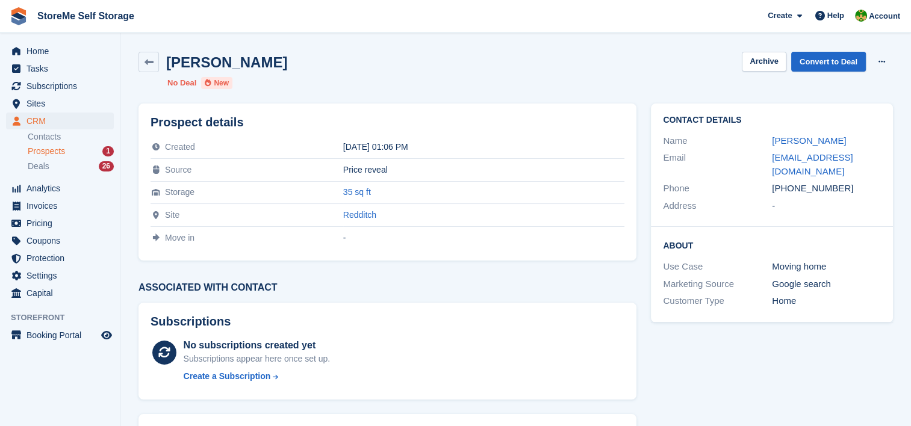
scroll to position [60, 0]
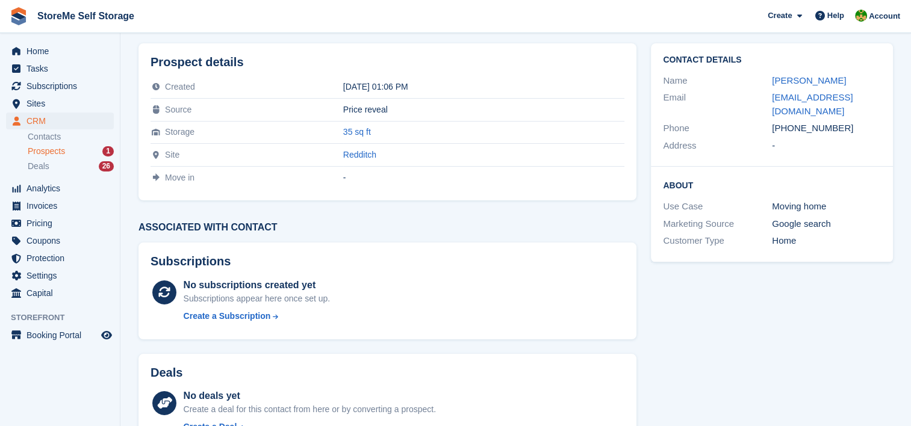
click at [56, 155] on span "Prospects" at bounding box center [46, 151] width 37 height 11
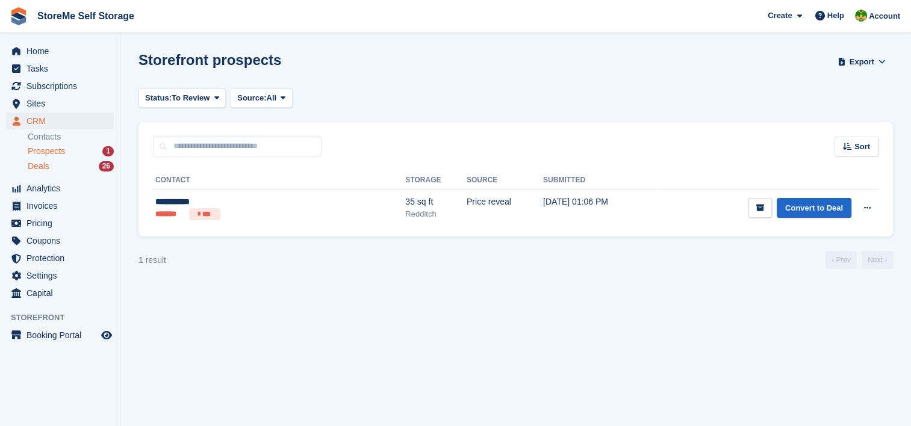
click at [47, 162] on span "Deals" at bounding box center [39, 166] width 22 height 11
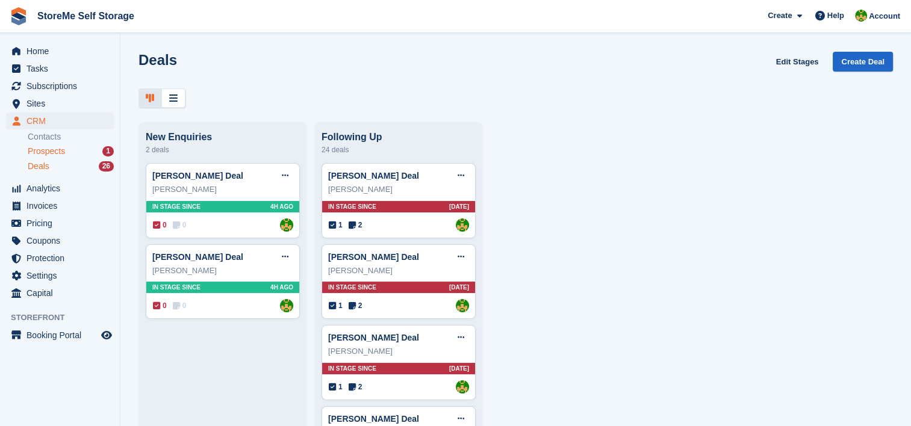
click at [55, 152] on span "Prospects" at bounding box center [46, 151] width 37 height 11
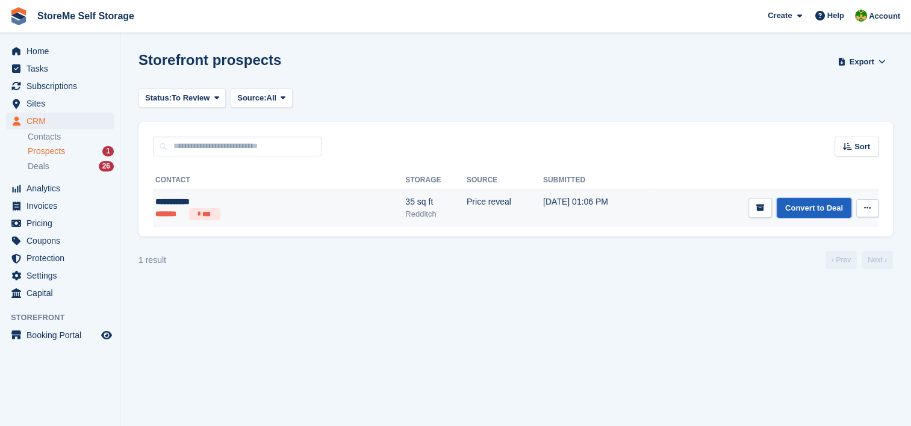
click at [820, 207] on link "Convert to Deal" at bounding box center [813, 208] width 75 height 20
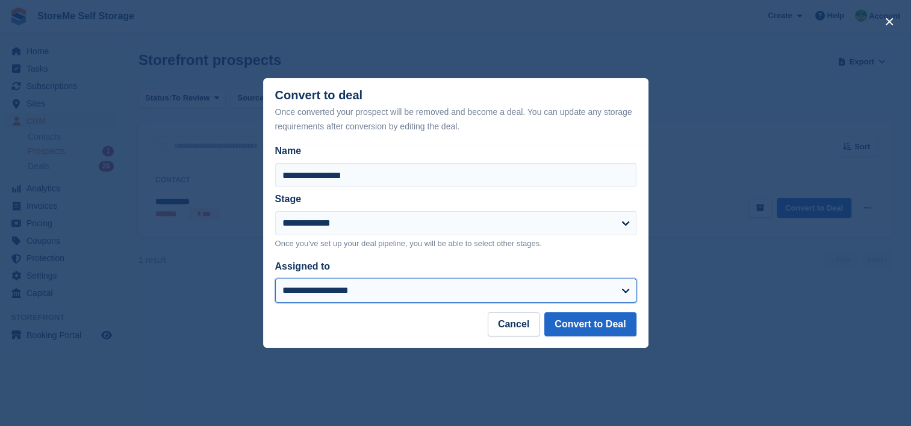
click at [382, 282] on select "**********" at bounding box center [455, 291] width 361 height 24
select select "**"
click at [275, 279] on select "**********" at bounding box center [455, 291] width 361 height 24
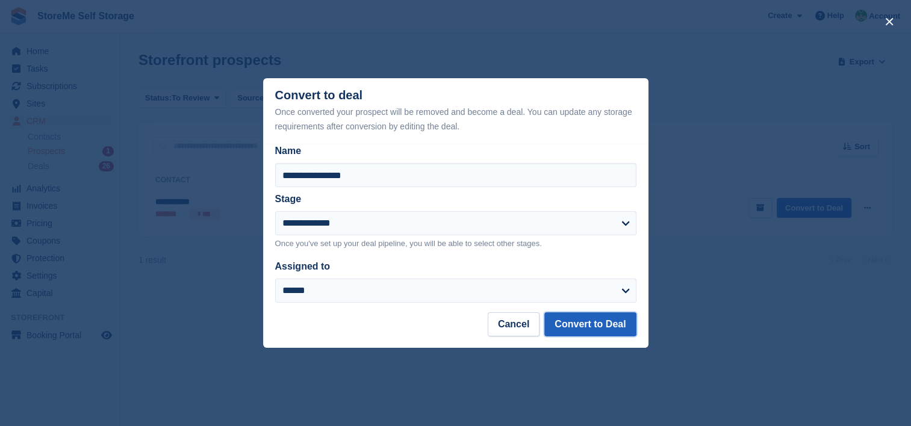
click at [608, 330] on button "Convert to Deal" at bounding box center [589, 324] width 91 height 24
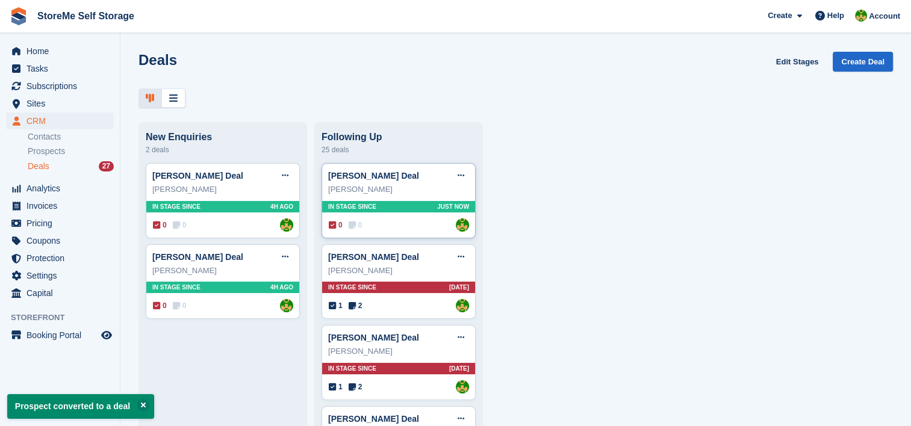
click at [397, 206] on div "In stage since Just now" at bounding box center [398, 206] width 153 height 11
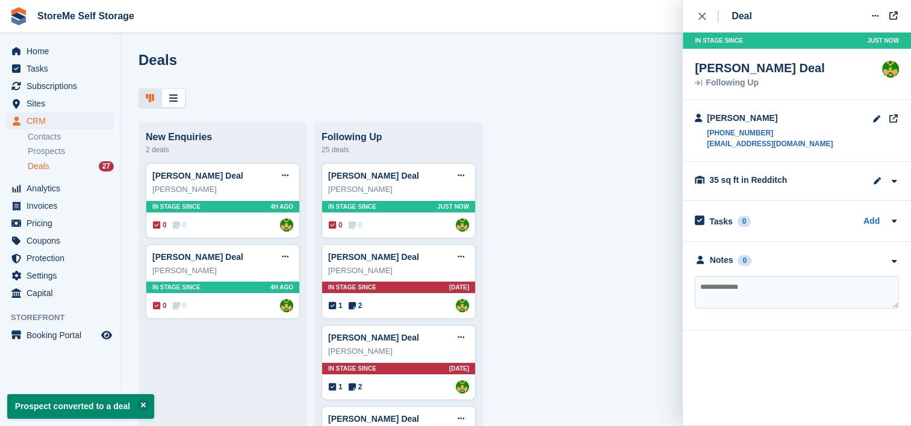
click at [797, 287] on textarea at bounding box center [797, 292] width 204 height 33
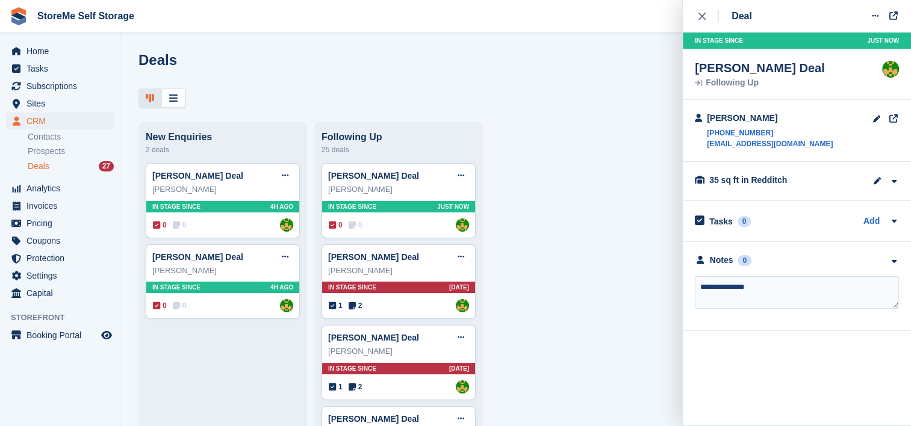
type textarea "**********"
click at [46, 104] on span "Sites" at bounding box center [62, 103] width 72 height 17
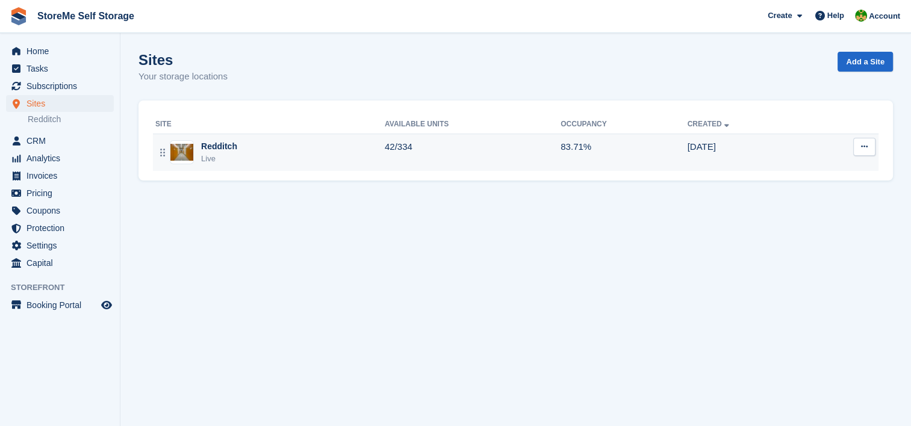
click at [343, 144] on div "Redditch Live" at bounding box center [269, 152] width 229 height 25
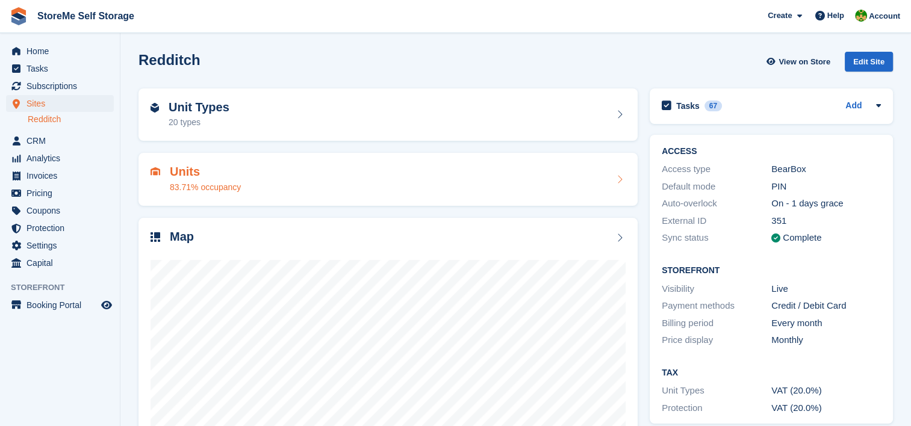
click at [307, 163] on div "Units 83.71% occupancy" at bounding box center [387, 179] width 499 height 53
click at [190, 170] on h2 "Units" at bounding box center [205, 172] width 71 height 14
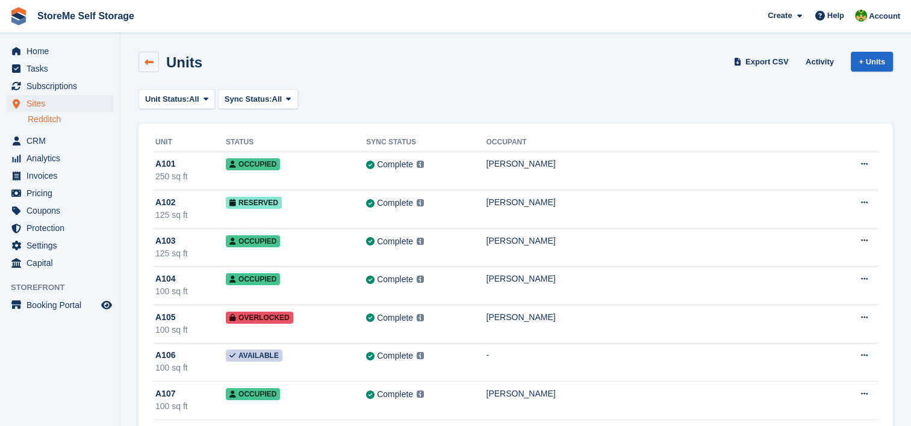
click at [150, 63] on icon at bounding box center [148, 62] width 9 height 9
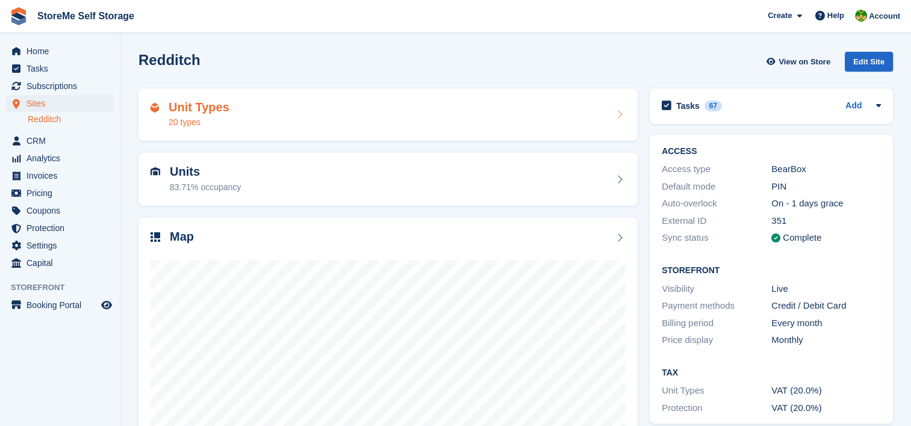
click at [232, 107] on div "Unit Types 20 types" at bounding box center [387, 115] width 475 height 29
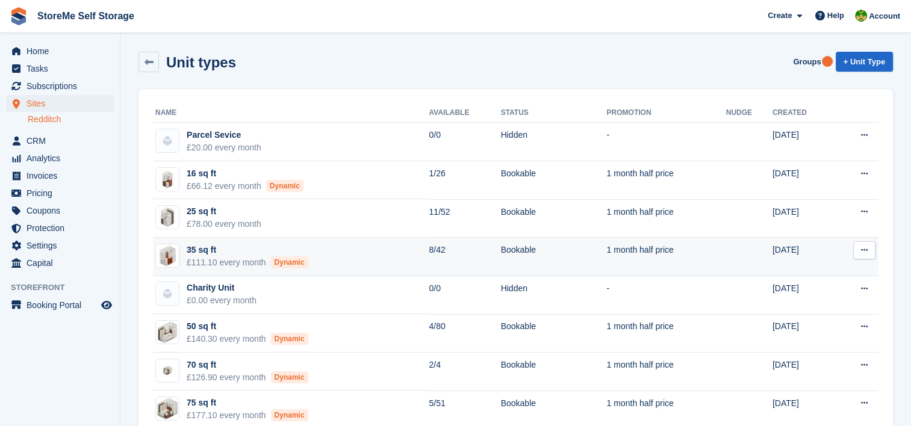
click at [213, 249] on div "35 sq ft" at bounding box center [248, 250] width 122 height 13
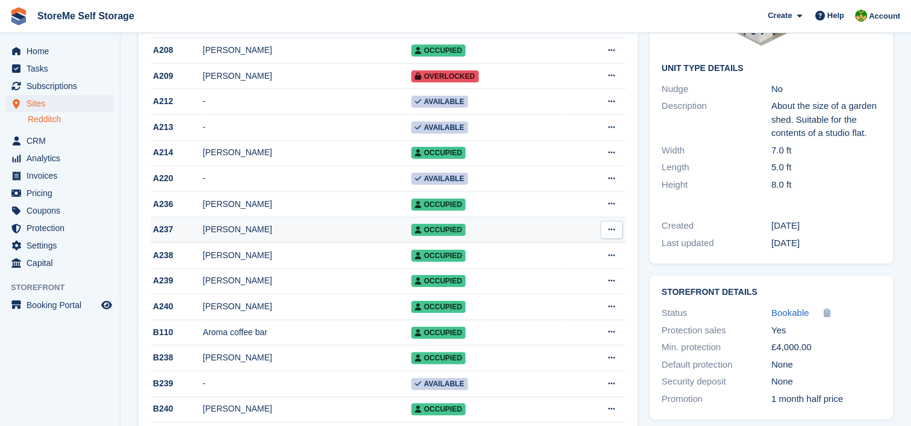
scroll to position [241, 0]
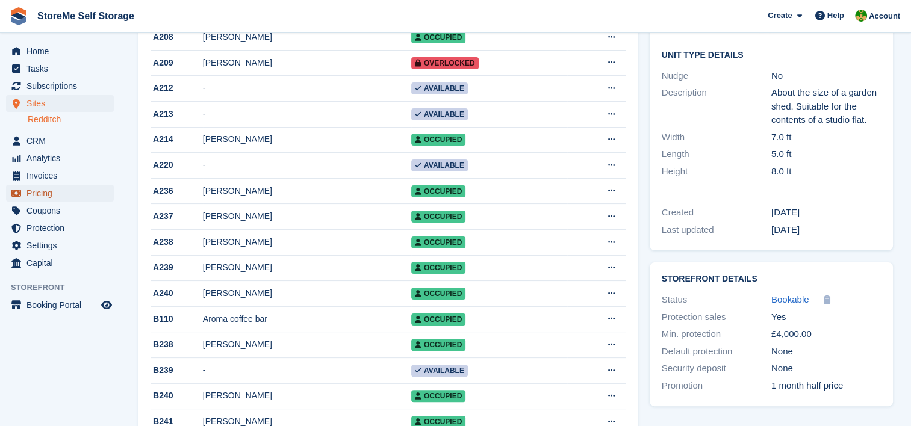
click at [74, 189] on span "Pricing" at bounding box center [62, 193] width 72 height 17
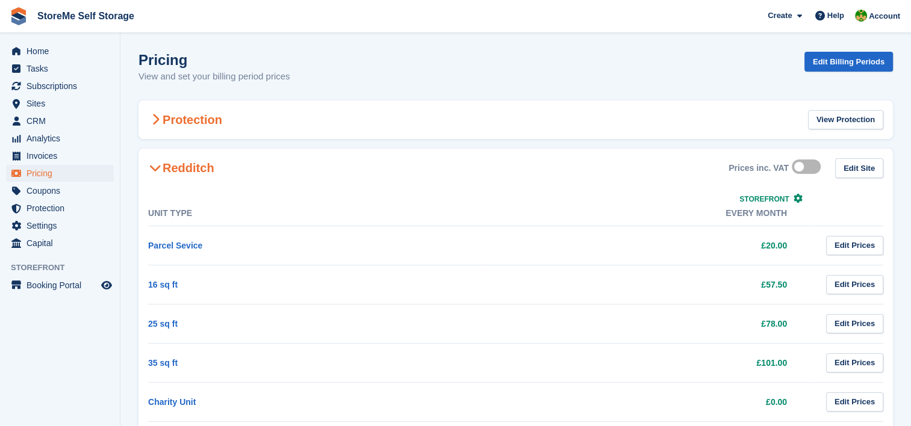
click at [195, 129] on div "Protection View Protection" at bounding box center [515, 120] width 754 height 39
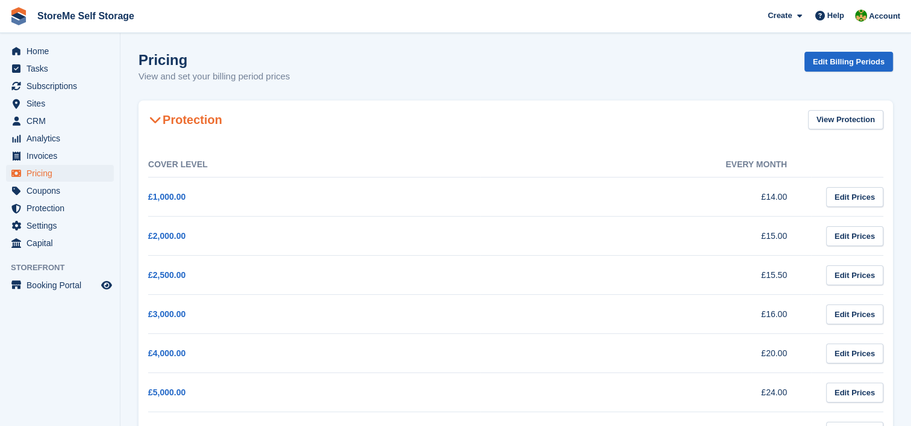
click at [190, 110] on div "Protection View Protection" at bounding box center [515, 120] width 754 height 39
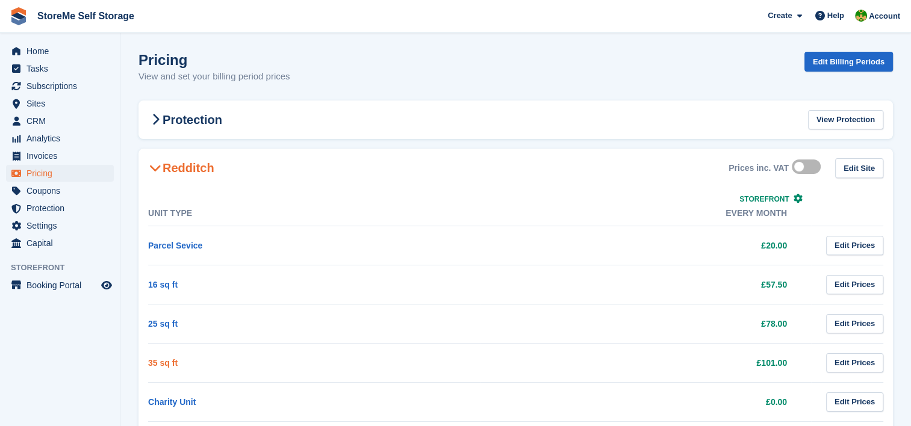
click at [157, 364] on link "35 sq ft" at bounding box center [162, 363] width 29 height 10
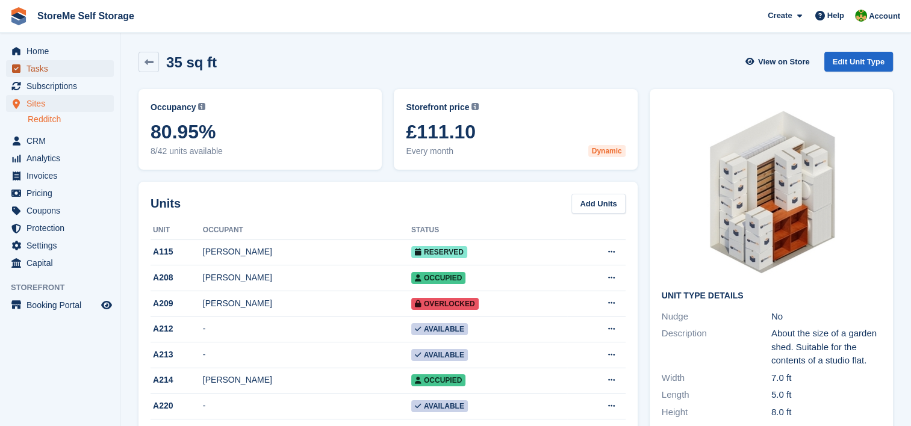
click at [55, 72] on span "Tasks" at bounding box center [62, 68] width 72 height 17
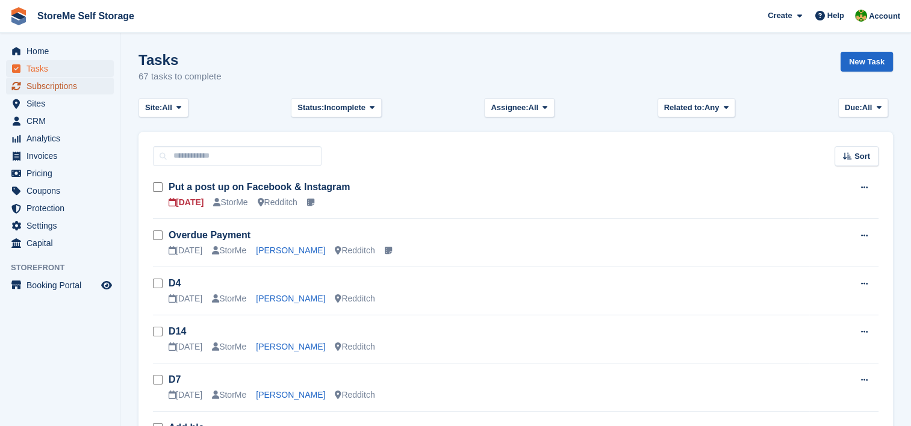
click at [55, 88] on span "Subscriptions" at bounding box center [62, 86] width 72 height 17
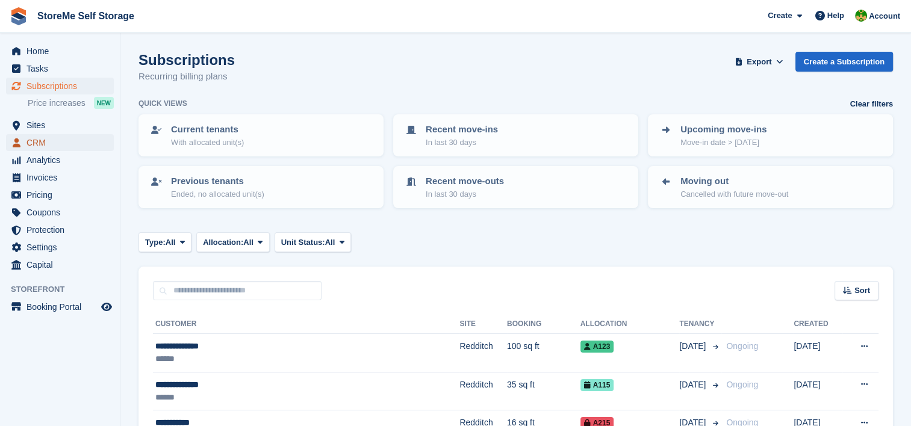
click at [42, 138] on span "CRM" at bounding box center [62, 142] width 72 height 17
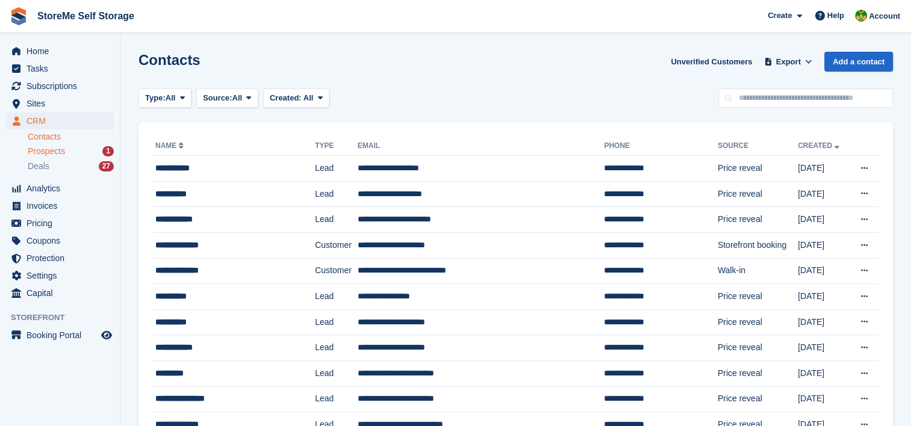
click at [78, 154] on div "Prospects 1" at bounding box center [71, 151] width 86 height 11
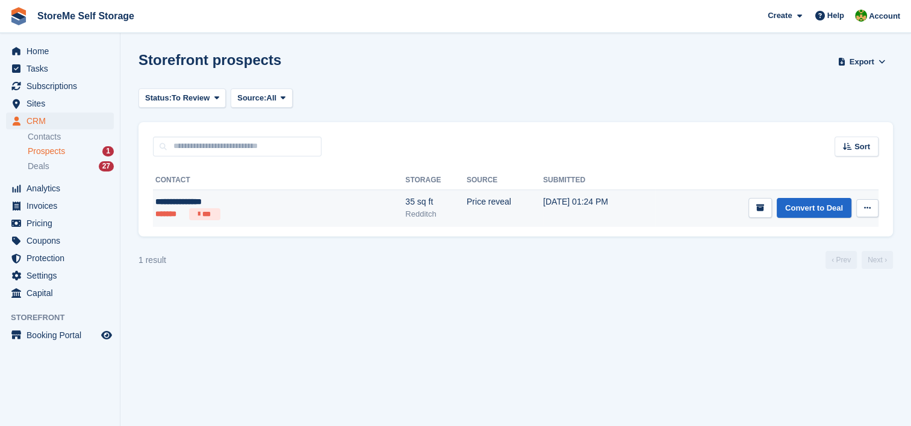
click at [862, 203] on button at bounding box center [867, 208] width 22 height 18
click at [840, 265] on p "Delete prospect" at bounding box center [820, 273] width 105 height 16
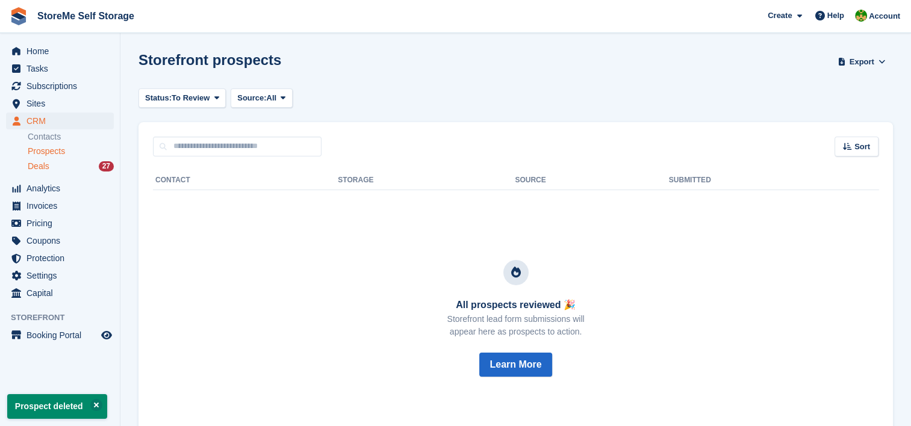
click at [54, 169] on div "Deals 27" at bounding box center [71, 166] width 86 height 11
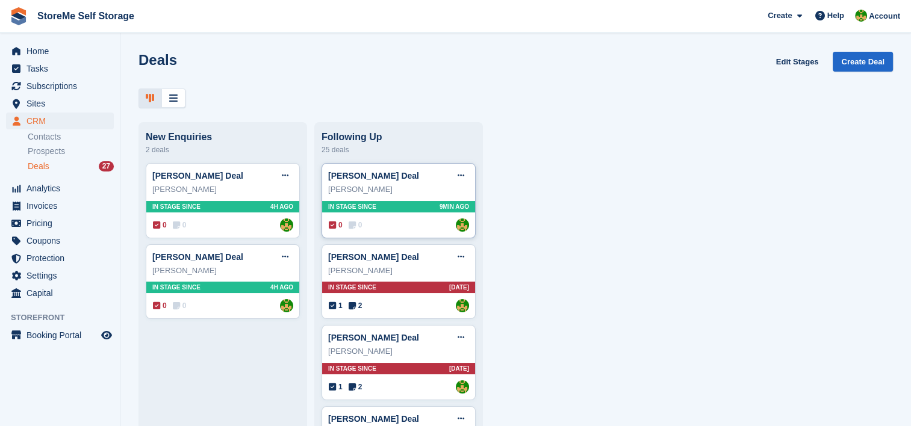
click at [379, 190] on div "[PERSON_NAME]" at bounding box center [398, 190] width 141 height 12
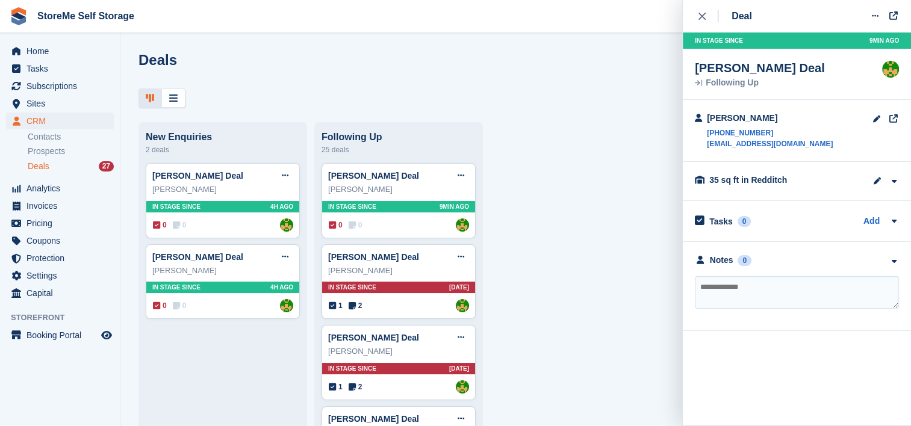
click at [757, 297] on textarea at bounding box center [797, 292] width 204 height 33
type textarea "*"
type textarea "**********"
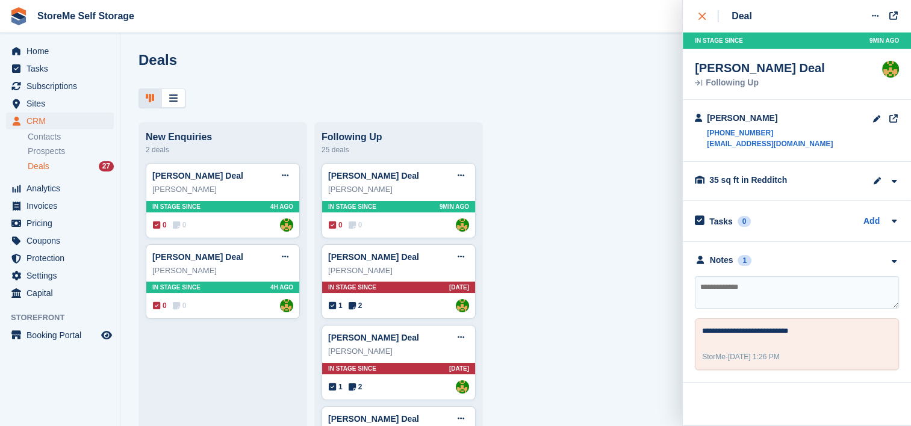
click at [705, 7] on button "close" at bounding box center [708, 16] width 27 height 33
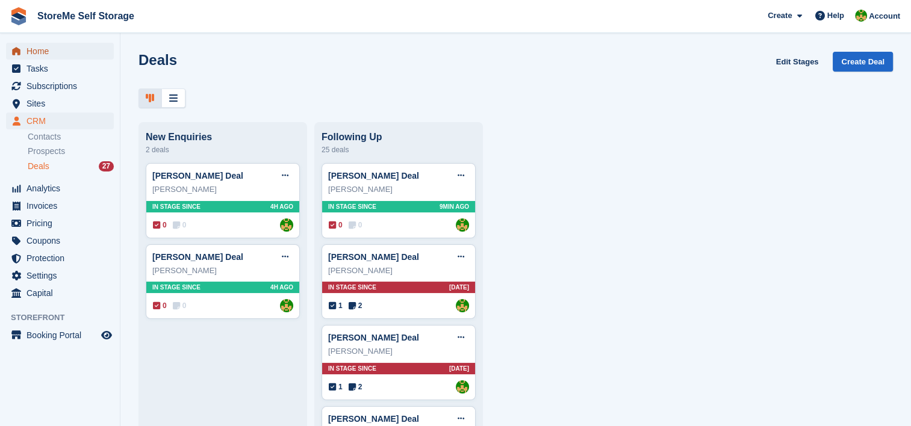
click at [64, 48] on span "Home" at bounding box center [62, 51] width 72 height 17
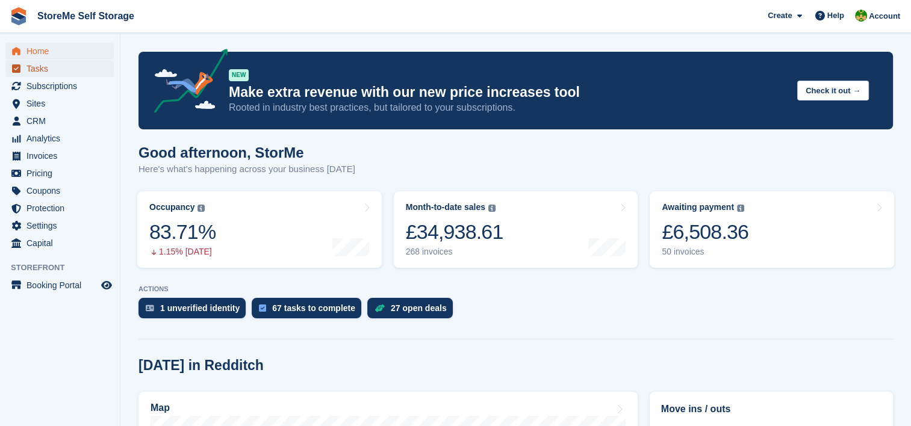
click at [69, 72] on span "Tasks" at bounding box center [62, 68] width 72 height 17
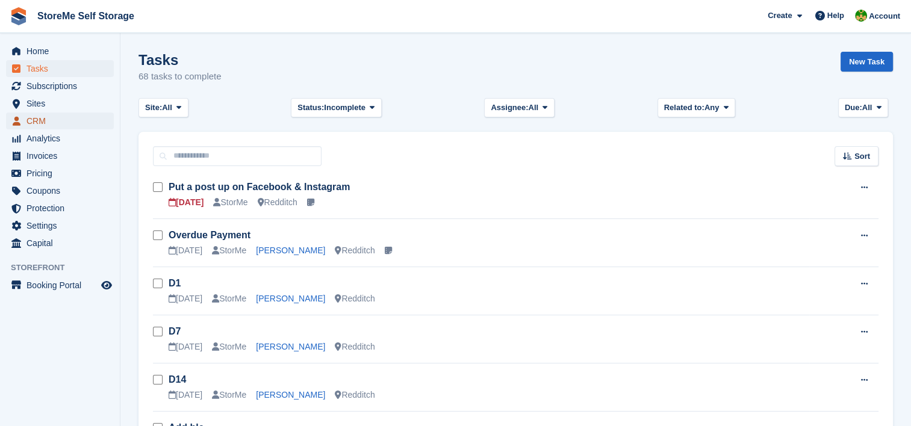
drag, startPoint x: 0, startPoint y: 0, endPoint x: 60, endPoint y: 125, distance: 138.9
click at [60, 125] on span "CRM" at bounding box center [62, 121] width 72 height 17
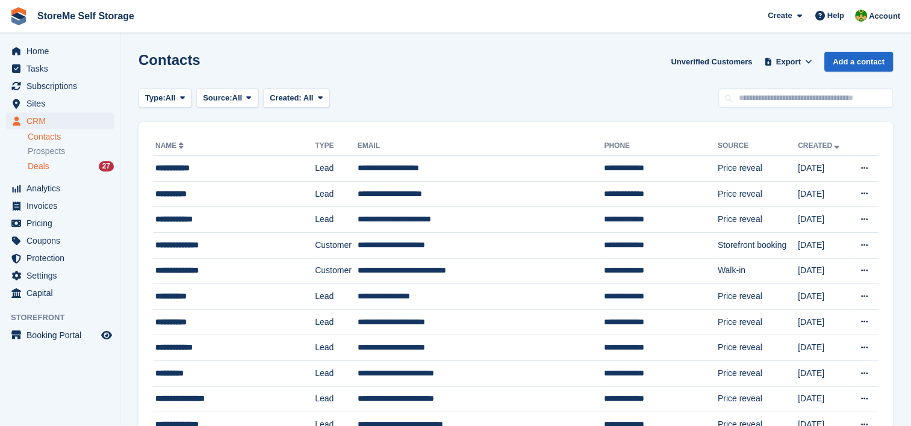
click at [61, 164] on div "Deals 27" at bounding box center [71, 166] width 86 height 11
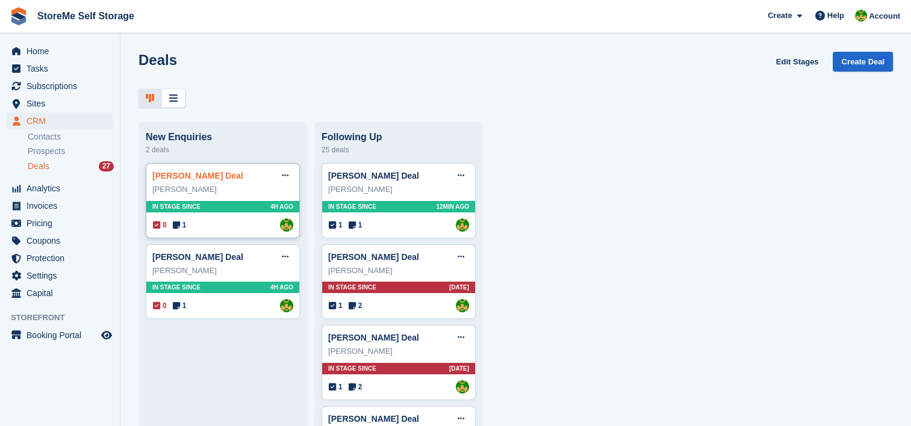
click at [201, 181] on link "[PERSON_NAME] Deal" at bounding box center [197, 176] width 91 height 10
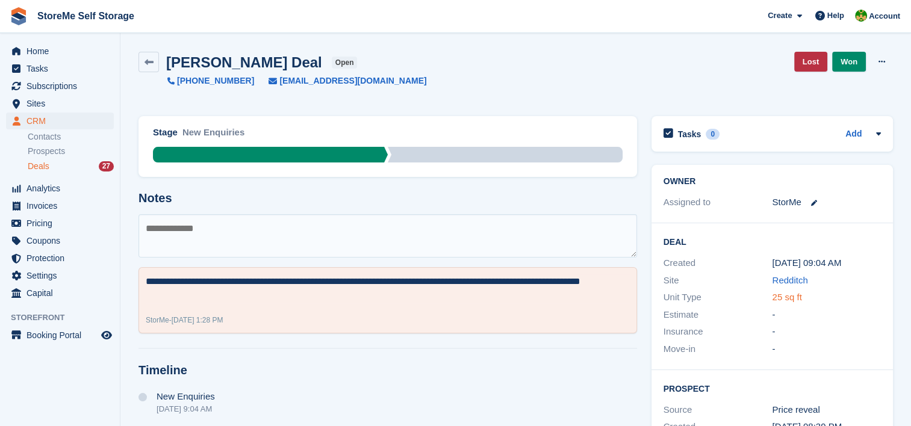
click at [787, 301] on link "25 sq ft" at bounding box center [786, 297] width 29 height 10
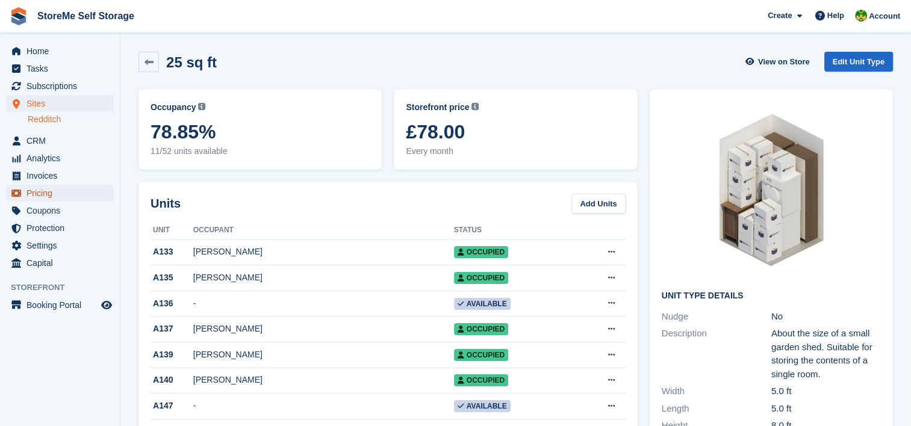
click at [70, 194] on span "Pricing" at bounding box center [62, 193] width 72 height 17
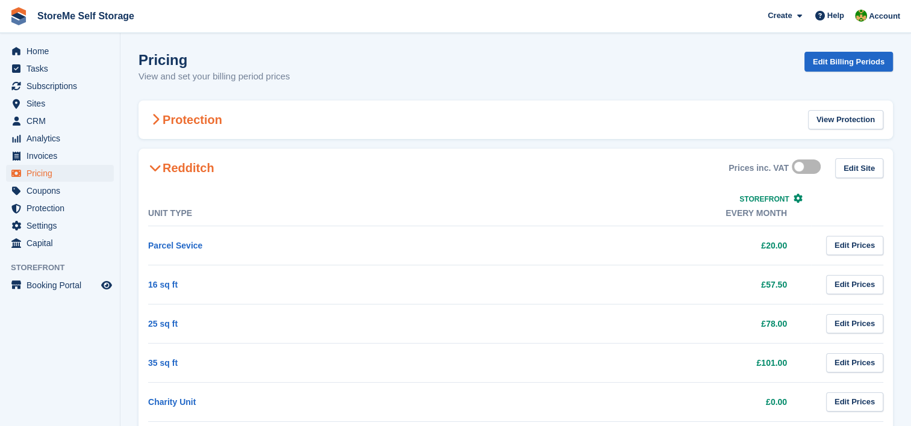
click at [236, 125] on div "Protection View Protection" at bounding box center [515, 120] width 754 height 39
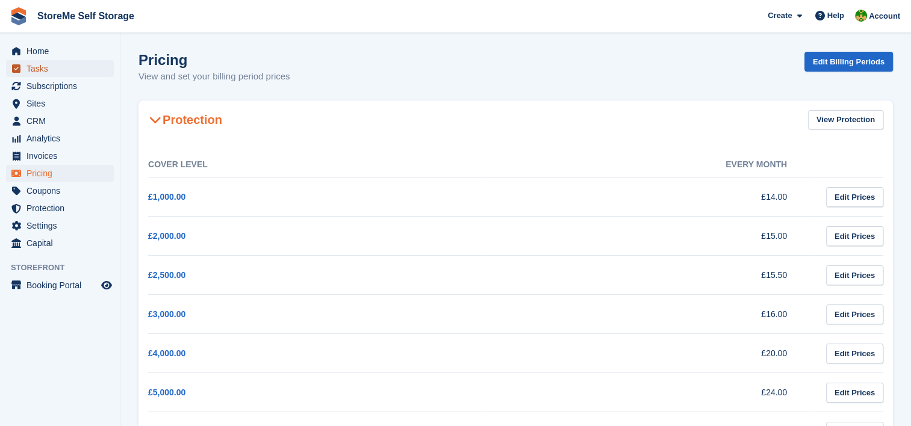
click at [81, 70] on span "Tasks" at bounding box center [62, 68] width 72 height 17
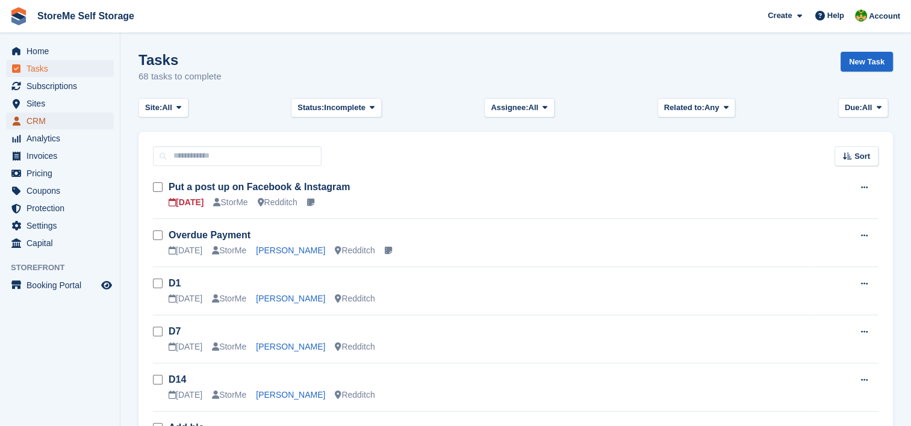
click at [52, 113] on span "CRM" at bounding box center [62, 121] width 72 height 17
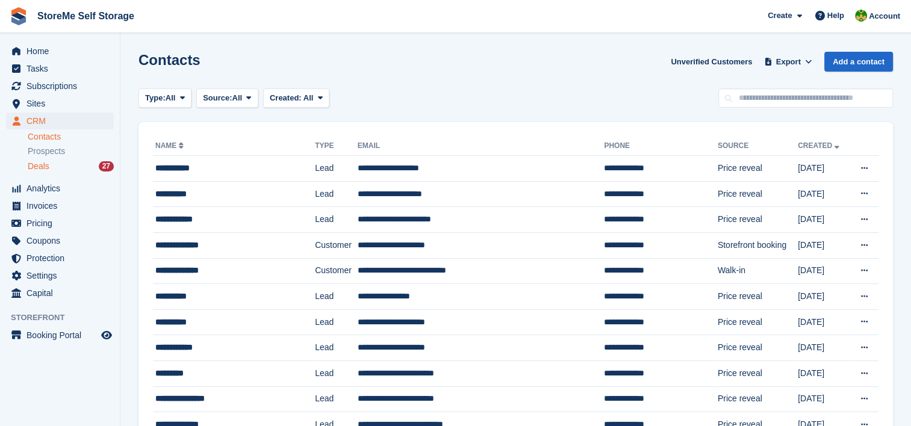
click at [48, 163] on div "Deals 27" at bounding box center [71, 166] width 86 height 11
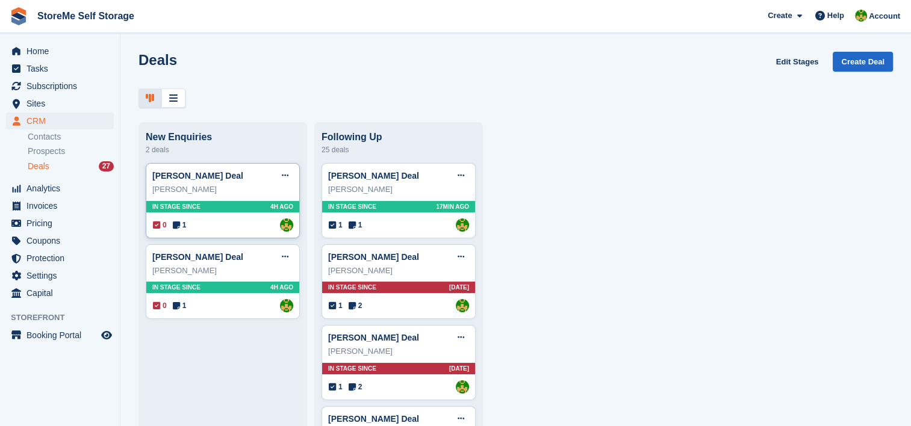
click at [195, 185] on div "[PERSON_NAME] Deal Edit deal [PERSON_NAME] as won [PERSON_NAME] as lost Delete …" at bounding box center [222, 176] width 141 height 18
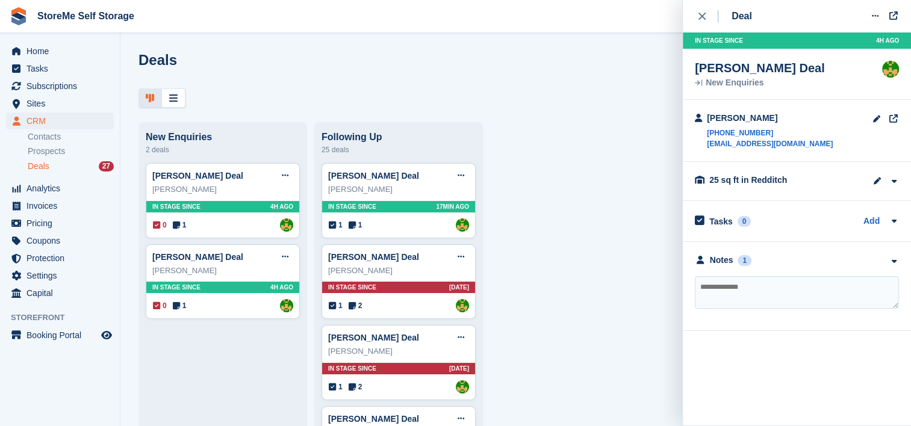
drag, startPoint x: 748, startPoint y: 291, endPoint x: 770, endPoint y: 248, distance: 48.5
click at [770, 248] on div "**********" at bounding box center [797, 286] width 228 height 89
click at [772, 256] on div "Notes 1" at bounding box center [797, 260] width 204 height 13
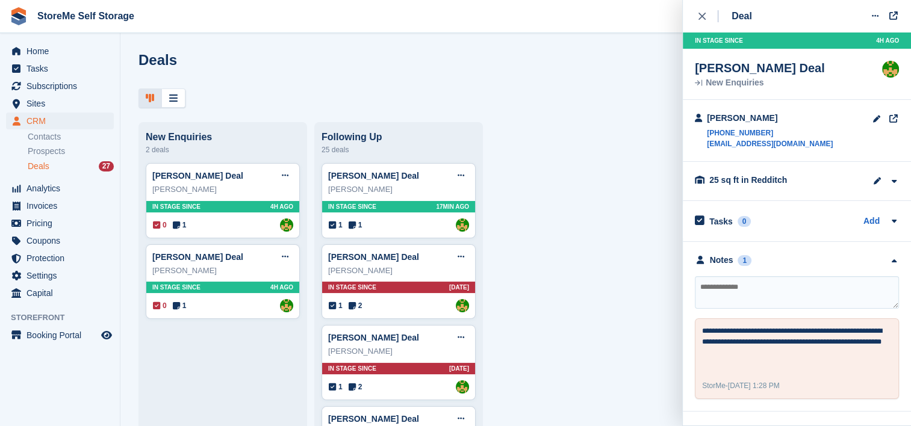
click at [793, 297] on textarea at bounding box center [797, 292] width 204 height 33
type textarea "**********"
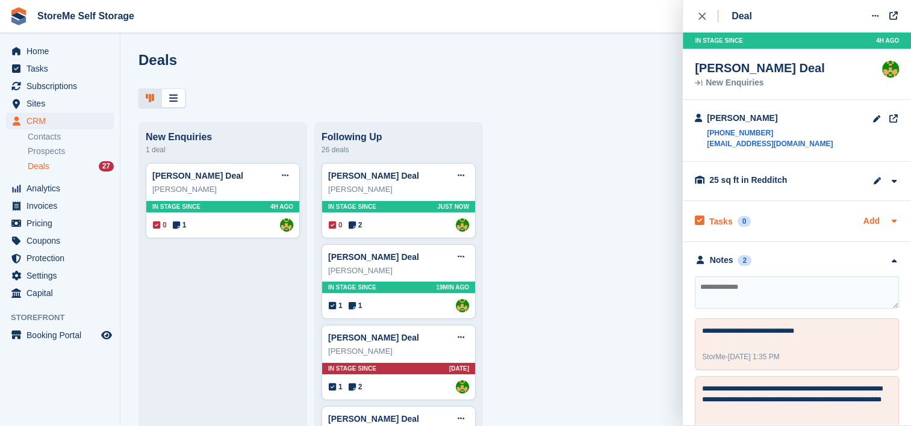
click at [868, 222] on link "Add" at bounding box center [871, 222] width 16 height 14
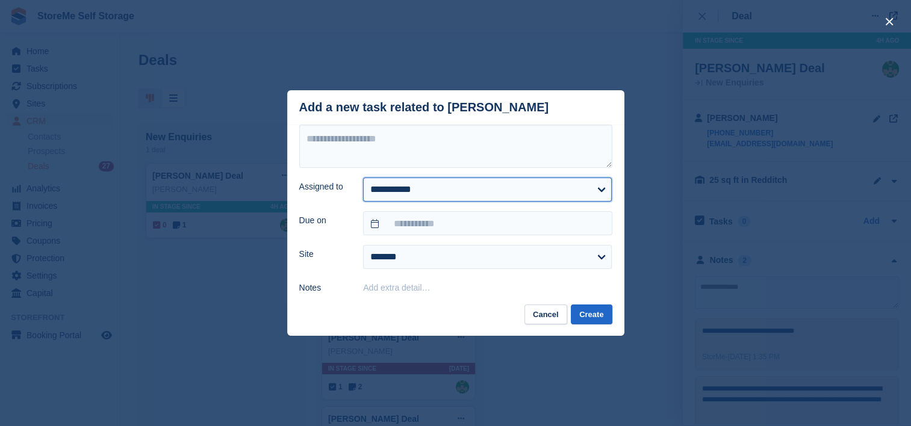
click at [436, 188] on select "**********" at bounding box center [487, 190] width 249 height 24
select select "**"
click at [363, 178] on select "**********" at bounding box center [487, 190] width 249 height 24
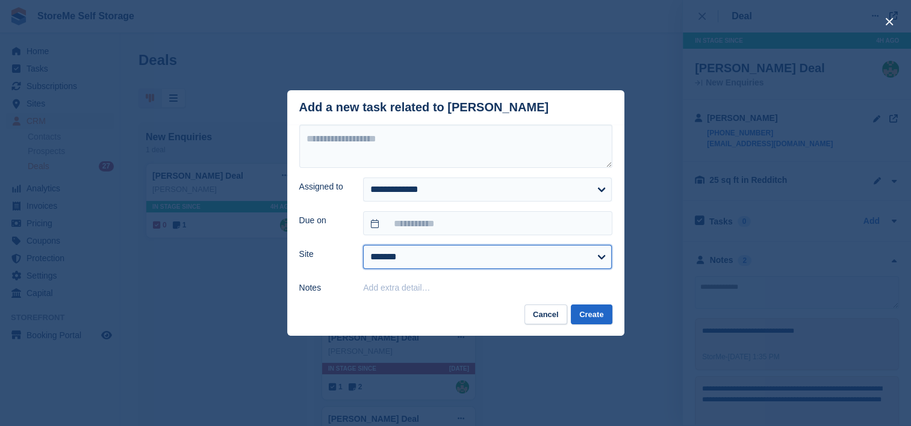
click at [443, 265] on select "******* ********" at bounding box center [487, 257] width 249 height 24
select select "**"
click at [363, 246] on select "******* ********" at bounding box center [487, 257] width 249 height 24
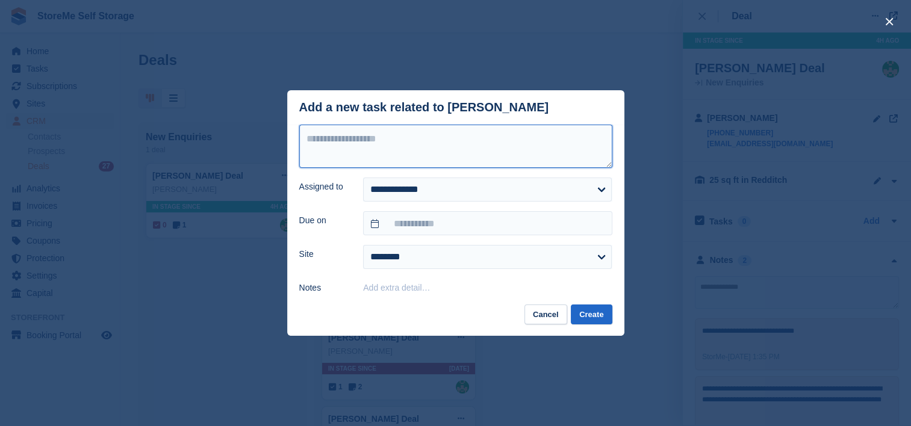
click at [429, 144] on textarea at bounding box center [455, 146] width 313 height 43
type textarea "*****"
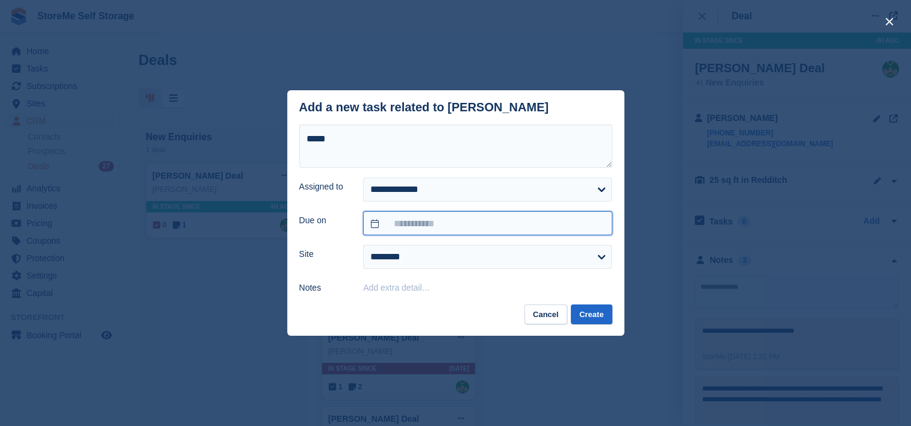
click at [454, 224] on input "text" at bounding box center [487, 223] width 249 height 24
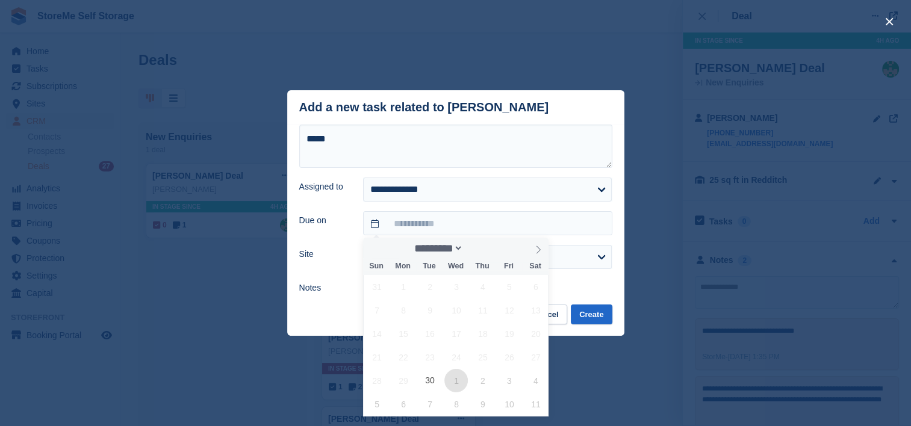
click at [454, 383] on span "1" at bounding box center [455, 380] width 23 height 23
type input "**********"
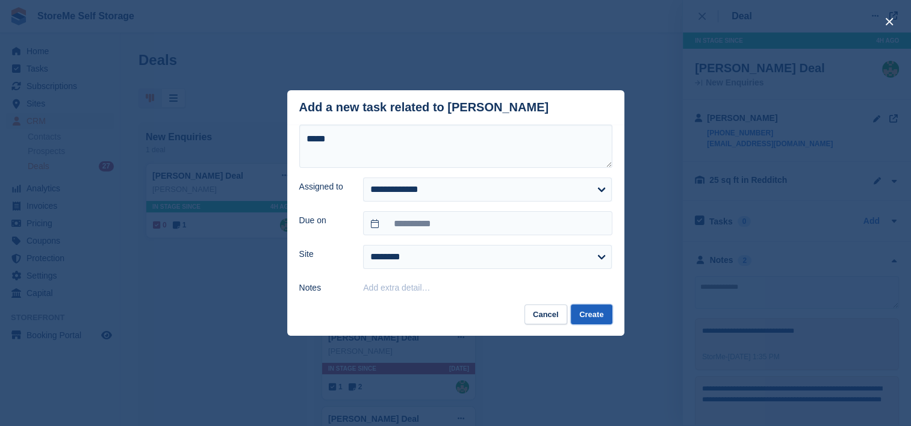
click at [597, 311] on button "Create" at bounding box center [591, 315] width 41 height 20
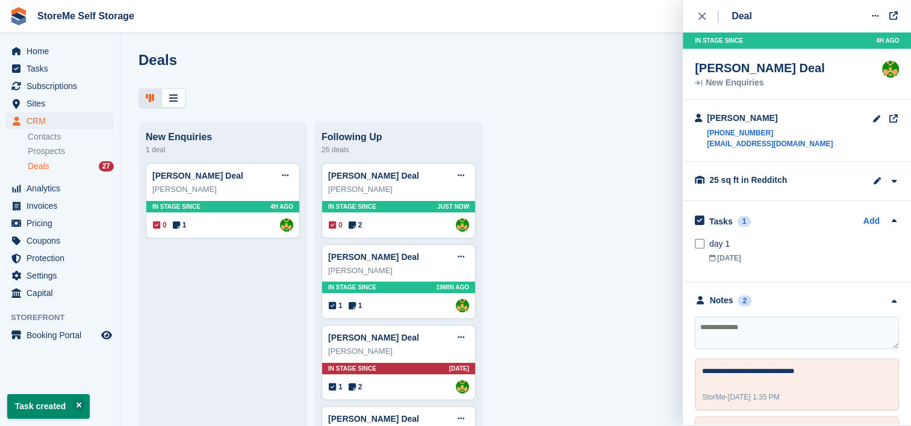
click at [223, 187] on div "Matt Hewston" at bounding box center [222, 190] width 141 height 12
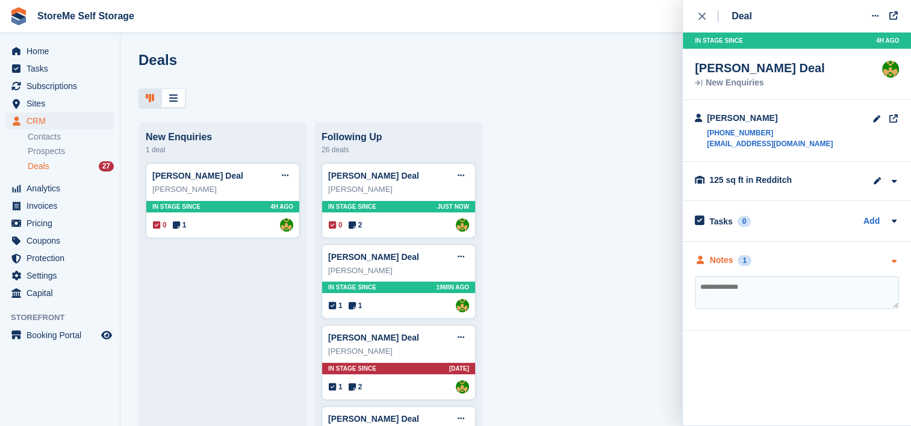
click at [766, 259] on div "Notes 1" at bounding box center [797, 260] width 204 height 13
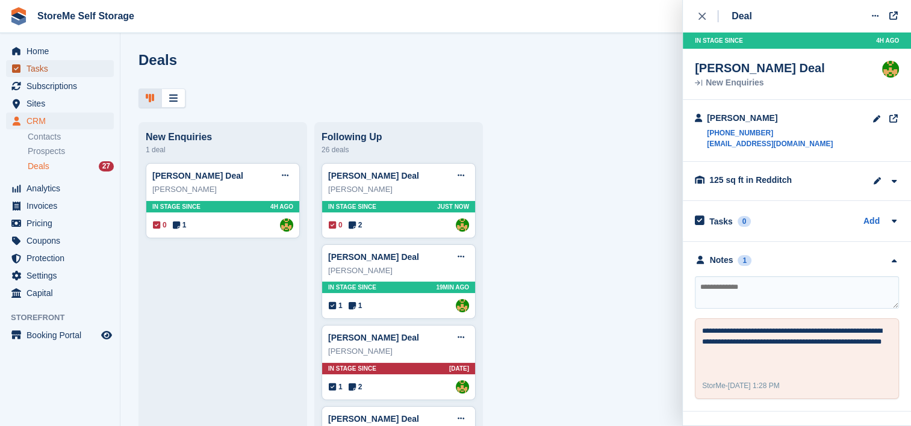
click at [55, 67] on span "Tasks" at bounding box center [62, 68] width 72 height 17
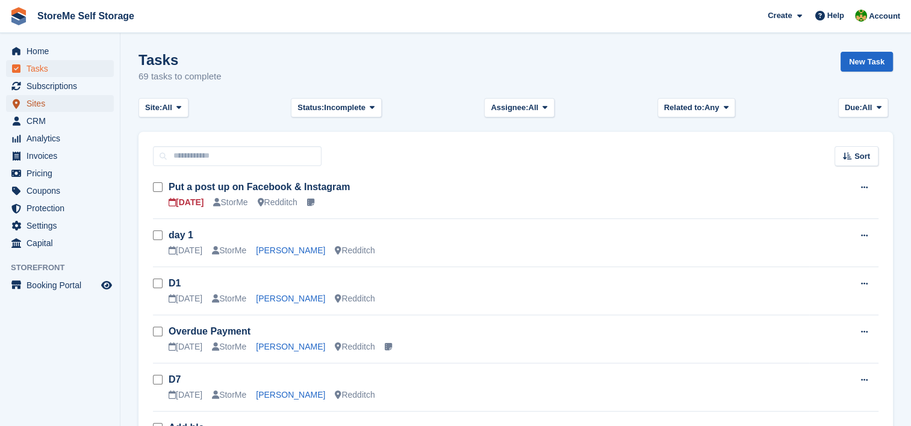
click at [65, 108] on span "Sites" at bounding box center [62, 103] width 72 height 17
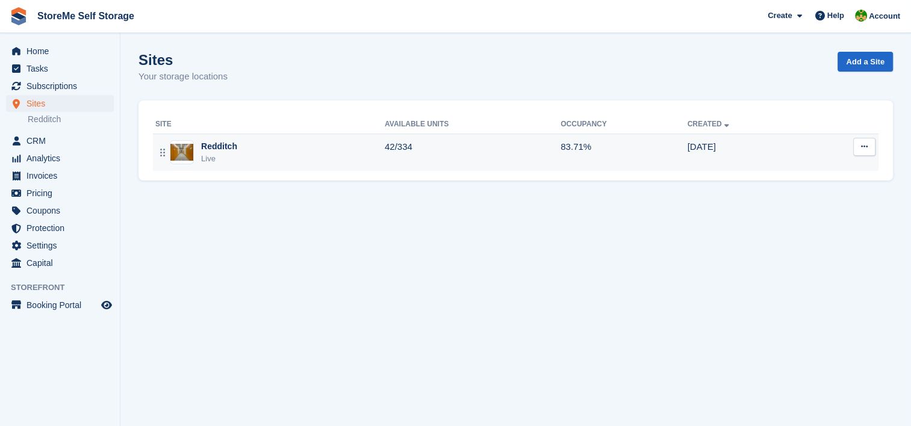
click at [205, 142] on div "Redditch" at bounding box center [219, 146] width 36 height 13
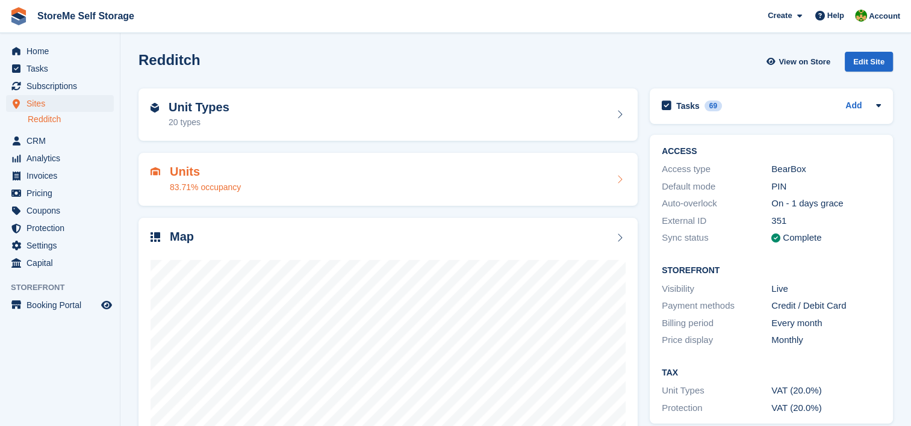
click at [231, 121] on div "Unit Types 20 types" at bounding box center [387, 115] width 475 height 29
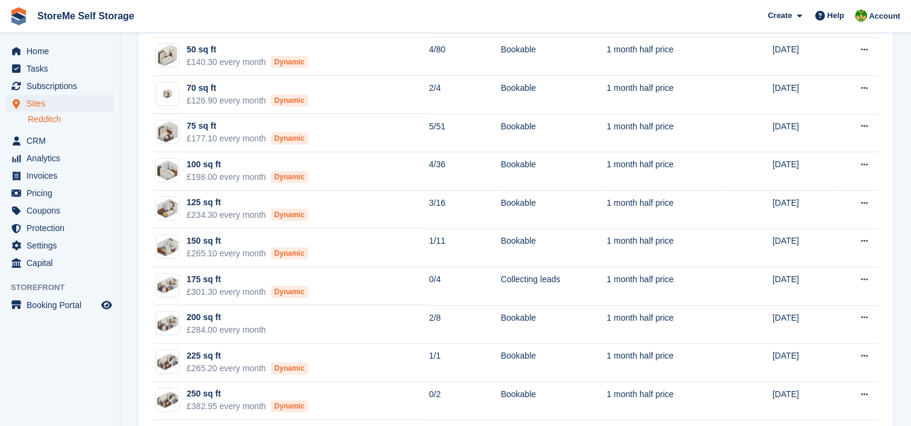
scroll to position [301, 0]
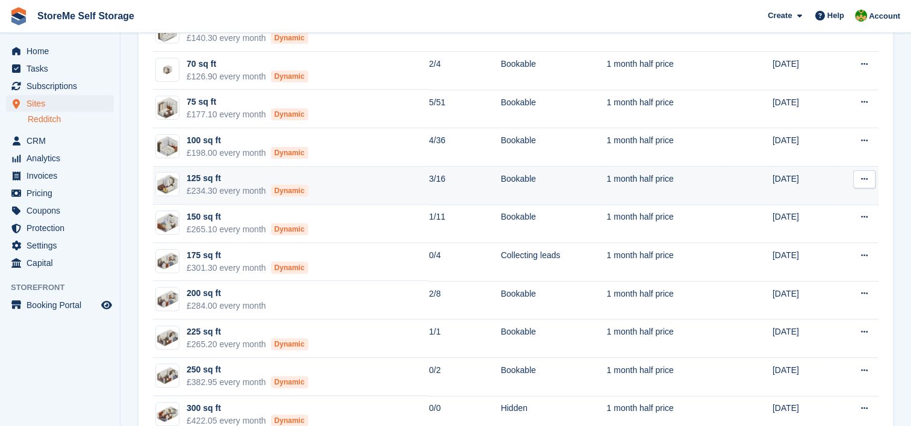
click at [224, 182] on div "125 sq ft" at bounding box center [248, 178] width 122 height 13
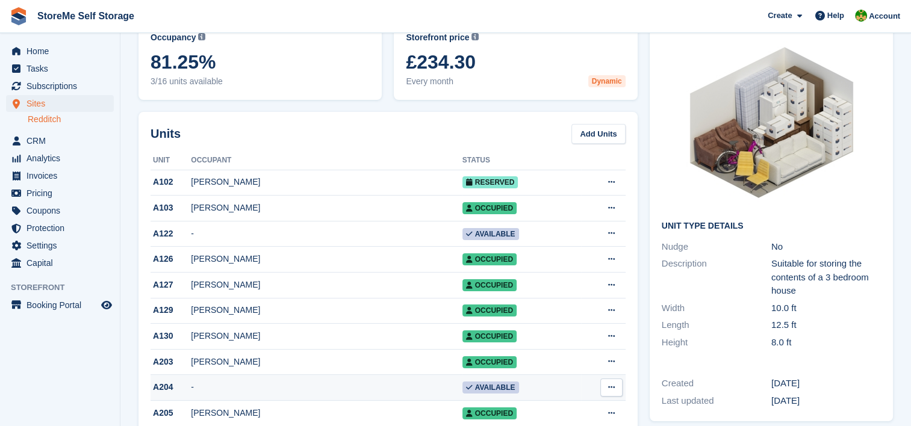
scroll to position [60, 0]
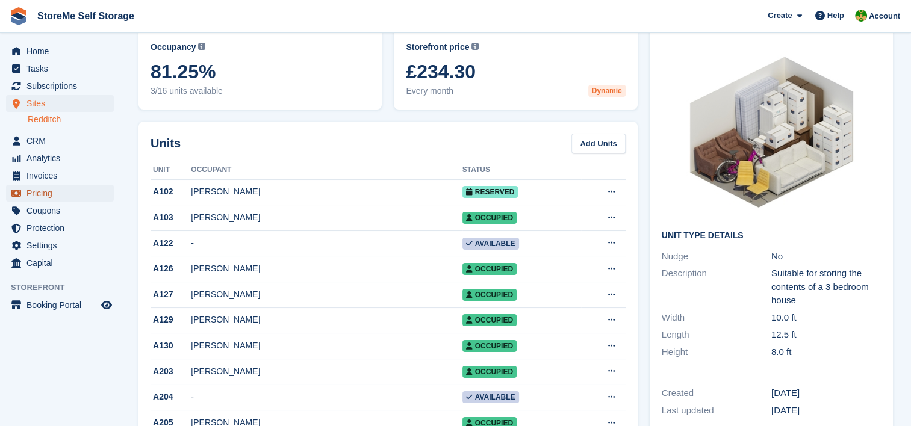
click at [72, 199] on span "Pricing" at bounding box center [62, 193] width 72 height 17
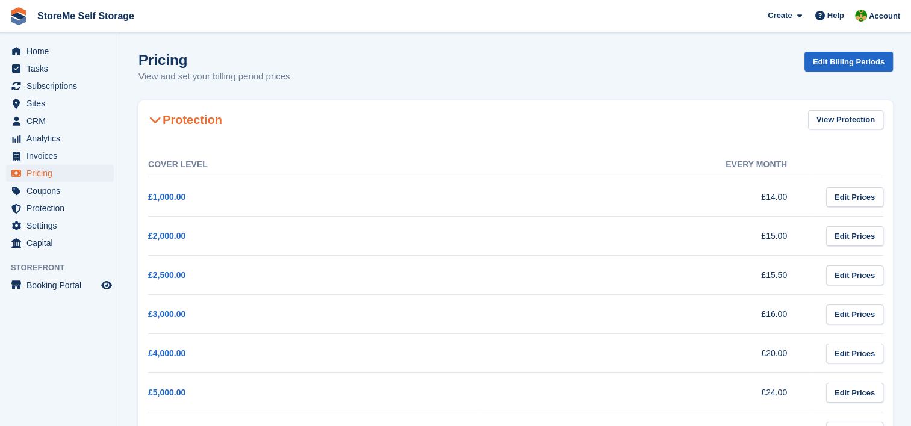
click at [181, 121] on h2 "Protection" at bounding box center [185, 120] width 74 height 14
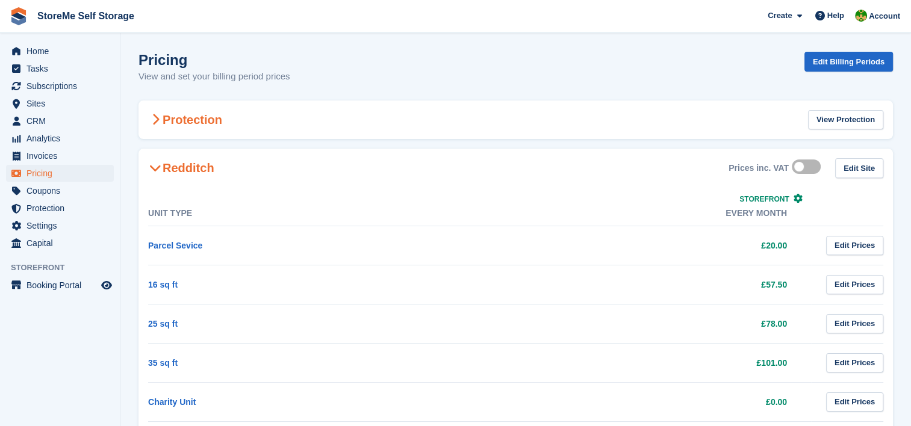
click at [191, 113] on h2 "Protection" at bounding box center [185, 120] width 74 height 14
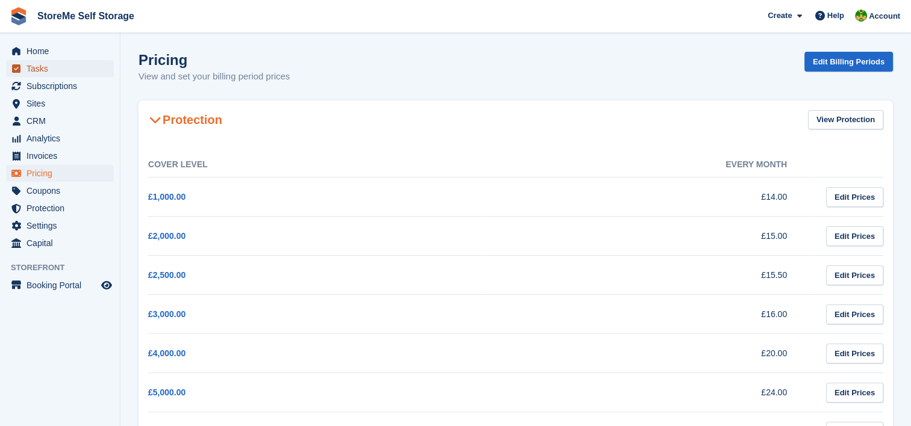
click at [36, 67] on span "Tasks" at bounding box center [62, 68] width 72 height 17
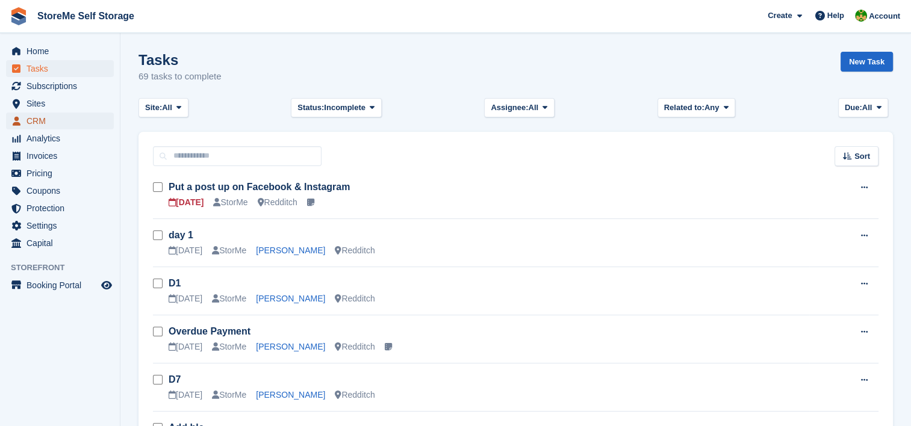
click at [41, 123] on span "CRM" at bounding box center [62, 121] width 72 height 17
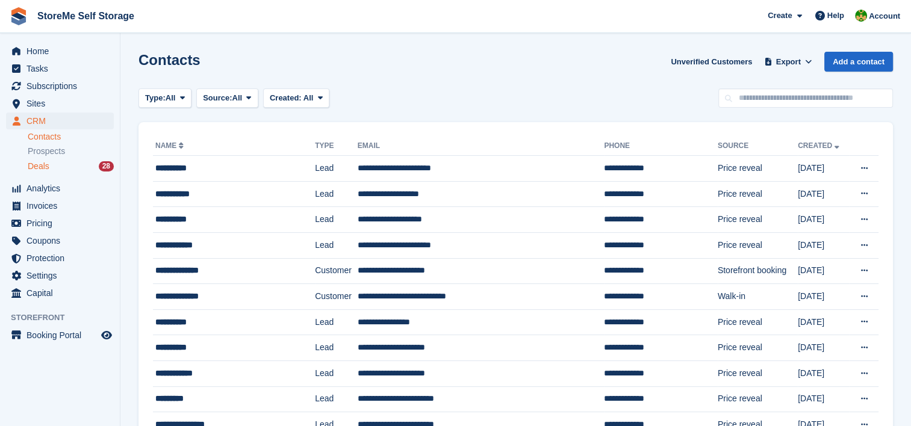
click at [48, 171] on div "Deals 28" at bounding box center [71, 166] width 86 height 11
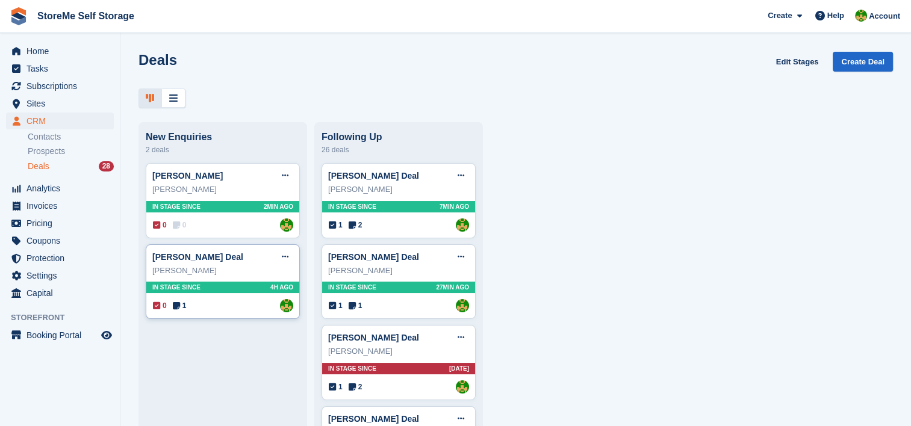
click at [229, 265] on div "[PERSON_NAME] Deal Edit deal [PERSON_NAME] as won [PERSON_NAME] as lost Delete …" at bounding box center [222, 257] width 141 height 18
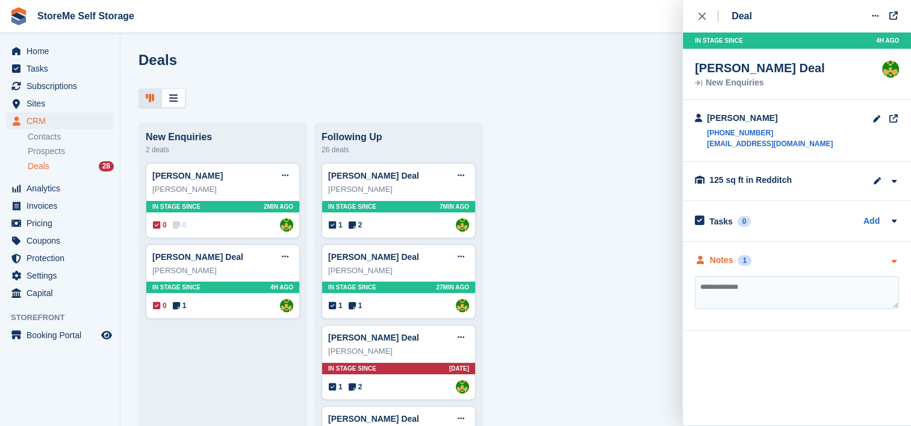
click at [809, 256] on div "Notes 1" at bounding box center [797, 260] width 204 height 13
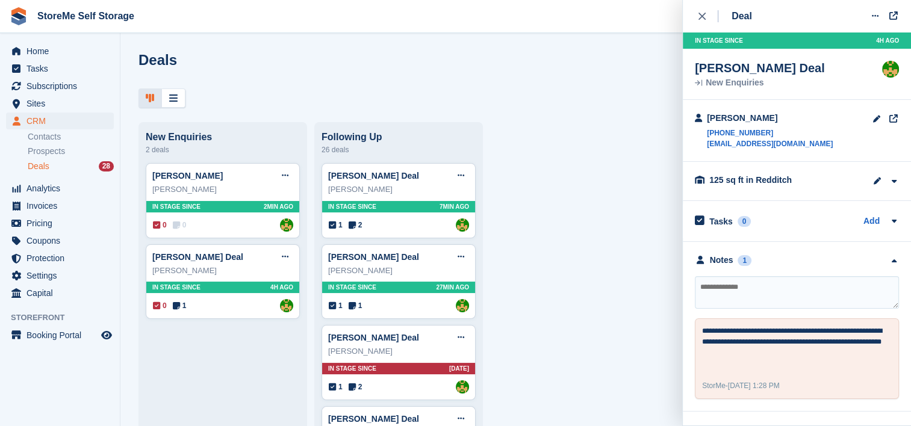
click at [787, 301] on textarea at bounding box center [797, 292] width 204 height 33
type textarea "**********"
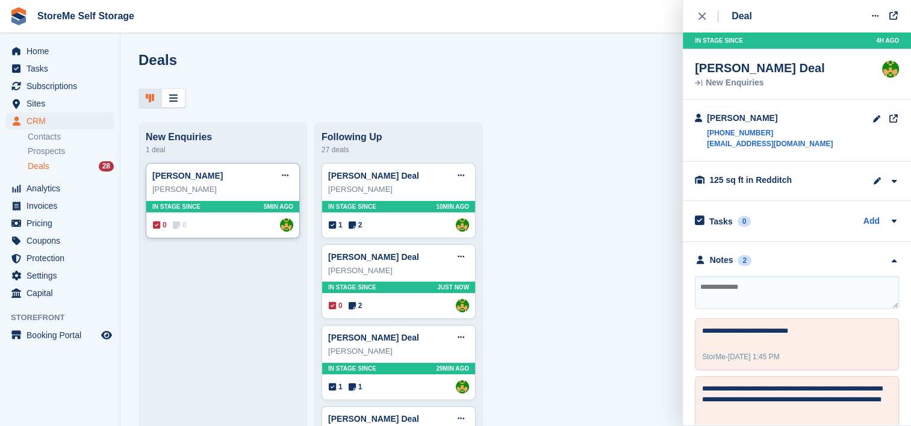
click at [231, 191] on div "[PERSON_NAME]" at bounding box center [222, 190] width 141 height 12
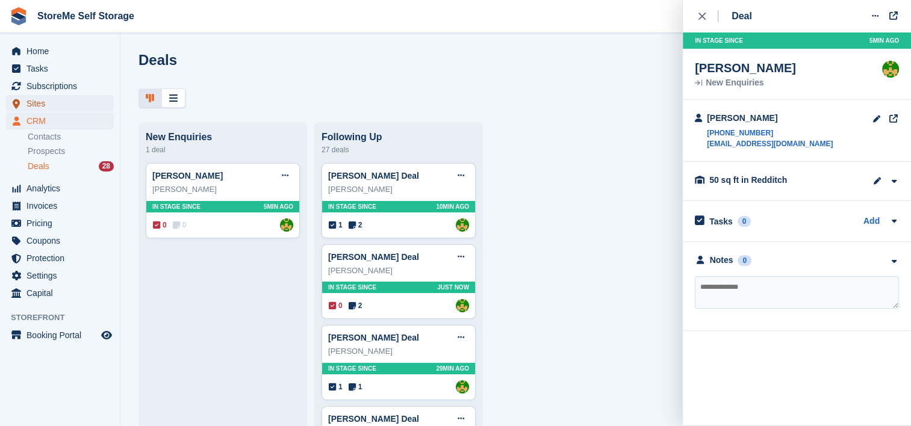
click at [39, 103] on span "Sites" at bounding box center [62, 103] width 72 height 17
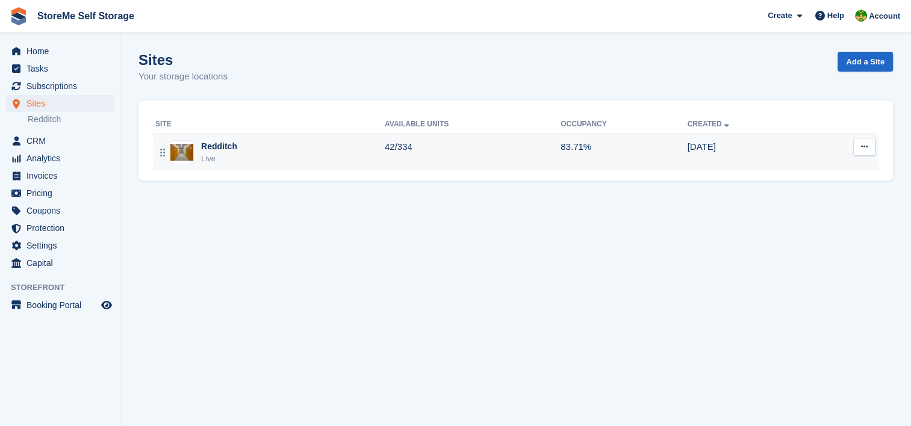
click at [243, 151] on div "Redditch Live" at bounding box center [269, 152] width 229 height 25
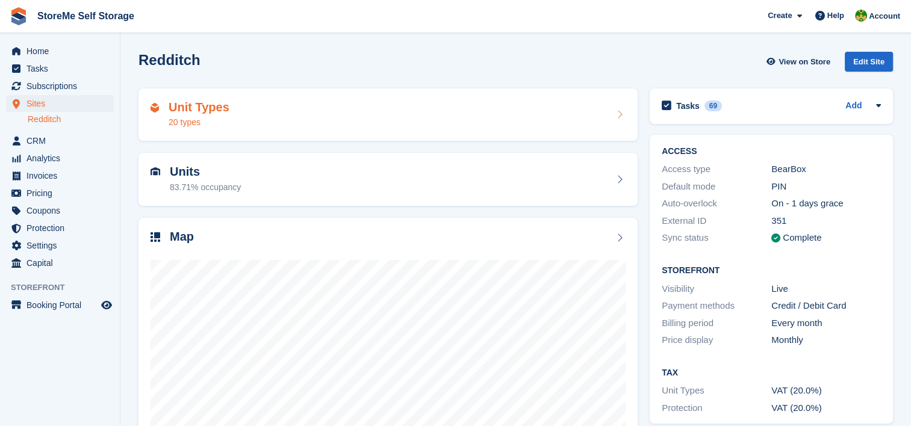
click at [237, 122] on div "Unit Types 20 types" at bounding box center [387, 115] width 475 height 29
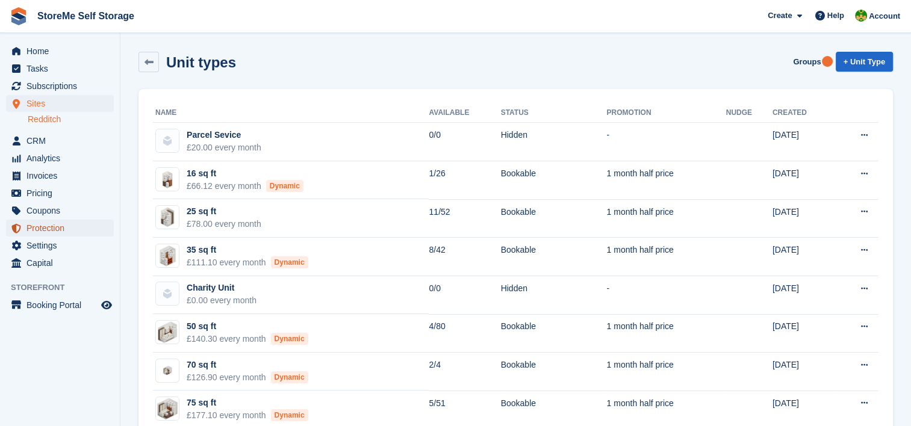
click at [70, 225] on span "Protection" at bounding box center [62, 228] width 72 height 17
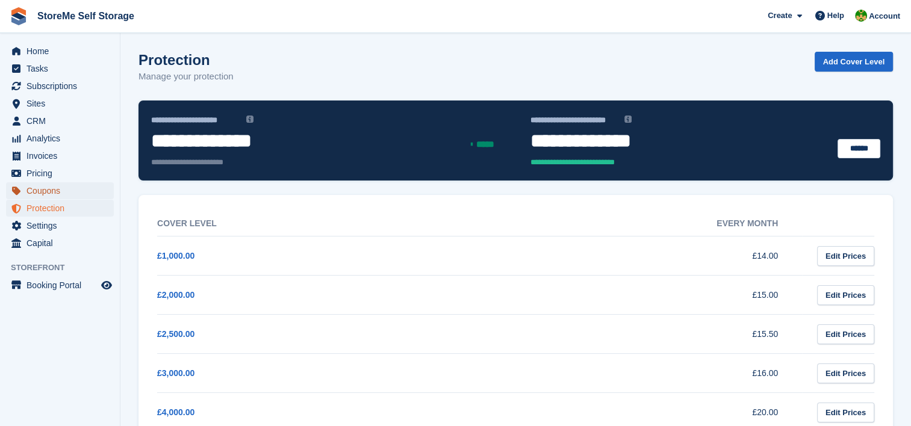
click at [67, 196] on span "Coupons" at bounding box center [62, 190] width 72 height 17
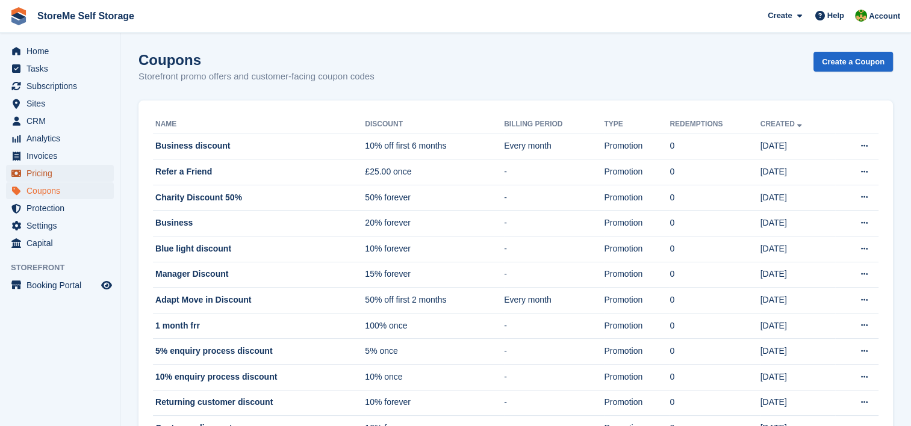
click at [65, 169] on span "Pricing" at bounding box center [62, 173] width 72 height 17
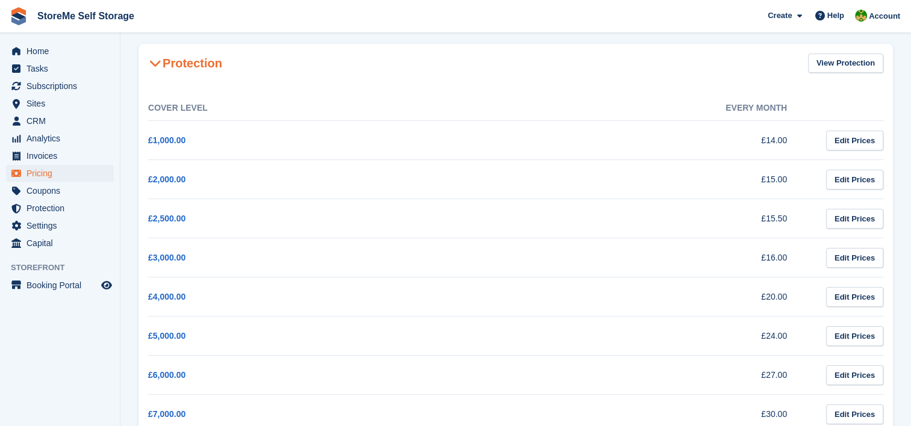
scroll to position [120, 0]
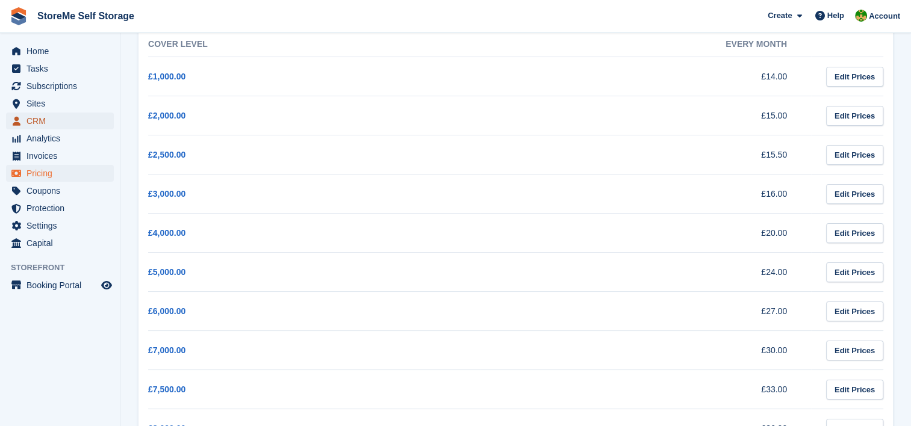
click at [62, 120] on span "CRM" at bounding box center [62, 121] width 72 height 17
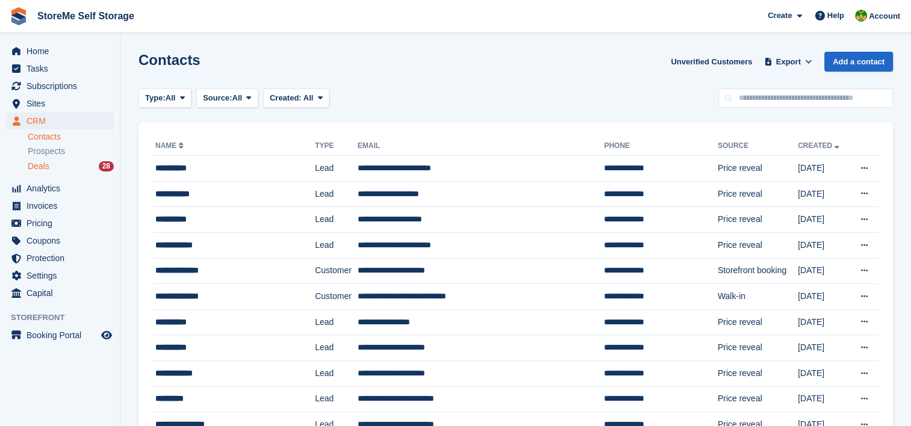
click at [74, 167] on div "Deals 28" at bounding box center [71, 166] width 86 height 11
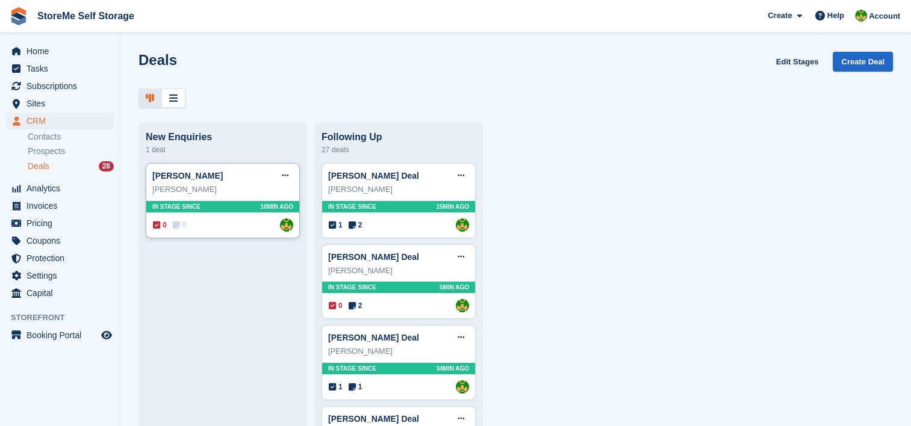
click at [181, 200] on div "[PERSON_NAME] Edit deal [PERSON_NAME] as won [PERSON_NAME] as lost Delete deal …" at bounding box center [223, 200] width 154 height 75
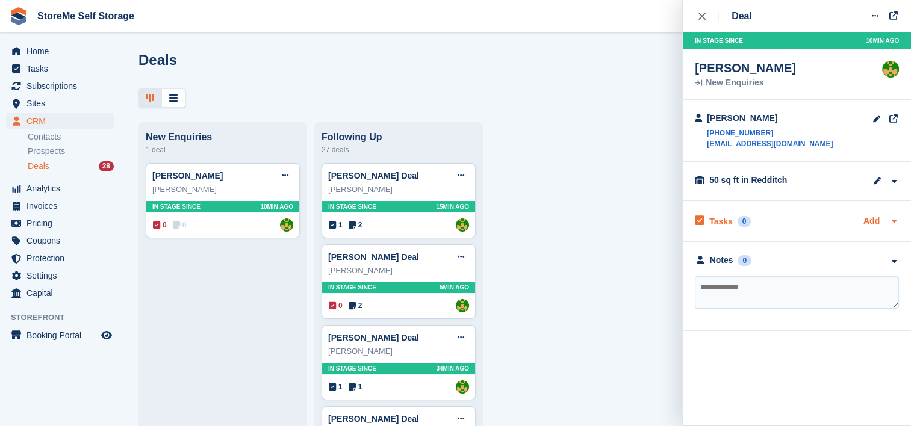
click at [875, 220] on link "Add" at bounding box center [871, 222] width 16 height 14
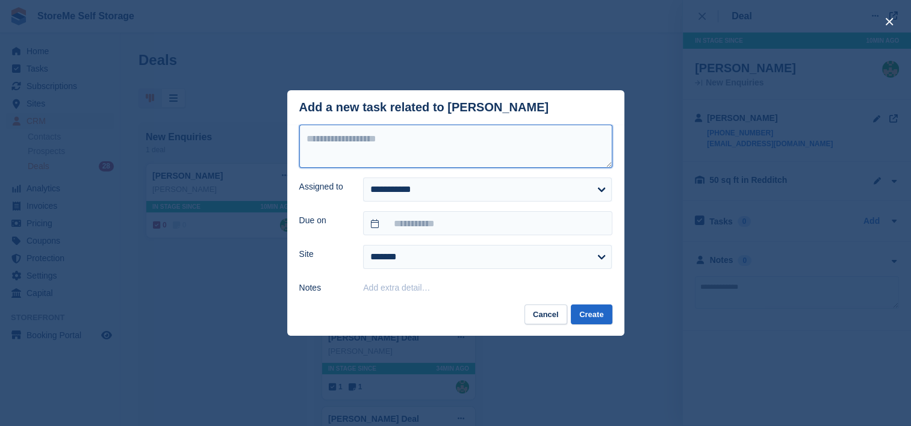
click at [474, 133] on textarea at bounding box center [455, 146] width 313 height 43
type textarea "****"
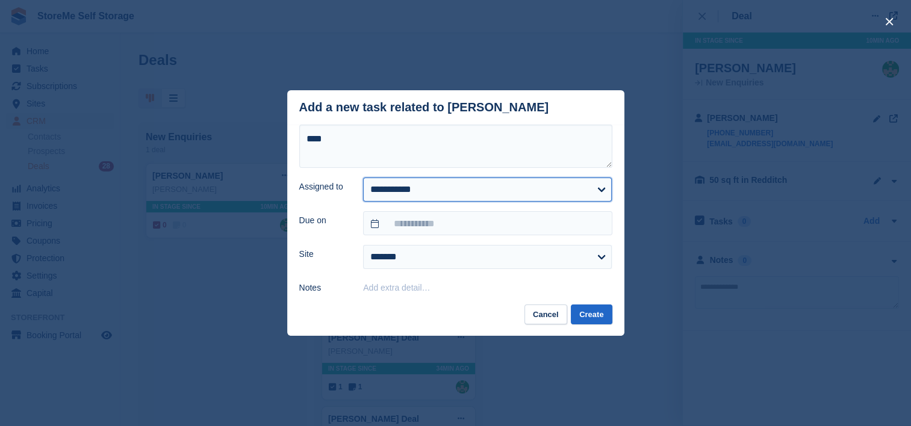
click at [444, 197] on select "**********" at bounding box center [487, 190] width 249 height 24
select select "**"
click at [363, 178] on select "**********" at bounding box center [487, 190] width 249 height 24
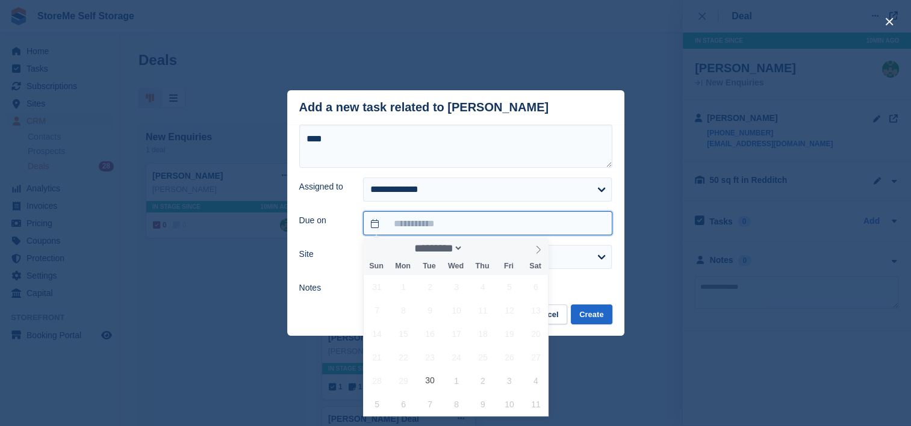
click at [454, 224] on input "text" at bounding box center [487, 223] width 249 height 24
click at [455, 383] on span "1" at bounding box center [455, 380] width 23 height 23
type input "**********"
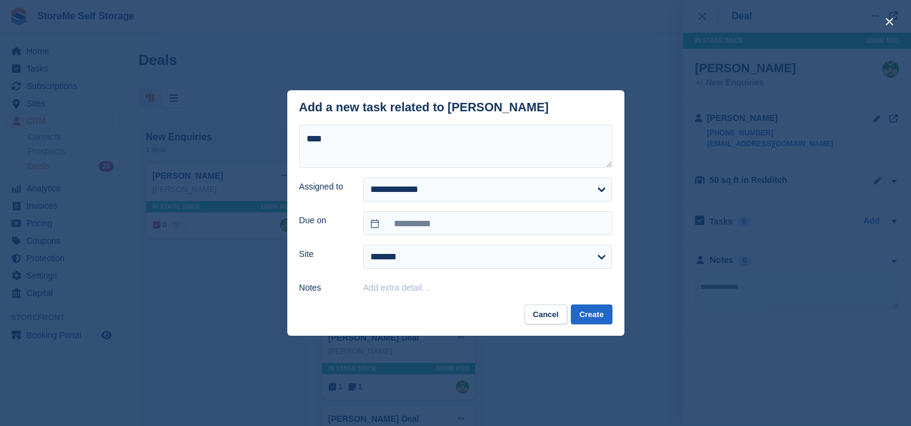
click at [480, 287] on div "Add extra detail…" at bounding box center [487, 287] width 249 height 15
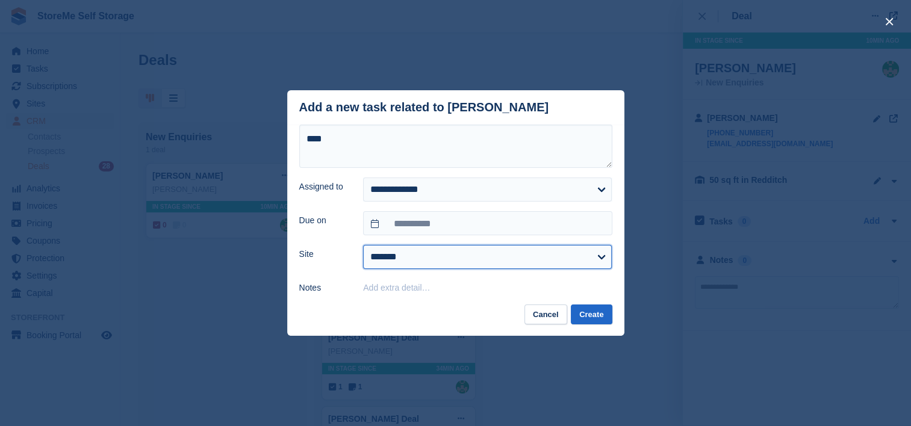
click at [501, 255] on select "******* ********" at bounding box center [487, 257] width 249 height 24
select select "**"
click at [363, 246] on select "******* ********" at bounding box center [487, 257] width 249 height 24
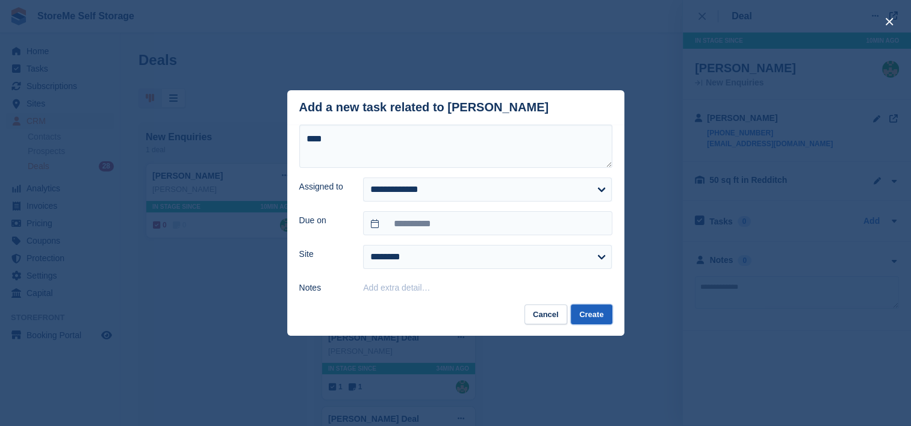
click at [592, 315] on button "Create" at bounding box center [591, 315] width 41 height 20
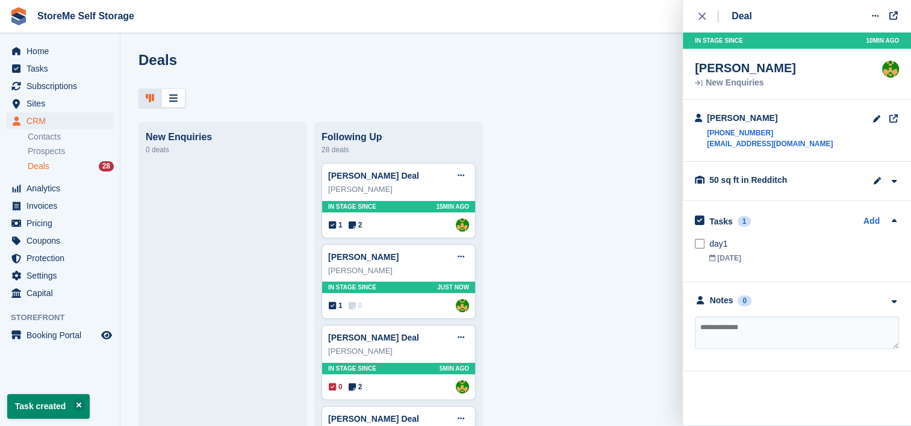
click at [763, 332] on textarea at bounding box center [797, 333] width 204 height 33
type textarea "**********"
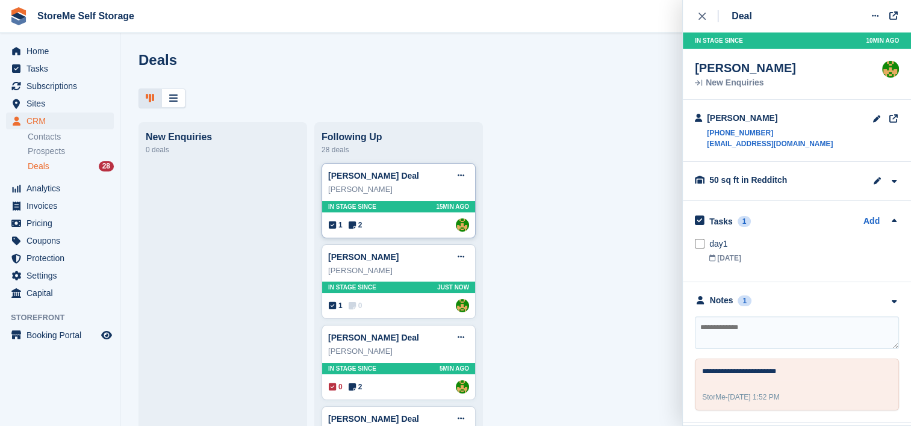
click at [377, 200] on div "[PERSON_NAME] Deal Edit deal [PERSON_NAME] as won [PERSON_NAME] as lost Delete …" at bounding box center [398, 200] width 154 height 75
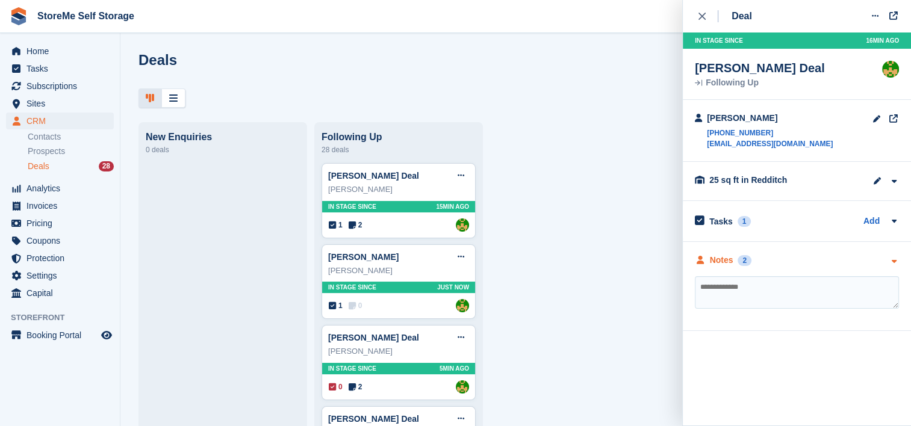
click at [732, 262] on div "Notes 2" at bounding box center [723, 260] width 57 height 13
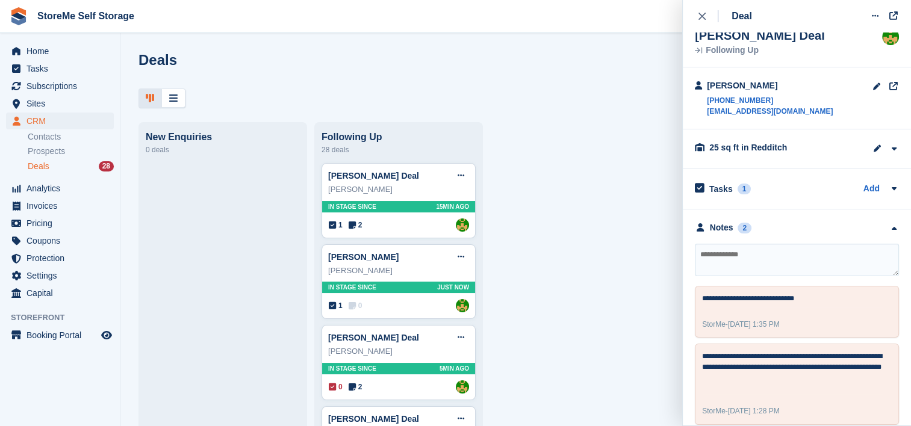
scroll to position [43, 0]
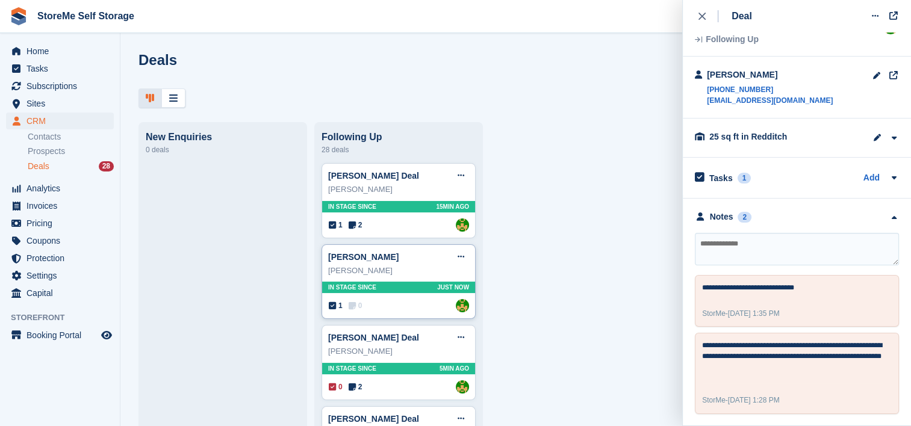
click at [400, 262] on div "[PERSON_NAME] Edit deal [PERSON_NAME] as won [PERSON_NAME] as lost Delete deal" at bounding box center [398, 257] width 141 height 18
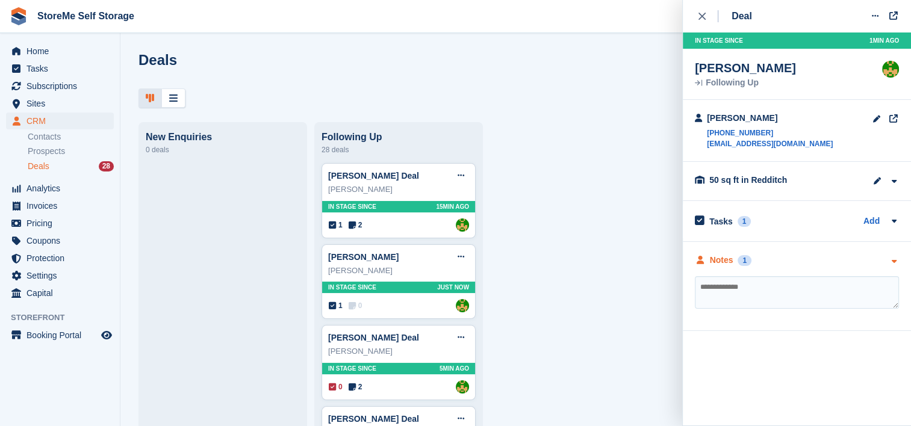
click at [769, 258] on div "Notes 1" at bounding box center [797, 260] width 204 height 13
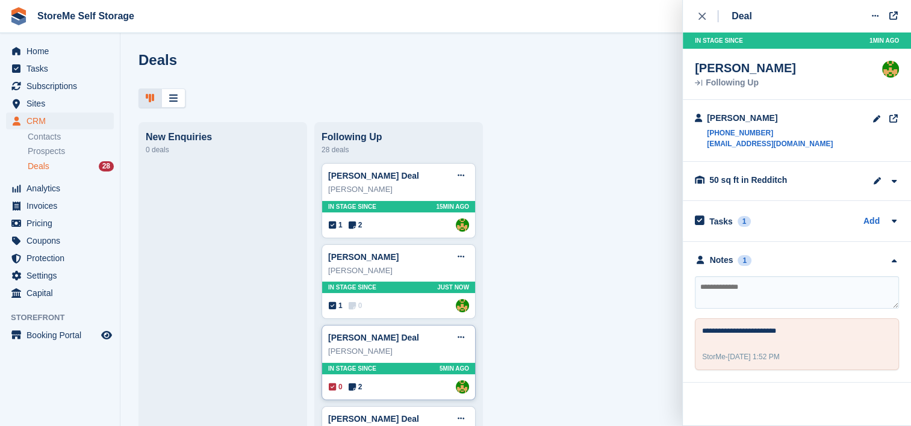
click at [401, 332] on div "[PERSON_NAME] Deal Edit deal [PERSON_NAME] as won [PERSON_NAME] as lost Delete …" at bounding box center [398, 338] width 141 height 18
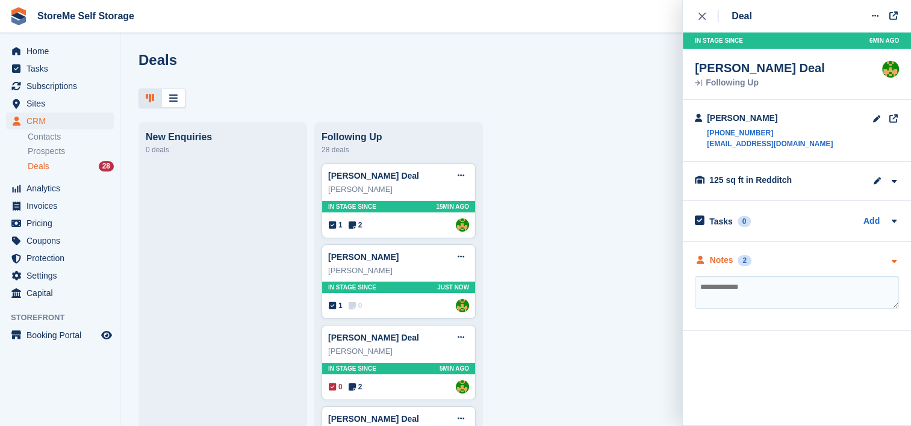
click at [804, 259] on div "Notes 2" at bounding box center [797, 260] width 204 height 13
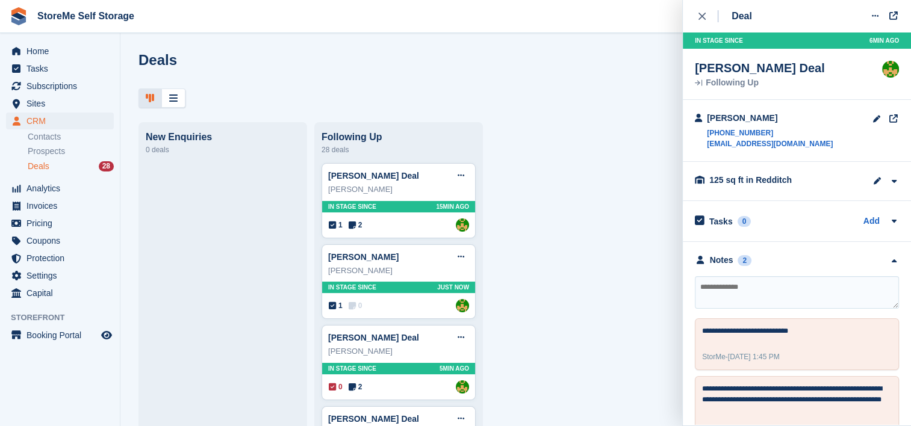
click at [698, 17] on icon "close" at bounding box center [701, 16] width 7 height 7
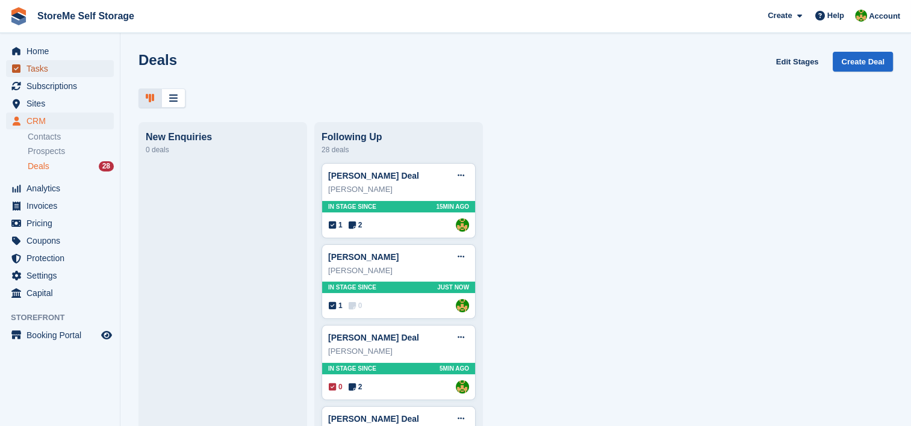
click at [49, 67] on span "Tasks" at bounding box center [62, 68] width 72 height 17
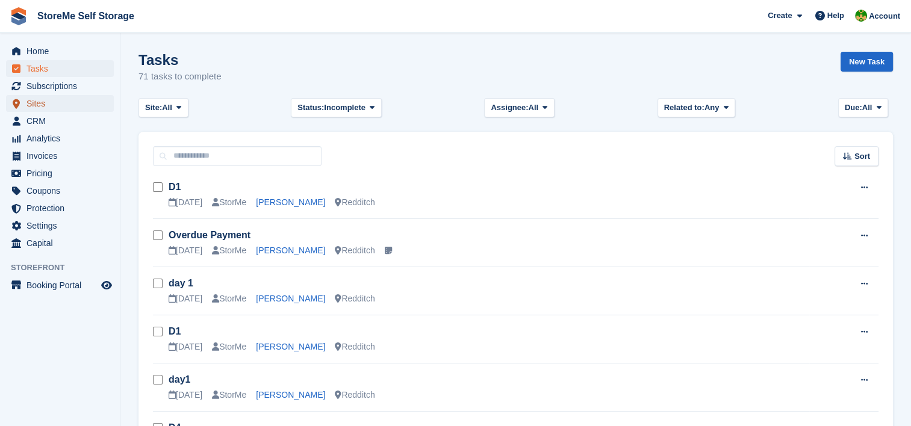
click at [46, 105] on span "Sites" at bounding box center [62, 103] width 72 height 17
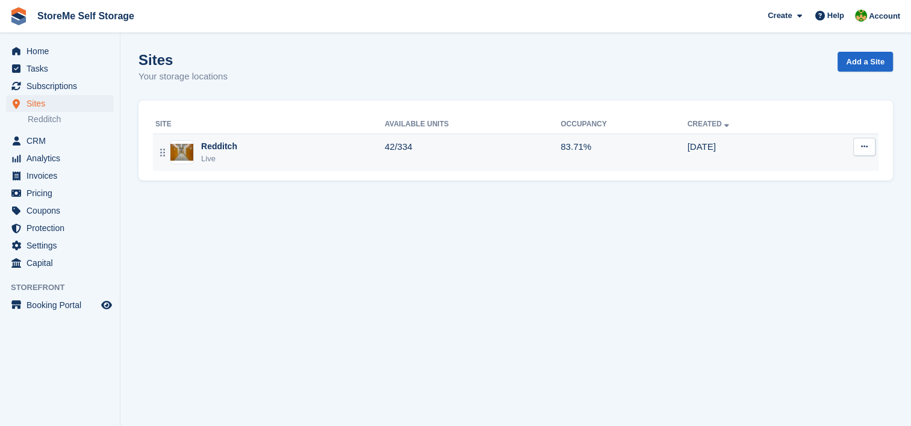
click at [315, 144] on div "Redditch Live" at bounding box center [269, 152] width 229 height 25
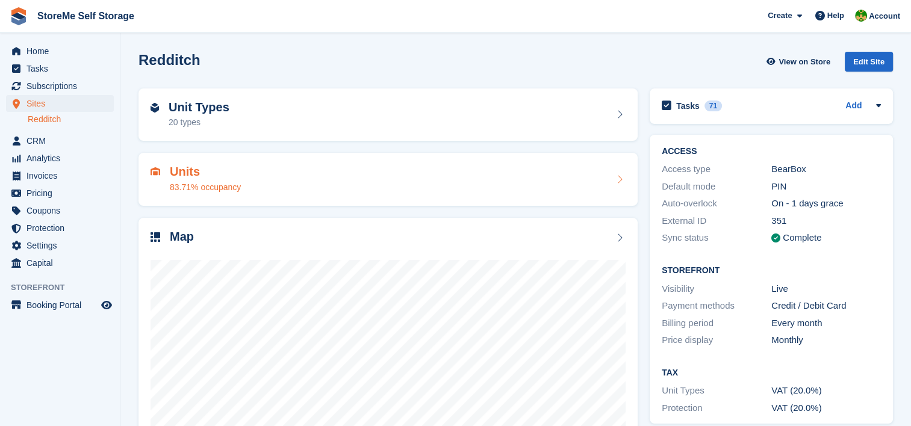
click at [226, 175] on h2 "Units" at bounding box center [205, 172] width 71 height 14
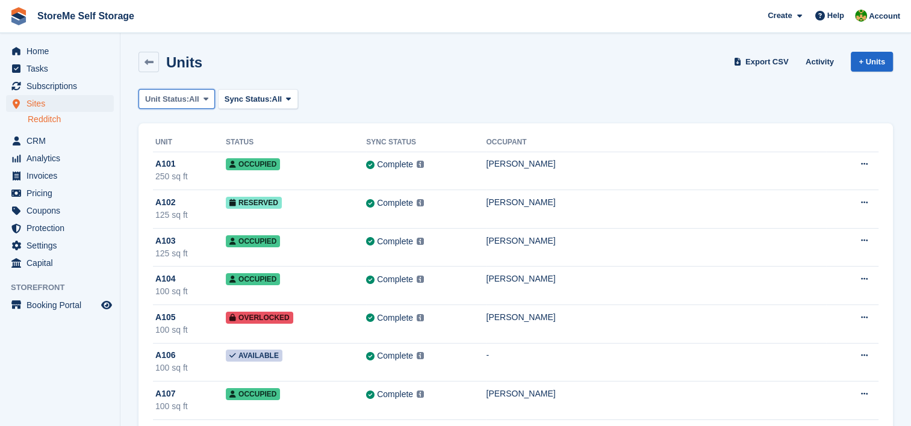
click at [181, 101] on span "Unit Status:" at bounding box center [167, 99] width 44 height 12
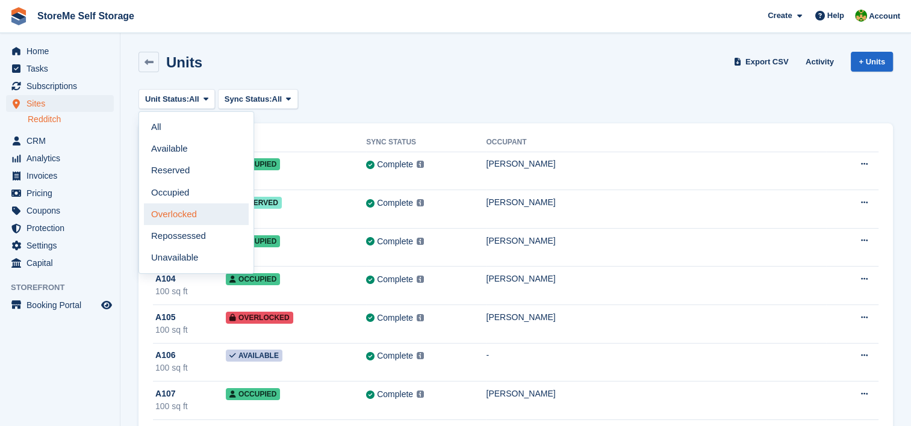
click at [219, 204] on link "Overlocked" at bounding box center [196, 214] width 105 height 22
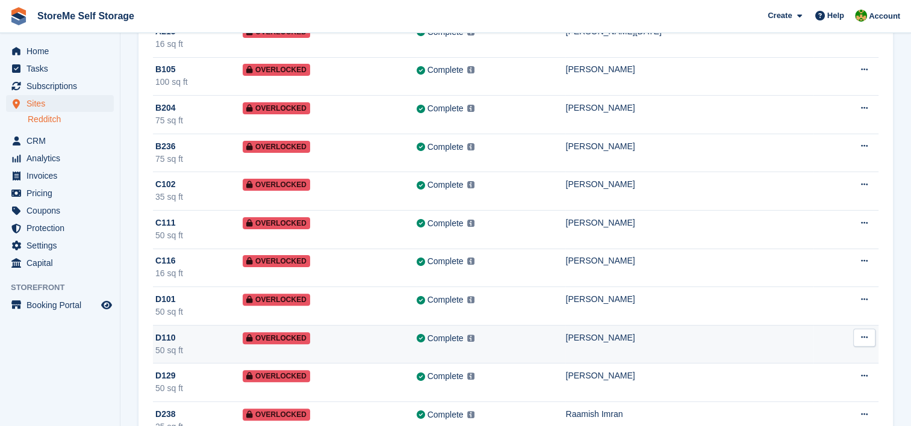
scroll to position [221, 0]
